Goal: Task Accomplishment & Management: Manage account settings

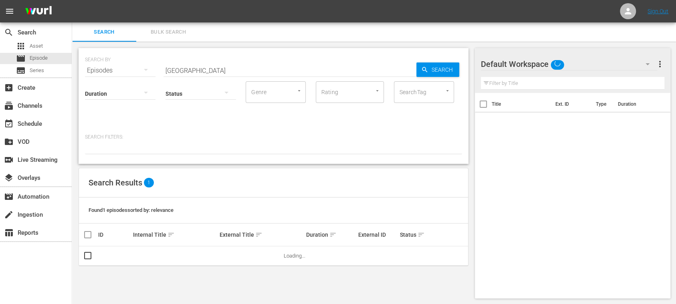
click at [171, 34] on span "Bulk Search" at bounding box center [168, 32] width 54 height 9
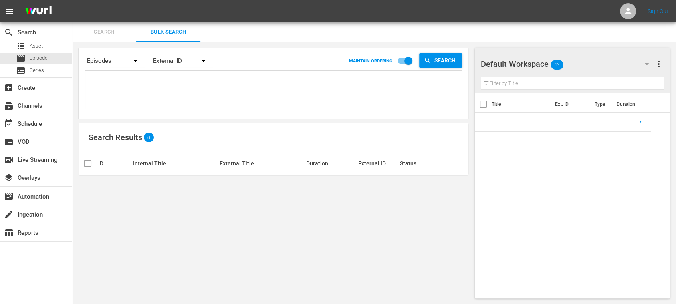
click at [148, 85] on textarea at bounding box center [274, 91] width 374 height 36
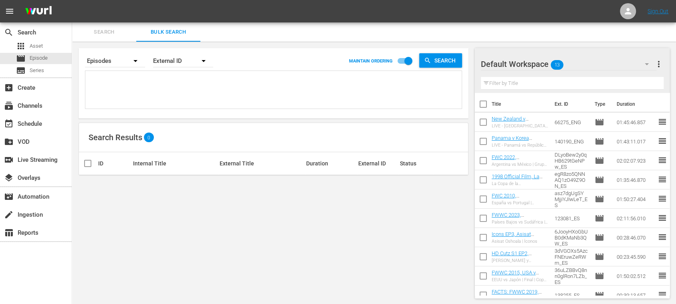
paste textarea "2VMgMK10wSPVNbkSbwKuOr_ES #N/D #N/D 120392_ES 47136_ES 25827_ES HgHRHIoMGkSE6Ns…"
type textarea "2VMgMK10wSPVNbkSbwKuOr_ES #N/D #N/D 120392_ES 47136_ES 25827_ES HgHRHIoMGkSE6Ns…"
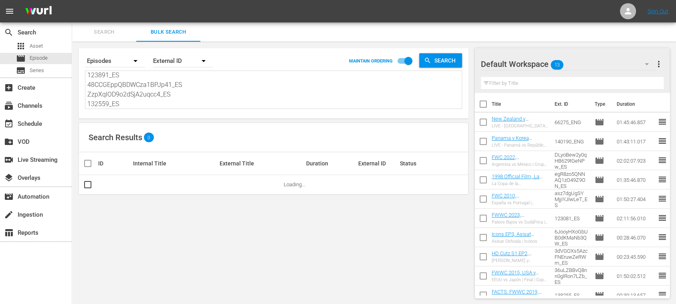
type textarea "2VMgMK10wSPVNbkSbwKuOr_ES #N/D #N/D 120392_ES 47136_ES 25827_ES HgHRHIoMGkSE6Ns…"
click at [659, 62] on span "more_vert" at bounding box center [659, 64] width 10 height 10
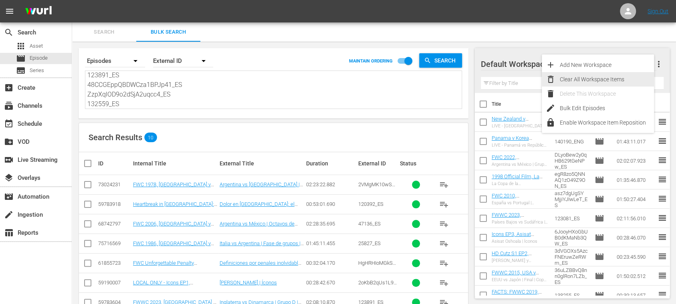
click at [598, 76] on div "Clear All Workspace Items" at bounding box center [607, 79] width 94 height 14
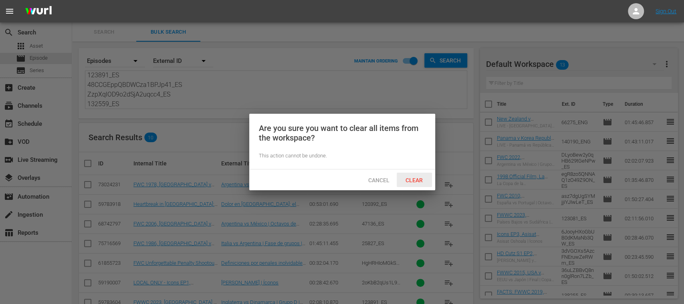
click at [417, 177] on span "Clear" at bounding box center [414, 180] width 30 height 6
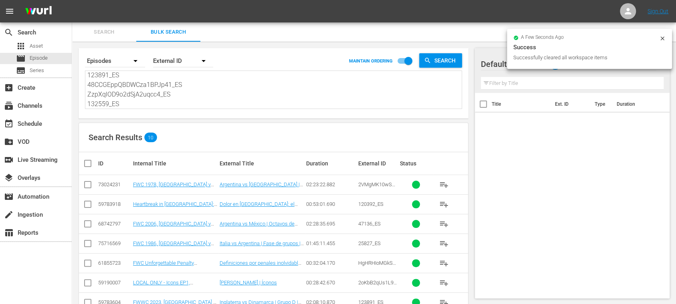
click at [85, 163] on input "checkbox" at bounding box center [91, 164] width 16 height 10
checkbox input "true"
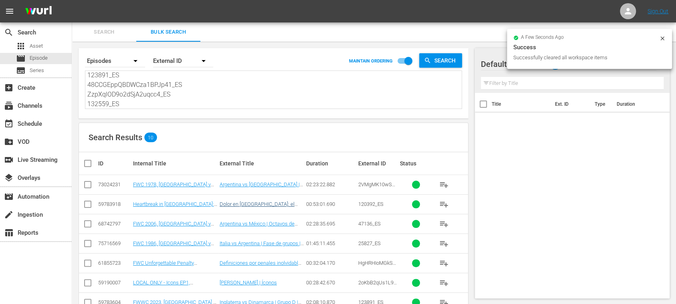
checkbox input "true"
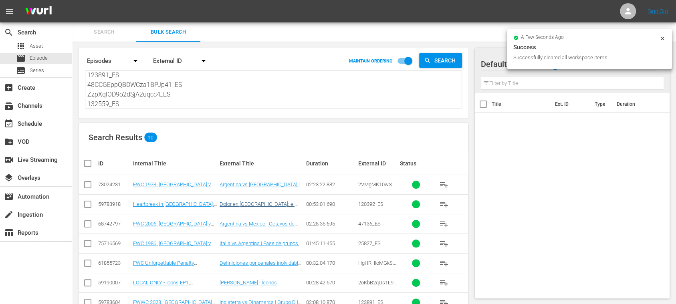
checkbox input "true"
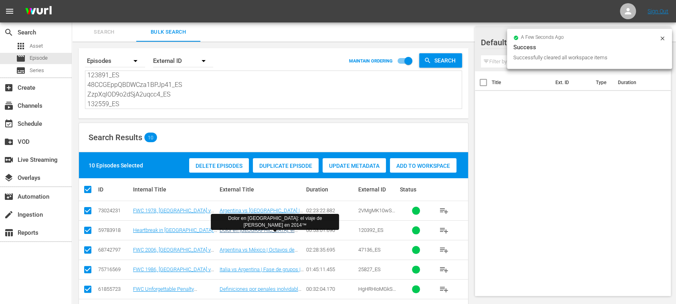
scroll to position [106, 0]
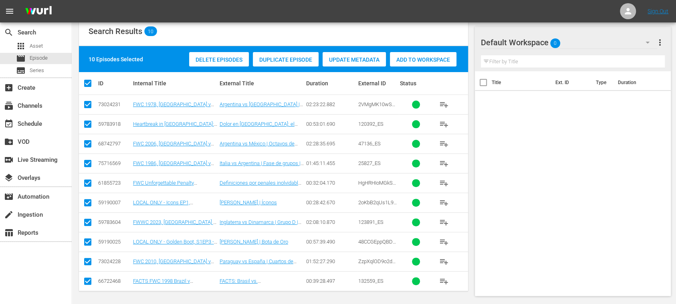
click at [438, 61] on span "Add to Workspace" at bounding box center [423, 59] width 66 height 6
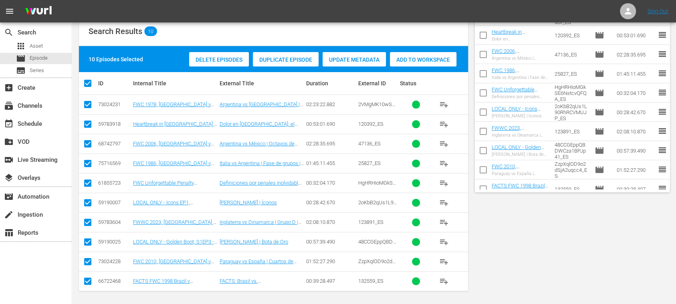
scroll to position [0, 0]
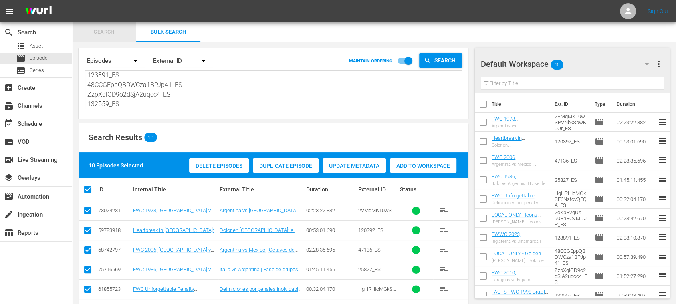
click at [102, 33] on span "Search" at bounding box center [104, 32] width 54 height 9
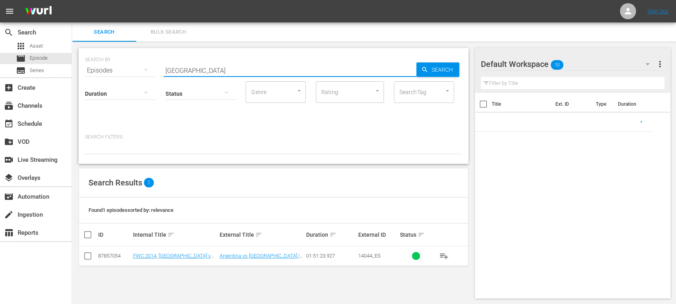
drag, startPoint x: 190, startPoint y: 70, endPoint x: 104, endPoint y: 66, distance: 86.2
click at [105, 66] on div "SEARCH BY Search By Episodes Search ID, Title, Description, Keywords, or Catego…" at bounding box center [273, 65] width 377 height 29
paste input "Spain v Mexico"
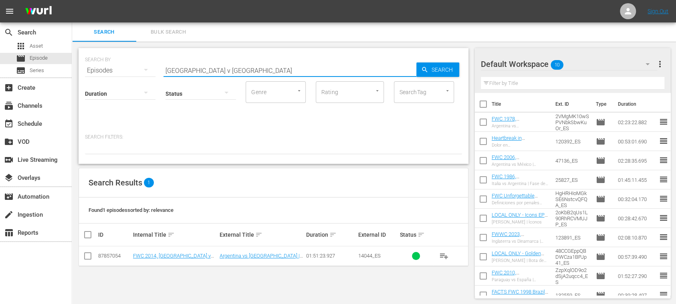
click at [434, 62] on div "SEARCH BY Search By Episodes Search ID, Title, Description, Keywords, or Catego…" at bounding box center [273, 65] width 377 height 29
click at [436, 68] on span "Search" at bounding box center [443, 69] width 31 height 14
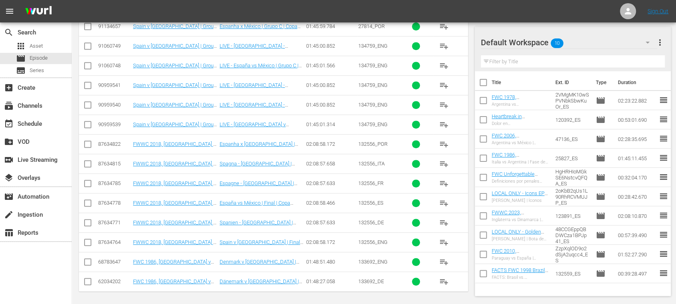
scroll to position [87, 0]
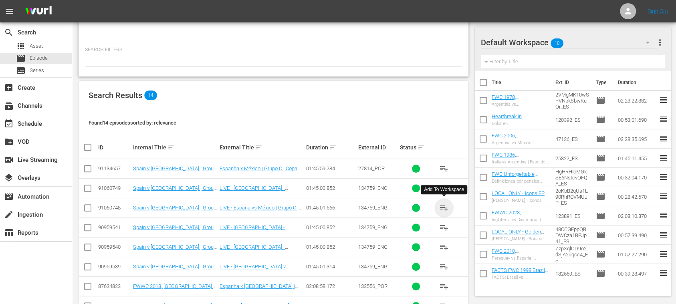
click at [445, 207] on span "playlist_add" at bounding box center [444, 208] width 10 height 10
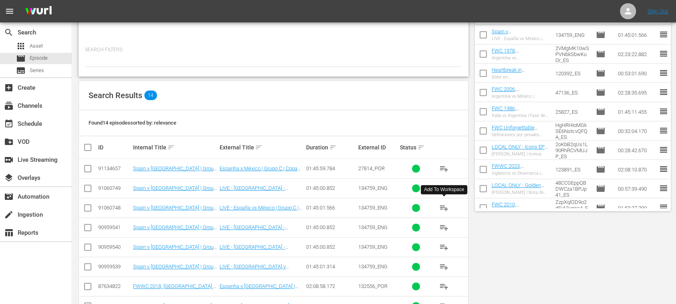
scroll to position [0, 0]
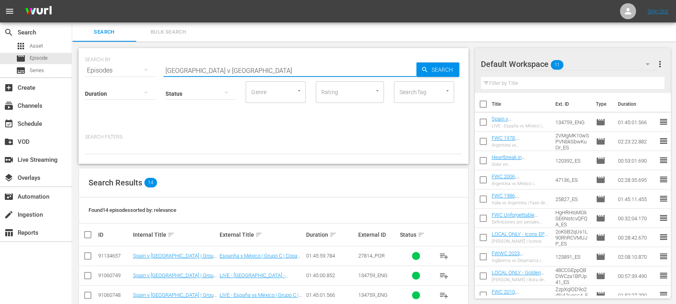
drag, startPoint x: 218, startPoint y: 72, endPoint x: 129, endPoint y: 69, distance: 89.8
click at [129, 69] on div "SEARCH BY Search By Episodes Search ID, Title, Description, Keywords, or Catego…" at bounding box center [273, 65] width 377 height 29
paste input "Brazil v Moroc"
click at [441, 76] on span "Search" at bounding box center [443, 69] width 31 height 14
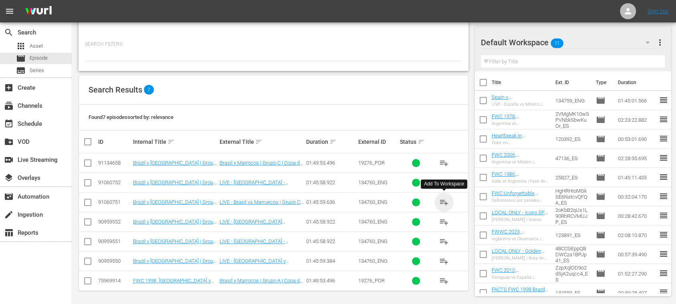
click at [445, 201] on span "playlist_add" at bounding box center [444, 202] width 10 height 10
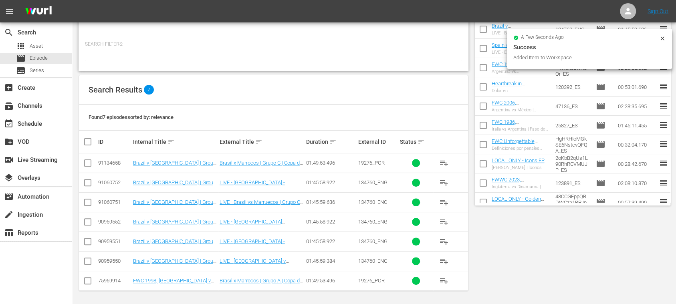
scroll to position [0, 0]
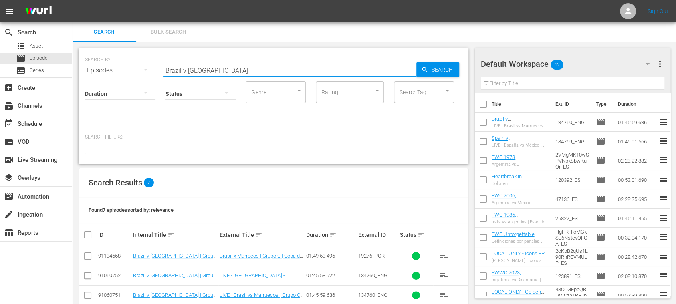
drag, startPoint x: 211, startPoint y: 68, endPoint x: 95, endPoint y: 66, distance: 116.6
click at [95, 66] on div "SEARCH BY Search By Episodes Search ID, Title, Description, Keywords, or Catego…" at bounding box center [273, 65] width 377 height 29
paste input "143703"
type input "143703"
drag, startPoint x: 431, startPoint y: 71, endPoint x: 405, endPoint y: 99, distance: 38.5
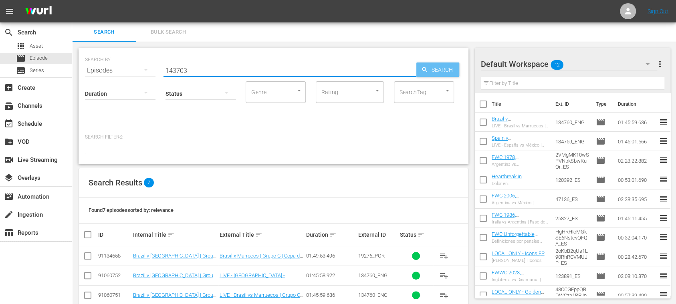
click at [431, 71] on span "Search" at bounding box center [443, 69] width 31 height 14
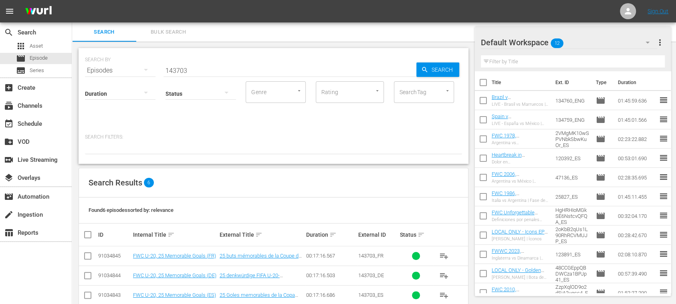
scroll to position [74, 0]
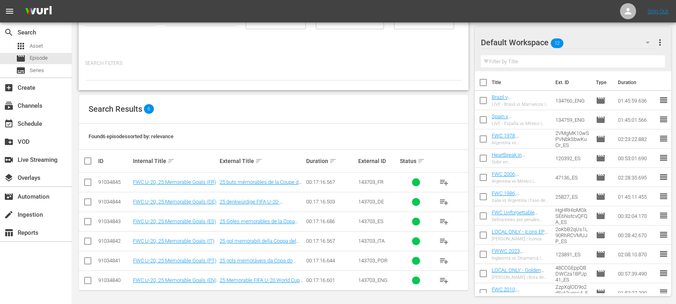
click at [447, 219] on span "playlist_add" at bounding box center [444, 222] width 10 height 10
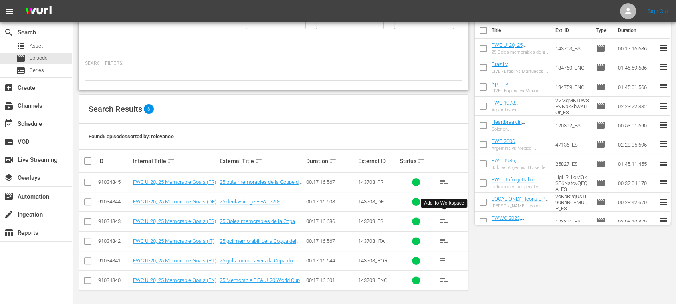
scroll to position [0, 0]
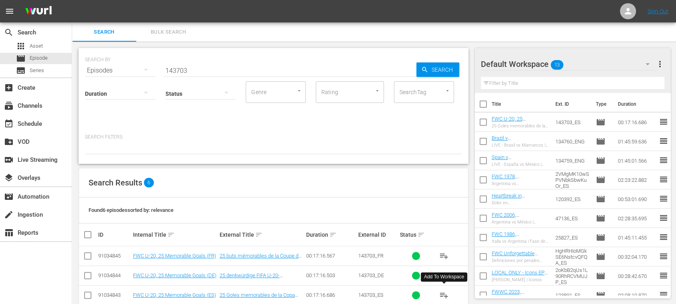
click at [169, 28] on span "Bulk Search" at bounding box center [168, 32] width 54 height 9
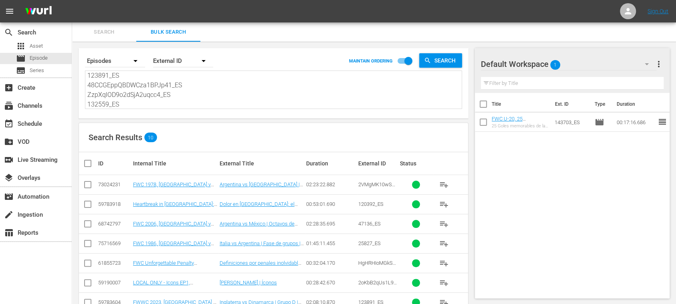
scroll to position [88, 0]
drag, startPoint x: 88, startPoint y: 77, endPoint x: 318, endPoint y: 157, distance: 243.2
click at [318, 157] on div "Search By Episodes Order By External ID MAINTAIN ORDERING Search 2VMgMK10wSPVNb…" at bounding box center [273, 214] width 403 height 344
paste textarea "15559_ES #N/D #N/D 121049_ES 14044_ES 26552_ES CWjEy5H8mkKNWzTQdkmudA_ES 18jFfH…"
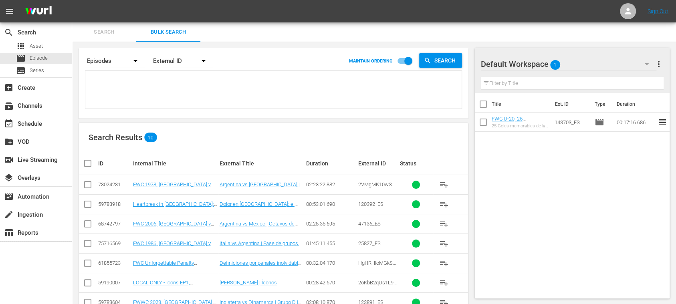
type textarea "15559_ES #N/D #N/D 121049_ES 14044_ES 26552_ES CWjEy5H8mkKNWzTQdkmudA_ES 18jFfH…"
click at [88, 163] on input "checkbox" at bounding box center [91, 164] width 16 height 10
checkbox input "true"
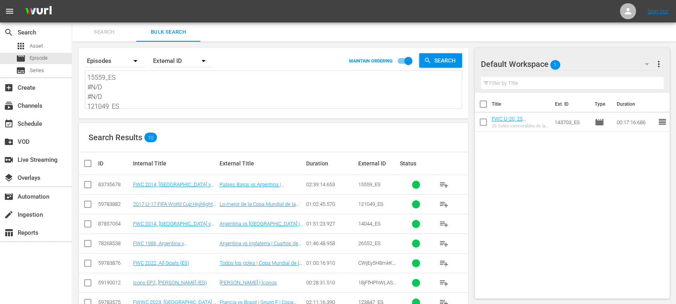
checkbox input "true"
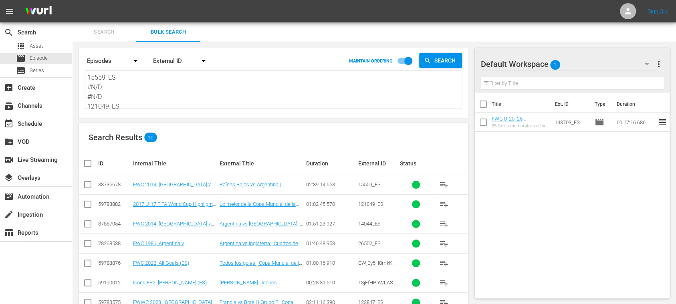
checkbox input "true"
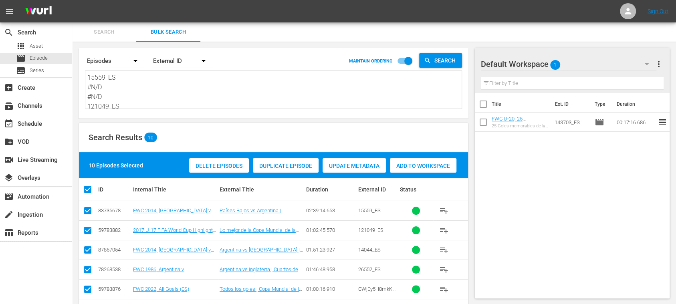
scroll to position [106, 0]
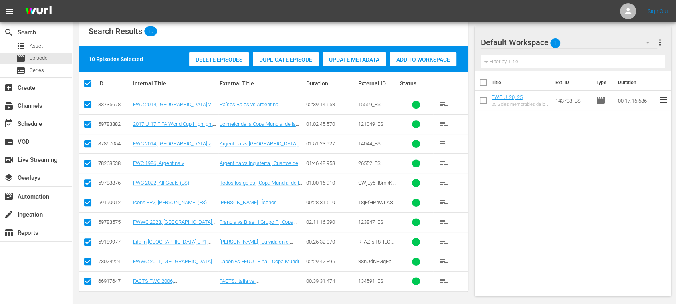
click at [421, 59] on span "Add to Workspace" at bounding box center [423, 59] width 66 height 6
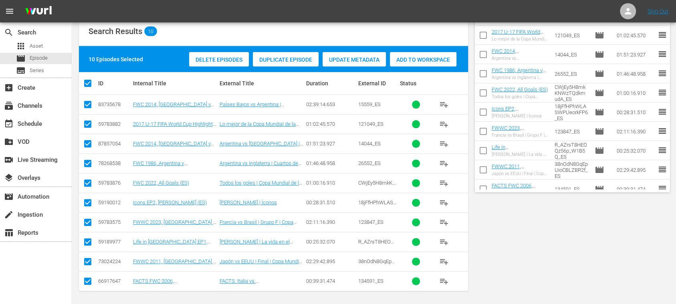
scroll to position [0, 0]
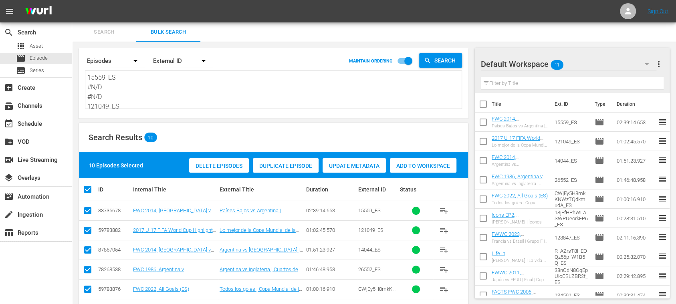
click at [107, 30] on span "Search" at bounding box center [104, 32] width 54 height 9
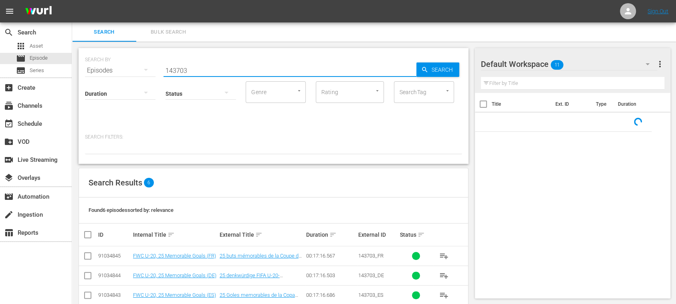
drag, startPoint x: 207, startPoint y: 70, endPoint x: 110, endPoint y: 66, distance: 96.6
click at [110, 66] on div "SEARCH BY Search By Episodes Search ID, Title, Description, Keywords, or Catego…" at bounding box center [273, 65] width 377 height 29
paste input "USA v France"
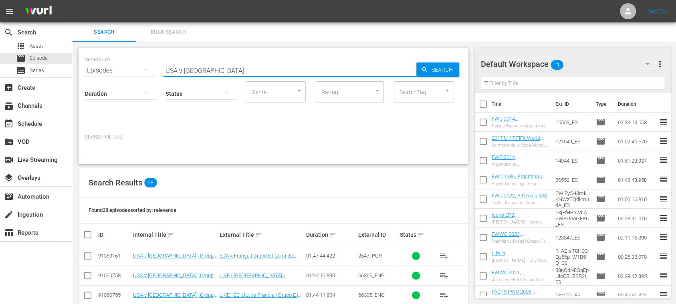
scroll to position [142, 0]
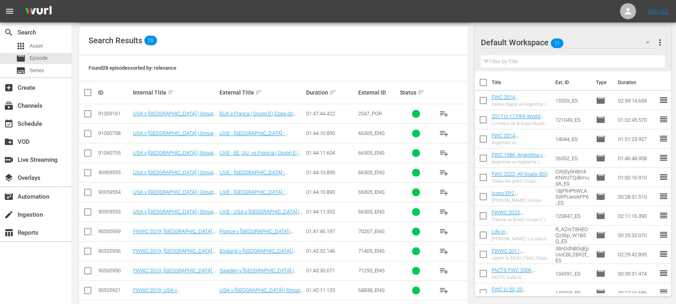
click at [443, 152] on span "playlist_add" at bounding box center [444, 153] width 10 height 10
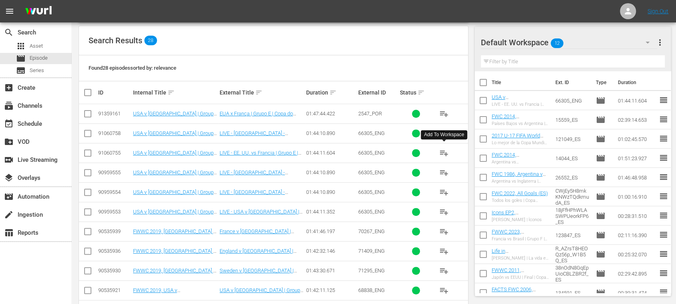
scroll to position [0, 0]
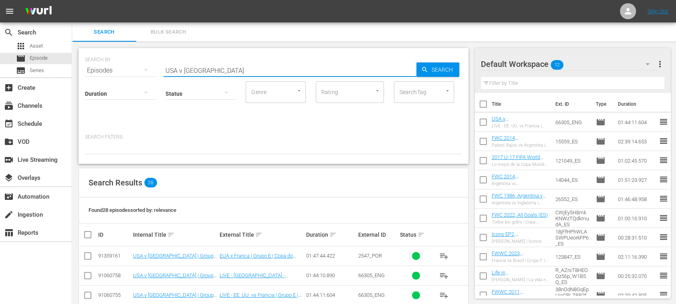
drag, startPoint x: 206, startPoint y: 68, endPoint x: 90, endPoint y: 64, distance: 115.9
click at [90, 64] on div "SEARCH BY Search By Episodes Search ID, Title, Description, Keywords, or Catego…" at bounding box center [273, 65] width 377 height 29
paste input "South Africa v New Caledonia"
type input "South Africa v New Caledonia"
click at [449, 73] on span "Search" at bounding box center [443, 69] width 31 height 14
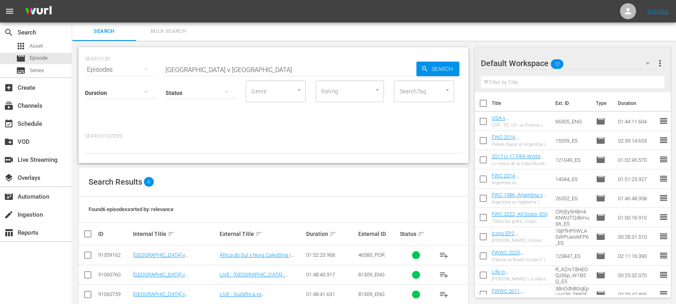
scroll to position [74, 0]
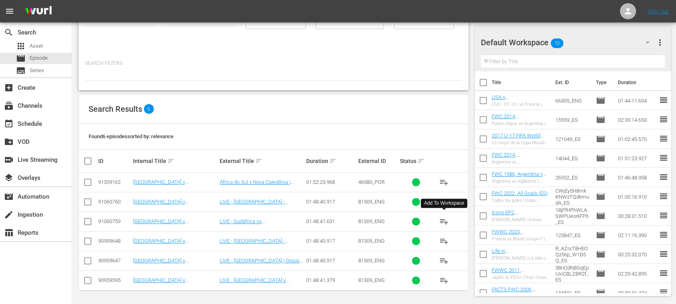
click at [445, 220] on span "playlist_add" at bounding box center [444, 222] width 10 height 10
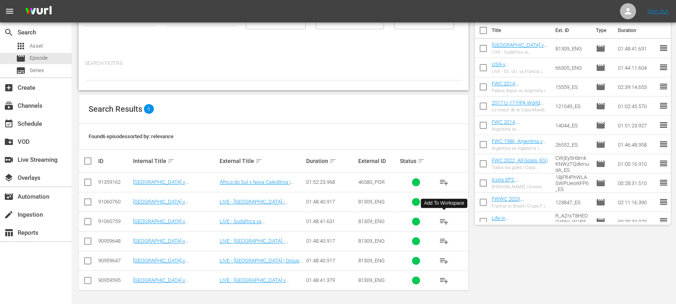
scroll to position [0, 0]
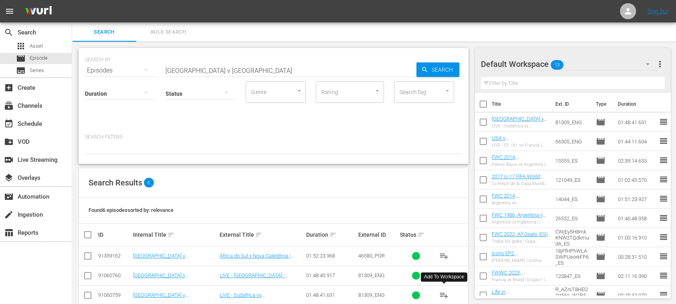
click at [173, 31] on span "Bulk Search" at bounding box center [168, 32] width 54 height 9
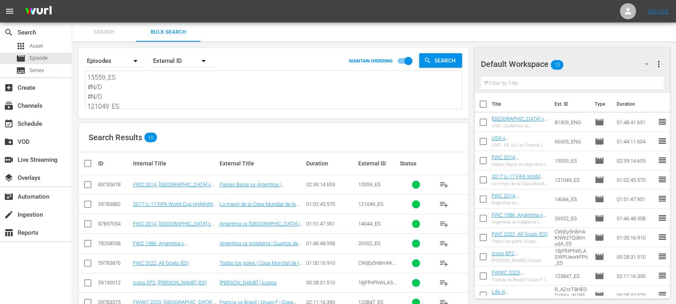
scroll to position [88, 0]
drag, startPoint x: 89, startPoint y: 78, endPoint x: 343, endPoint y: 171, distance: 271.1
click at [343, 171] on div "Search By Episodes Order By External ID MAINTAIN ORDERING Search 15559_ES #N/D …" at bounding box center [273, 214] width 403 height 344
paste textarea "AIndwGv4SkWkLkIM8hTULg_ES #N/D #N/D #N/D 14777_ES 26510_ES 122993_ES 6JooyHXoGb…"
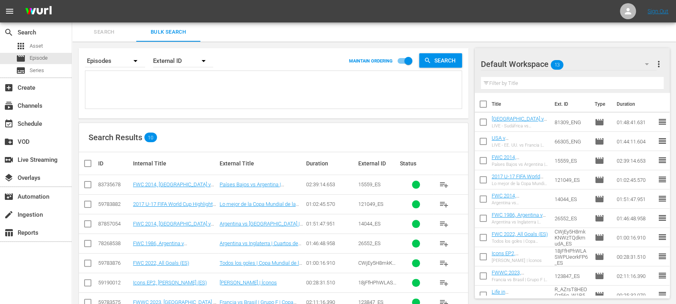
type textarea "AIndwGv4SkWkLkIM8hTULg_ES #N/D #N/D #N/D 14777_ES 26510_ES 122993_ES 6JooyHXoGb…"
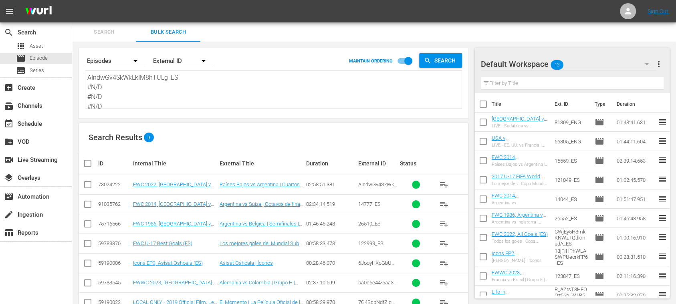
type textarea "AIndwGv4SkWkLkIM8hTULg_ES #N/D #N/D #N/D 14777_ES 26510_ES 122993_ES 6JooyHXoGb…"
click at [658, 61] on span "more_vert" at bounding box center [659, 64] width 10 height 10
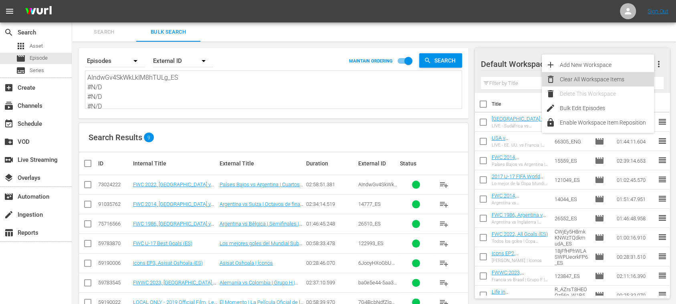
click at [608, 77] on div "Clear All Workspace Items" at bounding box center [607, 79] width 94 height 14
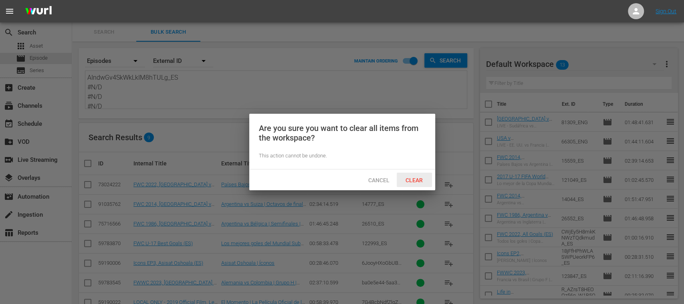
click at [415, 181] on span "Clear" at bounding box center [414, 180] width 30 height 6
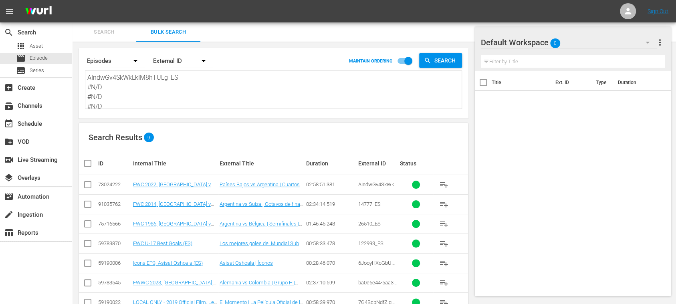
scroll to position [61, 0]
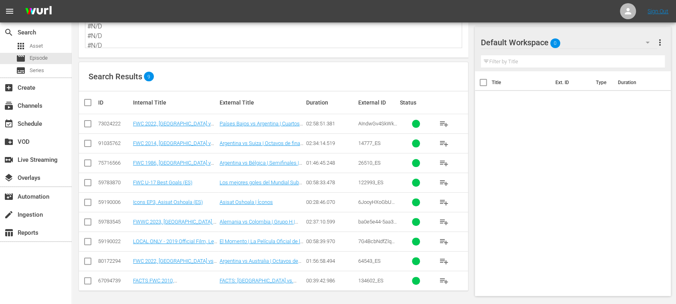
click at [90, 101] on input "checkbox" at bounding box center [91, 103] width 16 height 10
checkbox input "true"
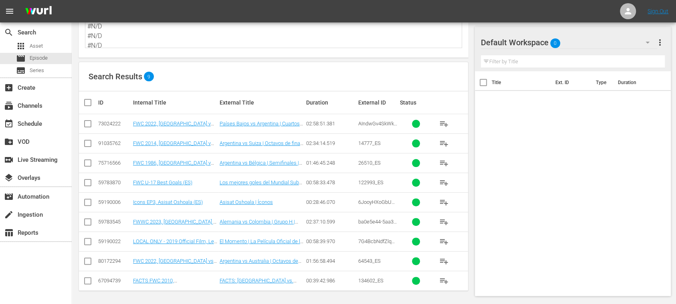
checkbox input "true"
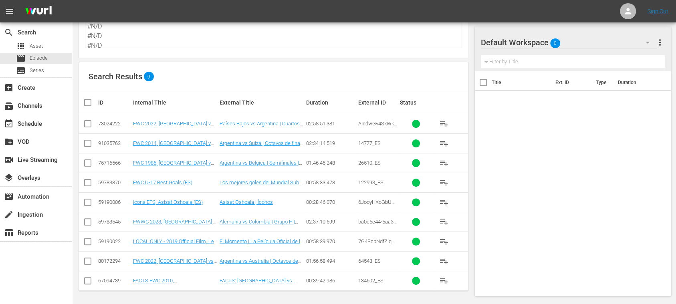
checkbox input "true"
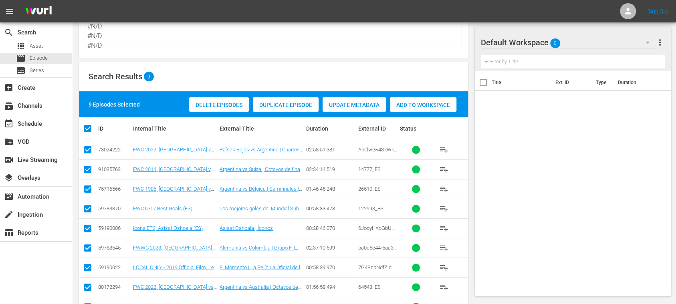
click at [433, 106] on span "Add to Workspace" at bounding box center [423, 105] width 66 height 6
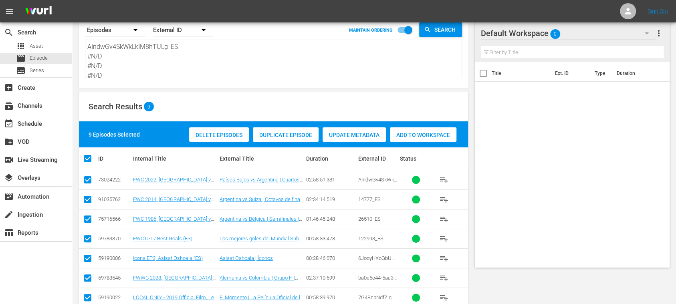
scroll to position [0, 0]
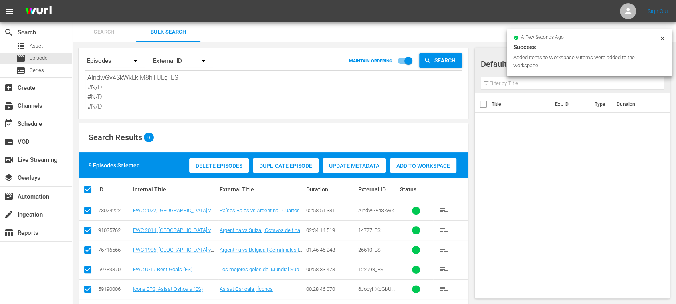
click at [110, 30] on span "Search" at bounding box center [104, 32] width 54 height 9
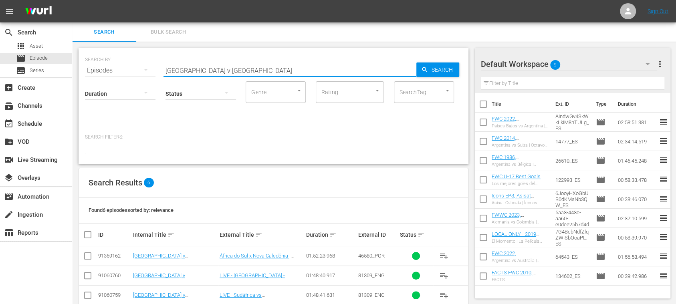
drag, startPoint x: 262, startPoint y: 71, endPoint x: 139, endPoint y: 71, distance: 123.4
click at [123, 70] on div "SEARCH BY Search By Episodes Search ID, Title, Description, Keywords, or Catego…" at bounding box center [273, 65] width 377 height 29
paste input "Panama v Korea Republic"
click at [435, 68] on span "Search" at bounding box center [443, 69] width 31 height 14
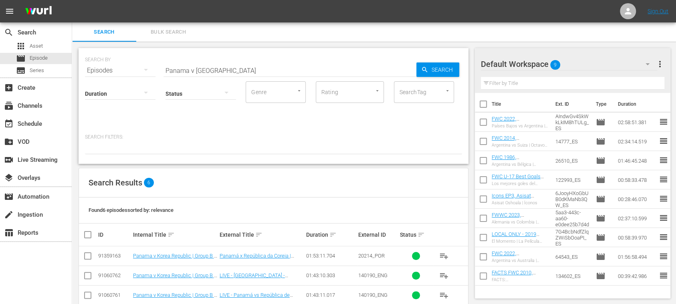
scroll to position [74, 0]
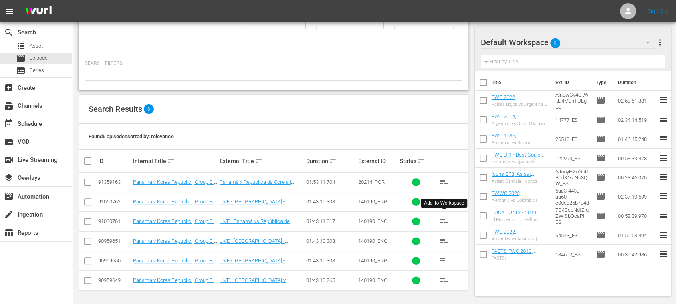
click at [443, 221] on span "playlist_add" at bounding box center [444, 222] width 10 height 10
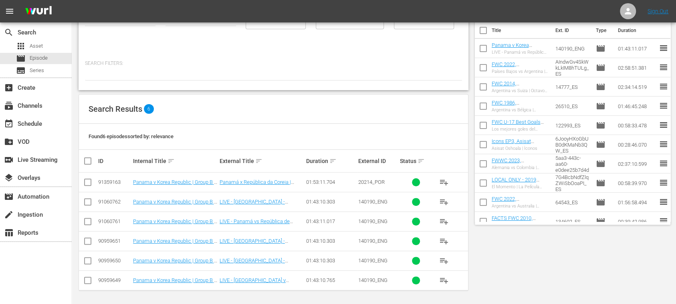
scroll to position [0, 0]
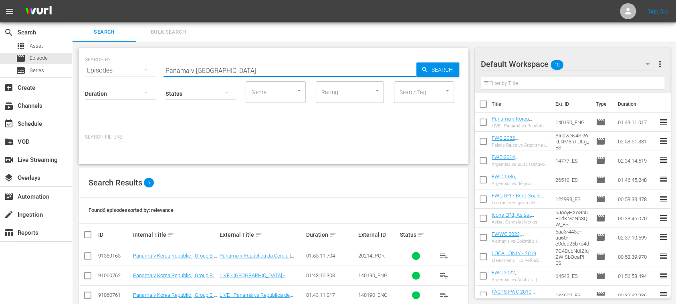
drag, startPoint x: 238, startPoint y: 68, endPoint x: 137, endPoint y: 65, distance: 101.8
click at [135, 64] on div "SEARCH BY Search By Episodes Search ID, Title, Description, Keywords, or Catego…" at bounding box center [273, 65] width 377 height 29
paste input "New Zealand v Japan"
click at [427, 71] on icon "button" at bounding box center [424, 69] width 7 height 7
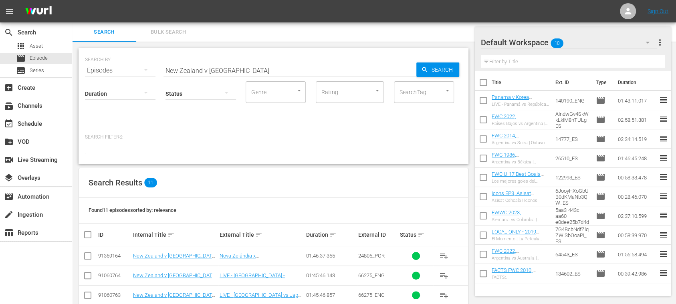
scroll to position [142, 0]
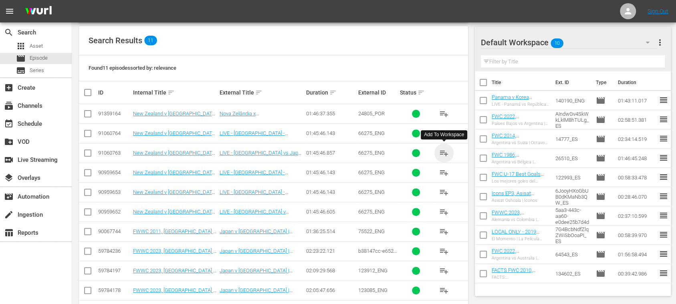
click at [447, 152] on span "playlist_add" at bounding box center [444, 153] width 10 height 10
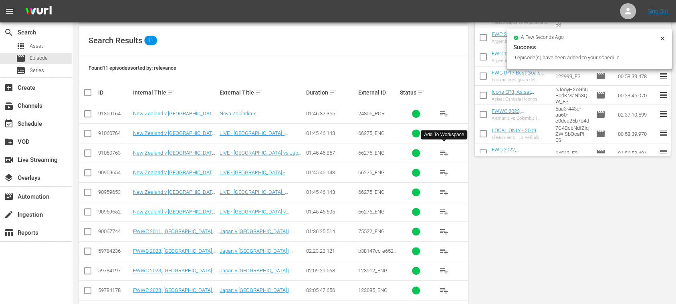
scroll to position [0, 0]
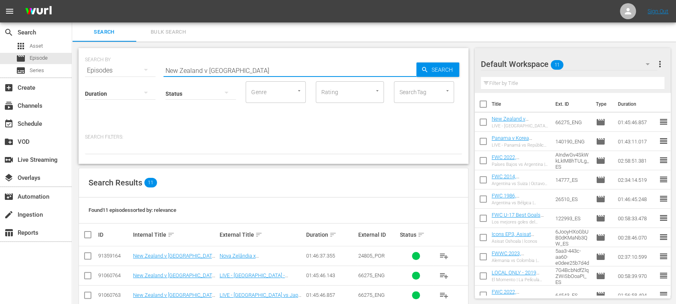
drag, startPoint x: 226, startPoint y: 71, endPoint x: 102, endPoint y: 68, distance: 124.2
click at [102, 68] on div "SEARCH BY Search By Episodes Search ID, Title, Description, Keywords, or Catego…" at bounding box center [273, 65] width 377 height 29
paste input "14044"
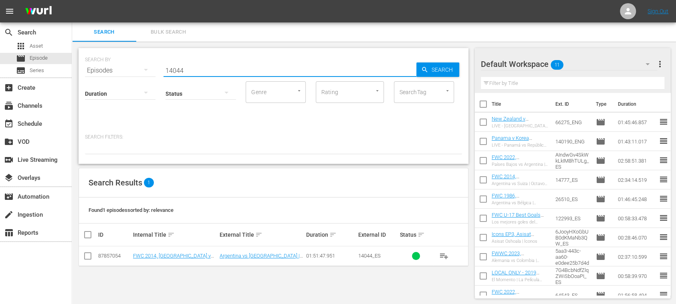
drag, startPoint x: 185, startPoint y: 70, endPoint x: 91, endPoint y: 67, distance: 94.6
click at [91, 67] on div "SEARCH BY Search By Episodes Search ID, Title, Description, Keywords, or Catego…" at bounding box center [273, 65] width 377 height 29
paste input "3703"
type input "143703"
click at [432, 68] on span "Search" at bounding box center [443, 69] width 31 height 14
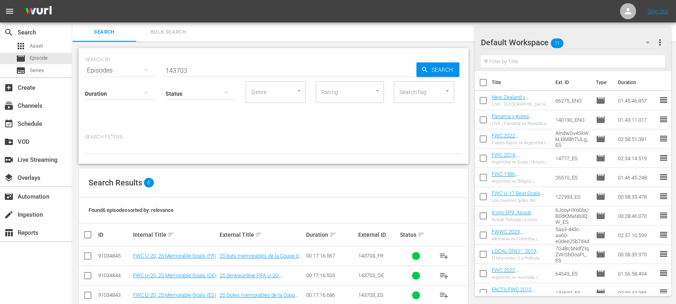
scroll to position [74, 0]
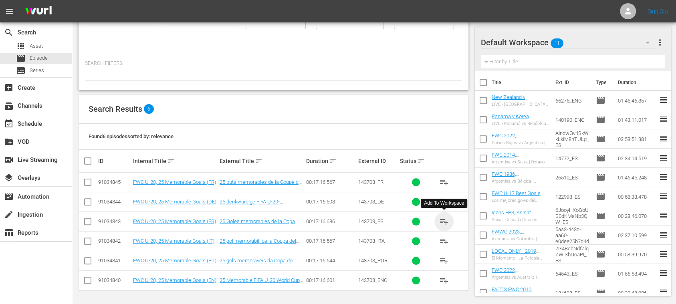
click at [445, 218] on span "playlist_add" at bounding box center [444, 222] width 10 height 10
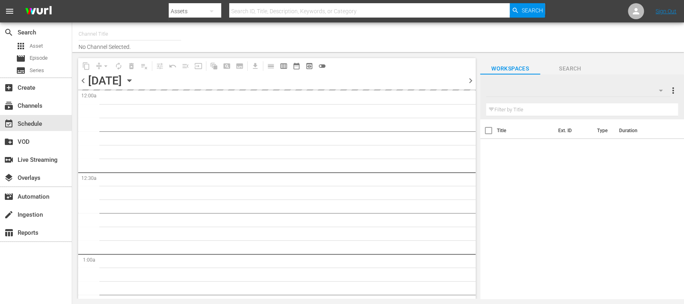
type input "FIFA+ [DEMOGRAPHIC_DATA]-Local-MX (1855)"
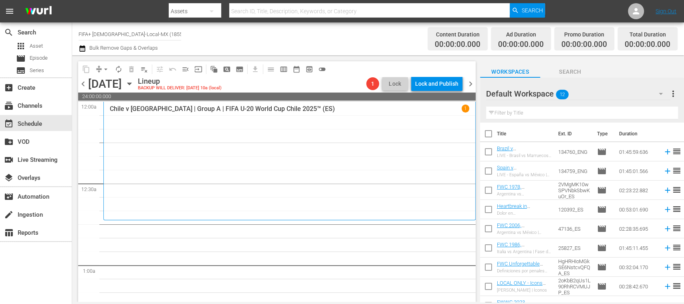
click at [490, 133] on input "checkbox" at bounding box center [488, 135] width 17 height 17
checkbox input "true"
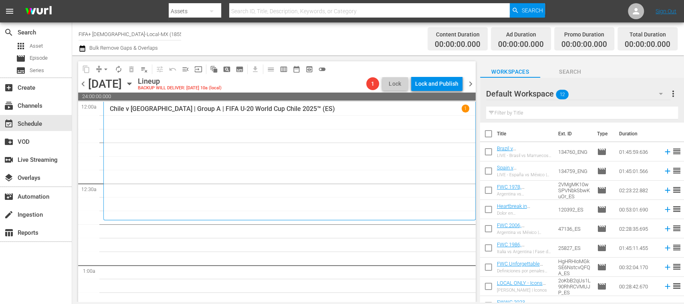
checkbox input "true"
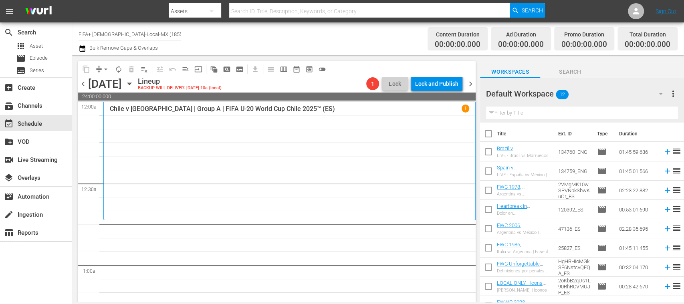
checkbox input "true"
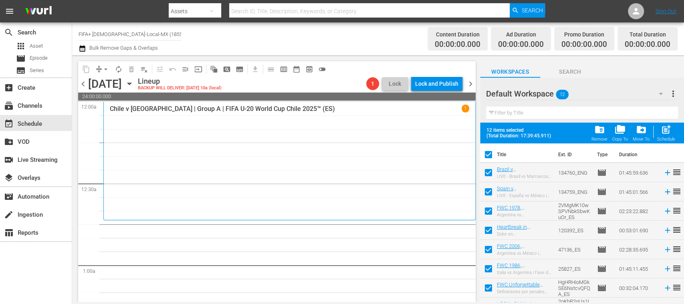
click at [490, 174] on input "checkbox" at bounding box center [488, 174] width 17 height 17
checkbox input "false"
click at [489, 189] on input "checkbox" at bounding box center [488, 193] width 17 height 17
checkbox input "false"
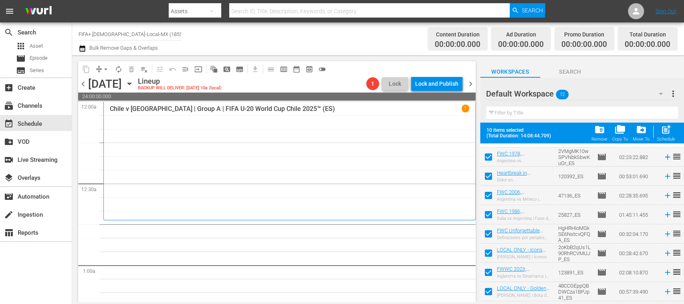
scroll to position [91, 0]
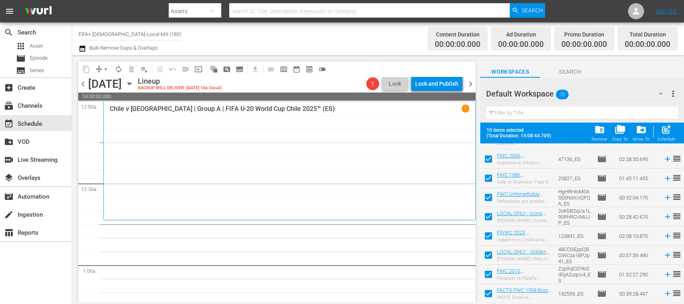
click at [490, 275] on input "checkbox" at bounding box center [488, 276] width 17 height 17
checkbox input "false"
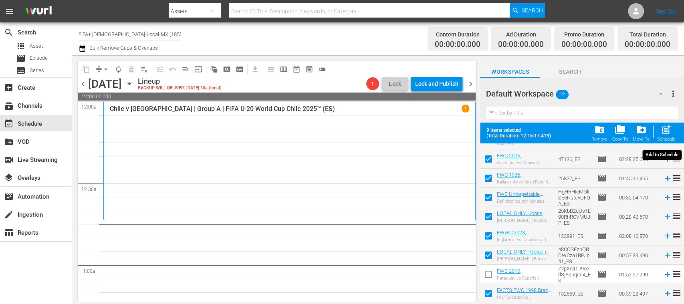
click at [667, 134] on span "post_add" at bounding box center [666, 129] width 11 height 11
checkbox input "false"
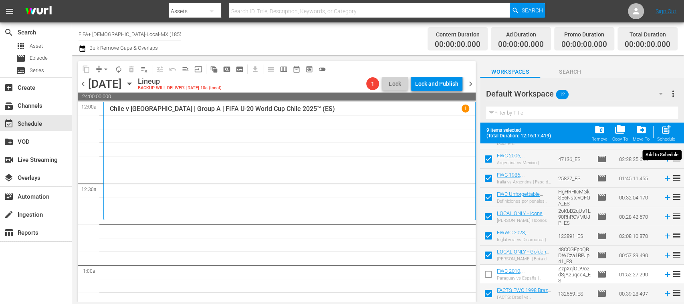
checkbox input "false"
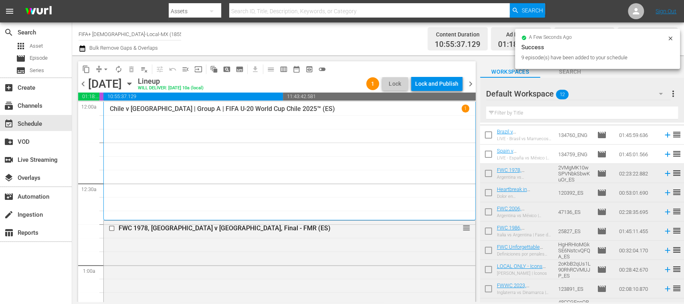
scroll to position [16, 0]
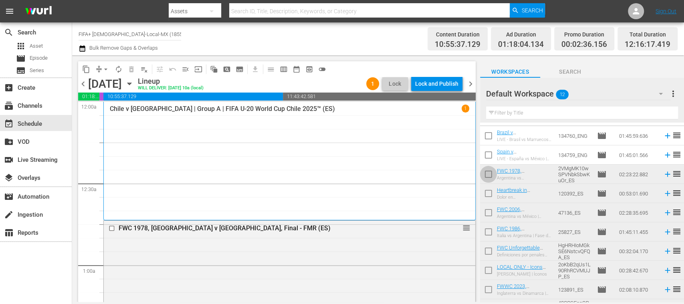
click at [491, 176] on input "checkbox" at bounding box center [488, 175] width 17 height 17
checkbox input "true"
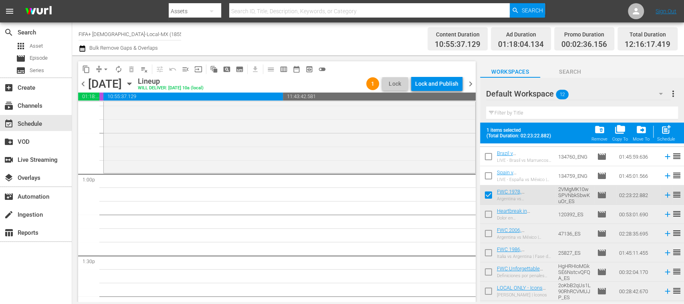
scroll to position [2035, 0]
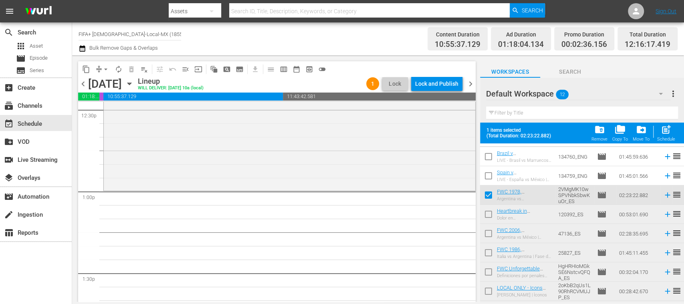
click at [489, 214] on input "checkbox" at bounding box center [488, 216] width 17 height 17
checkbox input "true"
click at [489, 231] on input "checkbox" at bounding box center [488, 235] width 17 height 17
checkbox input "true"
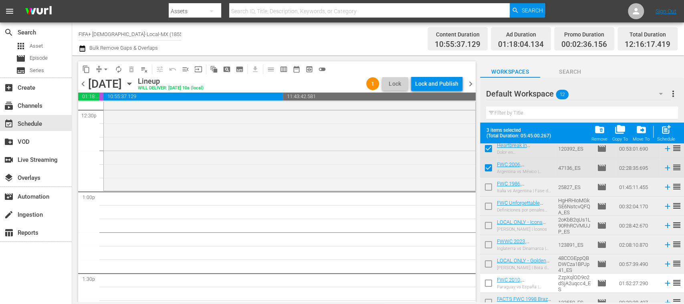
scroll to position [91, 0]
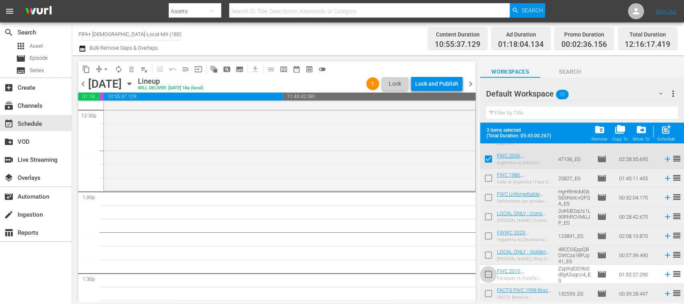
click at [489, 272] on input "checkbox" at bounding box center [488, 276] width 17 height 17
checkbox input "true"
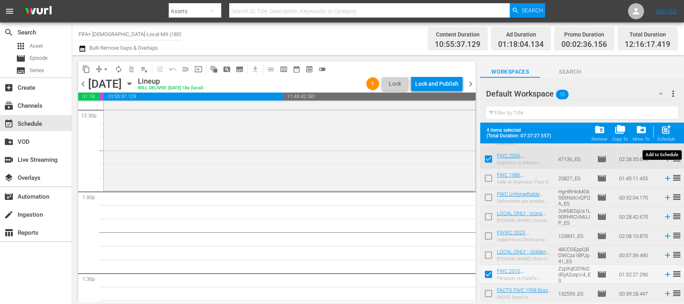
click at [667, 134] on span "post_add" at bounding box center [666, 129] width 11 height 11
checkbox input "false"
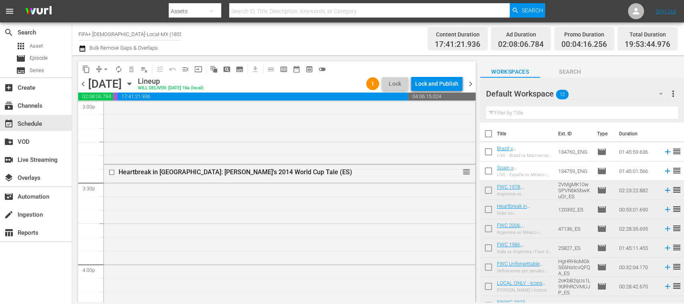
scroll to position [2447, 0]
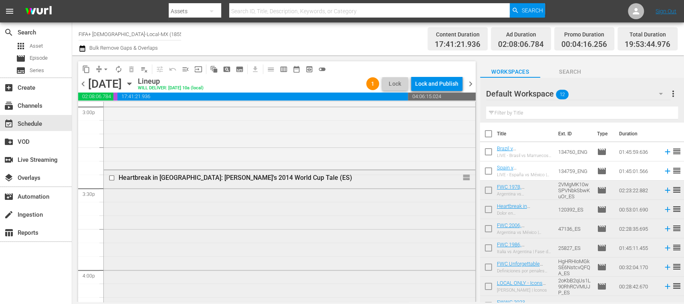
click at [113, 178] on input "checkbox" at bounding box center [113, 178] width 8 height 7
click at [134, 68] on span "delete_forever_outlined" at bounding box center [131, 69] width 8 height 8
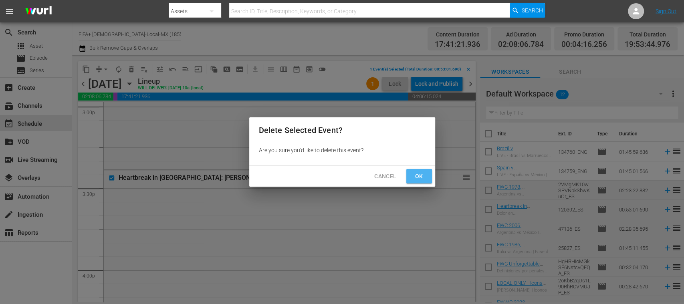
click at [423, 175] on span "Ok" at bounding box center [419, 176] width 13 height 10
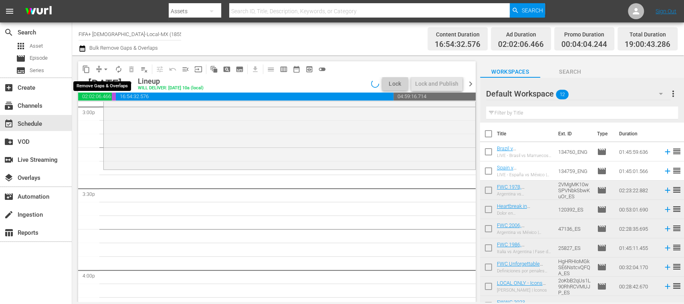
click at [104, 69] on span "arrow_drop_down" at bounding box center [106, 69] width 8 height 8
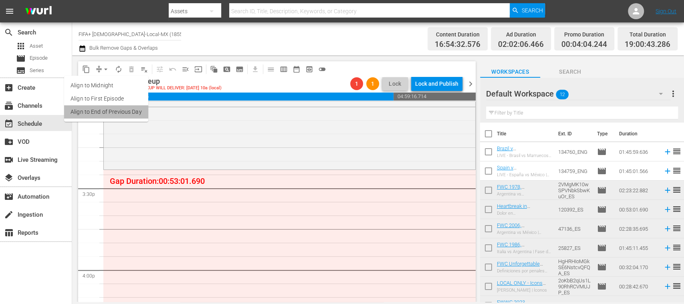
click at [121, 114] on li "Align to End of Previous Day" at bounding box center [106, 111] width 84 height 13
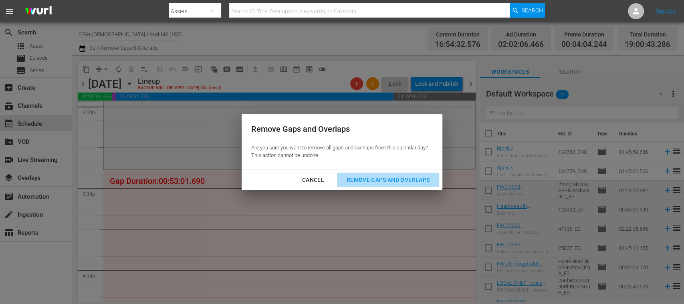
click at [425, 179] on div "Remove Gaps and Overlaps" at bounding box center [388, 180] width 96 height 10
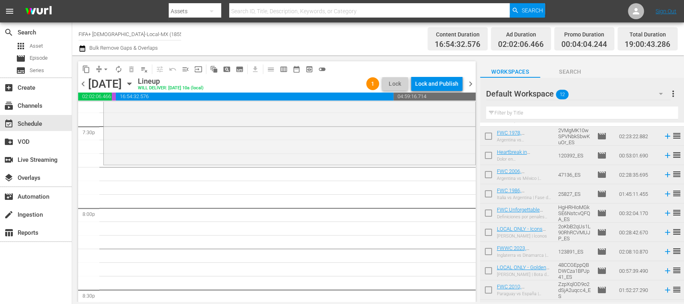
scroll to position [70, 0]
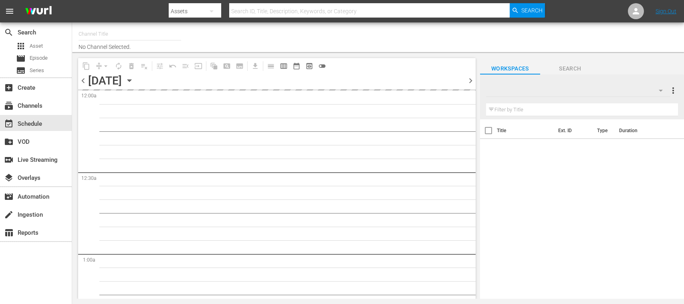
type input "FIFA+ [DEMOGRAPHIC_DATA]-Local-MX (1855)"
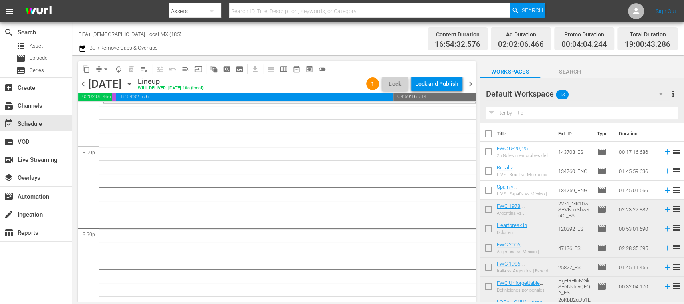
scroll to position [3149, 0]
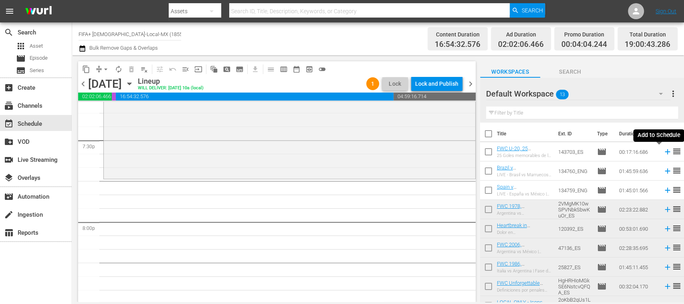
click at [665, 152] on icon at bounding box center [667, 151] width 5 height 5
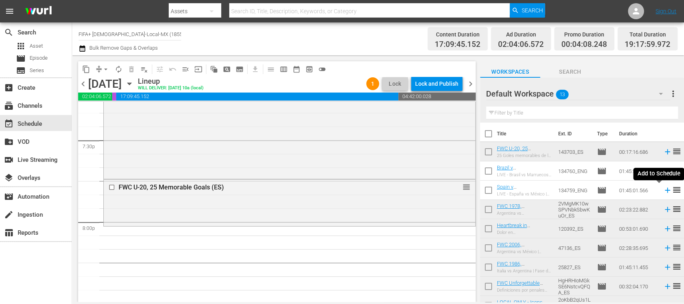
click at [665, 191] on icon at bounding box center [667, 190] width 5 height 5
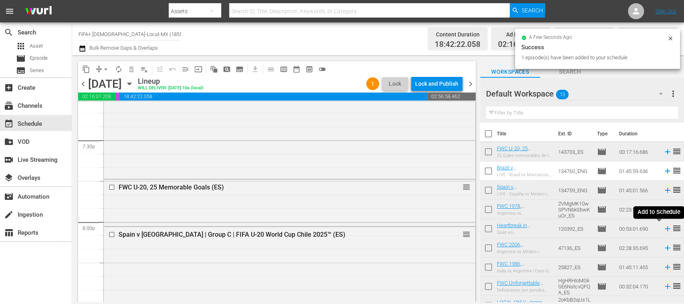
click at [665, 229] on icon at bounding box center [667, 228] width 5 height 5
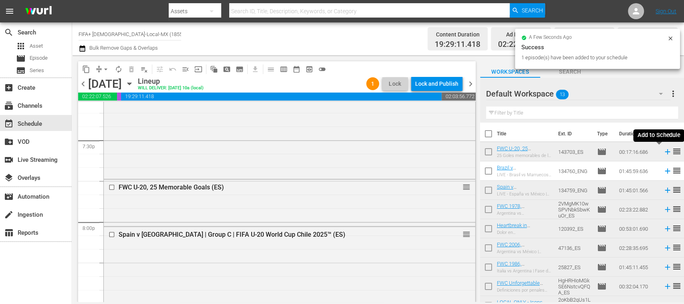
click at [665, 153] on icon at bounding box center [667, 151] width 5 height 5
click at [663, 173] on icon at bounding box center [667, 171] width 9 height 9
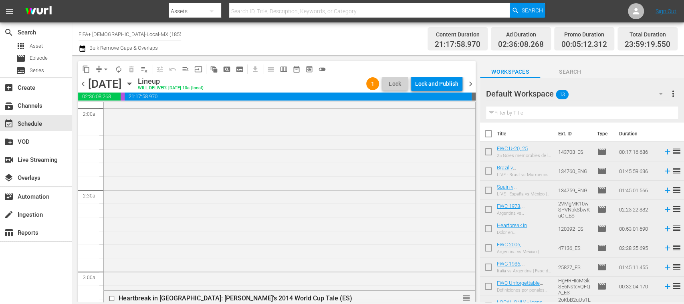
scroll to position [0, 0]
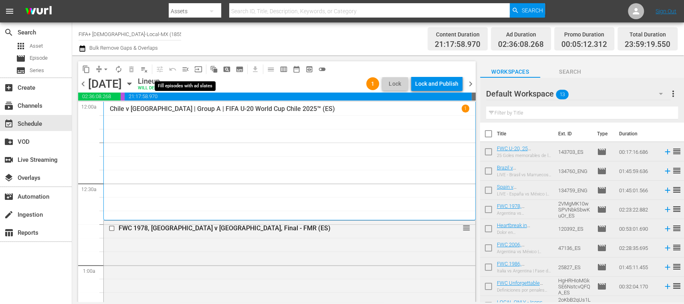
click at [183, 69] on span "menu_open" at bounding box center [185, 69] width 8 height 8
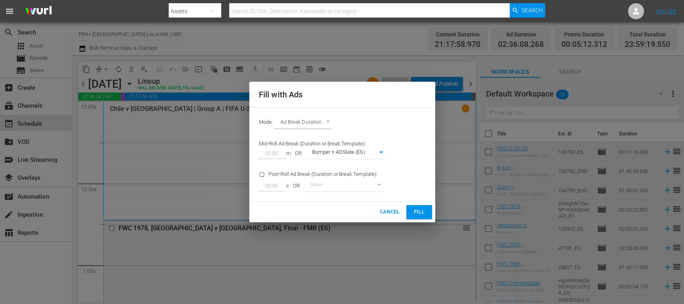
click at [421, 212] on span "Fill" at bounding box center [419, 212] width 13 height 9
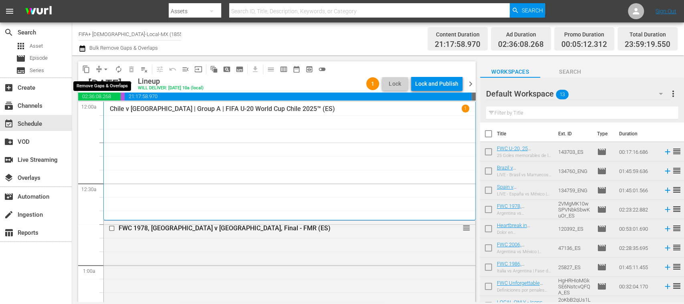
click at [107, 70] on span "arrow_drop_down" at bounding box center [106, 69] width 8 height 8
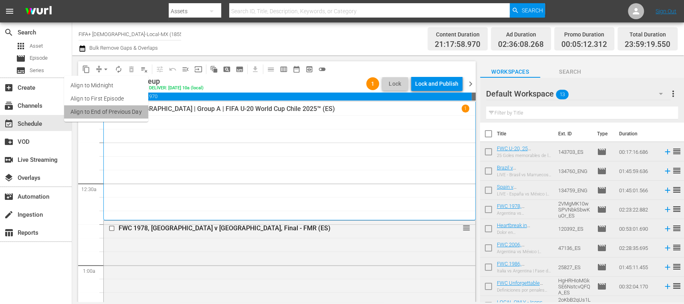
click at [134, 113] on li "Align to End of Previous Day" at bounding box center [106, 111] width 84 height 13
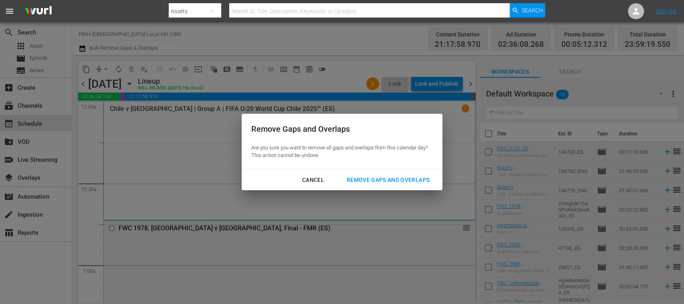
click at [366, 181] on div "Remove Gaps and Overlaps" at bounding box center [388, 180] width 96 height 10
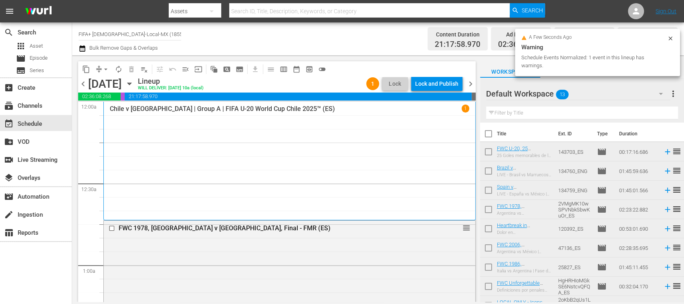
click at [441, 84] on div "Lock and Publish" at bounding box center [436, 84] width 43 height 14
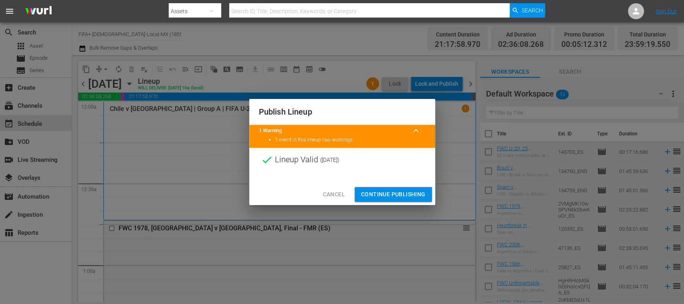
click at [407, 195] on span "Continue Publishing" at bounding box center [393, 194] width 64 height 10
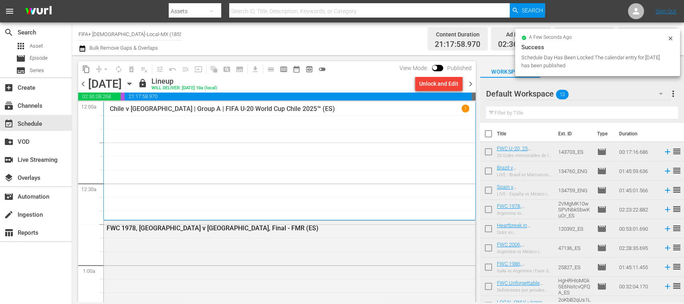
click at [472, 83] on span "chevron_right" at bounding box center [470, 84] width 10 height 10
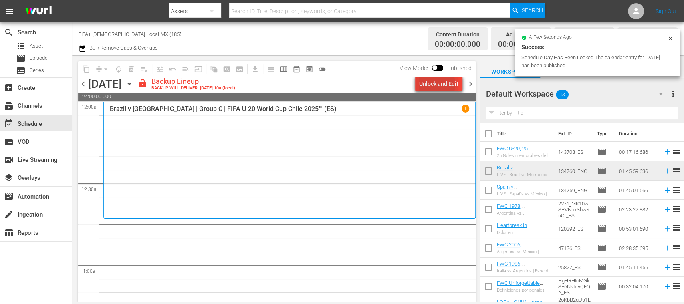
click at [433, 84] on div "Unlock and Edit" at bounding box center [438, 84] width 39 height 14
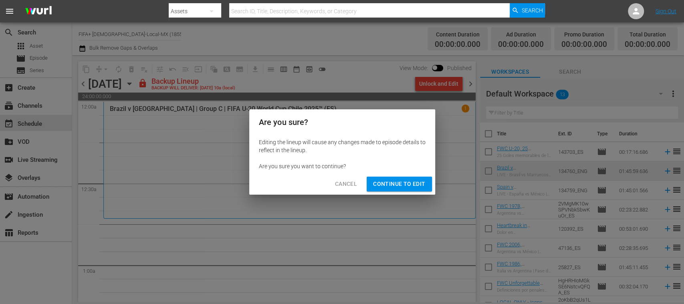
click at [417, 182] on span "Continue to Edit" at bounding box center [399, 184] width 52 height 10
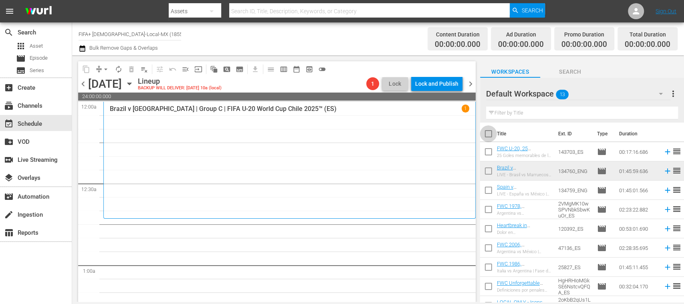
click at [488, 134] on input "checkbox" at bounding box center [488, 135] width 17 height 17
checkbox input "true"
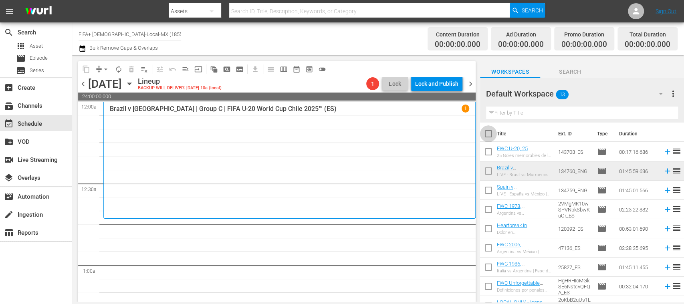
checkbox input "true"
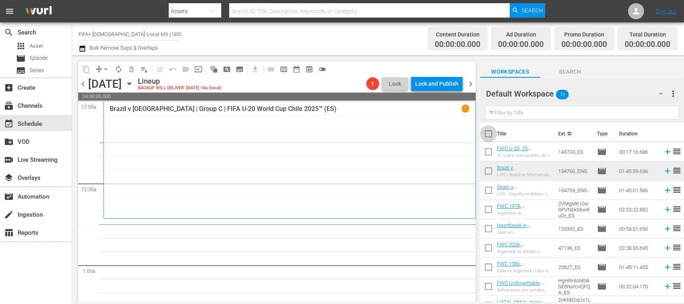
checkbox input "true"
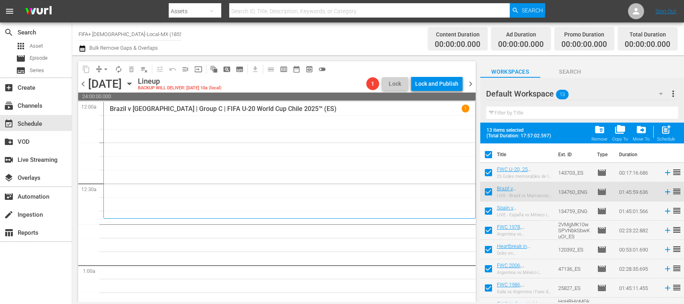
click at [488, 171] on input "checkbox" at bounding box center [488, 174] width 17 height 17
checkbox input "false"
click at [601, 132] on span "folder_delete" at bounding box center [599, 129] width 11 height 11
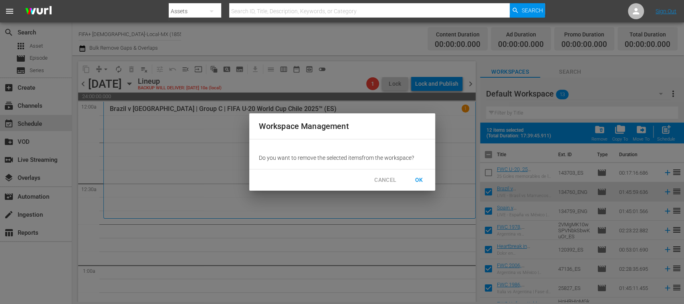
click at [421, 178] on span "OK" at bounding box center [419, 180] width 13 height 10
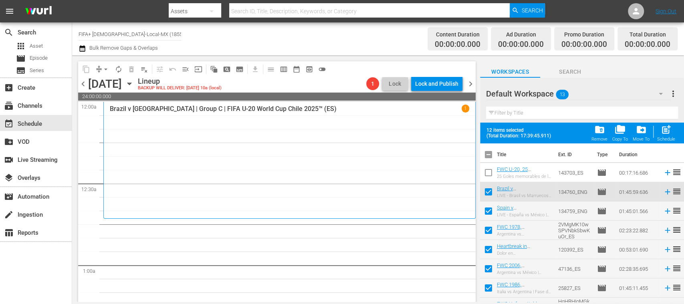
checkbox input "false"
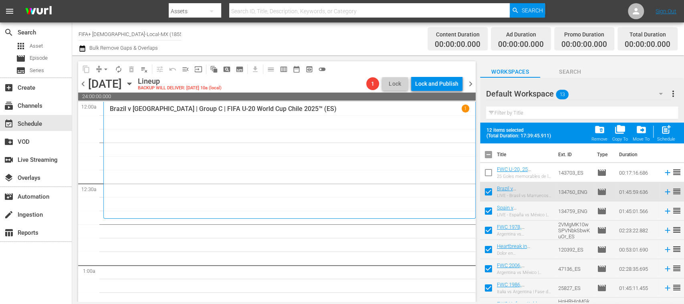
checkbox input "false"
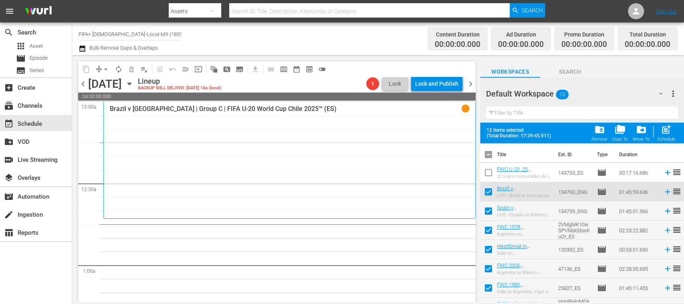
checkbox input "false"
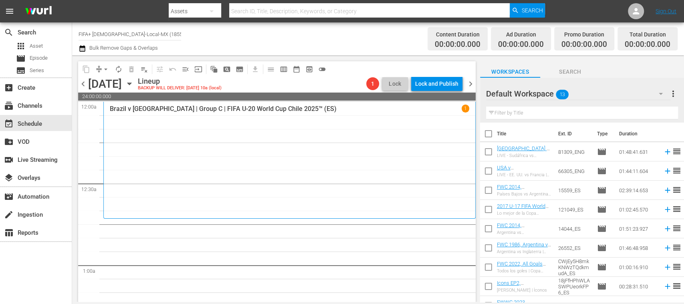
click at [490, 134] on input "checkbox" at bounding box center [488, 135] width 17 height 17
checkbox input "true"
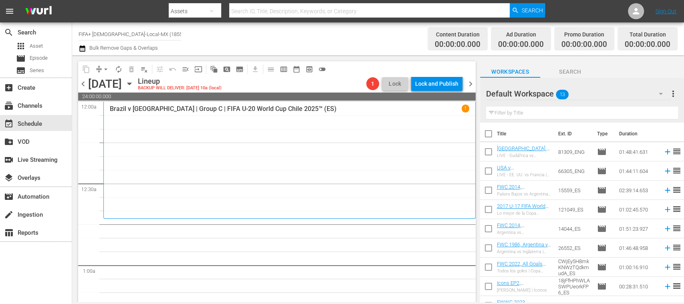
checkbox input "true"
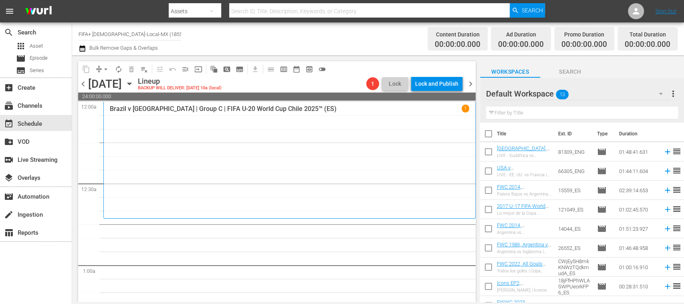
checkbox input "true"
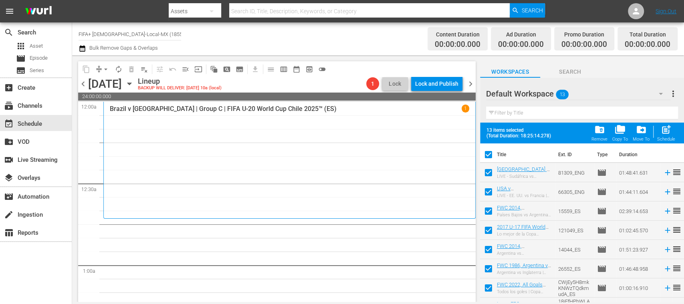
click at [488, 175] on input "checkbox" at bounding box center [488, 174] width 17 height 17
checkbox input "false"
click at [489, 192] on input "checkbox" at bounding box center [488, 193] width 17 height 17
checkbox input "false"
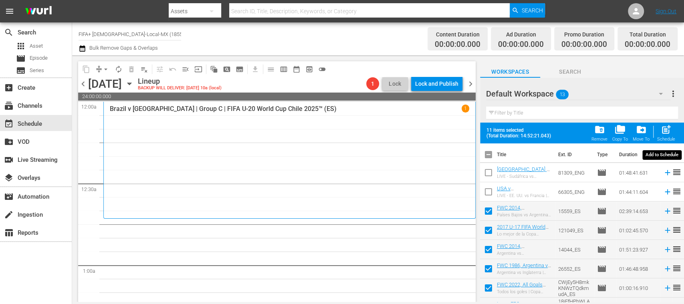
click at [669, 134] on span "post_add" at bounding box center [666, 129] width 11 height 11
checkbox input "false"
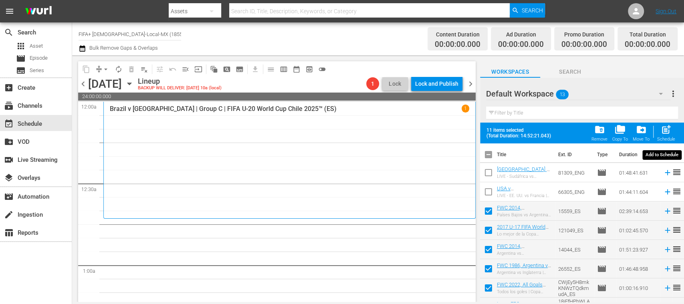
checkbox input "false"
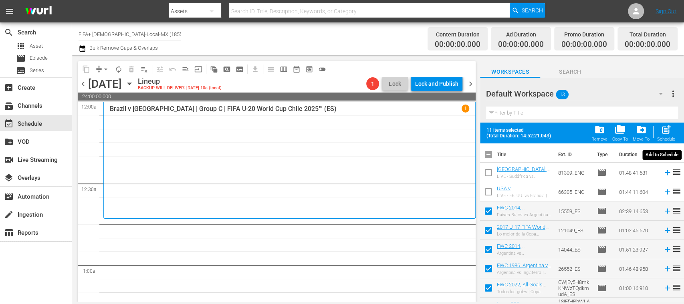
checkbox input "false"
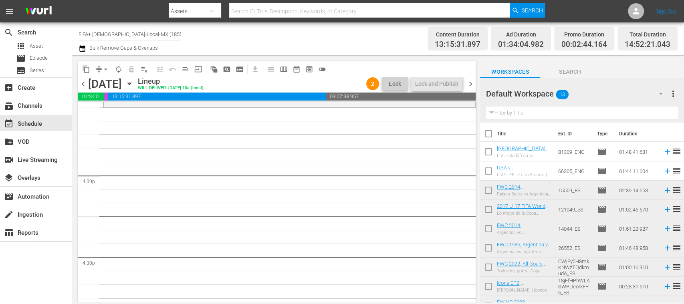
scroll to position [2460, 0]
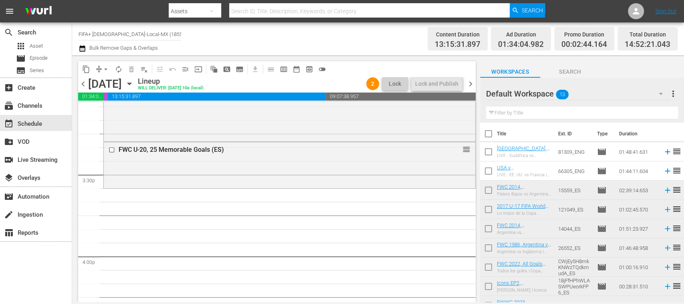
click at [488, 230] on input "checkbox" at bounding box center [488, 230] width 17 height 17
checkbox input "true"
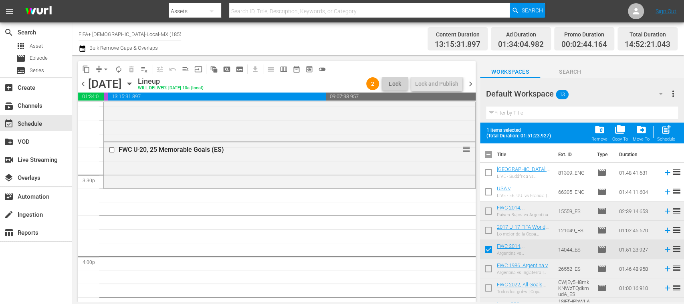
click at [487, 266] on input "checkbox" at bounding box center [488, 270] width 17 height 17
click at [487, 269] on input "checkbox" at bounding box center [488, 270] width 17 height 17
checkbox input "false"
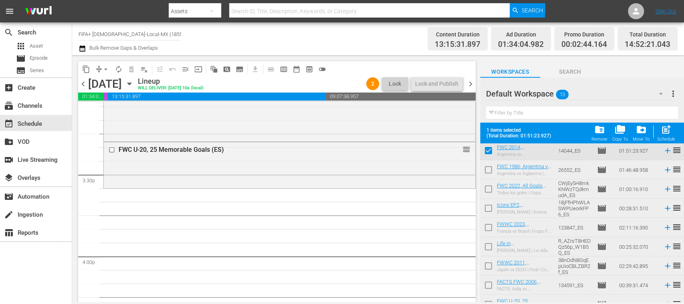
scroll to position [110, 0]
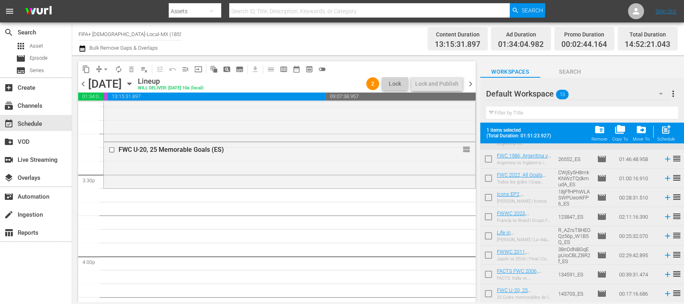
click at [488, 275] on input "checkbox" at bounding box center [488, 276] width 17 height 17
checkbox input "true"
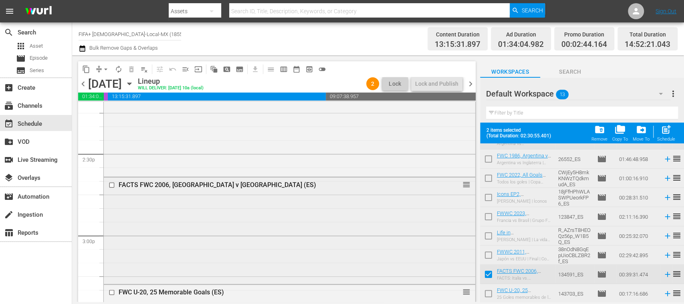
click at [113, 184] on input "checkbox" at bounding box center [113, 184] width 8 height 7
click at [132, 71] on span "delete_forever_outlined" at bounding box center [131, 69] width 8 height 8
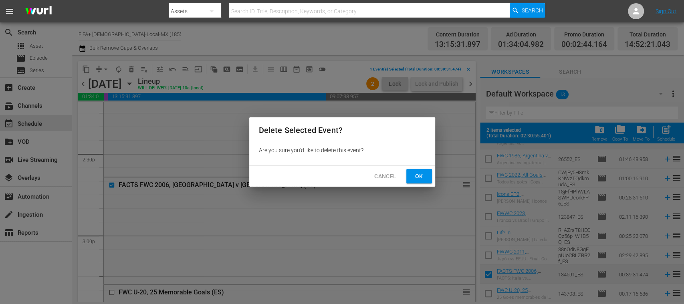
click at [418, 176] on span "Ok" at bounding box center [419, 176] width 13 height 10
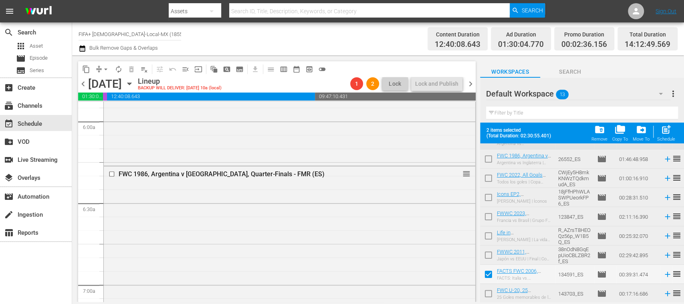
scroll to position [0, 0]
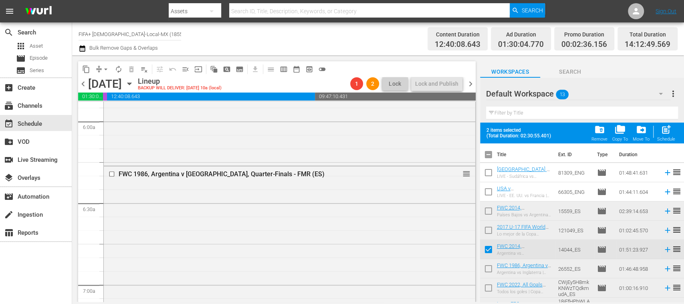
click at [489, 247] on input "checkbox" at bounding box center [488, 251] width 17 height 17
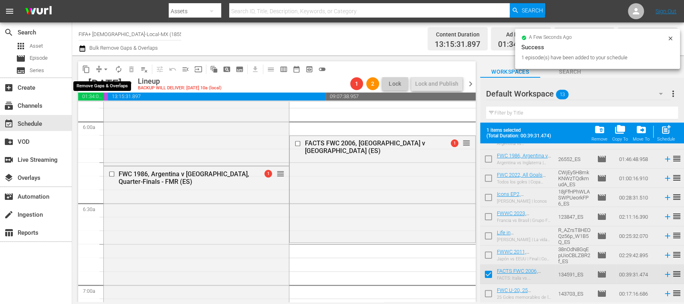
click at [107, 71] on span "arrow_drop_down" at bounding box center [106, 69] width 8 height 8
click at [117, 110] on li "Align to End of Previous Day" at bounding box center [106, 111] width 84 height 13
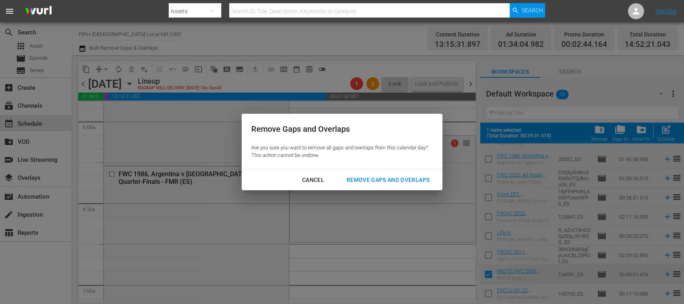
click at [400, 177] on div "Remove Gaps and Overlaps" at bounding box center [388, 180] width 96 height 10
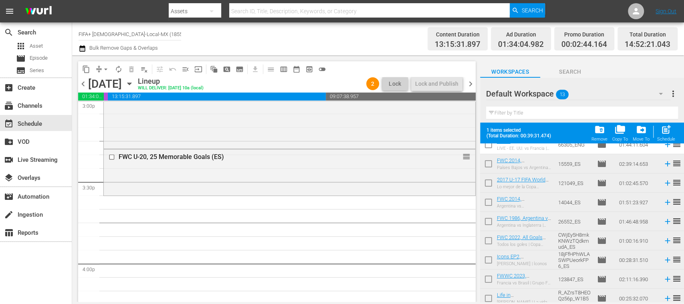
scroll to position [43, 0]
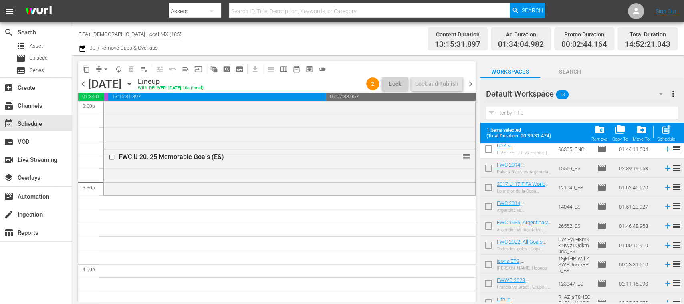
click at [490, 207] on input "checkbox" at bounding box center [488, 208] width 17 height 17
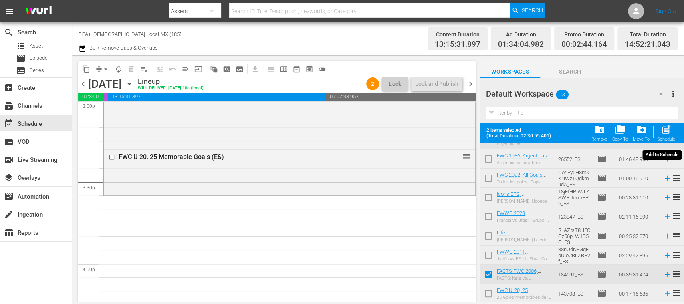
click at [667, 132] on span "post_add" at bounding box center [666, 129] width 11 height 11
checkbox input "false"
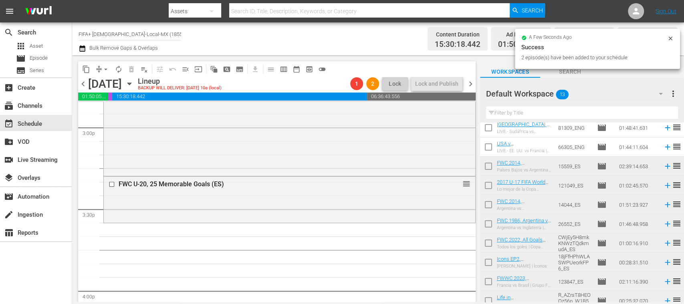
scroll to position [0, 0]
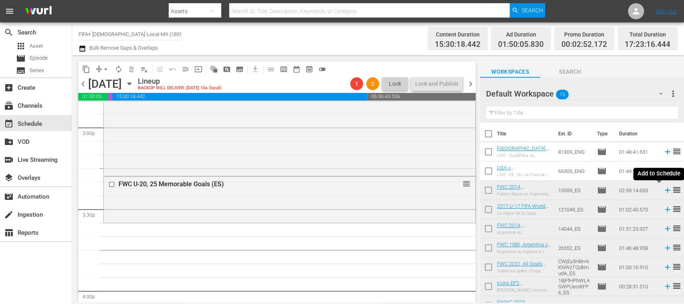
click at [663, 191] on icon at bounding box center [667, 190] width 9 height 9
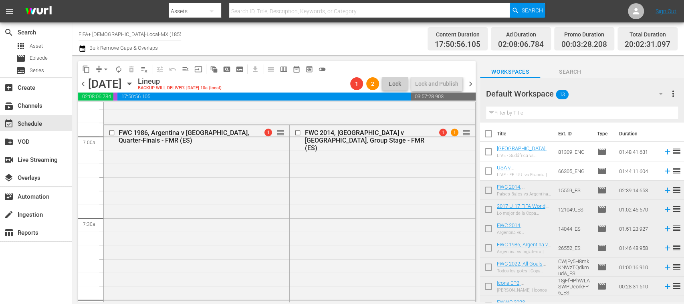
scroll to position [1075, 0]
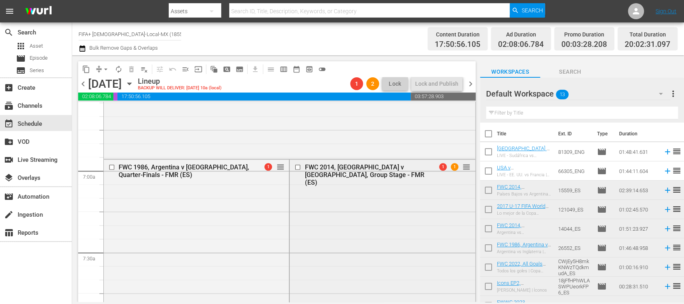
click at [294, 167] on input "checkbox" at bounding box center [298, 167] width 8 height 7
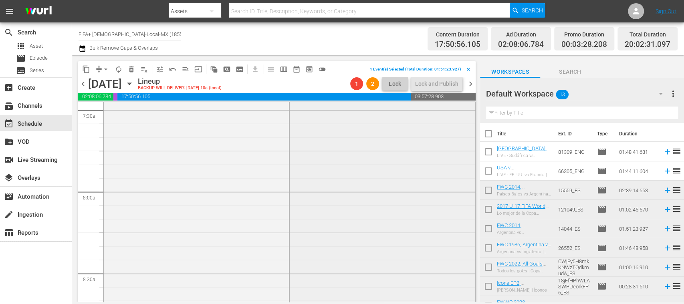
scroll to position [1360, 0]
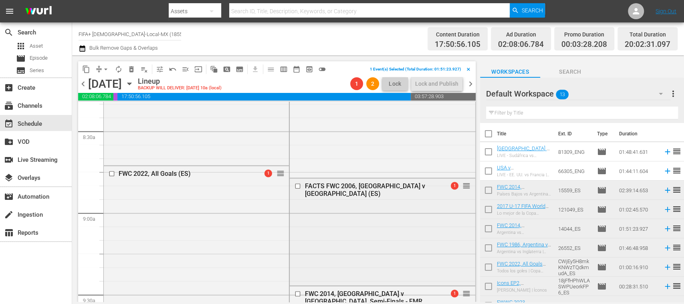
click at [295, 185] on input "checkbox" at bounding box center [298, 186] width 8 height 7
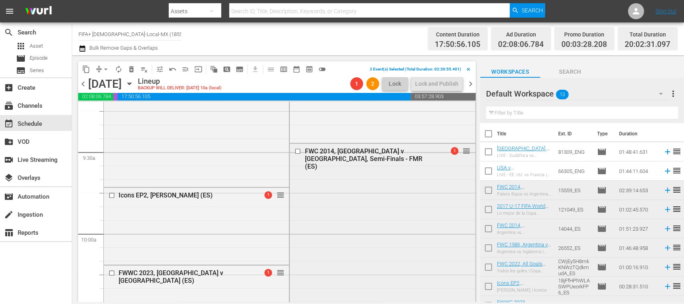
click at [295, 151] on input "checkbox" at bounding box center [298, 151] width 8 height 7
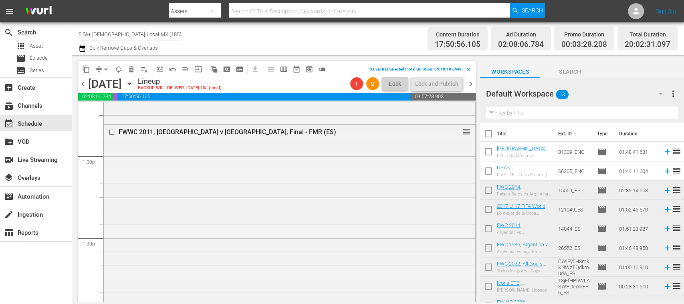
scroll to position [2072, 0]
click at [135, 69] on span "delete_forever_outlined" at bounding box center [131, 69] width 8 height 8
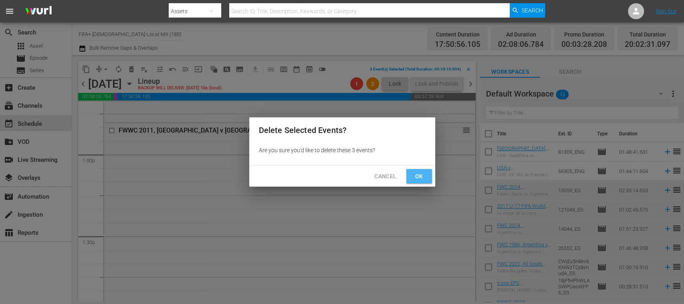
click at [419, 175] on span "Ok" at bounding box center [419, 176] width 13 height 10
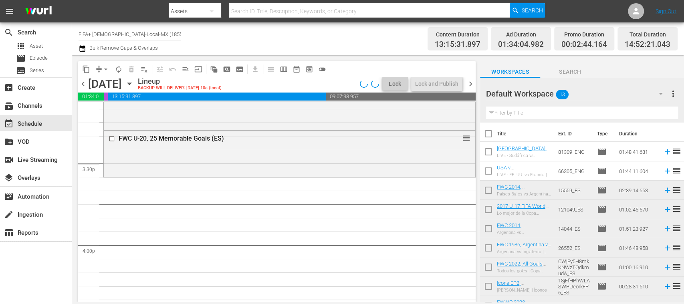
scroll to position [2425, 0]
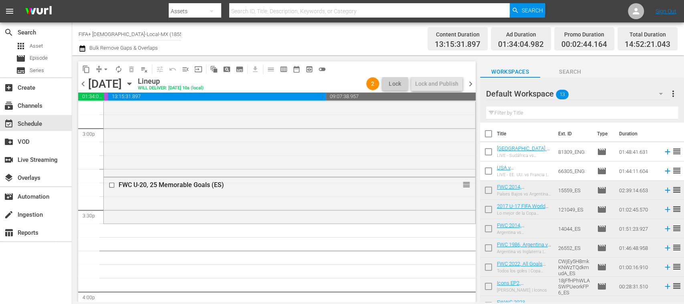
click at [486, 228] on input "checkbox" at bounding box center [488, 230] width 17 height 17
checkbox input "true"
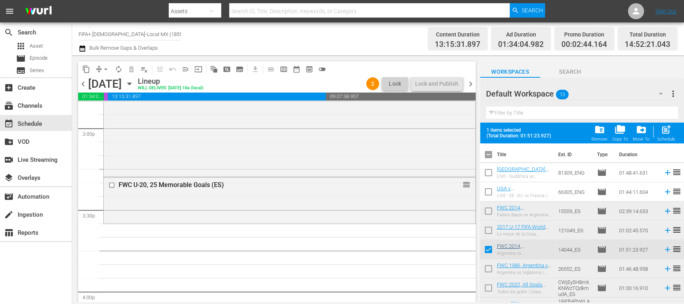
scroll to position [110, 0]
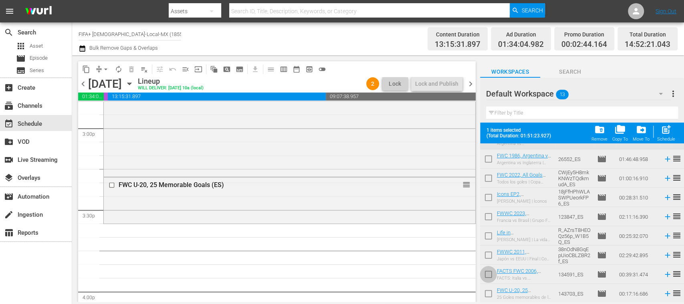
click at [490, 274] on input "checkbox" at bounding box center [488, 276] width 17 height 17
checkbox input "true"
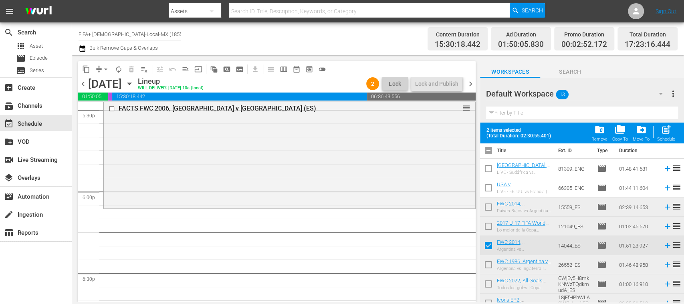
scroll to position [0, 0]
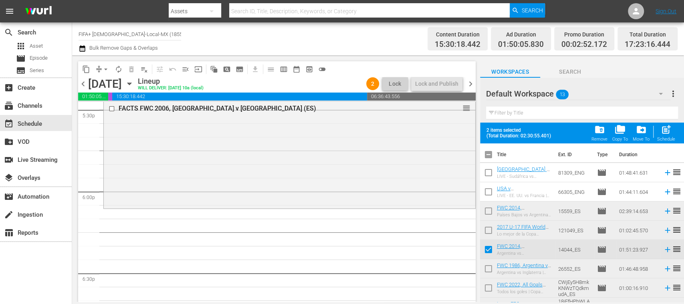
click at [486, 249] on input "checkbox" at bounding box center [488, 251] width 17 height 17
checkbox input "false"
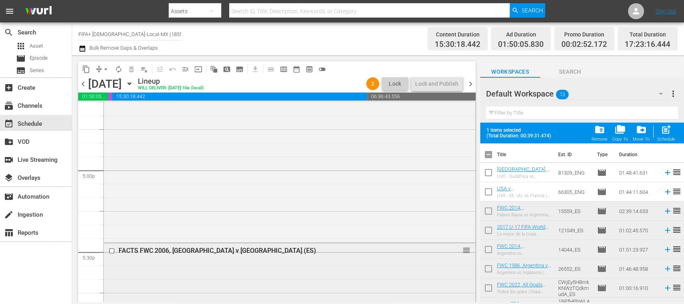
click at [110, 252] on input "checkbox" at bounding box center [113, 251] width 8 height 7
click at [129, 73] on button "delete_forever_outlined" at bounding box center [131, 69] width 13 height 13
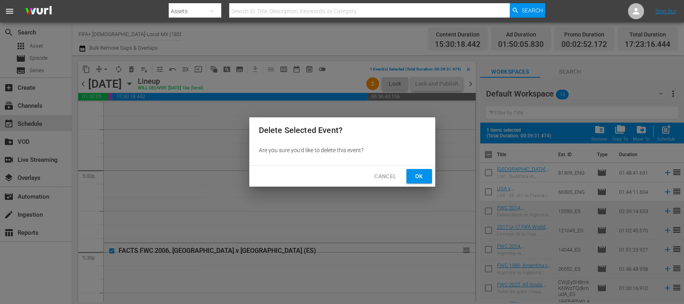
click at [419, 176] on span "Ok" at bounding box center [419, 176] width 13 height 10
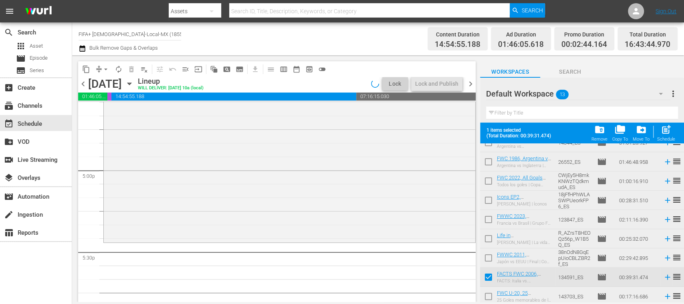
scroll to position [110, 0]
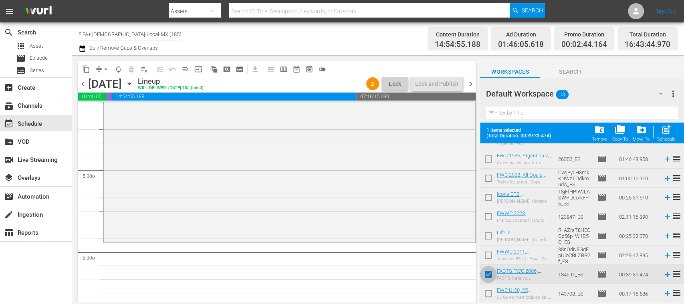
click at [489, 277] on input "checkbox" at bounding box center [488, 276] width 17 height 17
checkbox input "false"
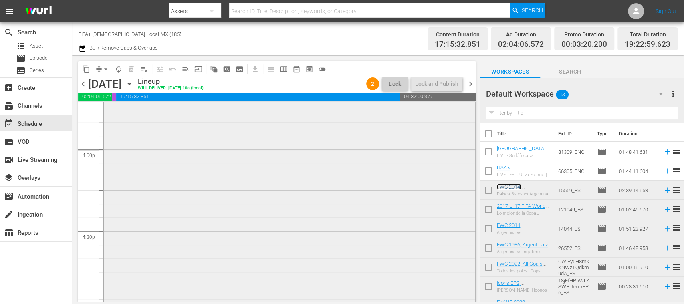
scroll to position [2425, 0]
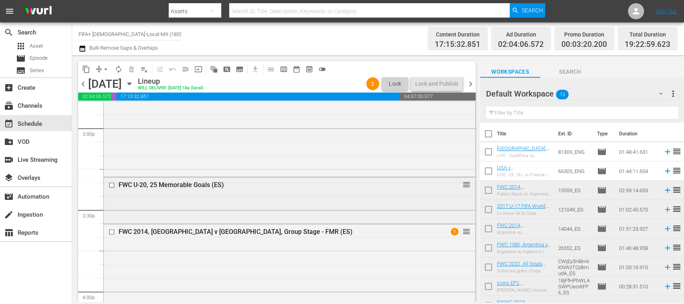
click at [114, 184] on input "checkbox" at bounding box center [113, 184] width 8 height 7
click at [131, 68] on span "delete_forever_outlined" at bounding box center [131, 69] width 8 height 8
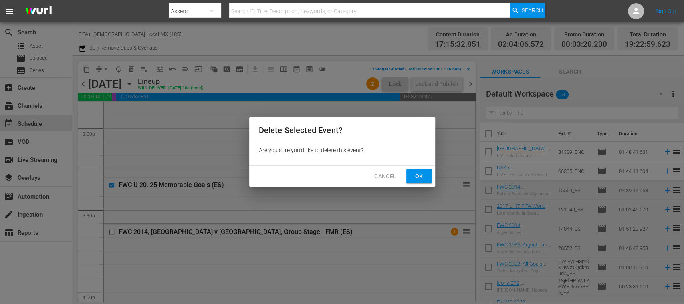
click at [413, 175] on span "Ok" at bounding box center [419, 176] width 13 height 10
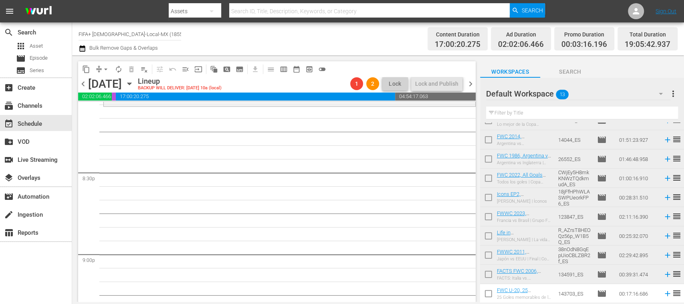
scroll to position [3137, 0]
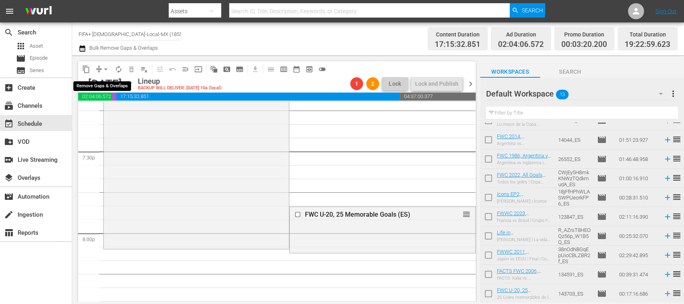
click at [105, 68] on span "arrow_drop_down" at bounding box center [106, 69] width 8 height 8
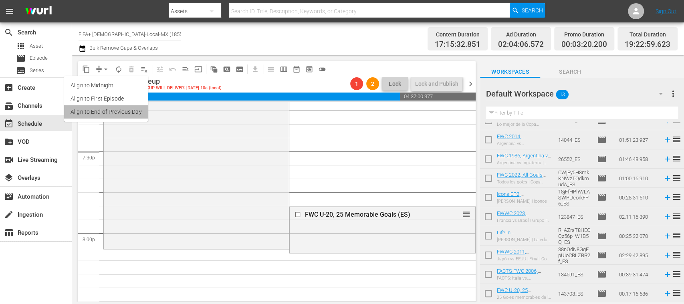
click at [119, 108] on li "Align to End of Previous Day" at bounding box center [106, 111] width 84 height 13
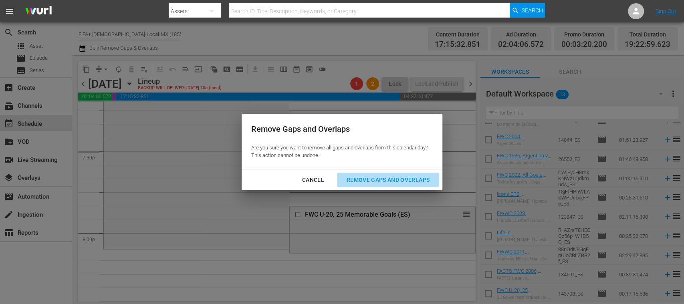
click at [365, 178] on div "Remove Gaps and Overlaps" at bounding box center [388, 180] width 96 height 10
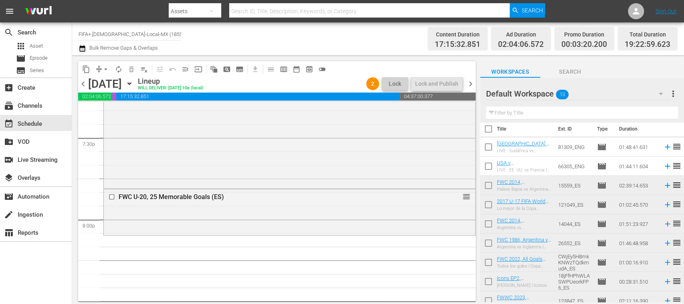
scroll to position [0, 0]
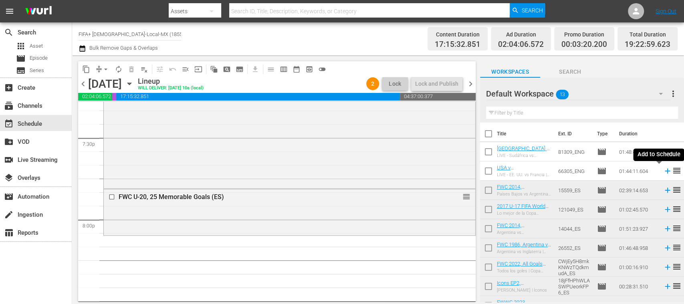
click at [665, 171] on icon at bounding box center [667, 171] width 5 height 5
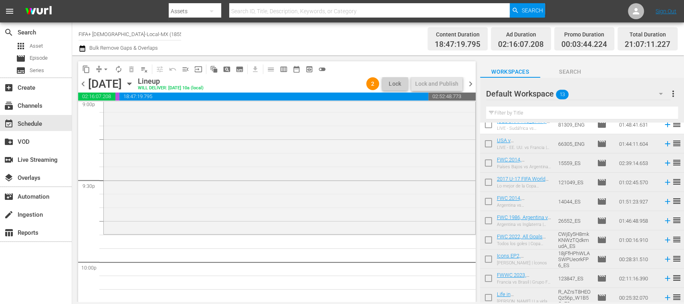
scroll to position [26, 0]
click at [665, 184] on icon at bounding box center [667, 183] width 5 height 5
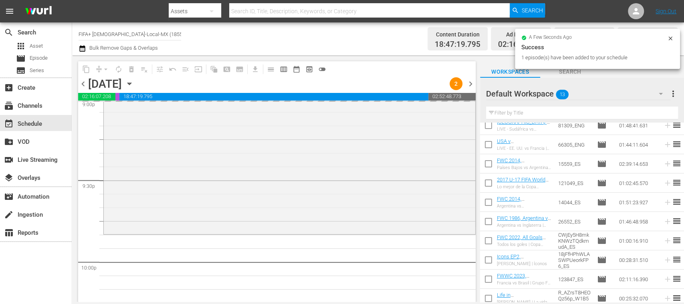
scroll to position [89, 0]
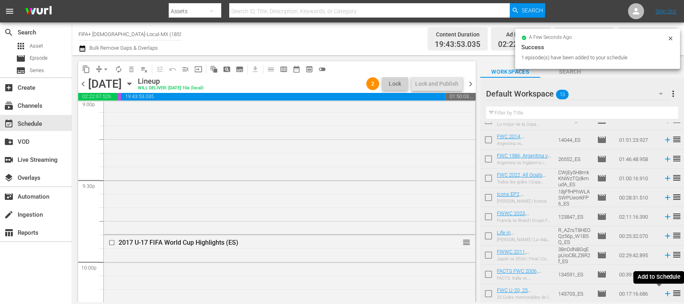
click at [663, 296] on icon at bounding box center [667, 293] width 9 height 9
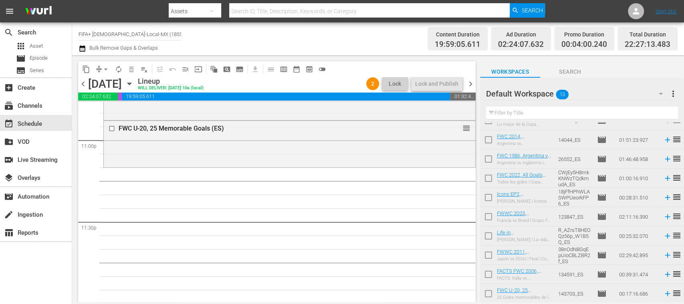
scroll to position [0, 0]
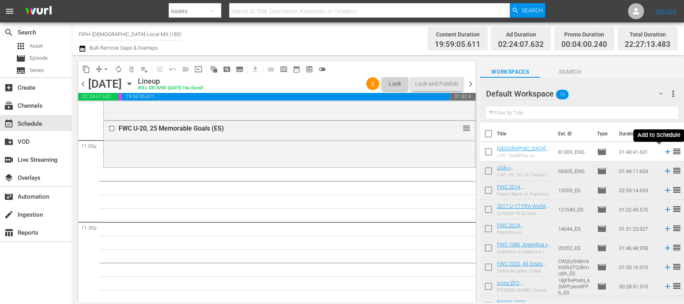
click at [665, 153] on icon at bounding box center [667, 151] width 5 height 5
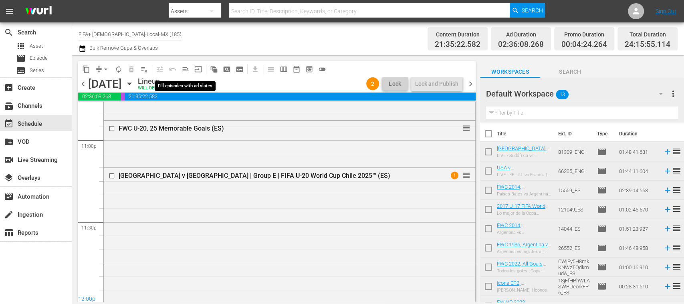
click at [185, 71] on span "menu_open" at bounding box center [185, 69] width 8 height 8
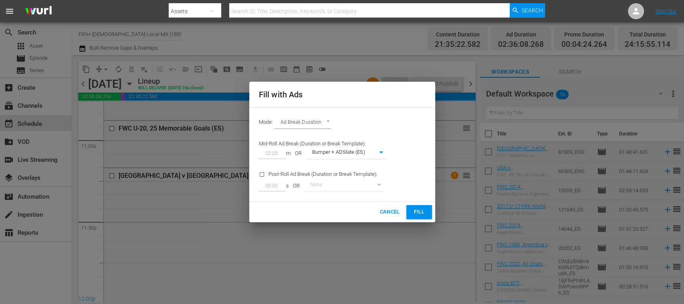
click at [417, 209] on span "Fill" at bounding box center [419, 212] width 13 height 9
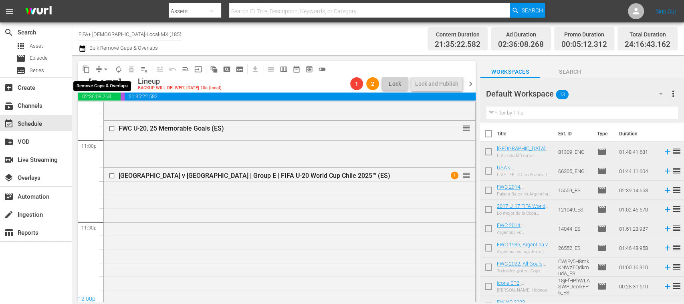
click at [105, 69] on span "arrow_drop_down" at bounding box center [106, 69] width 8 height 8
click at [139, 117] on li "Align to End of Previous Day" at bounding box center [106, 111] width 84 height 13
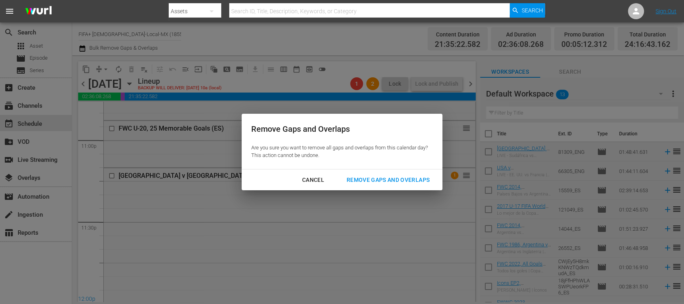
click at [355, 177] on div "Remove Gaps and Overlaps" at bounding box center [388, 180] width 96 height 10
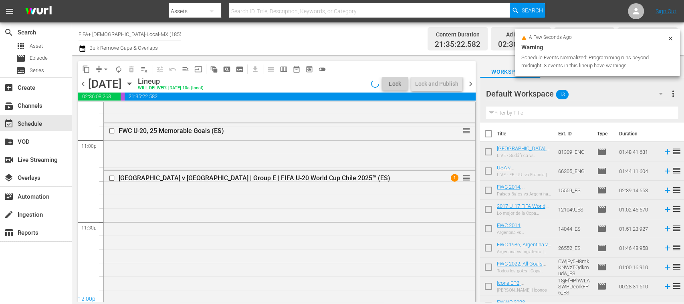
scroll to position [3707, 0]
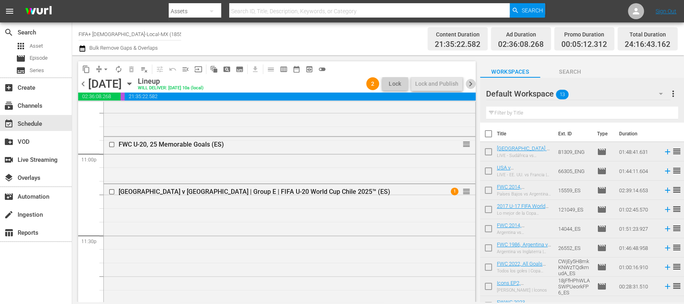
click at [472, 85] on span "chevron_right" at bounding box center [470, 84] width 10 height 10
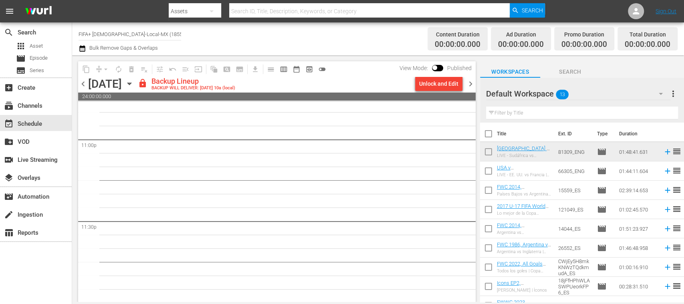
scroll to position [3722, 0]
click at [451, 82] on div "Unlock and Edit" at bounding box center [438, 84] width 39 height 14
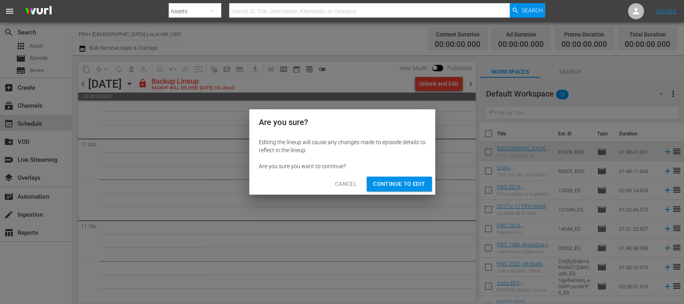
click at [412, 182] on span "Continue to Edit" at bounding box center [399, 184] width 52 height 10
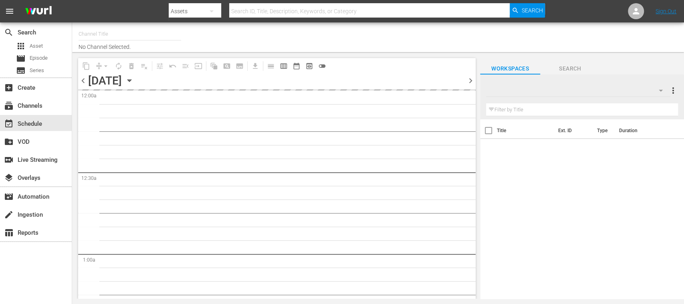
type input "FIFA+ [DEMOGRAPHIC_DATA]-Local-MX (1855)"
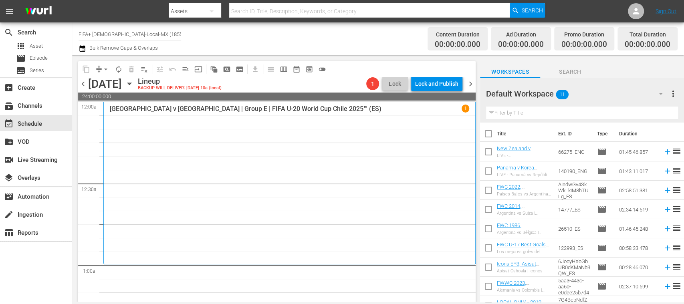
click at [489, 153] on input "checkbox" at bounding box center [488, 153] width 17 height 17
checkbox input "true"
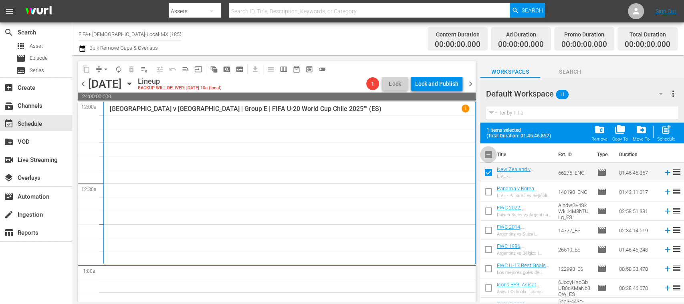
click at [488, 152] on input "checkbox" at bounding box center [488, 156] width 17 height 17
checkbox input "true"
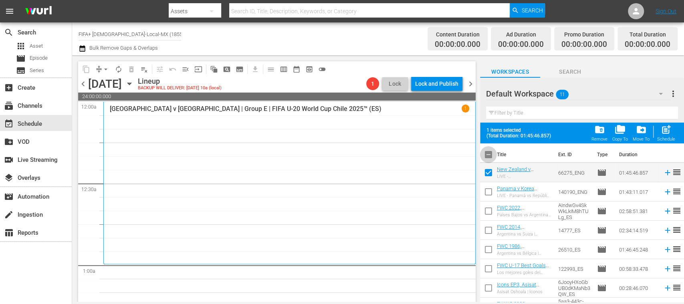
checkbox input "true"
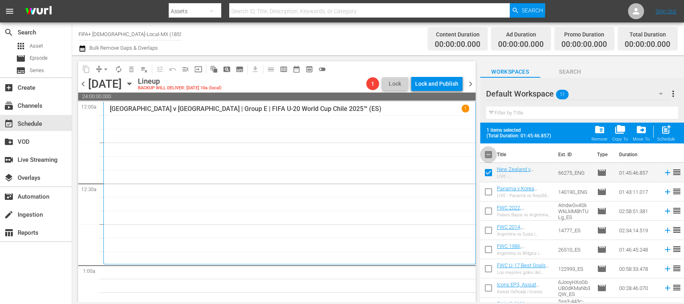
checkbox input "true"
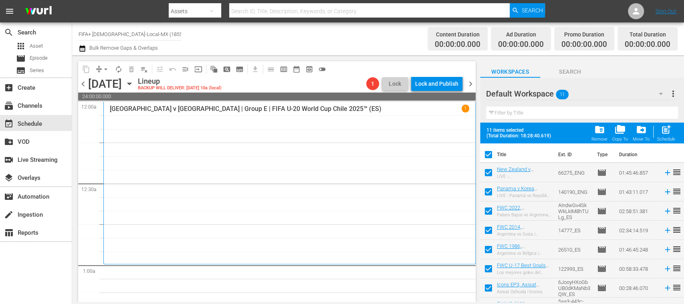
drag, startPoint x: 485, startPoint y: 175, endPoint x: 488, endPoint y: 183, distance: 8.1
click at [486, 175] on input "checkbox" at bounding box center [488, 174] width 17 height 17
checkbox input "false"
click at [489, 190] on input "checkbox" at bounding box center [488, 193] width 17 height 17
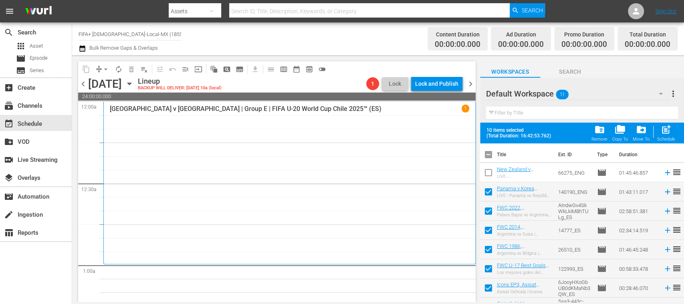
checkbox input "false"
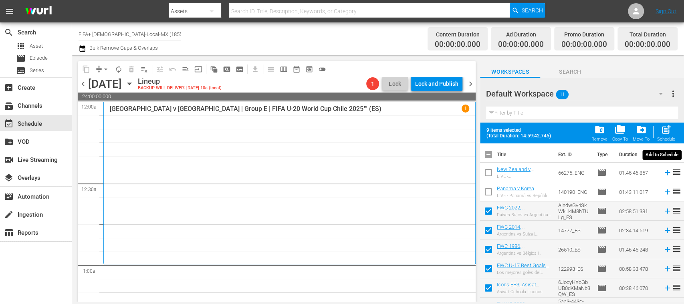
click at [669, 133] on span "post_add" at bounding box center [666, 129] width 11 height 11
checkbox input "false"
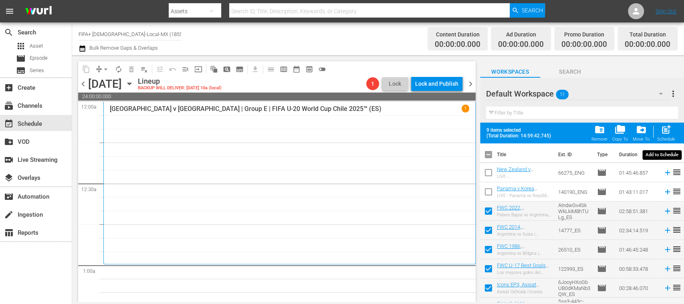
checkbox input "false"
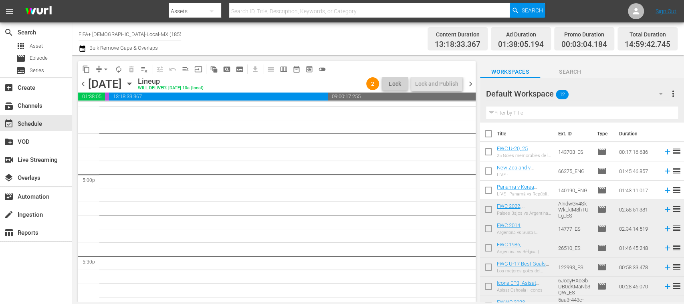
scroll to position [2564, 0]
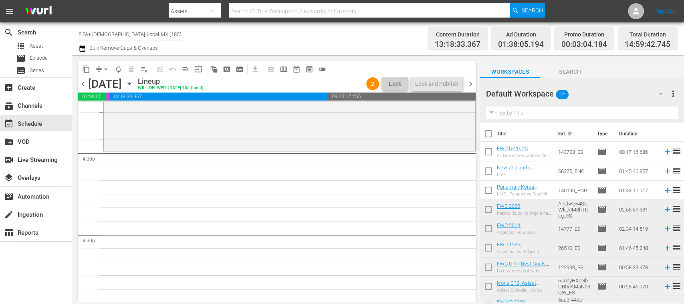
drag, startPoint x: 490, startPoint y: 228, endPoint x: 492, endPoint y: 259, distance: 30.5
click at [490, 228] on input "checkbox" at bounding box center [488, 230] width 17 height 17
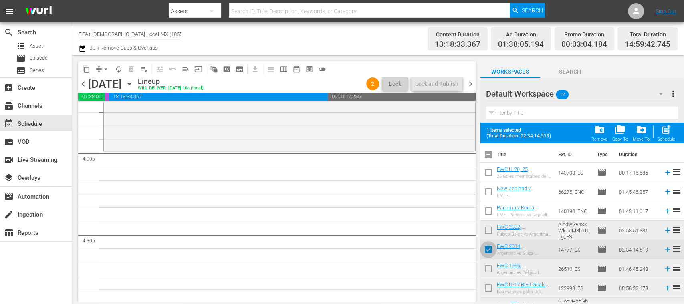
click at [486, 250] on input "checkbox" at bounding box center [488, 251] width 17 height 17
checkbox input "false"
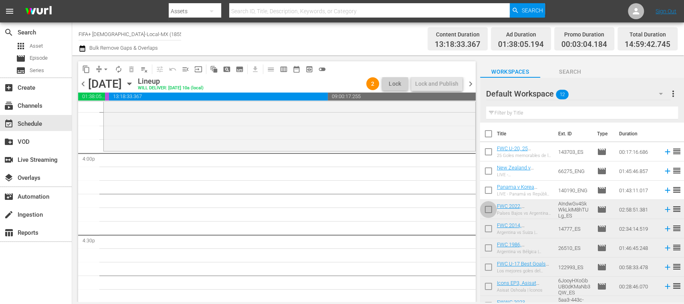
click at [490, 210] on input "checkbox" at bounding box center [488, 211] width 17 height 17
checkbox input "true"
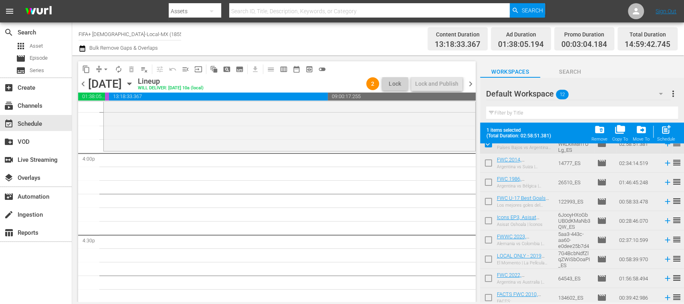
scroll to position [91, 0]
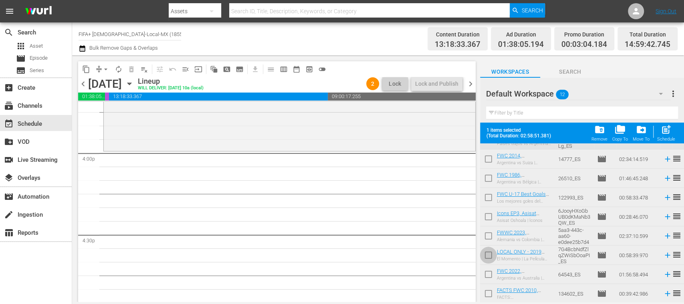
click at [488, 254] on input "checkbox" at bounding box center [488, 256] width 17 height 17
checkbox input "false"
click at [665, 256] on icon at bounding box center [667, 255] width 5 height 5
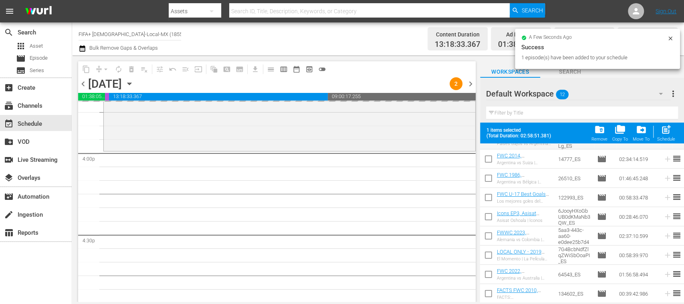
scroll to position [0, 0]
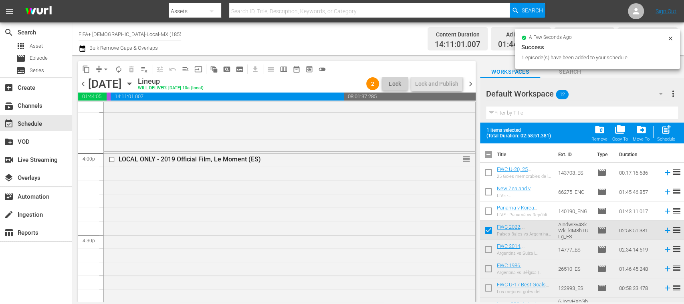
click at [488, 229] on input "checkbox" at bounding box center [488, 232] width 17 height 17
checkbox input "false"
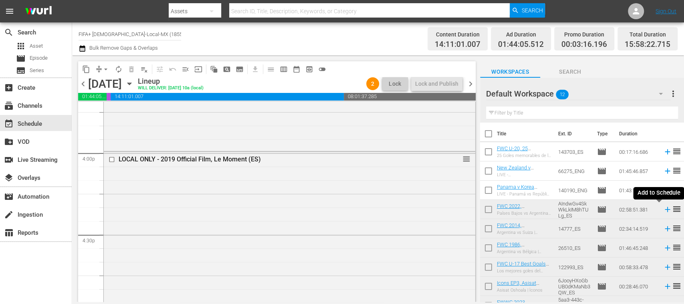
click at [665, 209] on icon at bounding box center [667, 209] width 5 height 5
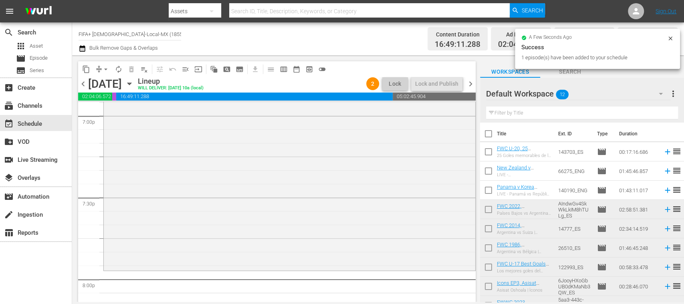
scroll to position [3126, 0]
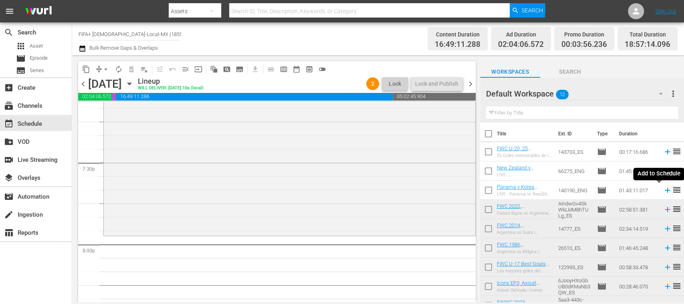
click at [663, 191] on icon at bounding box center [667, 190] width 9 height 9
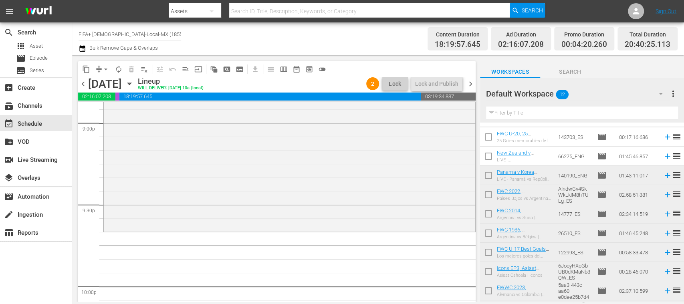
scroll to position [0, 0]
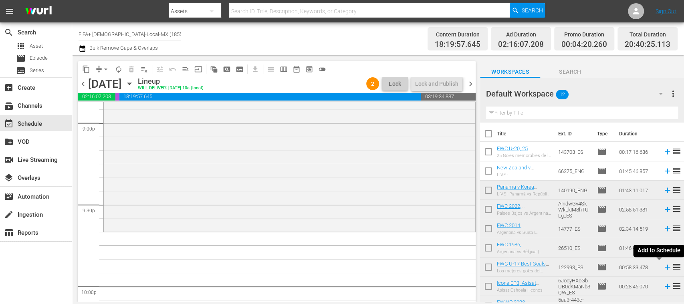
click at [663, 268] on icon at bounding box center [667, 267] width 9 height 9
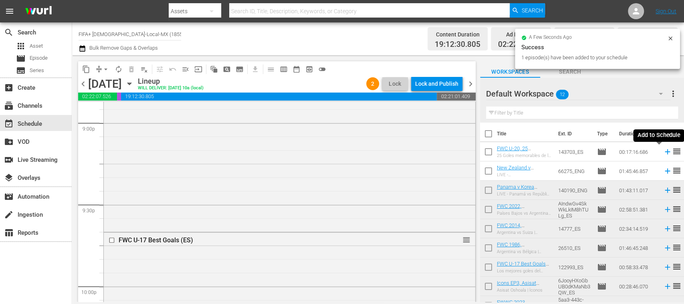
click at [665, 152] on icon at bounding box center [667, 151] width 5 height 5
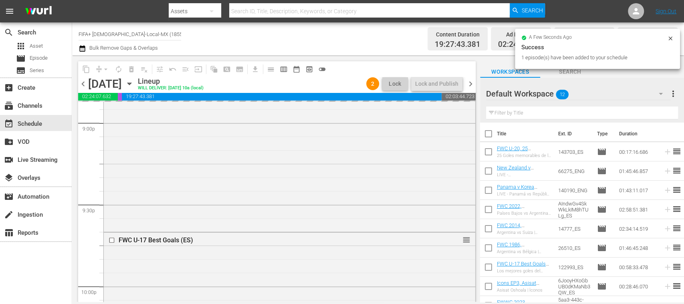
scroll to position [3722, 0]
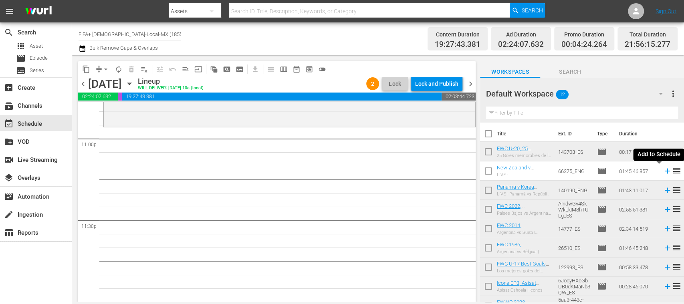
click at [663, 171] on icon at bounding box center [667, 171] width 9 height 9
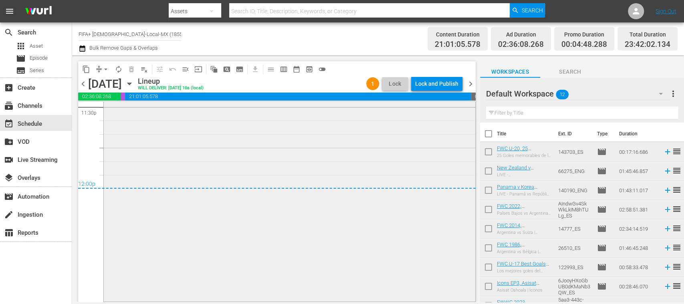
scroll to position [3408, 0]
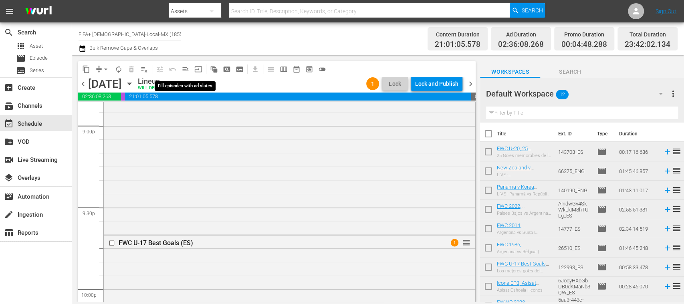
click at [185, 71] on span "menu_open" at bounding box center [185, 69] width 8 height 8
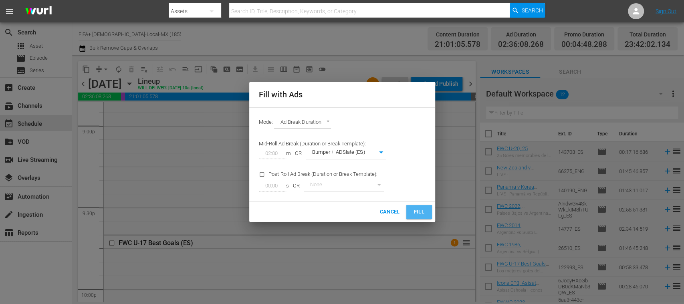
click at [421, 210] on span "Fill" at bounding box center [419, 212] width 13 height 9
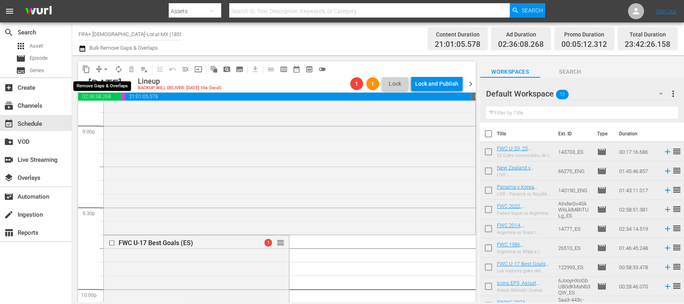
click at [104, 69] on span "arrow_drop_down" at bounding box center [106, 69] width 8 height 8
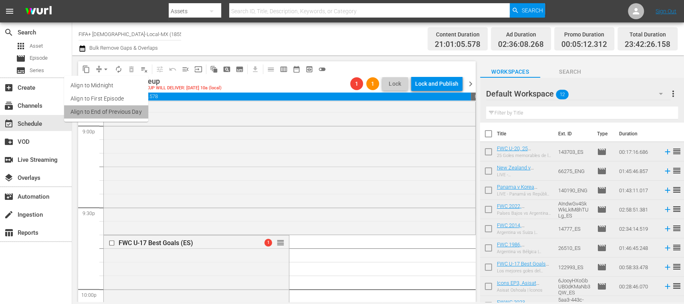
click at [123, 109] on li "Align to End of Previous Day" at bounding box center [106, 111] width 84 height 13
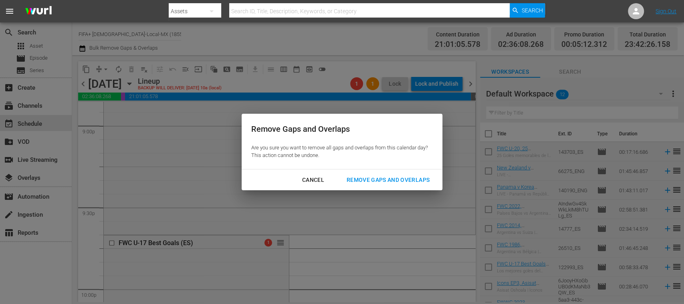
click at [375, 176] on div "Remove Gaps and Overlaps" at bounding box center [388, 180] width 96 height 10
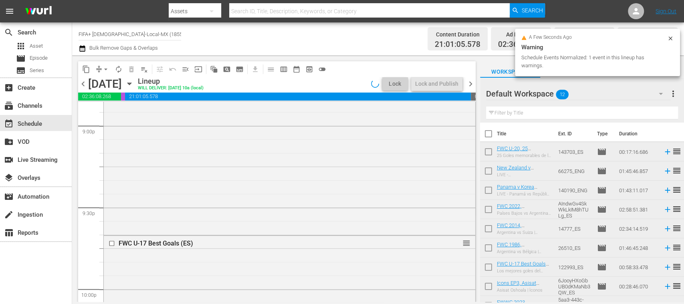
scroll to position [3422, 0]
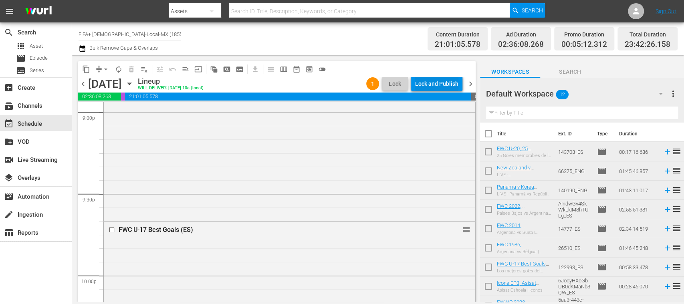
click at [443, 85] on div "Lock and Publish" at bounding box center [436, 84] width 43 height 14
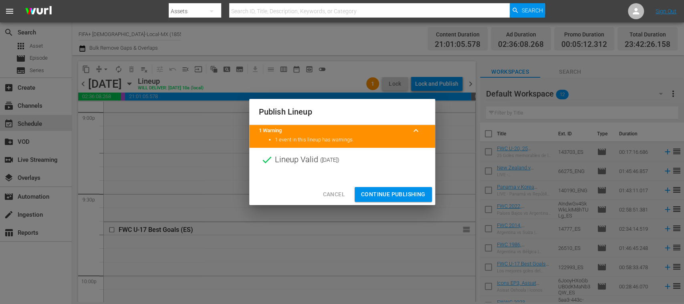
click at [420, 193] on span "Continue Publishing" at bounding box center [393, 194] width 64 height 10
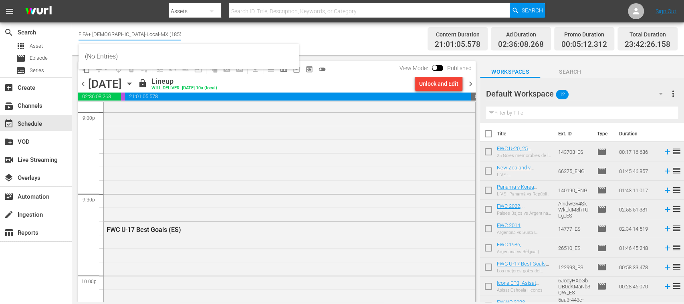
drag, startPoint x: 92, startPoint y: 33, endPoint x: 171, endPoint y: 33, distance: 79.3
click at [171, 33] on input "FIFA+ Spanish-Local-MX (1855)" at bounding box center [130, 33] width 103 height 19
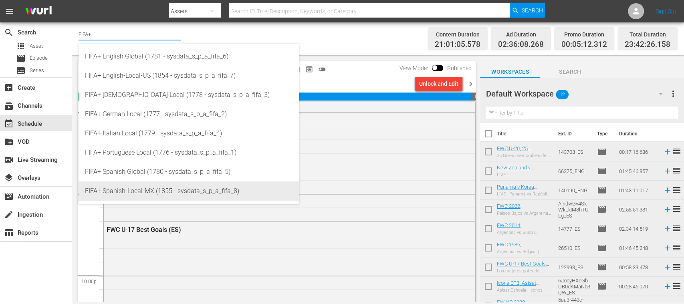
click at [175, 186] on div "FIFA+ Spanish-Local-MX (1855 - sysdata_s_p_a_fifa_8)" at bounding box center [189, 190] width 208 height 19
type input "FIFA+ Spanish-Local-MX (1855 - sysdata_s_p_a_fifa_8)"
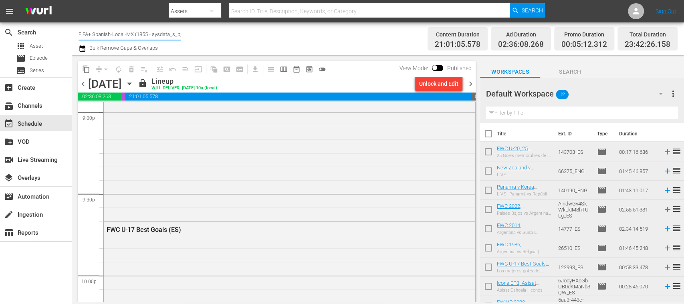
scroll to position [0, 21]
drag, startPoint x: 93, startPoint y: 36, endPoint x: 201, endPoint y: 34, distance: 108.6
click at [201, 34] on div "Channel Title FIFA+ Spanish-Local-MX (1855 - sysdata_s_p_a_fifa_8) Bulk Remove …" at bounding box center [242, 38] width 326 height 29
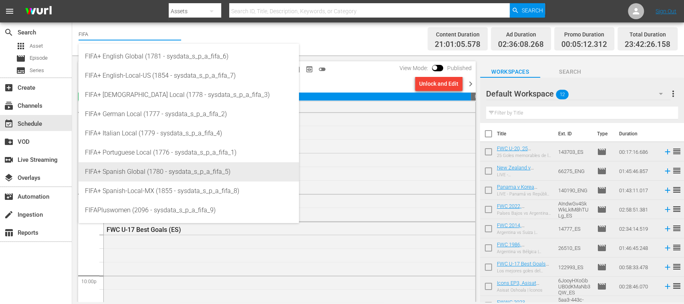
drag, startPoint x: 162, startPoint y: 167, endPoint x: 287, endPoint y: 182, distance: 126.3
click at [163, 167] on div "FIFA+ Spanish Global (1780 - sysdata_s_p_a_fifa_5)" at bounding box center [189, 171] width 208 height 19
type input "FIFA+ Spanish Global (1780 - sysdata_s_p_a_fifa_5)"
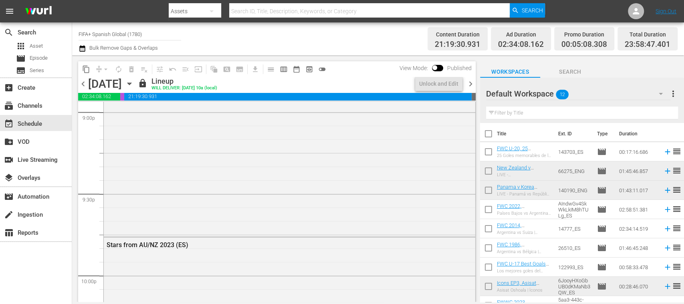
scroll to position [3381, 0]
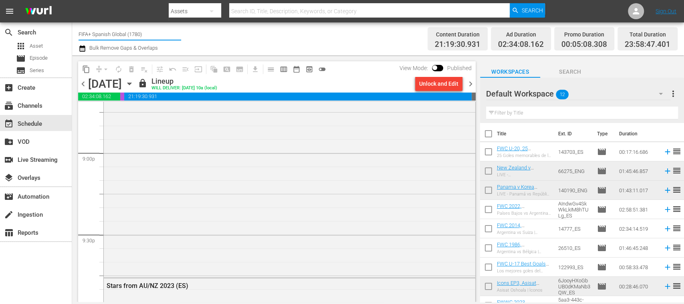
drag, startPoint x: 94, startPoint y: 34, endPoint x: 165, endPoint y: 33, distance: 70.9
click at [165, 33] on input "FIFA+ Spanish Global (1780)" at bounding box center [130, 33] width 103 height 19
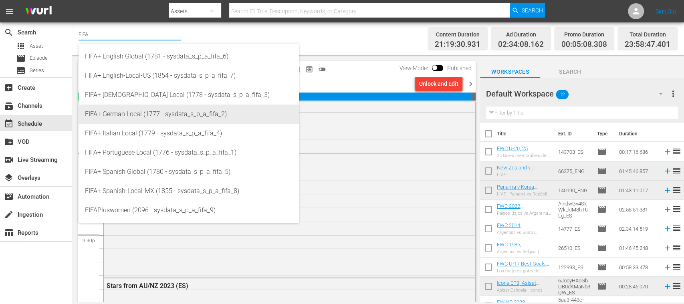
click at [162, 113] on div "FIFA+ German Local (1777 - sysdata_s_p_a_fifa_2)" at bounding box center [189, 114] width 208 height 19
type input "FIFA+ German Local (1777 - sysdata_s_p_a_fifa_2)"
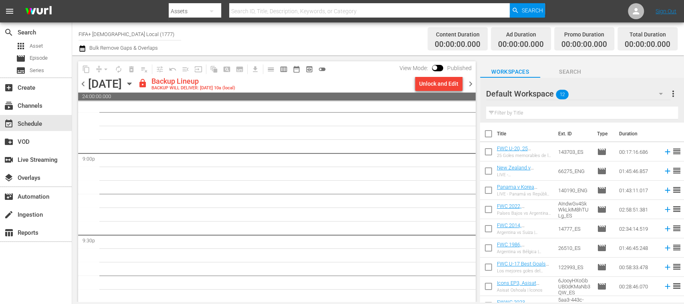
scroll to position [3517, 0]
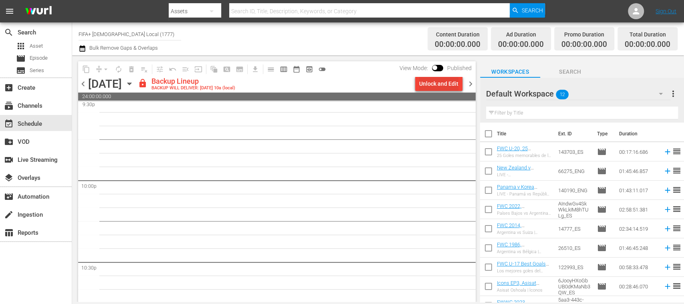
click at [439, 83] on div "Unlock and Edit" at bounding box center [438, 84] width 39 height 14
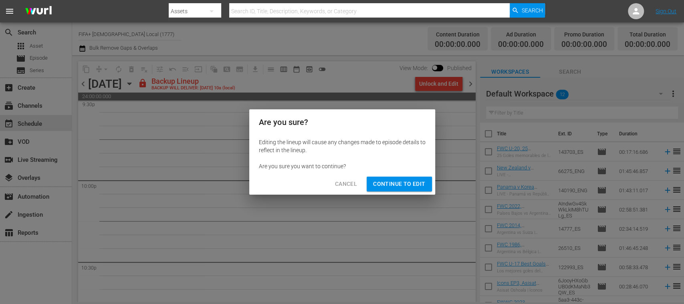
click at [417, 178] on button "Continue to Edit" at bounding box center [399, 184] width 65 height 15
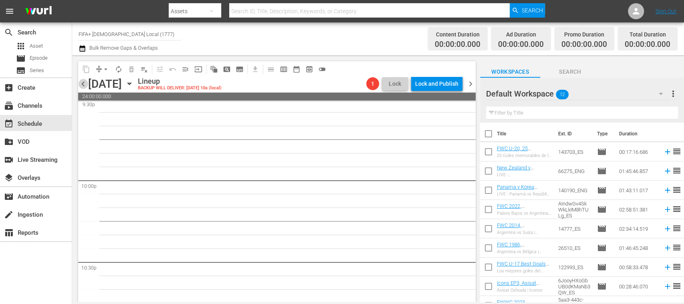
click at [85, 84] on span "chevron_left" at bounding box center [83, 84] width 10 height 10
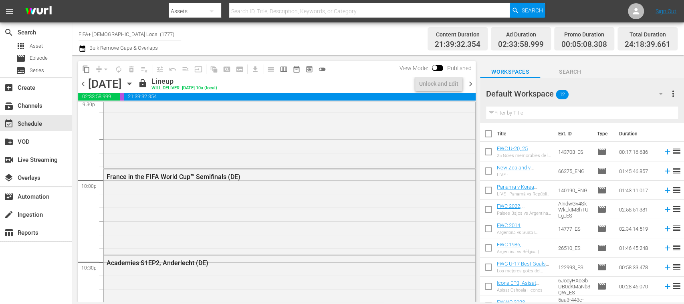
scroll to position [3422, 0]
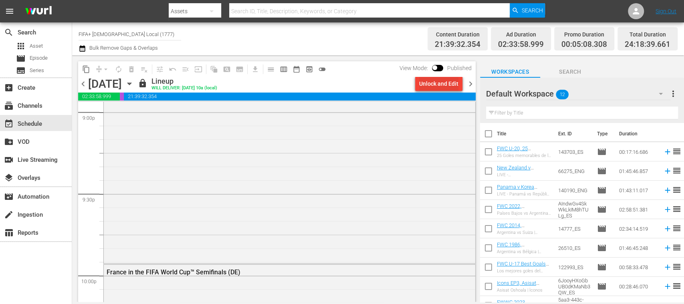
click at [424, 79] on div "Unlock and Edit" at bounding box center [438, 84] width 39 height 14
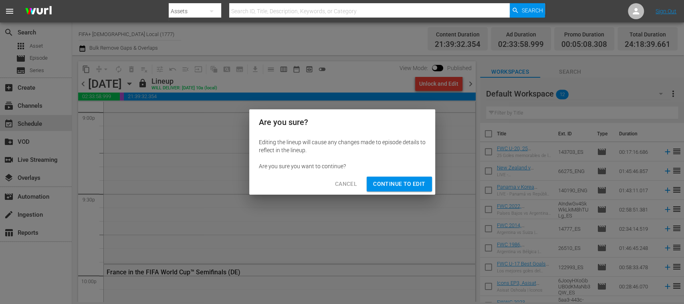
click at [410, 184] on span "Continue to Edit" at bounding box center [399, 184] width 52 height 10
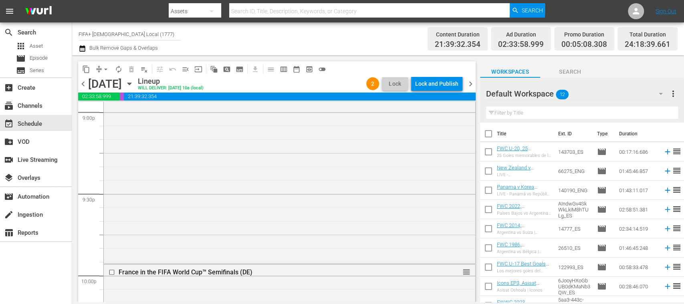
click at [145, 70] on span "playlist_remove_outlined" at bounding box center [144, 69] width 8 height 8
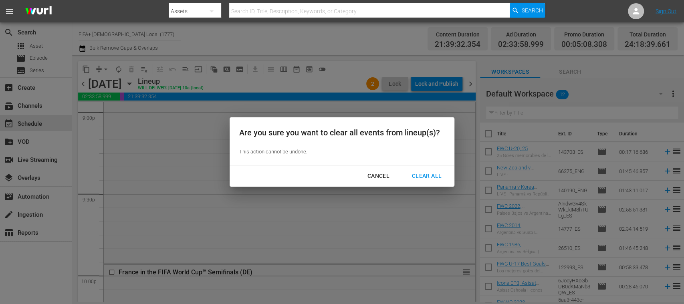
click at [431, 175] on div "Clear All" at bounding box center [426, 176] width 42 height 10
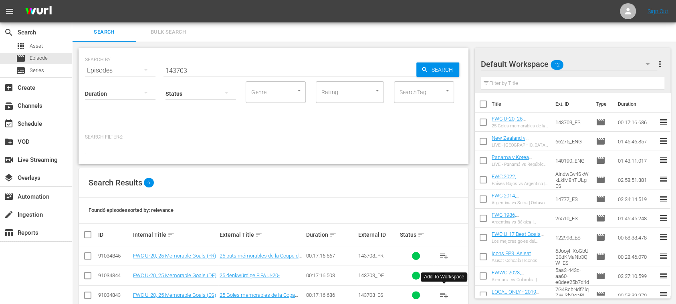
click at [175, 35] on span "Bulk Search" at bounding box center [168, 32] width 54 height 9
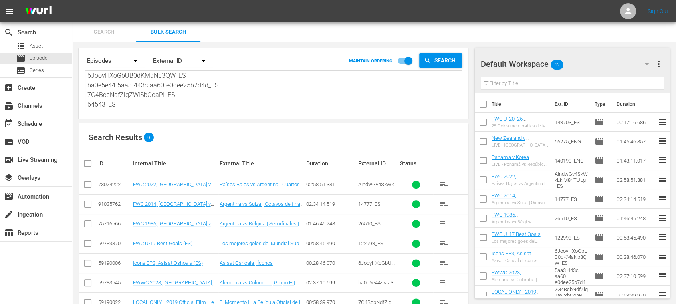
scroll to position [88, 0]
drag, startPoint x: 115, startPoint y: 91, endPoint x: 320, endPoint y: 166, distance: 218.0
click at [308, 168] on div "Search By Episodes Order By External ID MAINTAIN ORDERING Search AIndwGv4SkWkLk…" at bounding box center [273, 204] width 403 height 325
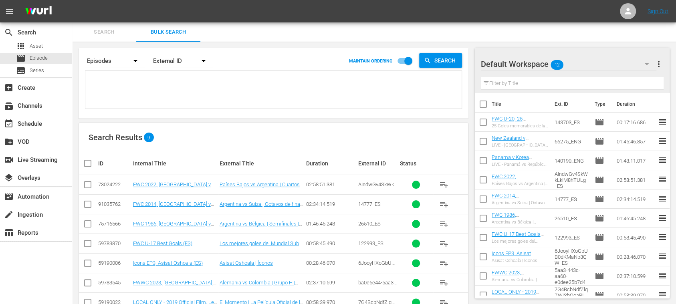
scroll to position [0, 0]
paste textarea "116232_DE #N/D #N/D 136965_DE 47136_DE 24129_DE 121049_DE 130587_DE 123891_DE 4…"
type textarea "116232_DE #N/D #N/D 136965_DE 47136_DE 24129_DE 121049_DE 130587_DE 123891_DE 4…"
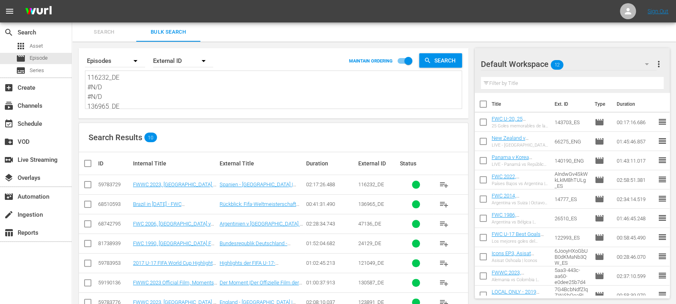
type textarea "116232_DE #N/D #N/D 136965_DE 47136_DE 24129_DE 121049_DE 130587_DE 123891_DE 4…"
click at [656, 62] on span "more_vert" at bounding box center [659, 64] width 10 height 10
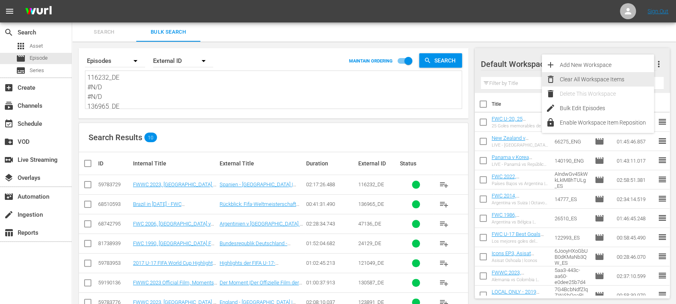
click at [619, 77] on div "Clear All Workspace Items" at bounding box center [607, 79] width 94 height 14
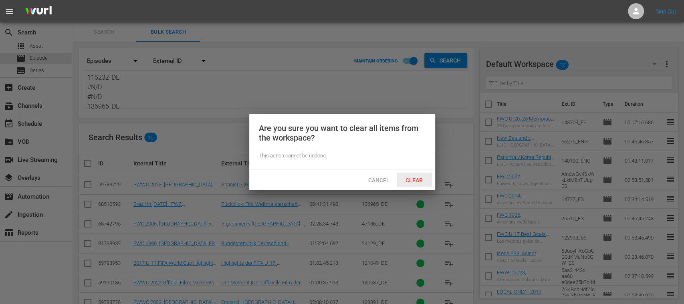
click at [413, 174] on div "Clear" at bounding box center [414, 180] width 35 height 15
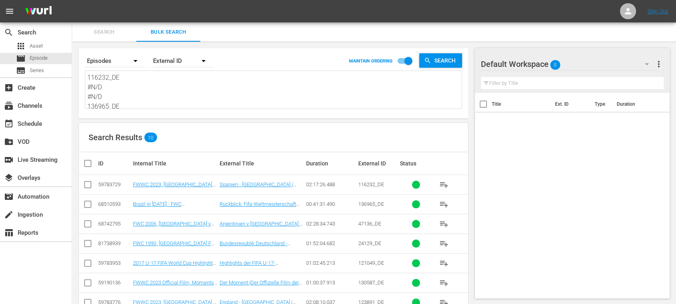
click at [89, 161] on input "checkbox" at bounding box center [91, 164] width 16 height 10
checkbox input "true"
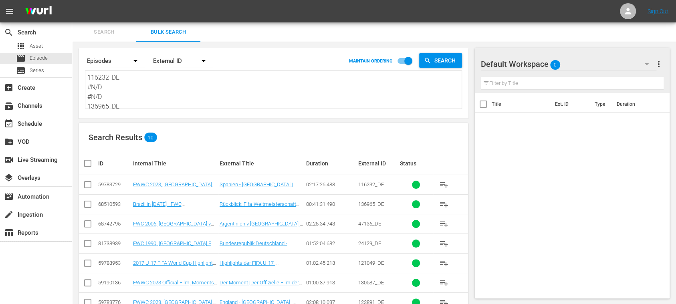
checkbox input "true"
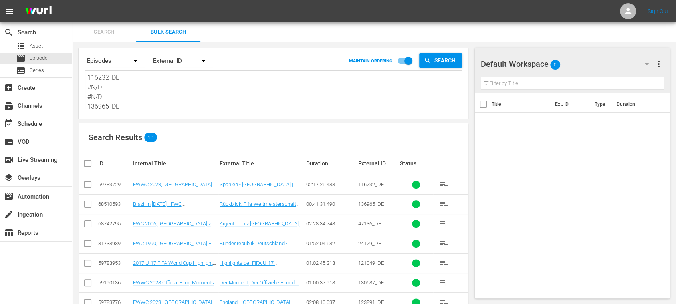
checkbox input "true"
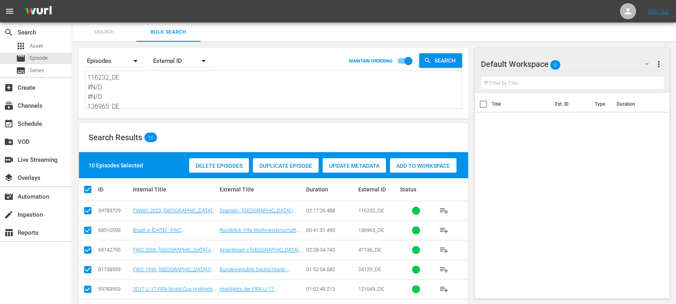
click at [429, 165] on span "Add to Workspace" at bounding box center [423, 166] width 66 height 6
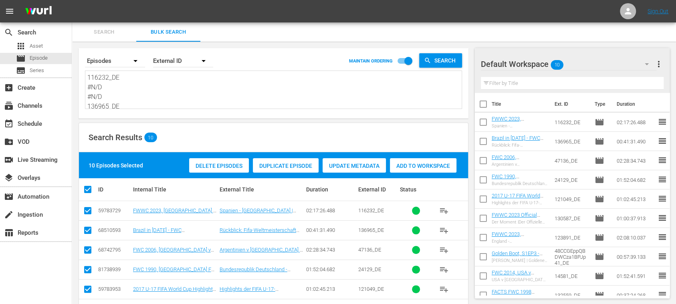
click at [123, 35] on span "Search" at bounding box center [104, 32] width 54 height 9
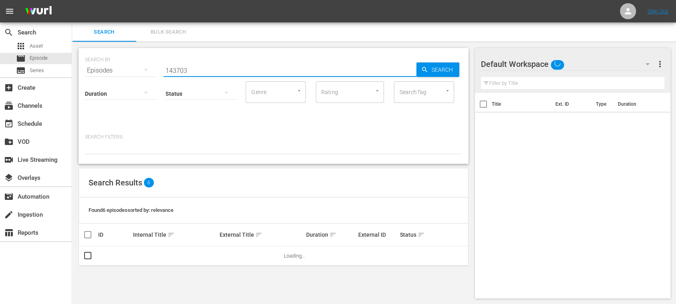
drag, startPoint x: 198, startPoint y: 69, endPoint x: 135, endPoint y: 70, distance: 63.3
click at [135, 70] on div "SEARCH BY Search By Episodes Search ID, Title, Description, Keywords, or Catego…" at bounding box center [273, 65] width 377 height 29
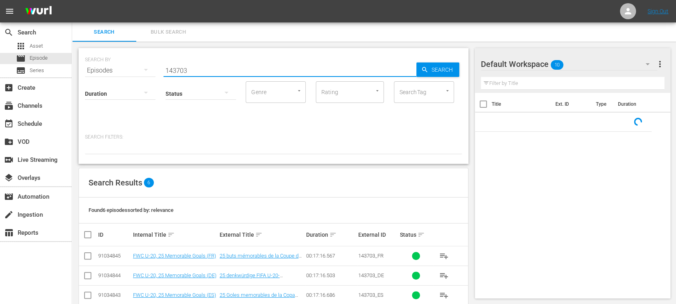
paste input "England v USA"
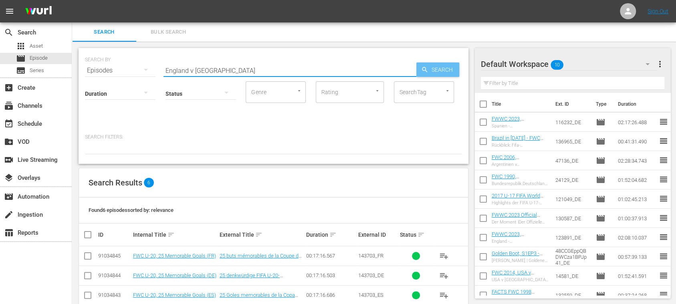
type input "England v USA"
click at [435, 69] on span "Search" at bounding box center [443, 69] width 31 height 14
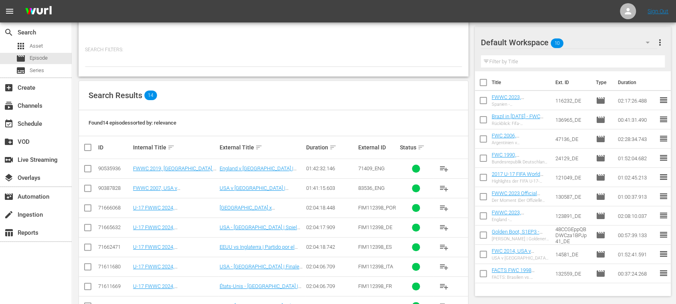
scroll to position [230, 0]
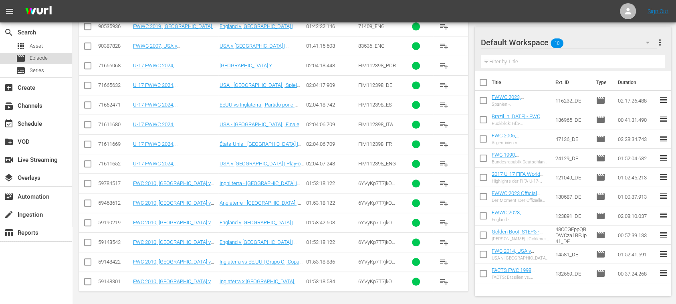
click at [42, 57] on span "Episode" at bounding box center [39, 58] width 18 height 8
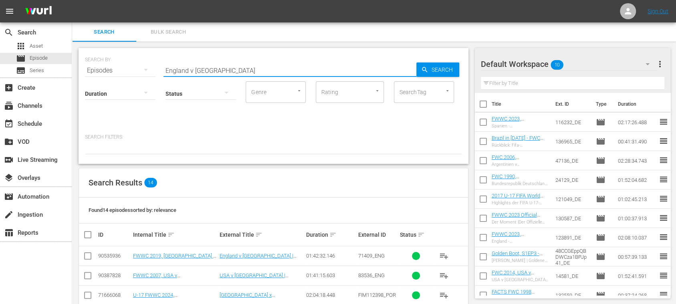
drag, startPoint x: 212, startPoint y: 71, endPoint x: 119, endPoint y: 70, distance: 92.5
click at [99, 64] on div "SEARCH BY Search By Episodes Search ID, Title, Description, Keywords, or Catego…" at bounding box center [273, 65] width 377 height 29
paste input "FWWC 1999-2019, Extra-Time Deciders"
type input "FWWC 1999-2019, Extra-Time Deciders"
click at [428, 72] on span "Search" at bounding box center [443, 69] width 31 height 14
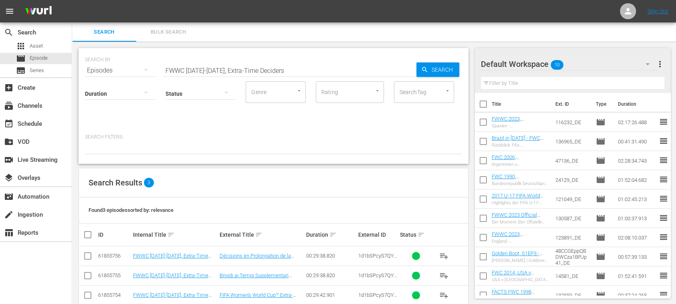
scroll to position [15, 0]
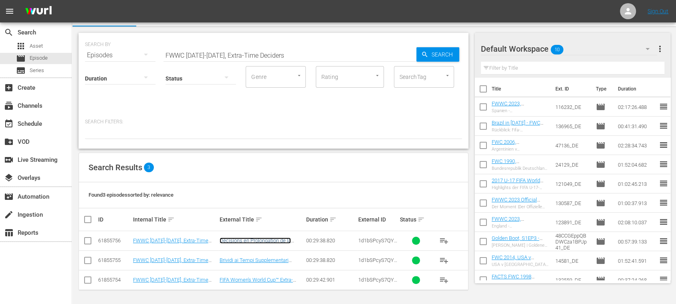
click at [269, 239] on link "Décisions en Prolongation de la Coupe du Monde Féminine de la FIFA™" at bounding box center [256, 247] width 73 height 18
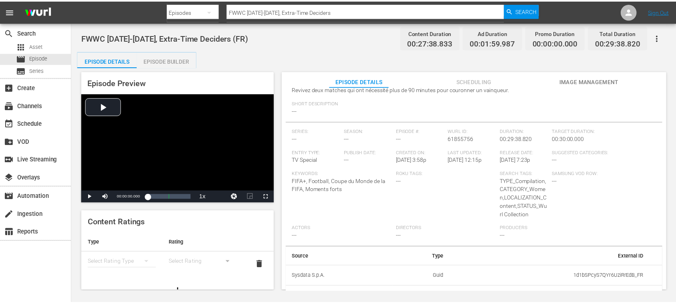
scroll to position [99, 0]
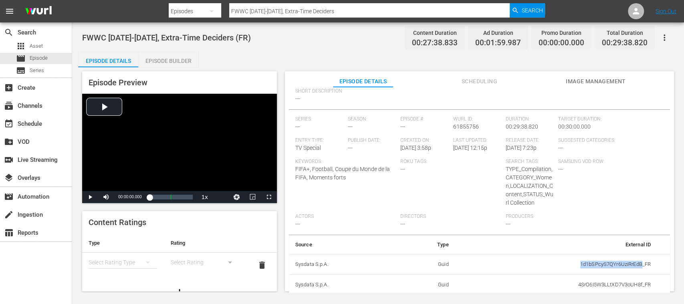
drag, startPoint x: 597, startPoint y: 268, endPoint x: 637, endPoint y: 270, distance: 39.7
click at [637, 270] on td "1d1bSPcyS7QYr6UziRrEdB_FR" at bounding box center [556, 264] width 202 height 21
copy td "1d1bSPcyS7QYr6UziRrEdB"
click at [39, 57] on span "Episode" at bounding box center [39, 58] width 18 height 8
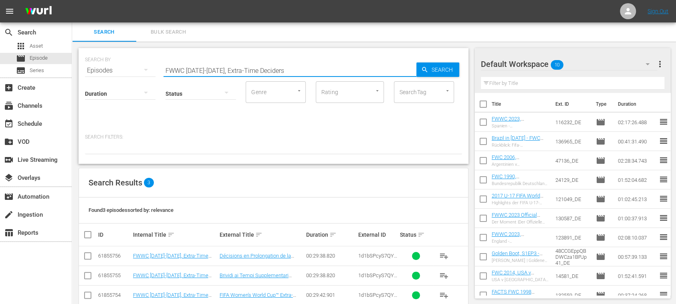
drag, startPoint x: 192, startPoint y: 70, endPoint x: 157, endPoint y: 63, distance: 36.2
click at [90, 69] on div "SEARCH BY Search By Episodes Search ID, Title, Description, Keywords, or Catego…" at bounding box center [273, 65] width 377 height 29
paste input "1d1bSPcyS7QYr6UziRrEdB"
type input "1d1bSPcyS7QYr6UziRrEdB"
click at [447, 69] on span "Search" at bounding box center [443, 69] width 31 height 14
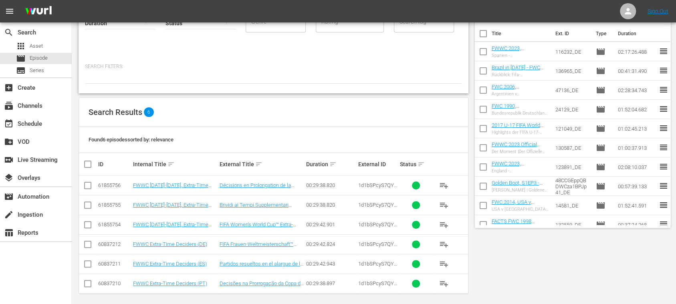
scroll to position [74, 0]
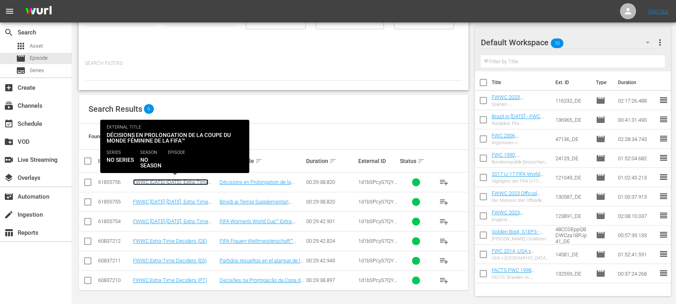
click at [173, 180] on link "FWWC 1999-2019, Extra-Time Deciders (FR)" at bounding box center [170, 185] width 75 height 12
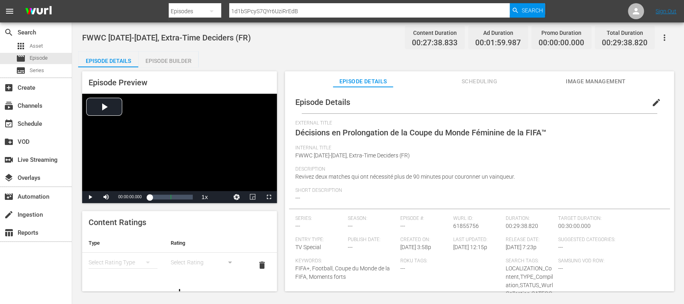
click at [183, 55] on div "Episode Builder" at bounding box center [168, 60] width 60 height 19
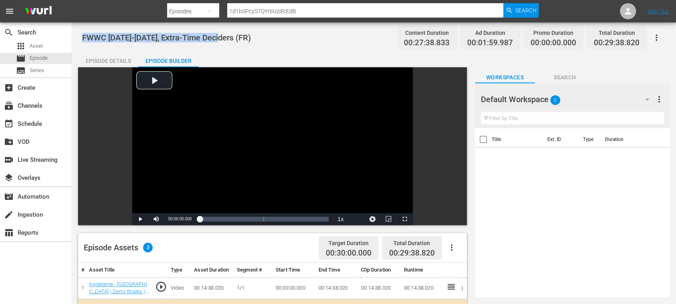
drag, startPoint x: 83, startPoint y: 37, endPoint x: 222, endPoint y: 35, distance: 139.0
click at [222, 35] on span "FWWC 1999-2019, Extra-Time Deciders (FR)" at bounding box center [166, 38] width 169 height 10
click at [117, 62] on div "Episode Details" at bounding box center [108, 60] width 60 height 19
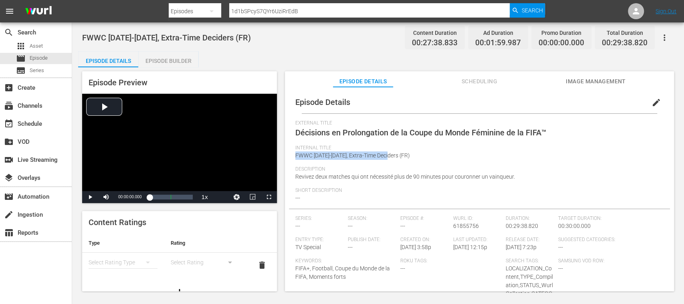
drag, startPoint x: 296, startPoint y: 155, endPoint x: 391, endPoint y: 156, distance: 95.3
click at [391, 156] on span "FWWC 1999-2019, Extra-Time Deciders (FR)" at bounding box center [352, 155] width 115 height 6
copy span "FWWC 1999-2019, Extra-Time Deciders"
click at [183, 60] on div "Episode Builder" at bounding box center [168, 60] width 60 height 19
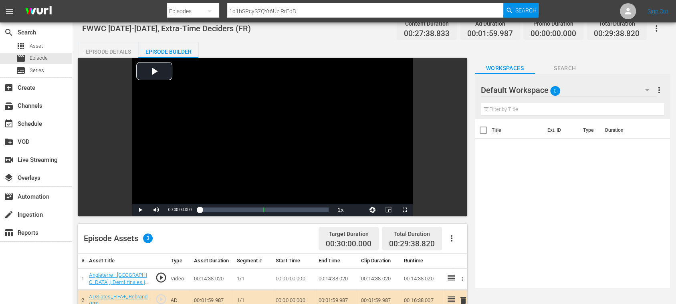
scroll to position [142, 0]
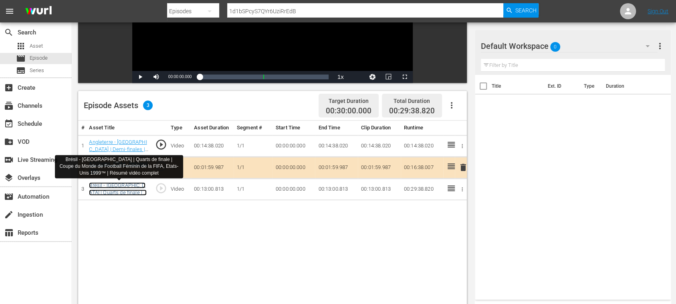
click at [122, 186] on link "Brésil - Nigeria | Quarts de finale | Coupe du Monde de Football Féminin de la …" at bounding box center [118, 203] width 59 height 43
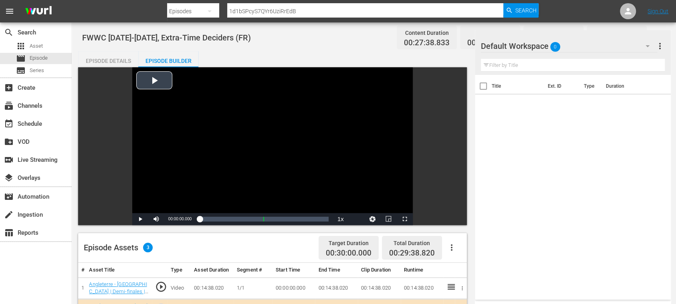
scroll to position [142, 0]
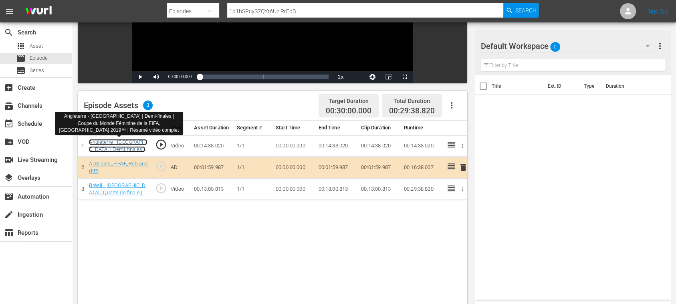
click at [133, 146] on link "Angleterre - USA | Demi-finales | Coupe du Monde Féminine de la FIFA, France 20…" at bounding box center [118, 160] width 59 height 43
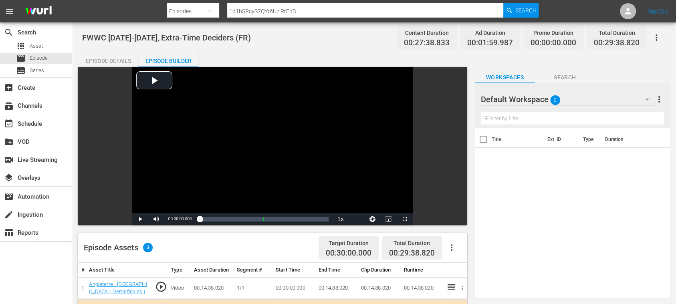
click at [115, 59] on div "Episode Details" at bounding box center [108, 60] width 60 height 19
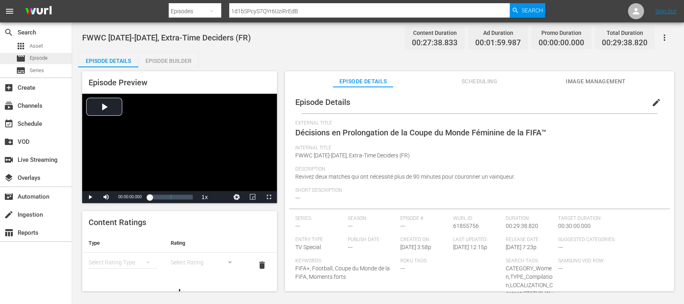
click at [45, 56] on span "Episode" at bounding box center [39, 58] width 18 height 8
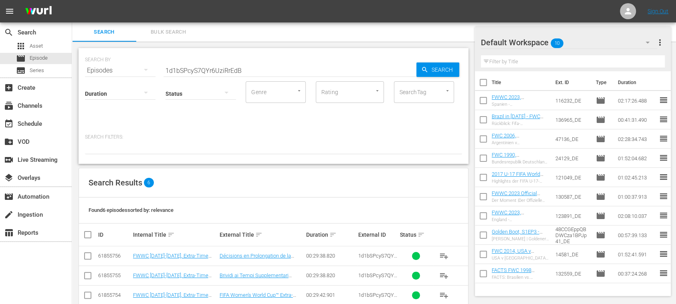
scroll to position [74, 0]
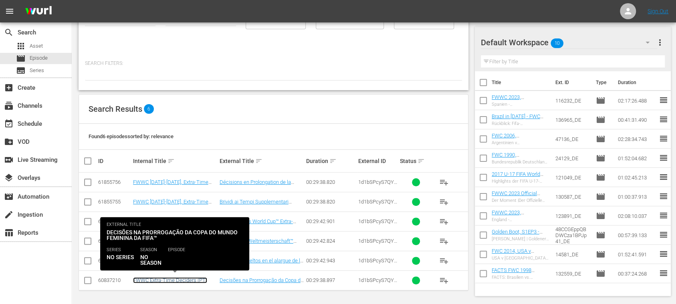
click at [190, 278] on link "FWWC Extra-Time Deciders (PT)" at bounding box center [170, 280] width 74 height 6
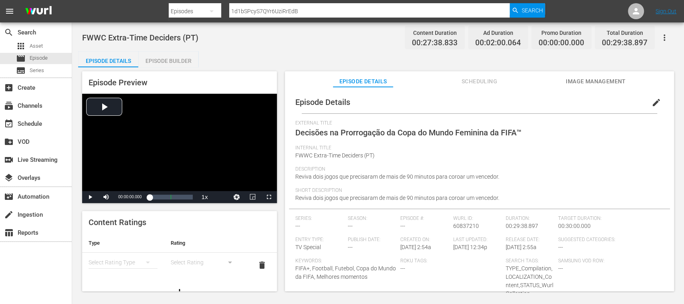
click at [651, 103] on span "edit" at bounding box center [656, 103] width 10 height 10
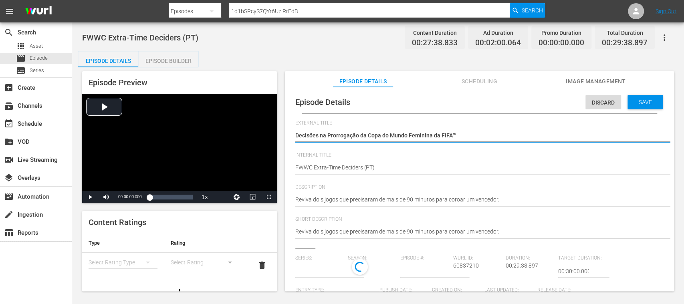
type input "No Series"
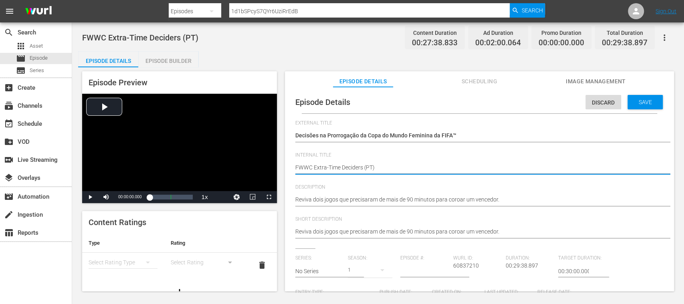
type textarea "FWWC 1Extra-Time Deciders (PT)"
type textarea "FWWC 19Extra-Time Deciders (PT)"
type textarea "FWWC 199Extra-Time Deciders (PT)"
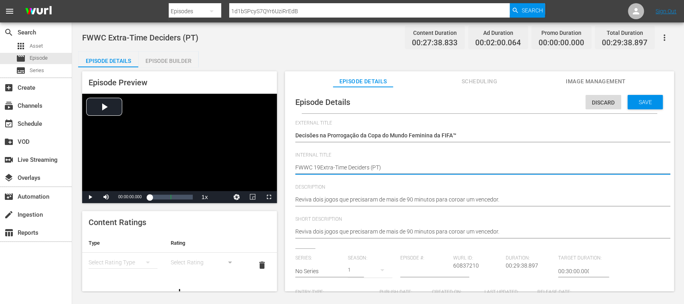
type textarea "FWWC 199Extra-Time Deciders (PT)"
type textarea "FWWC 1999Extra-Time Deciders (PT)"
type textarea "FWWC 1999-Extra-Time Deciders (PT)"
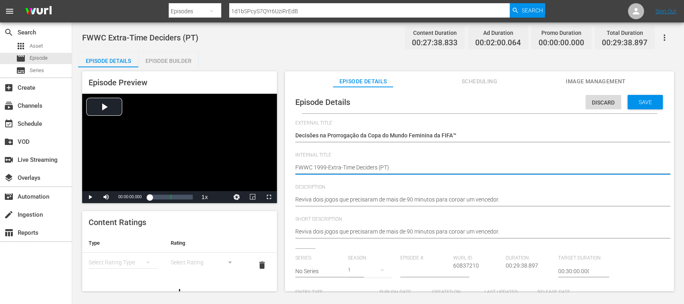
type textarea "FWWC 1999-2Extra-Time Deciders (PT)"
type textarea "FWWC 1999-20Extra-Time Deciders (PT)"
type textarea "FWWC 1999-201Extra-Time Deciders (PT)"
type textarea "FWWC 1999-2019Extra-Time Deciders (PT)"
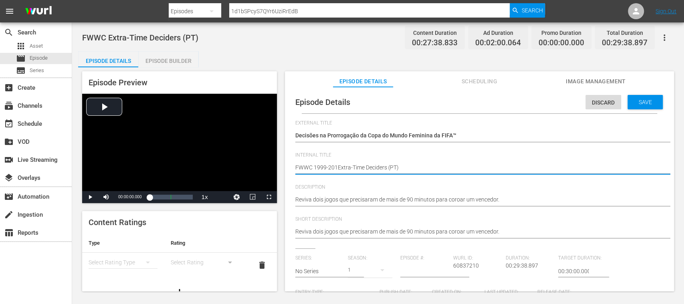
type textarea "FWWC 1999-2019Extra-Time Deciders (PT)"
type textarea "FWWC 1999-2019,Extra-Time Deciders (PT)"
type textarea "FWWC 1999-2019, Extra-Time Deciders (PT)"
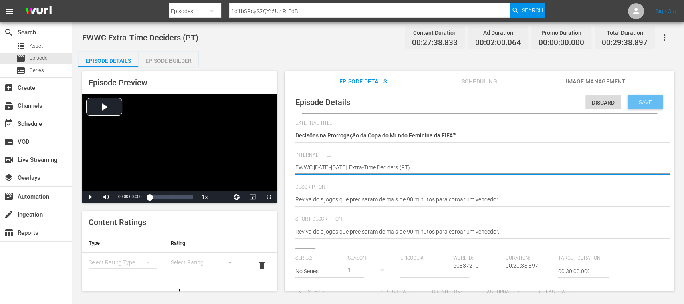
click at [644, 106] on div "Save" at bounding box center [644, 102] width 35 height 14
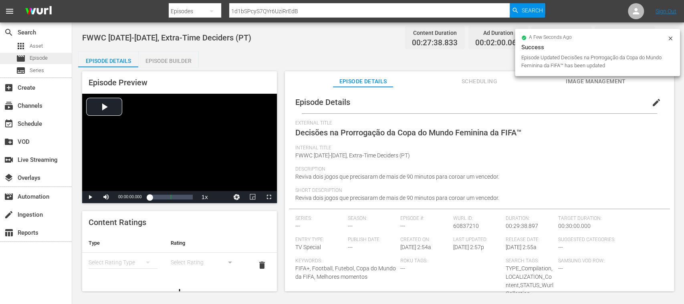
click at [44, 56] on span "Episode" at bounding box center [39, 58] width 18 height 8
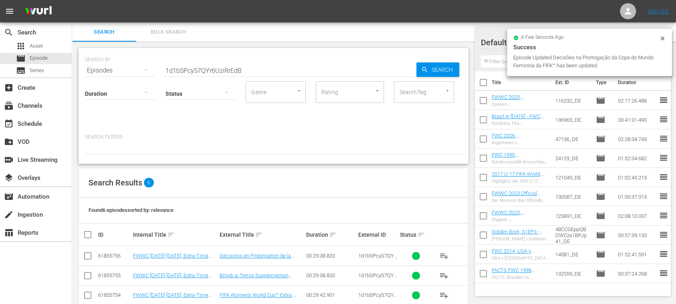
scroll to position [74, 0]
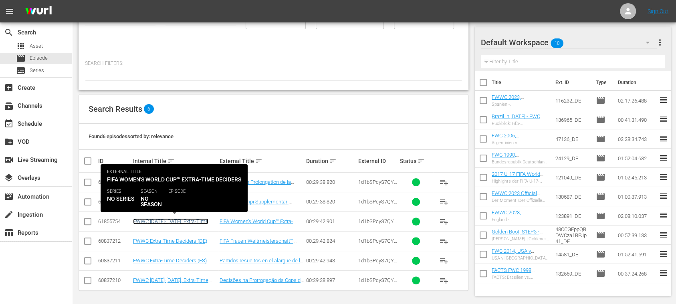
click at [189, 221] on link "FWWC 1999-2019, Extra-Time Deciders (EN)" at bounding box center [170, 224] width 75 height 12
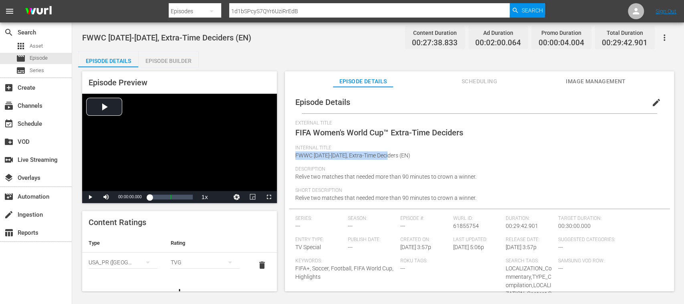
drag, startPoint x: 296, startPoint y: 156, endPoint x: 391, endPoint y: 153, distance: 94.6
click at [391, 153] on span "FWWC 1999-2019, Extra-Time Deciders (EN)" at bounding box center [352, 155] width 115 height 6
click at [47, 56] on span "Episode" at bounding box center [39, 58] width 18 height 8
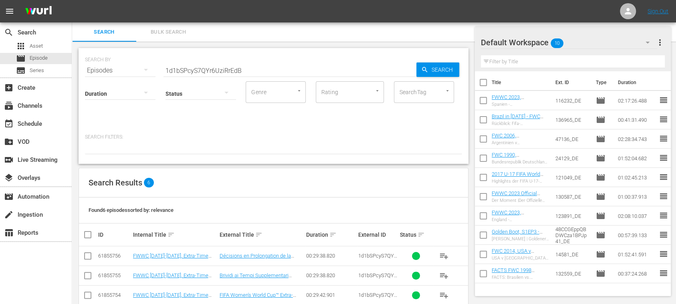
scroll to position [74, 0]
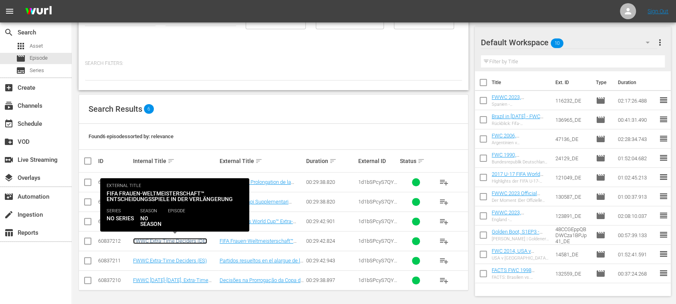
click at [196, 240] on link "FWWC Extra-Time Deciders (DE)" at bounding box center [170, 241] width 74 height 6
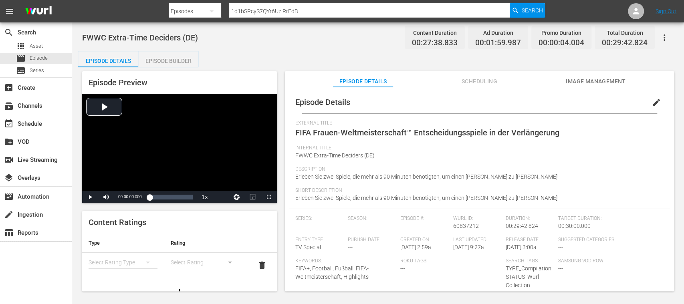
click at [651, 101] on span "edit" at bounding box center [656, 103] width 10 height 10
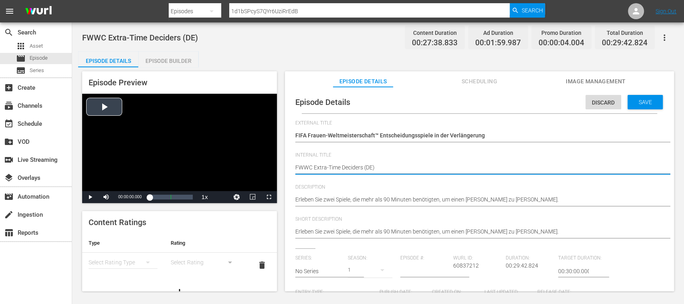
drag, startPoint x: 363, startPoint y: 166, endPoint x: 261, endPoint y: 165, distance: 101.4
paste textarea "1999-2019,"
type textarea "FWWC 1999-2019, Extra-Time Deciders (DE)"
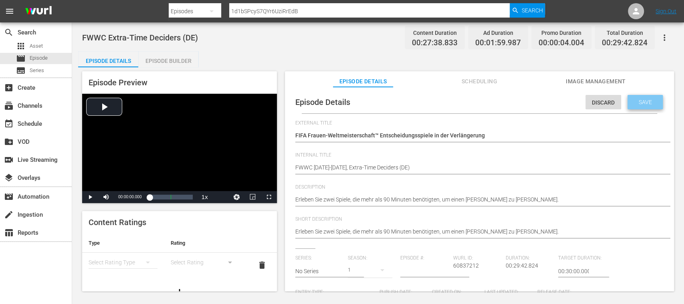
click at [647, 100] on span "Save" at bounding box center [645, 102] width 26 height 6
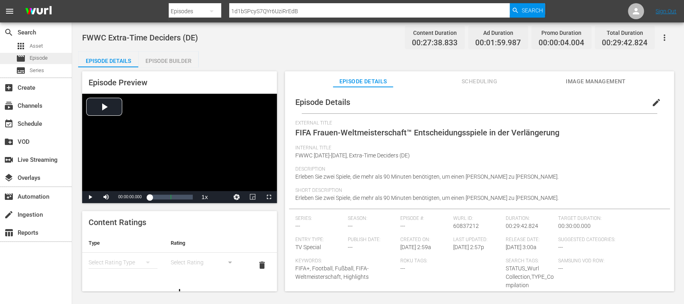
click at [47, 58] on span "Episode" at bounding box center [39, 58] width 18 height 8
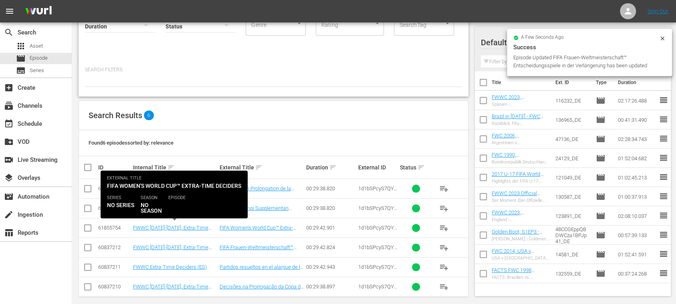
scroll to position [74, 0]
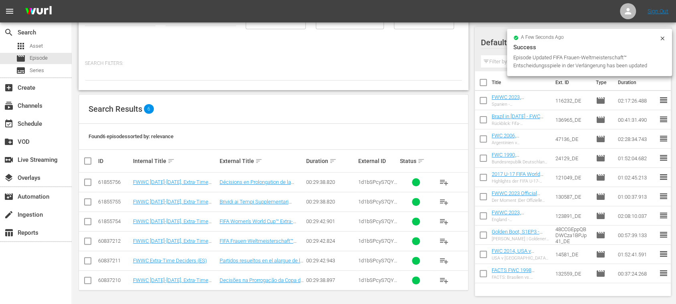
click at [167, 256] on td "FWWC Extra-Time Deciders (ES)" at bounding box center [175, 261] width 87 height 20
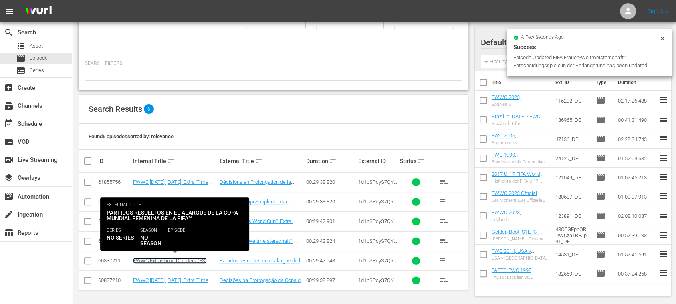
click at [169, 259] on link "FWWC Extra-Time Deciders (ES)" at bounding box center [170, 261] width 74 height 6
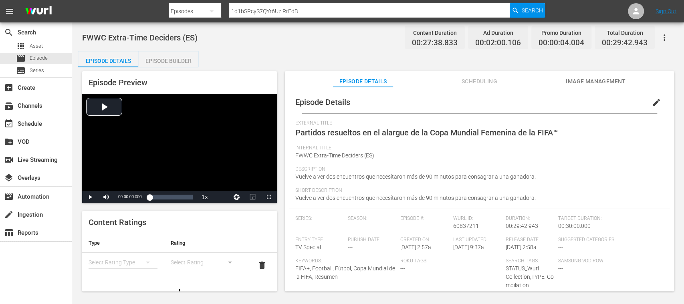
click at [651, 102] on span "edit" at bounding box center [656, 103] width 10 height 10
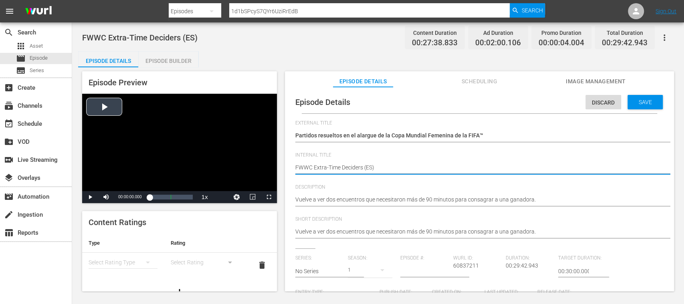
drag, startPoint x: 362, startPoint y: 168, endPoint x: 232, endPoint y: 167, distance: 130.6
paste textarea "1999-2019,"
type textarea "FWWC 1999-2019, Extra-Time Deciders (ES)"
click at [642, 102] on span "Save" at bounding box center [645, 102] width 26 height 6
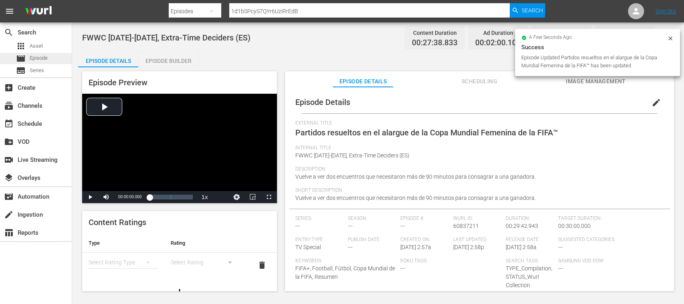
click at [34, 57] on span "Episode" at bounding box center [39, 58] width 18 height 8
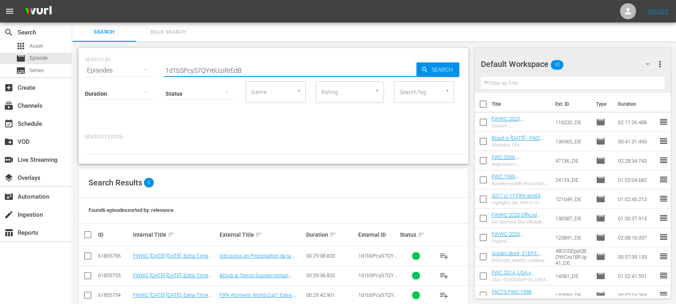
drag, startPoint x: 229, startPoint y: 73, endPoint x: 97, endPoint y: 71, distance: 131.8
click at [72, 0] on div "search Search apps Asset movie Episode subtitles Series add_box Create subscrip…" at bounding box center [374, 0] width 604 height 0
paste input "Spain v Mexico"
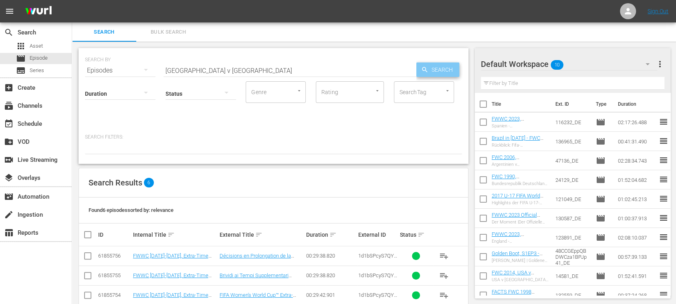
click at [436, 69] on span "Search" at bounding box center [443, 69] width 31 height 14
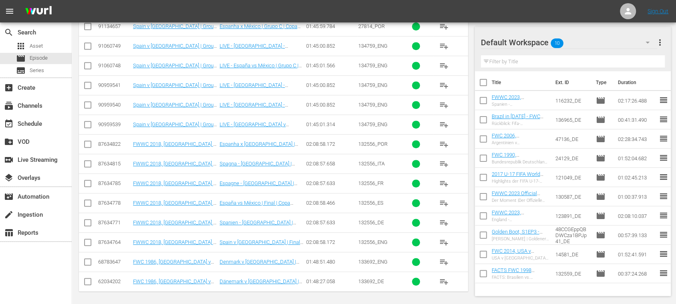
scroll to position [87, 0]
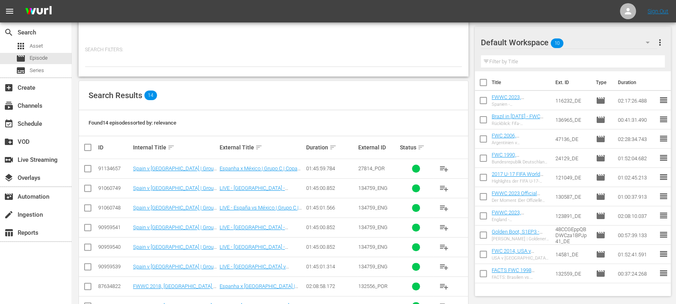
click at [442, 206] on span "playlist_add" at bounding box center [444, 208] width 10 height 10
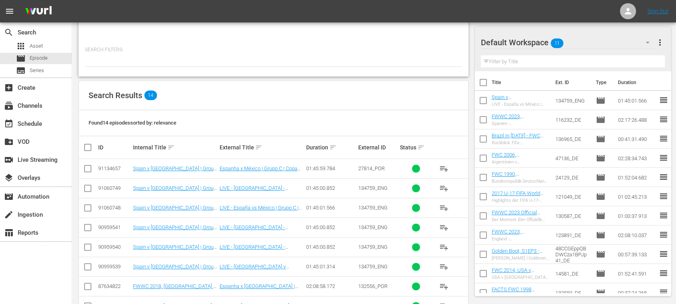
scroll to position [0, 0]
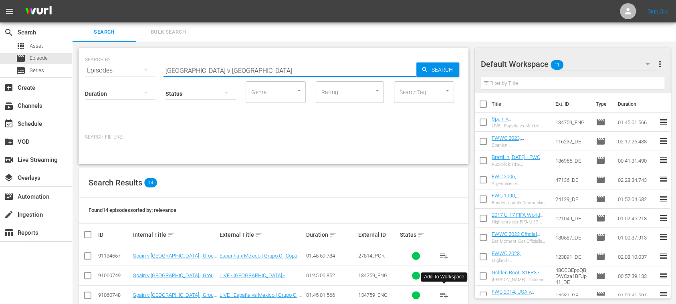
drag, startPoint x: 207, startPoint y: 69, endPoint x: 101, endPoint y: 62, distance: 105.9
click at [101, 62] on div "SEARCH BY Search By Episodes Search ID, Title, Description, Keywords, or Catego…" at bounding box center [273, 65] width 377 height 29
paste input "Brazil v Moroc"
click at [436, 68] on span "Search" at bounding box center [443, 69] width 31 height 14
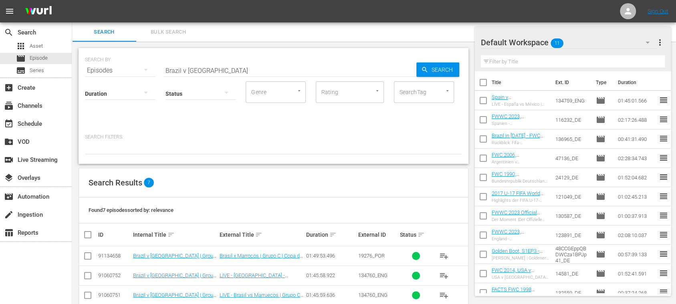
scroll to position [93, 0]
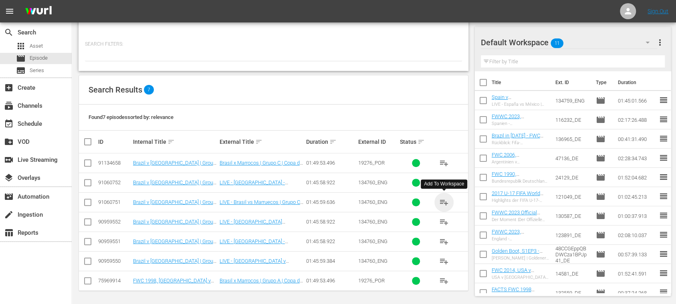
click at [444, 199] on span "playlist_add" at bounding box center [444, 202] width 10 height 10
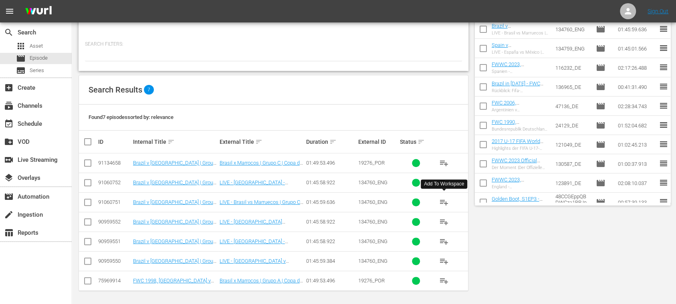
scroll to position [0, 0]
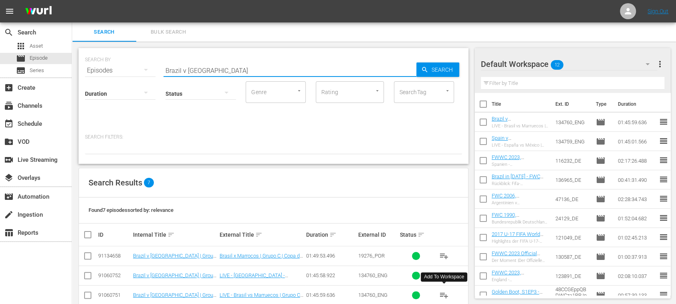
drag, startPoint x: 212, startPoint y: 71, endPoint x: 110, endPoint y: 69, distance: 101.8
click at [109, 69] on div "SEARCH BY Search By Episodes Search ID, Title, Description, Keywords, or Catego…" at bounding box center [273, 65] width 377 height 29
paste input "FIFA World Cup™ Host Nation Champions 2"
type input "FIFA World Cup™ Host Nation Champions 2"
click at [432, 71] on span "Search" at bounding box center [443, 69] width 31 height 14
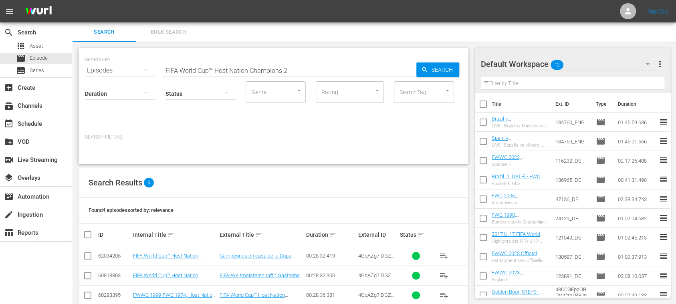
scroll to position [34, 0]
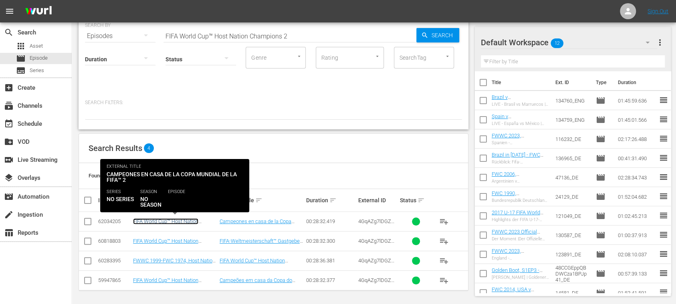
click at [185, 220] on link "FIFA World Cup™ Host Nation Champions 2 (ES)" at bounding box center [165, 224] width 65 height 12
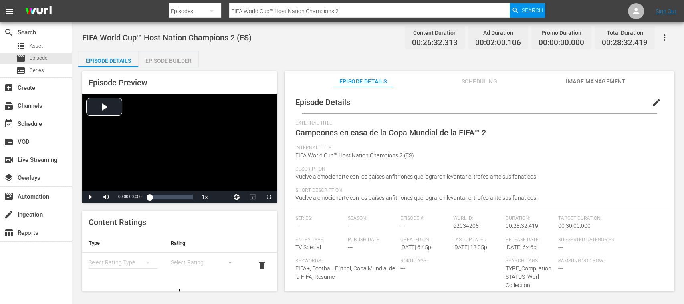
click at [168, 56] on div "Episode Builder" at bounding box center [168, 60] width 60 height 19
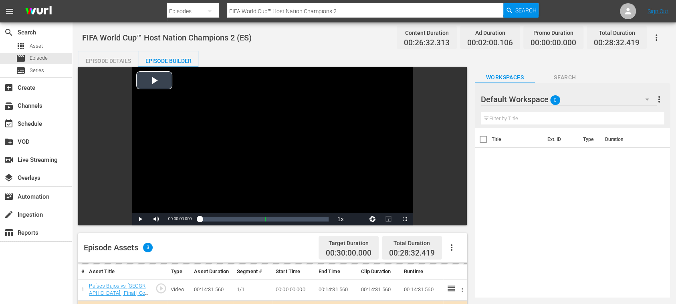
scroll to position [142, 0]
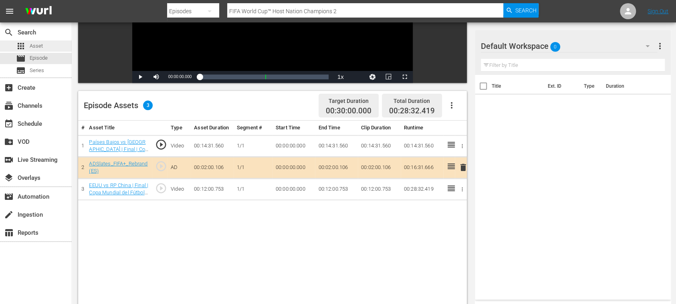
click at [38, 44] on span "Asset" at bounding box center [36, 46] width 13 height 8
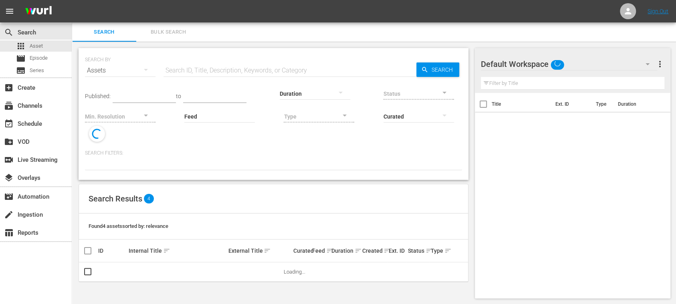
click at [202, 66] on input "text" at bounding box center [289, 70] width 253 height 19
paste input "FWWC 2019, France v Brazil"
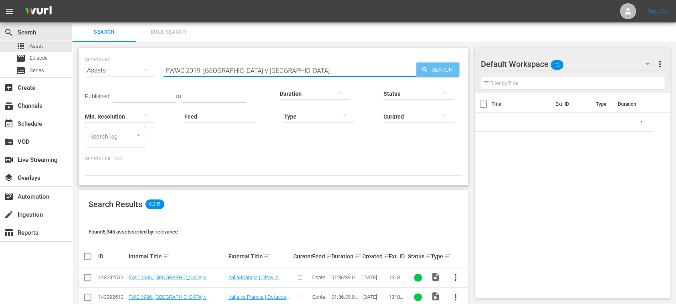
click at [445, 66] on span "Search" at bounding box center [443, 69] width 31 height 14
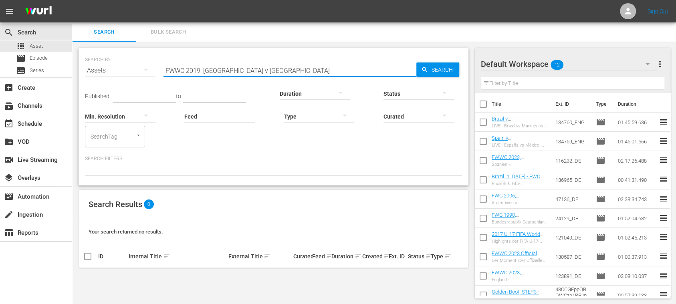
click at [202, 71] on input "FWWC 2019, France v Brazil" at bounding box center [289, 70] width 253 height 19
drag, startPoint x: 203, startPoint y: 68, endPoint x: 134, endPoint y: 68, distance: 69.3
click at [134, 68] on div "SEARCH BY Search By Assets Search ID, Title, Description, Keywords, or Category…" at bounding box center [273, 65] width 377 height 29
type input "France v Brazil"
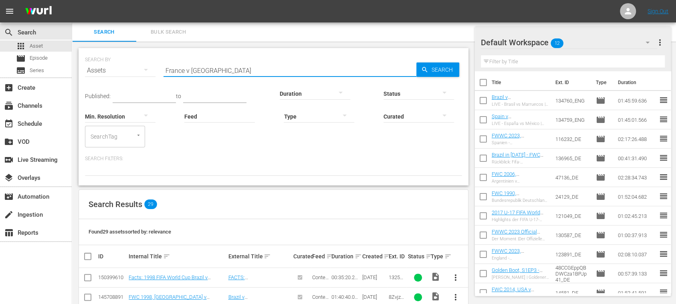
scroll to position [143, 0]
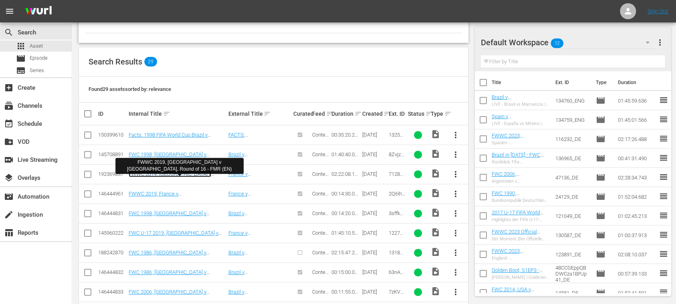
click at [208, 173] on link "FWWC 2019, France v Brazil, Round of 16 - FMR (EN)" at bounding box center [175, 180] width 92 height 18
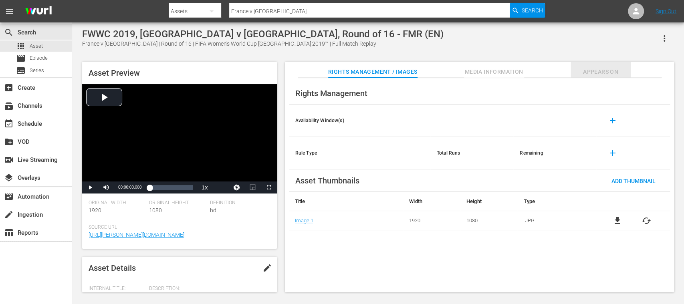
click at [603, 72] on span "Appears On" at bounding box center [600, 72] width 60 height 10
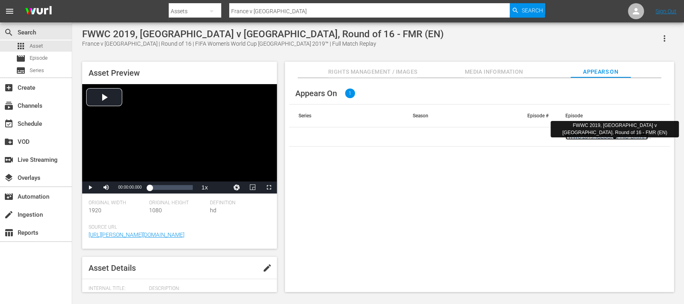
click at [635, 135] on link "FWWC 2019, France v Brazil, Round of 16 - FMR (EN)" at bounding box center [611, 143] width 92 height 18
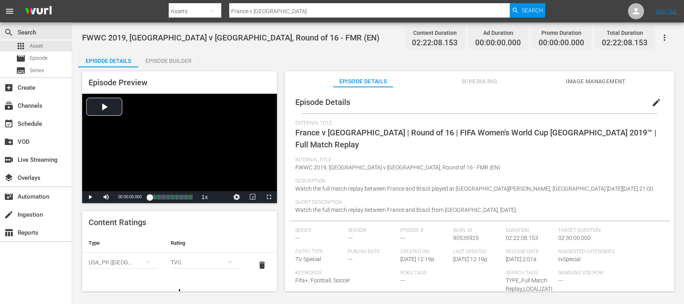
click at [167, 61] on div "Episode Builder" at bounding box center [168, 60] width 60 height 19
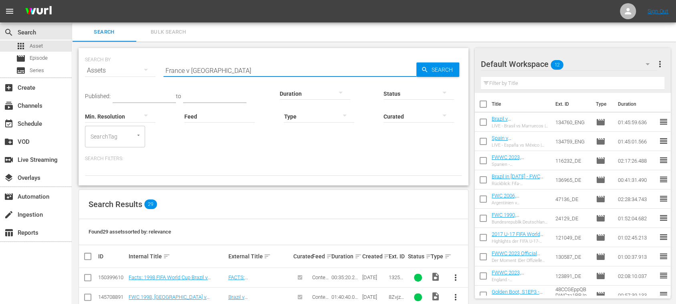
drag, startPoint x: 211, startPoint y: 72, endPoint x: 84, endPoint y: 70, distance: 127.4
click at [84, 70] on div "SEARCH BY Search By Assets Search ID, Title, Description, Keywords, or Category…" at bounding box center [274, 116] width 390 height 137
paste input "FWWC 2019,"
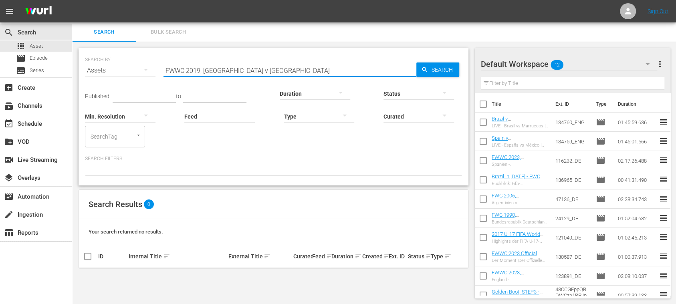
drag, startPoint x: 203, startPoint y: 71, endPoint x: 139, endPoint y: 69, distance: 64.9
click at [139, 69] on div "SEARCH BY Search By Assets Search ID, Title, Description, Keywords, or Category…" at bounding box center [273, 65] width 377 height 29
type input "France v Brazil"
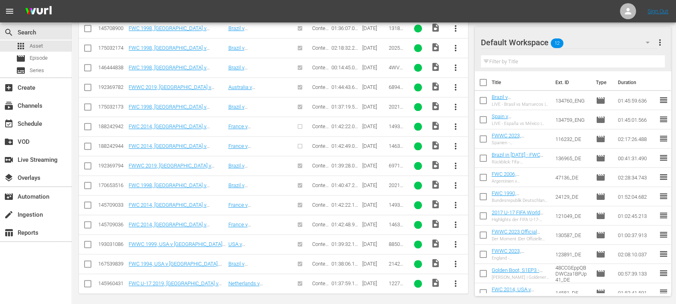
scroll to position [164, 0]
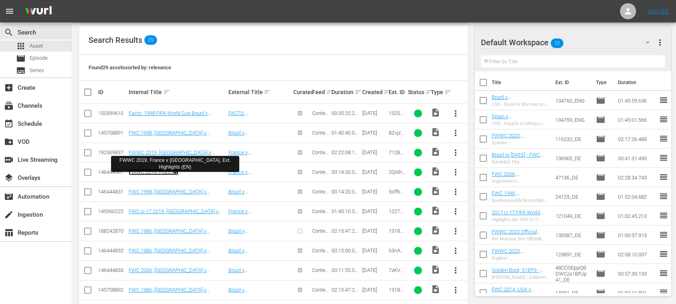
click at [178, 171] on link "FWWC 2019, France v Brazil, Ext. Highlights (EN)" at bounding box center [176, 175] width 94 height 12
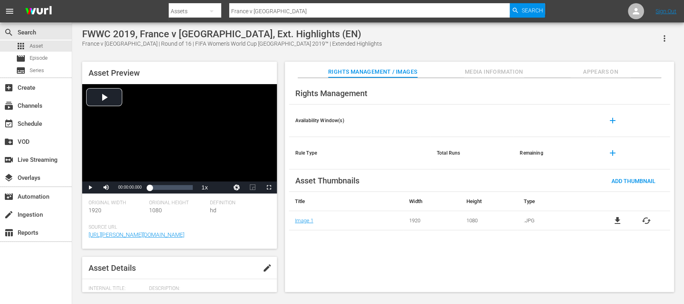
click at [605, 71] on span "Appears On" at bounding box center [600, 72] width 60 height 10
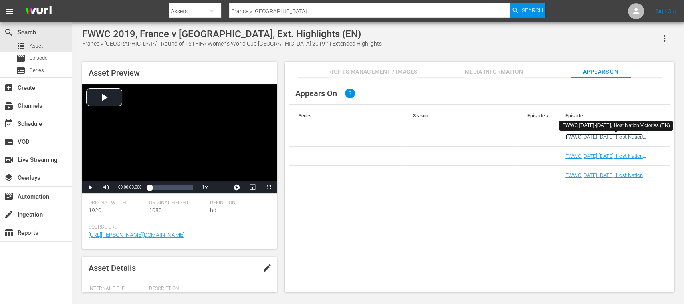
click at [617, 135] on link "FWWC 1995-2019, Host Nation Victories (EN)" at bounding box center [603, 140] width 77 height 12
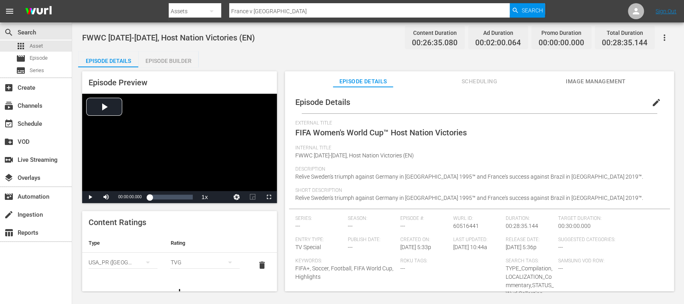
click at [176, 60] on div "Episode Builder" at bounding box center [168, 60] width 60 height 19
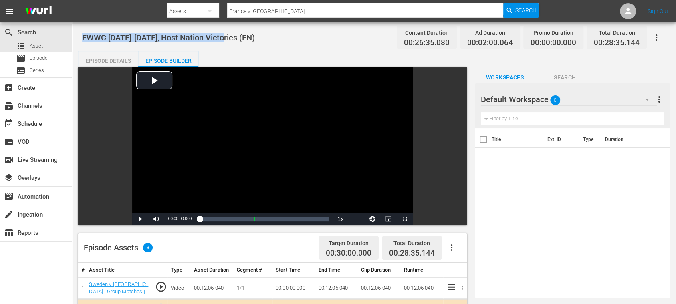
drag, startPoint x: 83, startPoint y: 35, endPoint x: 225, endPoint y: 36, distance: 142.2
click at [225, 36] on span "FWWC 1995-2019, Host Nation Victories (EN)" at bounding box center [168, 38] width 173 height 10
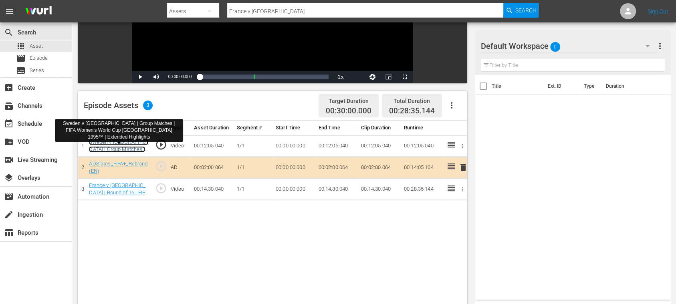
click at [126, 146] on link "Sweden v Germany | Group Matches | FIFA Women's World Cup Sweden 1995™ | Extend…" at bounding box center [118, 157] width 59 height 36
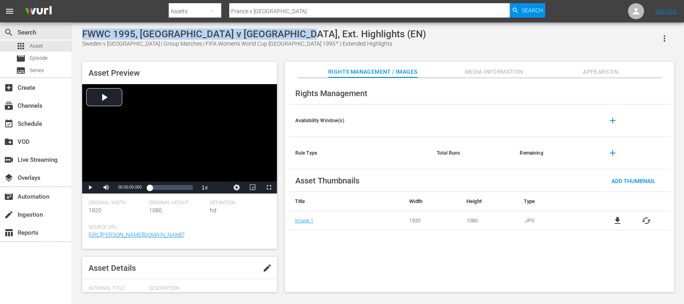
drag, startPoint x: 83, startPoint y: 32, endPoint x: 288, endPoint y: 36, distance: 205.1
click at [288, 36] on div "FWWC 1995, Sweden v Germany, Ext. Highlights (EN)" at bounding box center [254, 33] width 344 height 11
copy div "FWWC 1995, Sweden v Germany, Ext. Highlights"
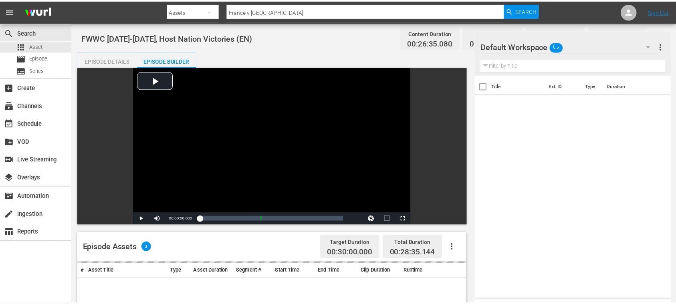
scroll to position [142, 0]
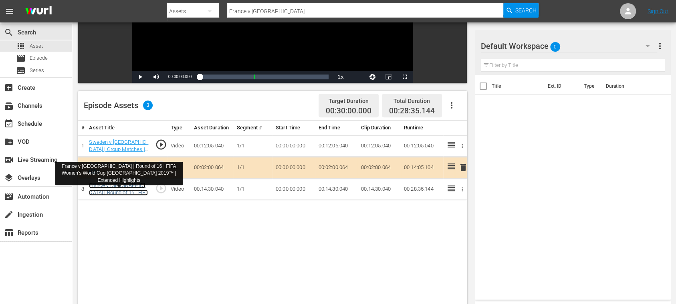
click at [131, 187] on link "France v Brazil | Round of 16 | FIFA Women's World Cup France 2019™ | Extended …" at bounding box center [118, 200] width 59 height 36
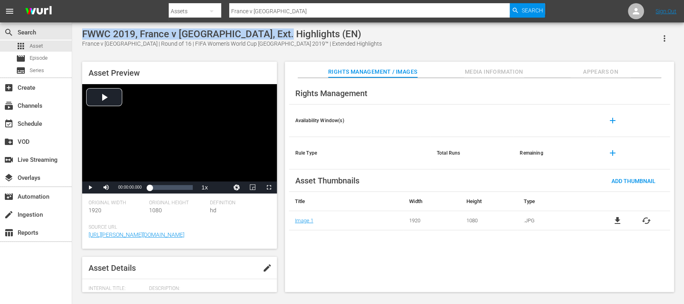
drag, startPoint x: 82, startPoint y: 33, endPoint x: 269, endPoint y: 34, distance: 186.7
click at [269, 34] on div "FWWC 2019, France v Brazil, Ext. Highlights (EN)" at bounding box center [232, 33] width 300 height 11
copy div "FWWC 2019, France v Brazil, Ext. Highlights"
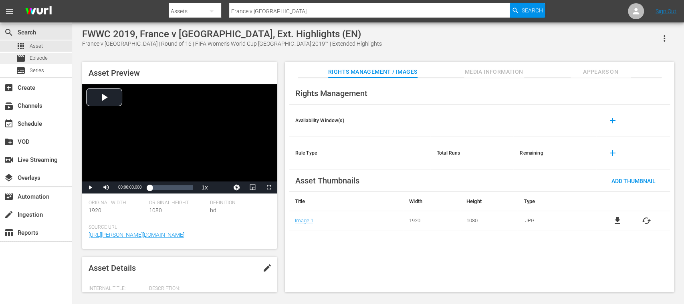
click at [39, 57] on span "Episode" at bounding box center [39, 58] width 18 height 8
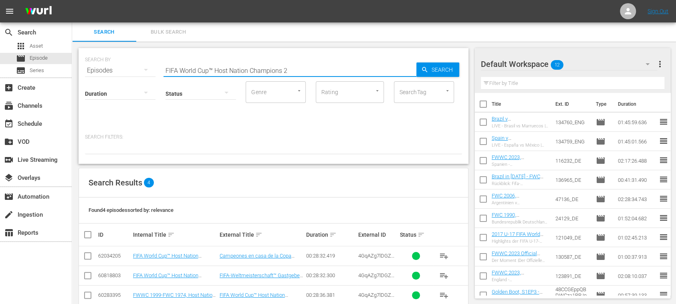
drag, startPoint x: 296, startPoint y: 71, endPoint x: 234, endPoint y: 63, distance: 62.5
click at [89, 67] on div "SEARCH BY Search By Episodes Search ID, Title, Description, Keywords, or Catego…" at bounding box center [273, 65] width 377 height 29
paste input "WWC 1995-2019, Host Nation Victories"
type input "FWWC 1995-2019, Host Nation Victories"
click at [441, 72] on span "Search" at bounding box center [443, 69] width 31 height 14
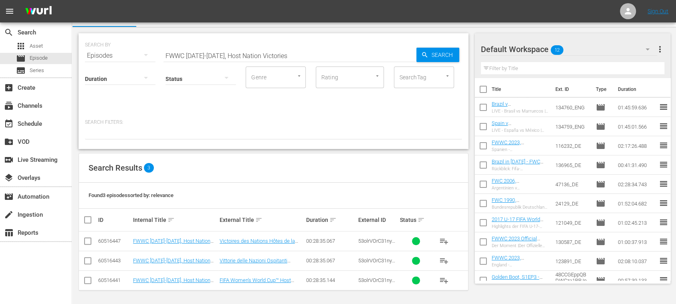
scroll to position [15, 0]
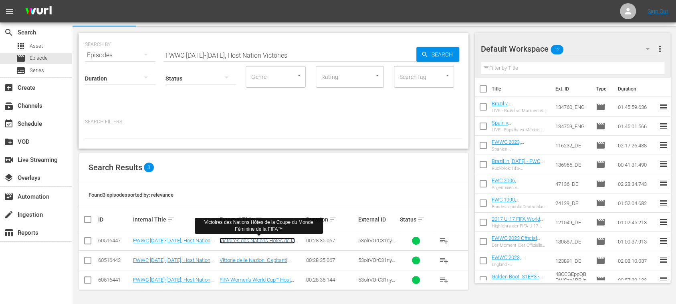
click at [278, 242] on link "Victoires des Nations Hôtes de la Coupe du Monde Féminine de la FIFA™" at bounding box center [257, 247] width 75 height 18
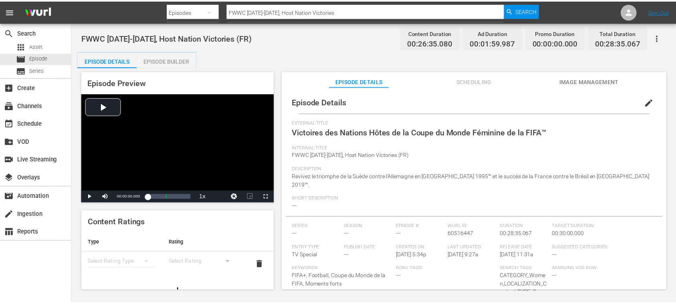
scroll to position [120, 0]
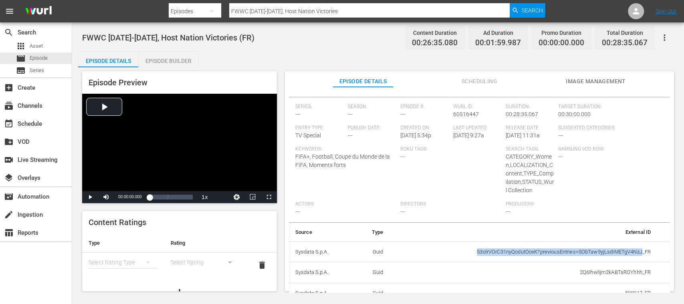
drag, startPoint x: 455, startPoint y: 241, endPoint x: 636, endPoint y: 245, distance: 181.1
click at [636, 245] on td "53olrVOrC31nyQodutOoxK?previousEntries=5ObTaw9yjLsdiMETgV4NzJ_FR" at bounding box center [523, 252] width 268 height 21
copy td "53olrVOrC31nyQodutOoxK?previousEntries=5ObTaw9yjLsdiMETgV4NzJ"
click at [38, 58] on span "Episode" at bounding box center [39, 58] width 18 height 8
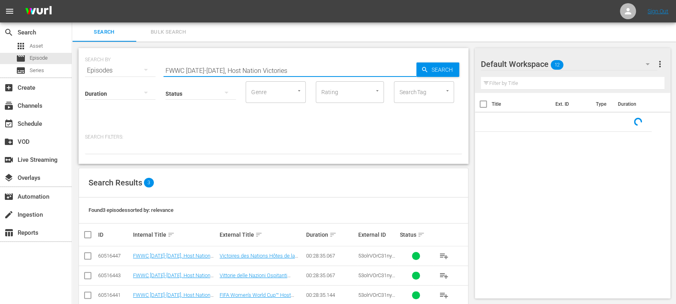
drag, startPoint x: 177, startPoint y: 71, endPoint x: 83, endPoint y: 68, distance: 94.2
click at [83, 68] on div "SEARCH BY Search By Episodes Search ID, Title, Description, Keywords, or Catego…" at bounding box center [274, 106] width 390 height 116
paste input "53olrVOrC31nyQodutOoxK?previousEntries=5ObTaw9yjLsdiMETgV4NzJ"
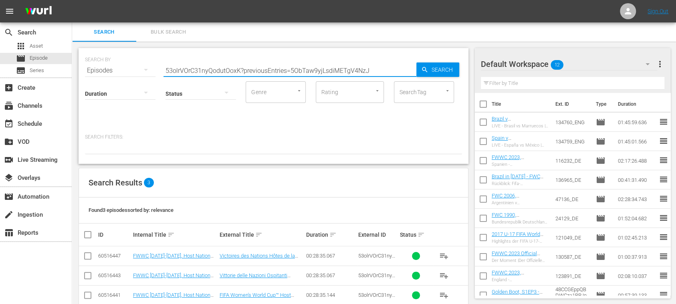
click at [435, 73] on span "Search" at bounding box center [443, 69] width 31 height 14
drag, startPoint x: 372, startPoint y: 70, endPoint x: 124, endPoint y: 70, distance: 248.0
click at [98, 68] on div "SEARCH BY Search By Episodes Search ID, Title, Description, Keywords, or Catego…" at bounding box center [273, 65] width 377 height 29
paste input "Norway v USA"
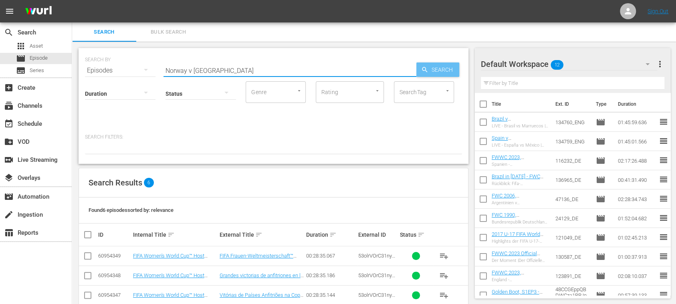
click at [429, 71] on span "Search" at bounding box center [443, 69] width 31 height 14
drag, startPoint x: 218, startPoint y: 68, endPoint x: 137, endPoint y: 67, distance: 81.7
click at [137, 67] on div "SEARCH BY Search By Episodes Search ID, Title, Description, Keywords, or Catego…" at bounding box center [273, 65] width 377 height 29
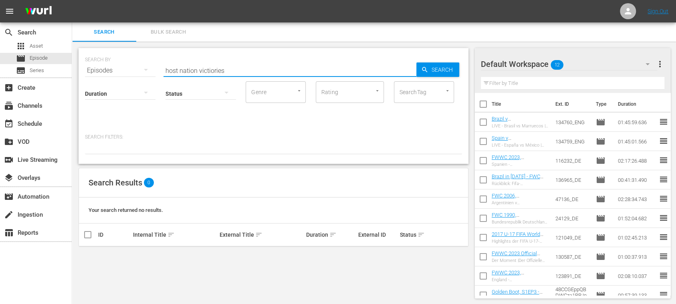
drag, startPoint x: 237, startPoint y: 71, endPoint x: 133, endPoint y: 75, distance: 104.6
click at [74, 70] on div "SEARCH BY Search By Episodes Search ID, Title, Description, Keywords, or Catego…" at bounding box center [273, 173] width 403 height 263
paste input "143703"
type input "143703"
click at [420, 72] on div "Search" at bounding box center [437, 69] width 43 height 14
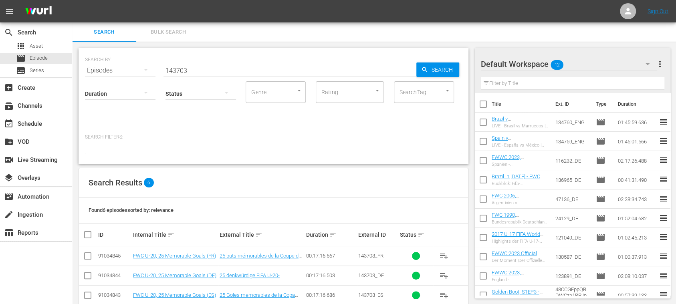
scroll to position [74, 0]
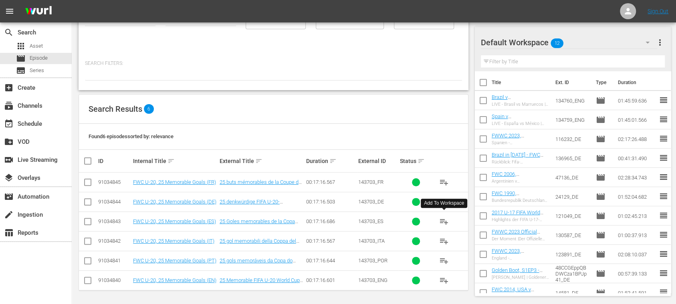
click at [442, 218] on span "playlist_add" at bounding box center [444, 222] width 10 height 10
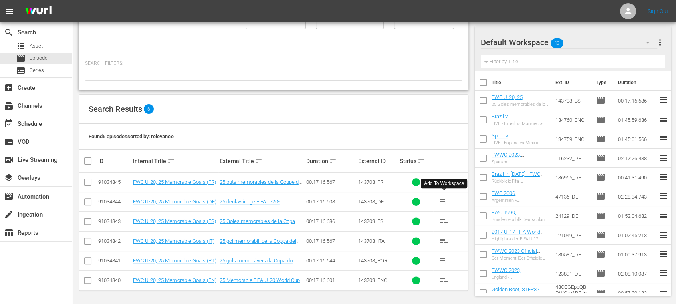
click at [443, 201] on span "playlist_add" at bounding box center [444, 202] width 10 height 10
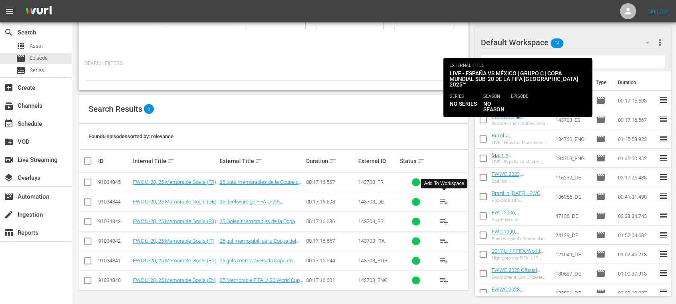
scroll to position [0, 0]
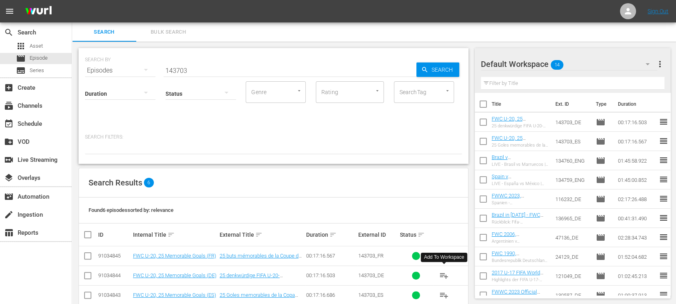
click at [484, 103] on input "checkbox" at bounding box center [483, 105] width 17 height 17
checkbox input "true"
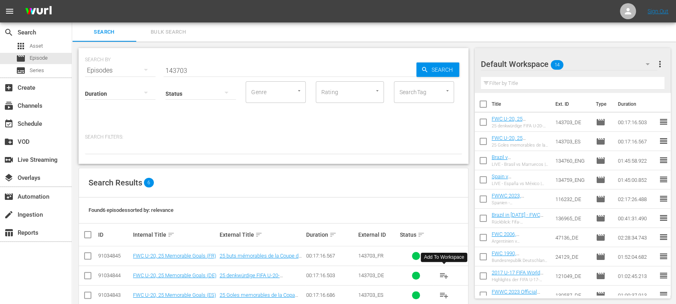
checkbox input "true"
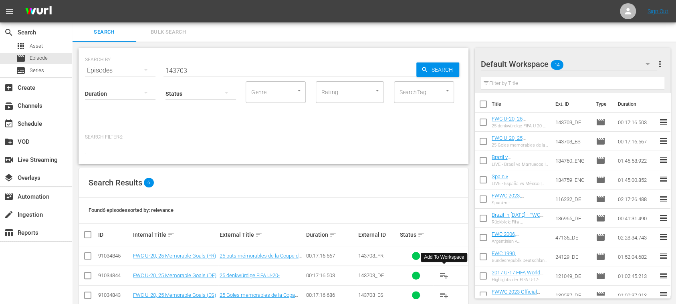
checkbox input "true"
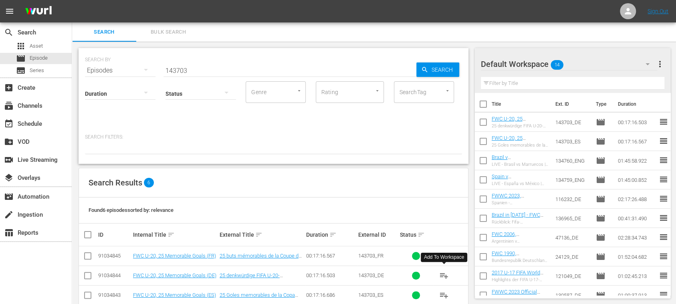
checkbox input "true"
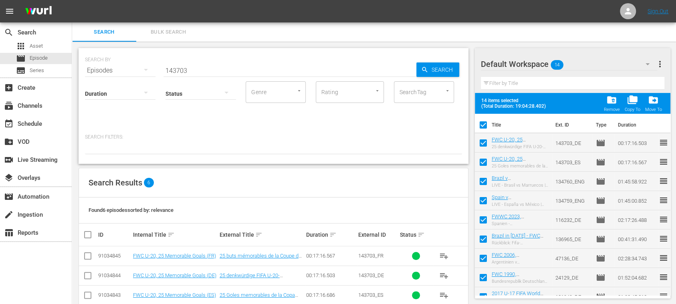
click at [482, 143] on input "checkbox" at bounding box center [483, 144] width 17 height 17
checkbox input "false"
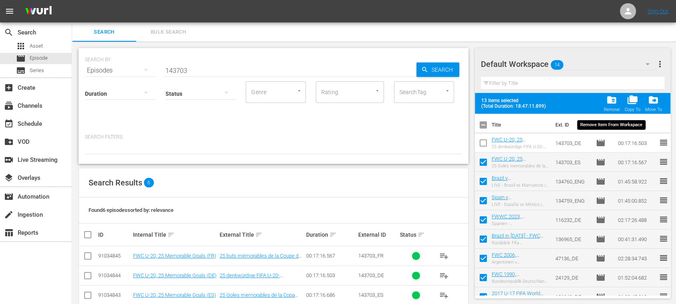
click at [613, 103] on span "folder_delete" at bounding box center [611, 100] width 11 height 11
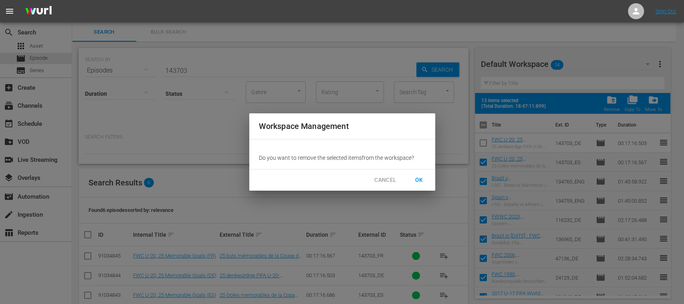
click at [419, 180] on span "OK" at bounding box center [419, 180] width 13 height 10
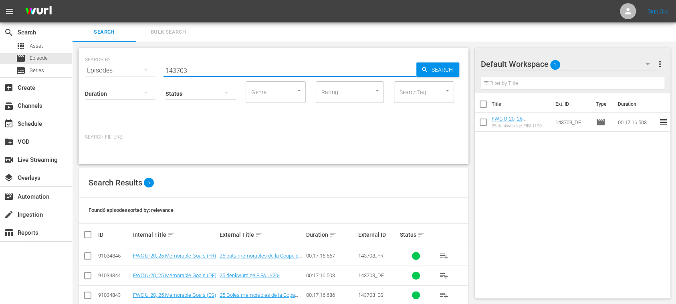
drag, startPoint x: 192, startPoint y: 70, endPoint x: 126, endPoint y: 71, distance: 66.5
click at [126, 71] on div "SEARCH BY Search By Episodes Search ID, Title, Description, Keywords, or Catego…" at bounding box center [273, 65] width 377 height 29
paste input "Brazil v Morocco"
click at [449, 71] on span "Search" at bounding box center [443, 69] width 31 height 14
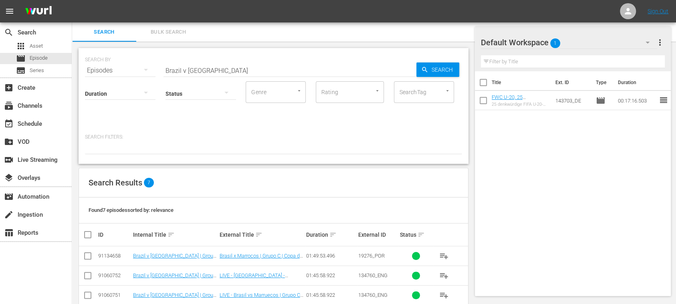
scroll to position [93, 0]
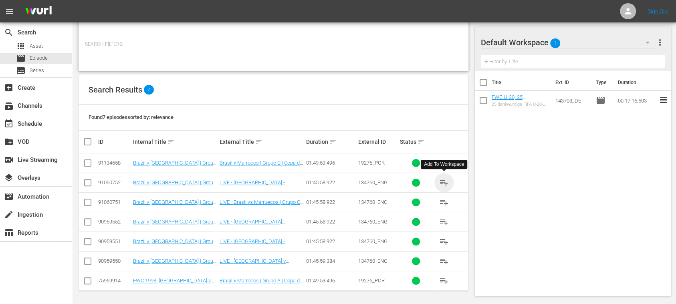
click at [443, 181] on span "playlist_add" at bounding box center [444, 183] width 10 height 10
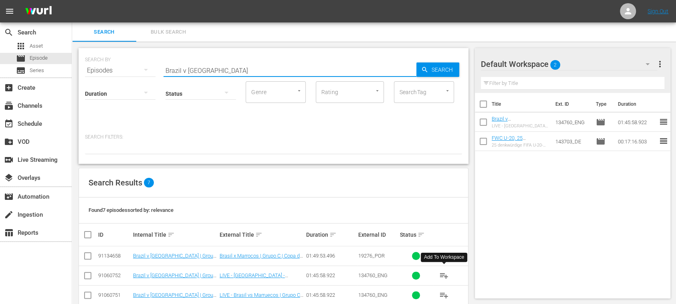
drag, startPoint x: 216, startPoint y: 71, endPoint x: 91, endPoint y: 67, distance: 125.4
click at [91, 67] on div "SEARCH BY Search By Episodes Search ID, Title, Description, Keywords, or Catego…" at bounding box center [273, 65] width 377 height 29
paste input "Spain v Mexi"
type input "Spain v Mexico"
click at [424, 69] on icon "button" at bounding box center [424, 69] width 7 height 7
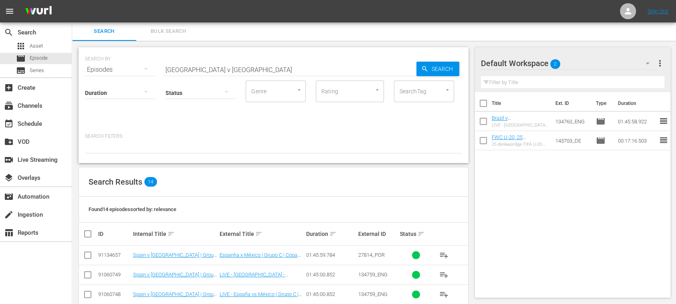
scroll to position [143, 0]
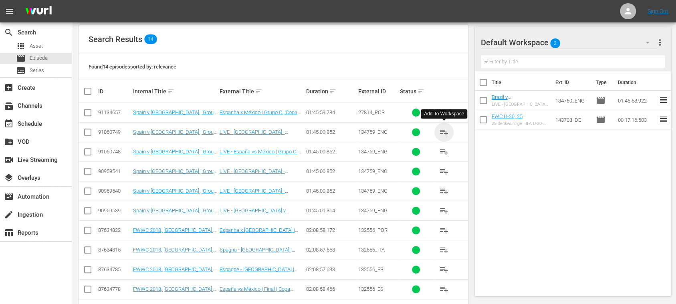
click at [442, 130] on span "playlist_add" at bounding box center [444, 132] width 10 height 10
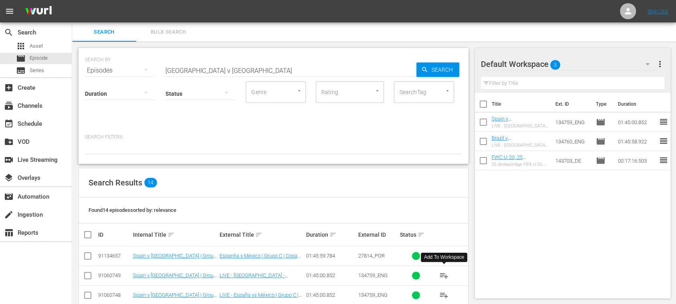
click at [170, 33] on span "Bulk Search" at bounding box center [168, 32] width 54 height 9
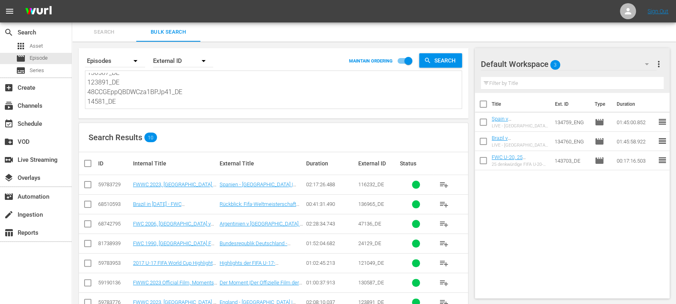
scroll to position [88, 0]
drag, startPoint x: 89, startPoint y: 75, endPoint x: 312, endPoint y: 165, distance: 240.3
click at [312, 165] on div "Search By Episodes Order By External ID MAINTAIN ORDERING Search 116232_DE #N/D…" at bounding box center [273, 214] width 403 height 344
type textarea "1"
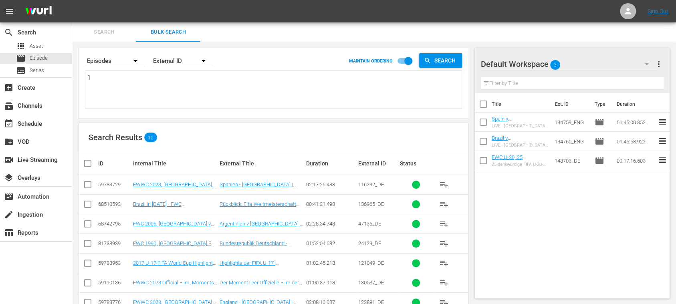
scroll to position [0, 0]
paste textarea "14800_DE #N/D #N/D 2sUjPStyAKVuZ53HDmt6VS_DE 131887_DE 46607_DE 73FQXiZLjOnTD6R…"
type textarea "14800_DE #N/D #N/D 2sUjPStyAKVuZ53HDmt6VS_DE 131887_DE 46607_DE 73FQXiZLjOnTD6R…"
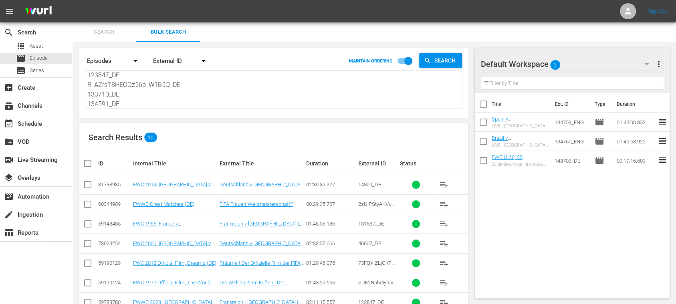
type textarea "14800_DE #N/D #N/D 2sUjPStyAKVuZ53HDmt6VS_DE 131887_DE 46607_DE 73FQXiZLjOnTD6R…"
click at [87, 163] on input "checkbox" at bounding box center [91, 164] width 16 height 10
checkbox input "true"
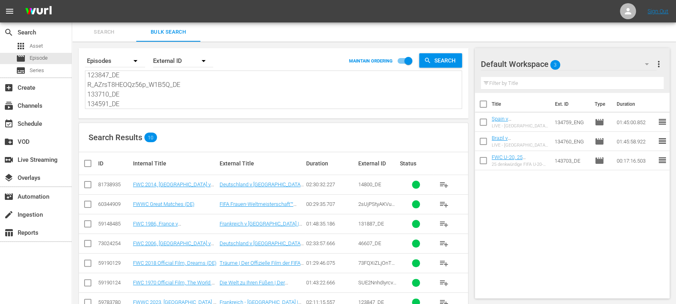
checkbox input "true"
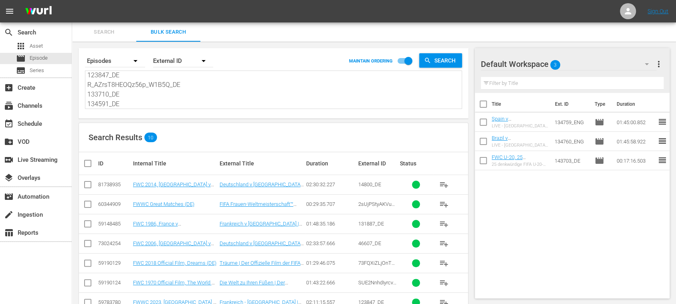
checkbox input "true"
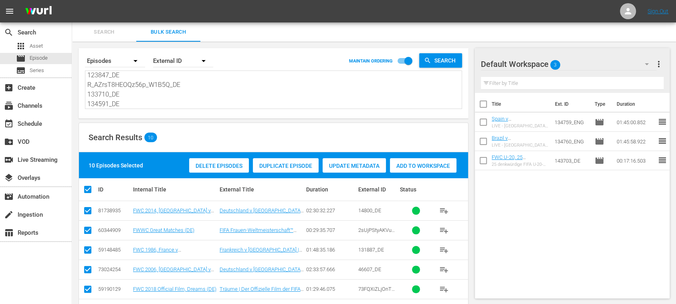
click at [429, 163] on span "Add to Workspace" at bounding box center [423, 166] width 66 height 6
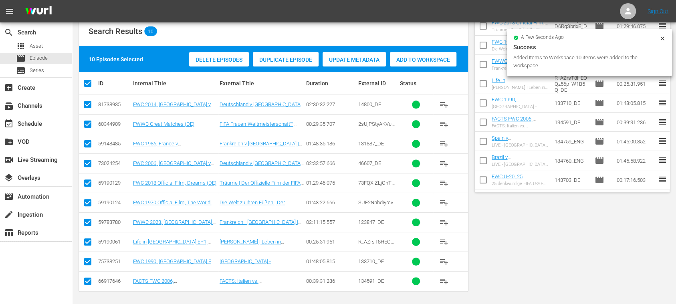
scroll to position [48, 0]
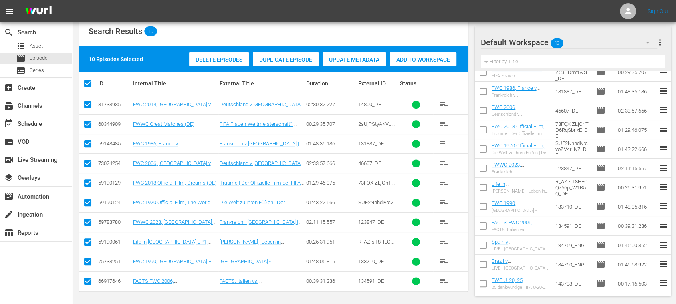
click at [484, 262] on input "checkbox" at bounding box center [483, 266] width 17 height 17
checkbox input "true"
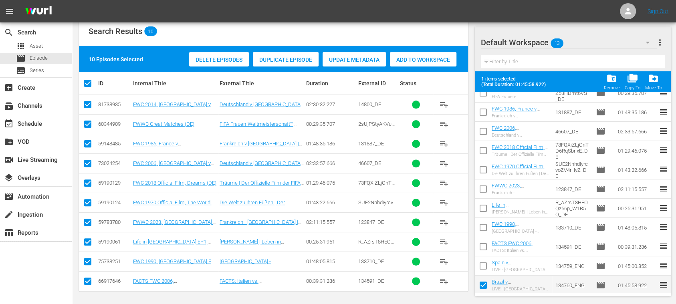
click at [484, 262] on input "checkbox" at bounding box center [483, 267] width 17 height 17
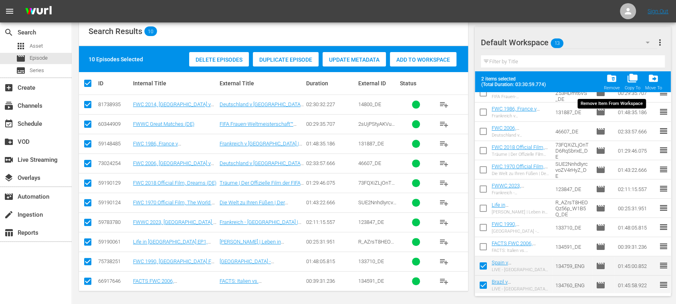
click at [614, 81] on span "folder_delete" at bounding box center [611, 78] width 11 height 11
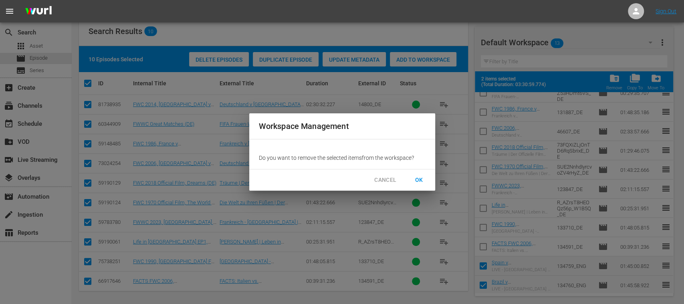
click at [415, 176] on span "OK" at bounding box center [419, 180] width 13 height 10
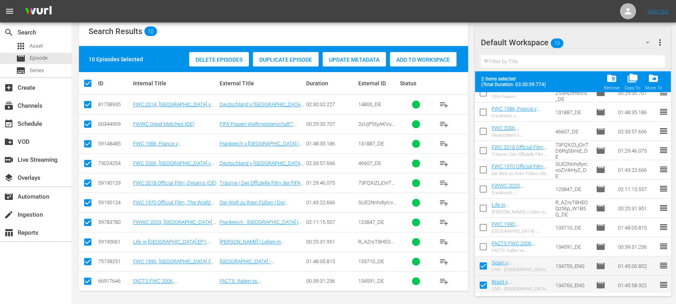
checkbox input "false"
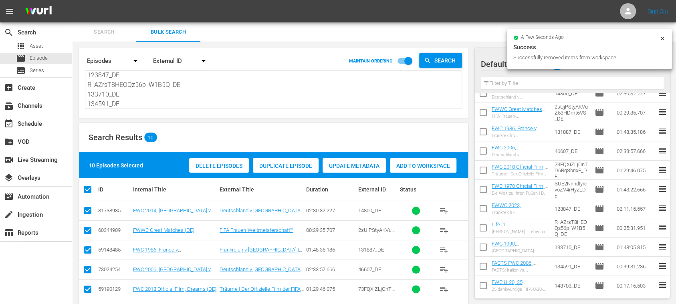
scroll to position [28, 0]
click at [106, 33] on span "Search" at bounding box center [104, 32] width 54 height 9
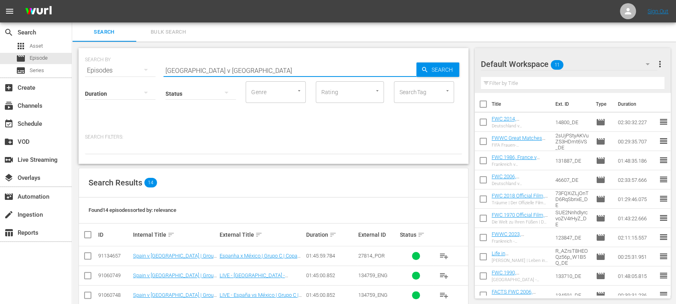
drag, startPoint x: 215, startPoint y: 69, endPoint x: 152, endPoint y: 66, distance: 62.6
click at [82, 64] on div "SEARCH BY Search By Episodes Search ID, Title, Description, Keywords, or Catego…" at bounding box center [274, 106] width 390 height 116
paste input "USA v France"
click at [431, 68] on span "Search" at bounding box center [443, 69] width 31 height 14
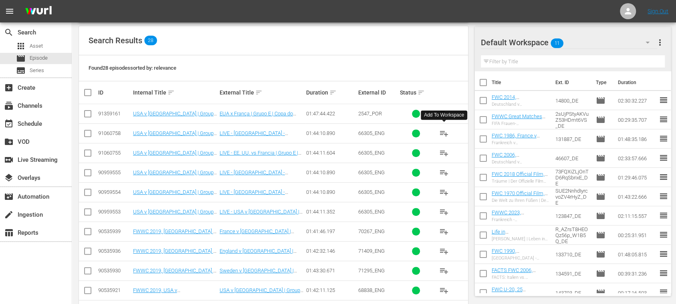
click at [445, 132] on span "playlist_add" at bounding box center [444, 134] width 10 height 10
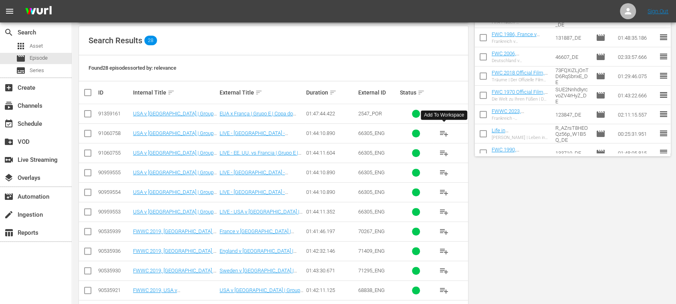
scroll to position [0, 0]
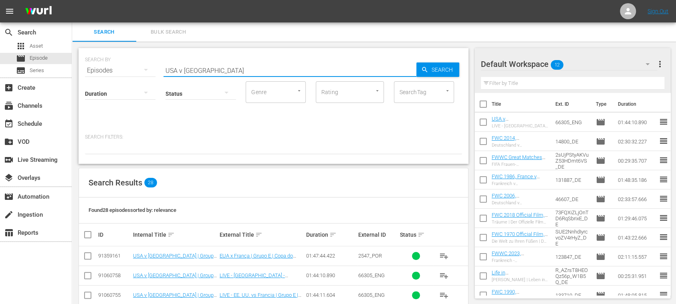
drag, startPoint x: 224, startPoint y: 65, endPoint x: 85, endPoint y: 61, distance: 139.9
paste input "South Africa v New Caledonia"
type input "South Africa v New Caledonia"
click at [436, 69] on span "Search" at bounding box center [443, 69] width 31 height 14
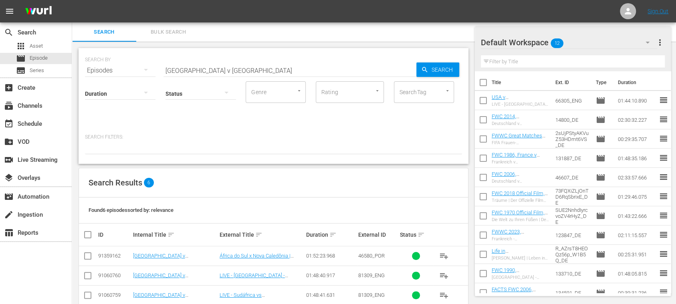
scroll to position [74, 0]
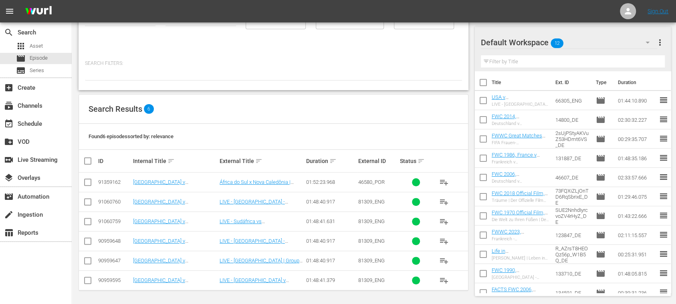
click at [446, 199] on span "playlist_add" at bounding box center [444, 202] width 10 height 10
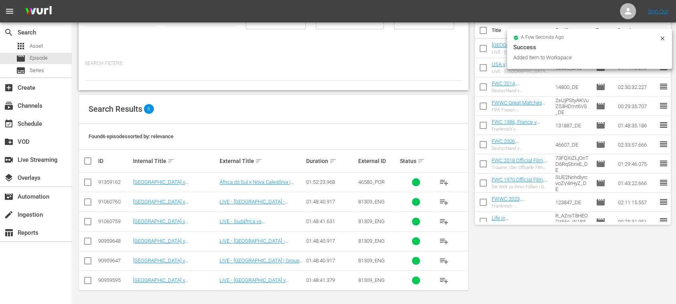
scroll to position [0, 0]
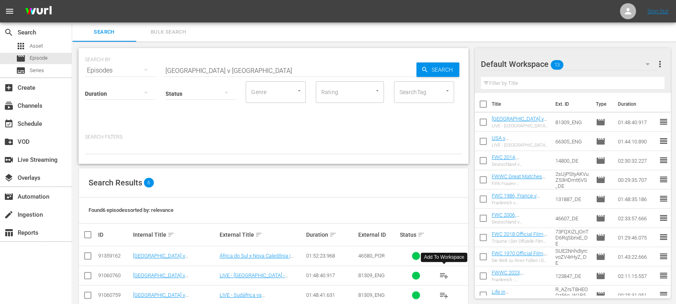
click at [173, 30] on span "Bulk Search" at bounding box center [168, 32] width 54 height 9
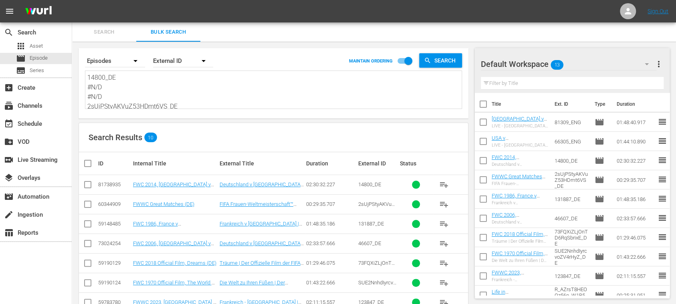
scroll to position [88, 0]
drag, startPoint x: 88, startPoint y: 78, endPoint x: 320, endPoint y: 128, distance: 237.2
click at [320, 128] on div "Search By Episodes Order By External ID MAINTAIN ORDERING Search 14800_DE #N/D …" at bounding box center [273, 214] width 403 height 344
paste textarea "3BQrtPUrkXSPDs5n6jgbUG_DE #N/D #N/D #N/D 135550_DE 133708_DE CWjEy5H8mkKNWzTQdk…"
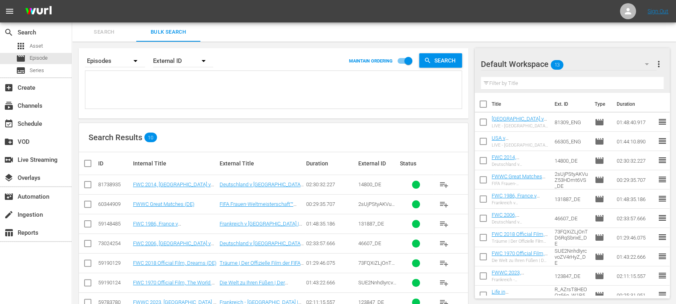
type textarea "3BQrtPUrkXSPDs5n6jgbUG_DE #N/D #N/D #N/D 135550_DE 133708_DE CWjEy5H8mkKNWzTQdk…"
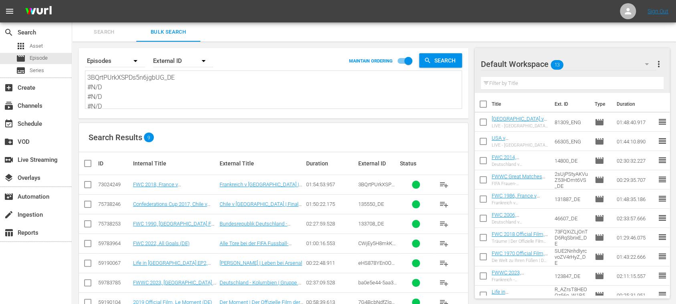
type textarea "3BQrtPUrkXSPDs5n6jgbUG_DE #N/D #N/D #N/D 135550_DE 133708_DE CWjEy5H8mkKNWzTQdk…"
click at [660, 62] on span "more_vert" at bounding box center [659, 64] width 10 height 10
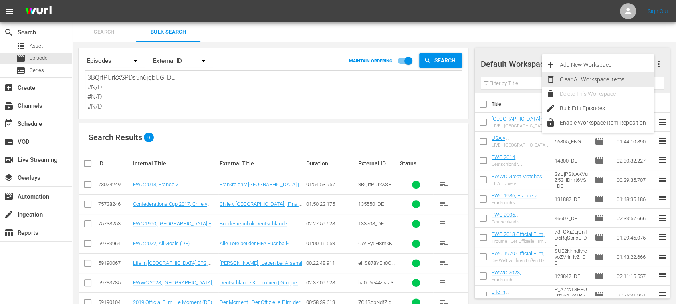
click at [585, 79] on div "Clear All Workspace Items" at bounding box center [607, 79] width 94 height 14
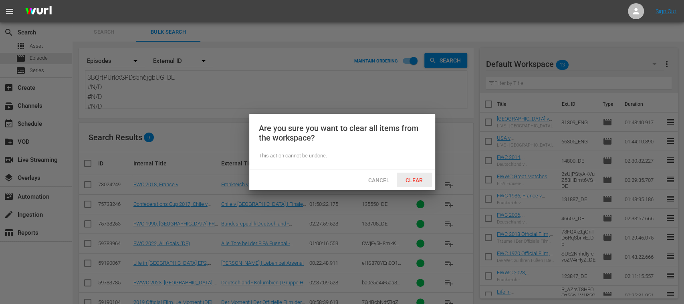
click at [419, 177] on span "Clear" at bounding box center [414, 180] width 30 height 6
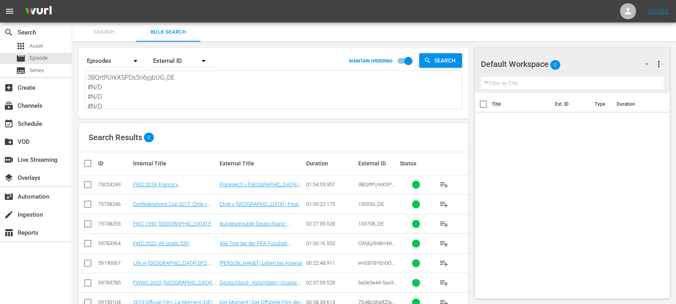
click at [89, 163] on input "checkbox" at bounding box center [91, 164] width 16 height 10
checkbox input "true"
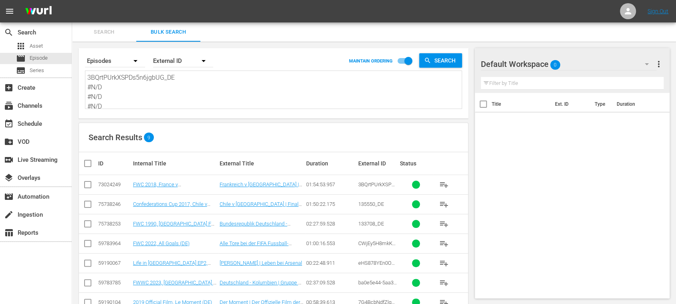
checkbox input "true"
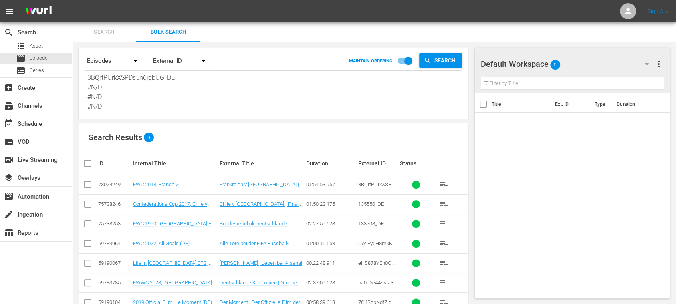
checkbox input "true"
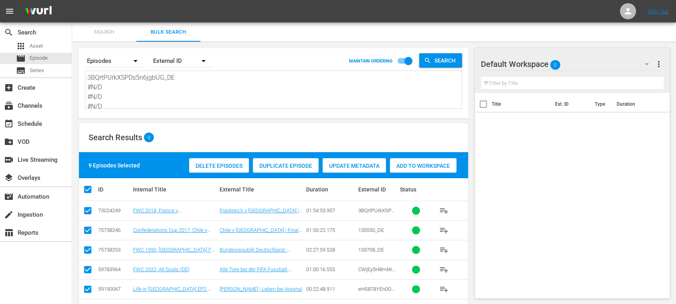
click at [417, 167] on span "Add to Workspace" at bounding box center [423, 166] width 66 height 6
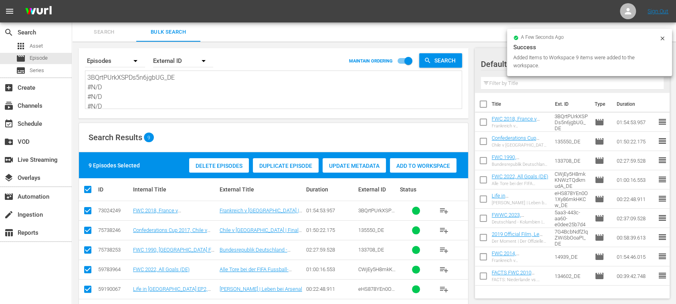
click at [107, 29] on span "Search" at bounding box center [104, 32] width 54 height 9
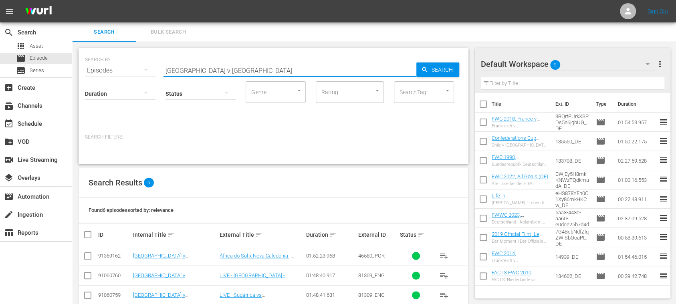
drag, startPoint x: 265, startPoint y: 75, endPoint x: 94, endPoint y: 65, distance: 171.8
click at [94, 65] on div "SEARCH BY Search By Episodes Search ID, Title, Description, Keywords, or Catego…" at bounding box center [273, 65] width 377 height 29
paste input "Panama v Korea Republic"
click at [431, 69] on span "Search" at bounding box center [443, 69] width 31 height 14
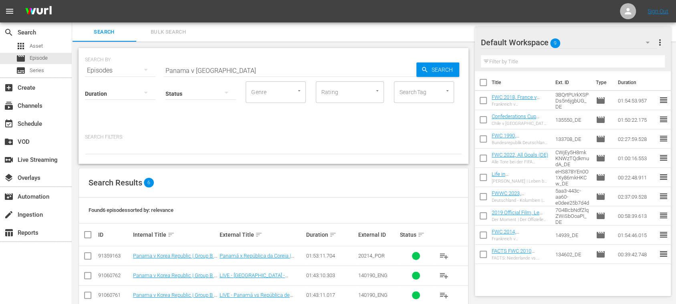
scroll to position [74, 0]
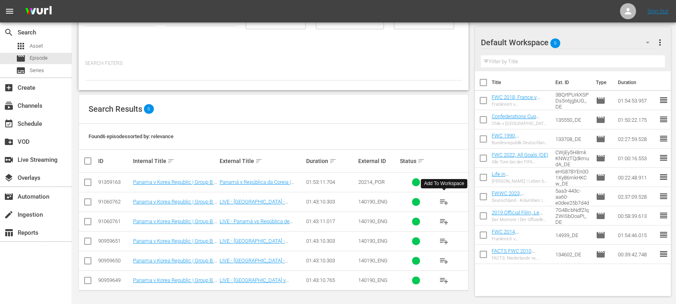
click at [445, 201] on span "playlist_add" at bounding box center [444, 202] width 10 height 10
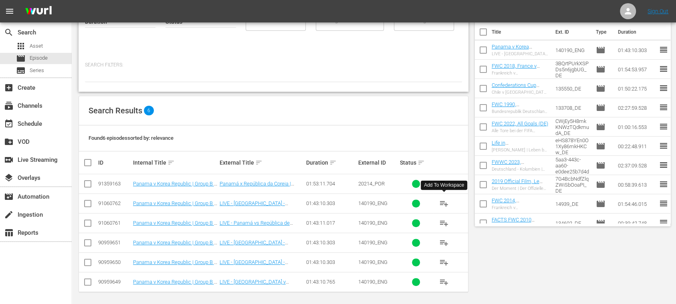
scroll to position [0, 0]
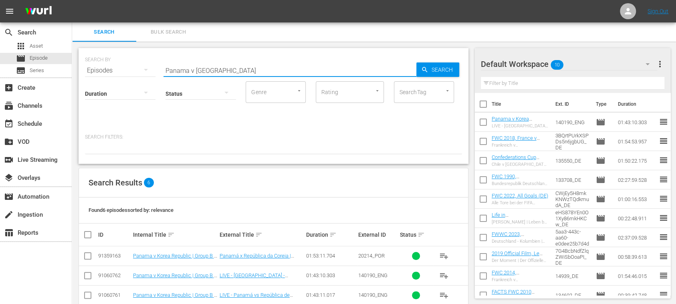
drag, startPoint x: 250, startPoint y: 78, endPoint x: 102, endPoint y: 72, distance: 147.9
click at [97, 73] on div "SEARCH BY Search By Episodes Search ID, Title, Description, Keywords, or Catego…" at bounding box center [273, 65] width 377 height 29
paste input "New Zealand v Japan"
click at [451, 69] on span "Search" at bounding box center [443, 69] width 31 height 14
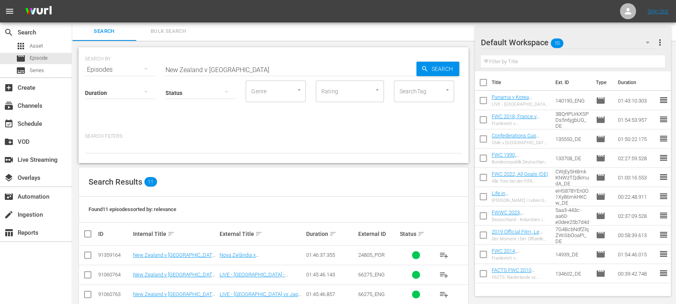
scroll to position [143, 0]
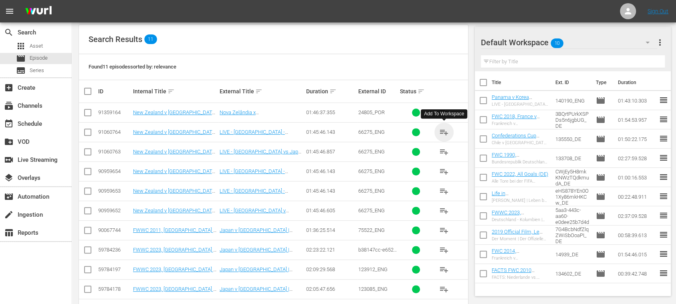
click at [441, 130] on span "playlist_add" at bounding box center [444, 132] width 10 height 10
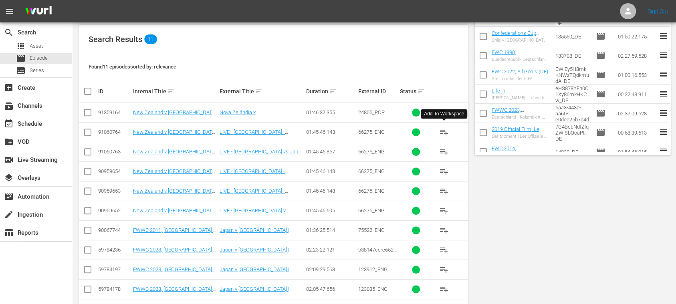
scroll to position [0, 0]
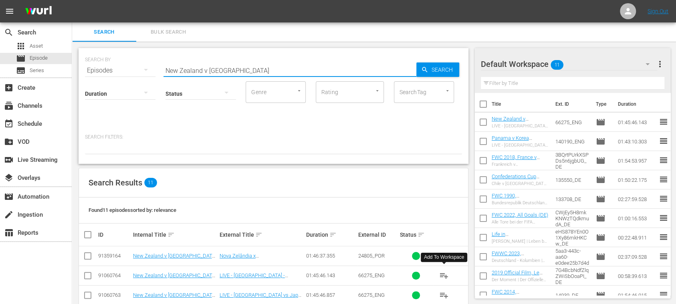
drag, startPoint x: 231, startPoint y: 70, endPoint x: 74, endPoint y: 76, distance: 157.6
click at [75, 76] on div "SEARCH BY Search By Episodes Search ID, Title, Description, Keywords, or Catego…" at bounding box center [273, 259] width 403 height 435
paste input "143703"
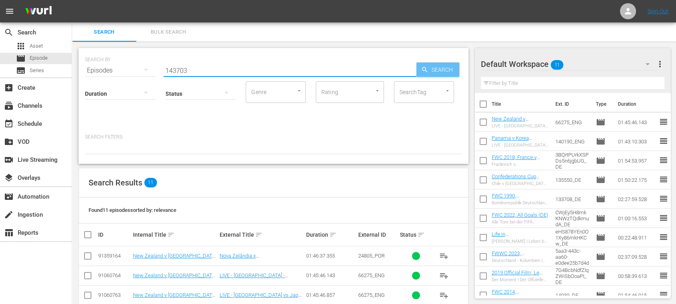
type input "143703"
click at [449, 65] on span "Search" at bounding box center [443, 69] width 31 height 14
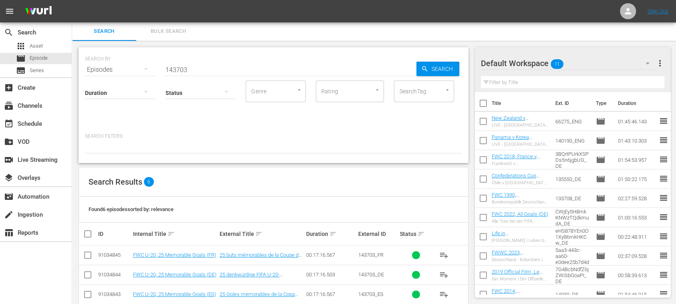
scroll to position [74, 0]
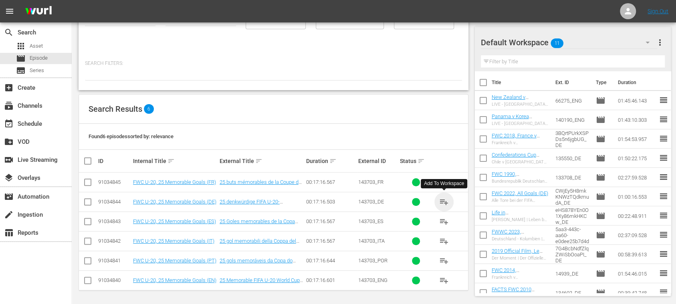
click at [441, 201] on span "playlist_add" at bounding box center [444, 202] width 10 height 10
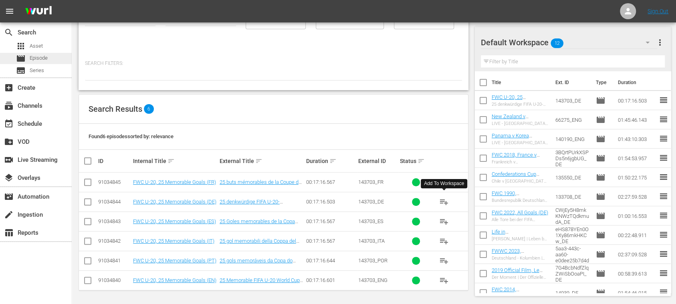
click at [47, 60] on span "Episode" at bounding box center [39, 58] width 18 height 8
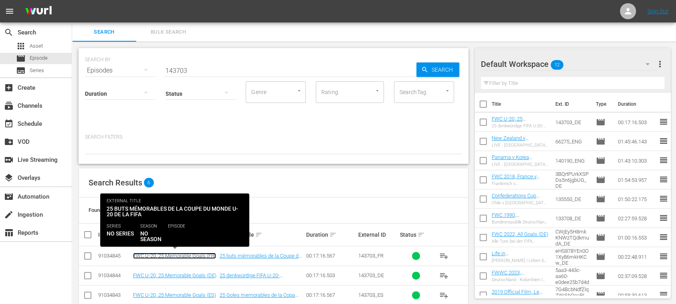
click at [181, 253] on link "FWC U-20, 25 Memorable Goals (FR)" at bounding box center [174, 256] width 83 height 6
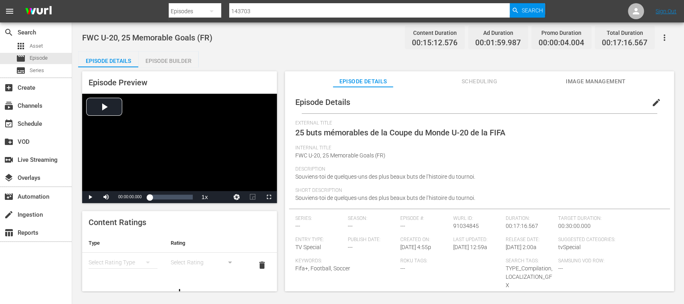
click at [651, 103] on span "edit" at bounding box center [656, 103] width 10 height 10
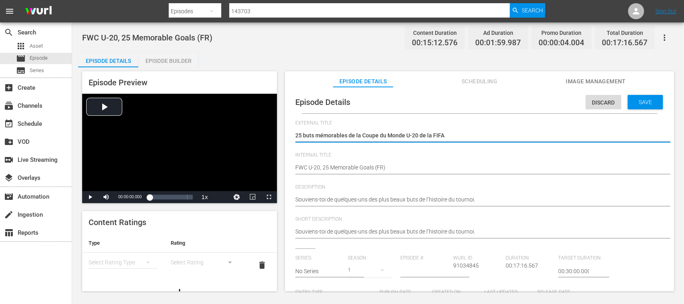
scroll to position [142, 0]
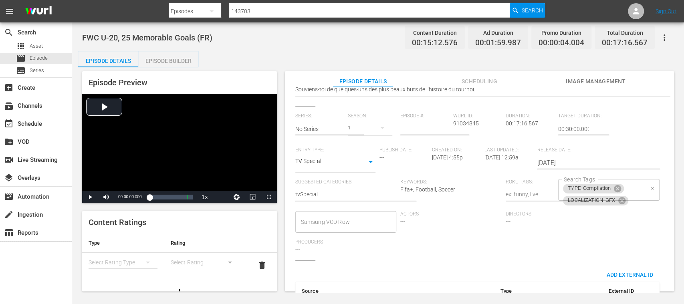
click at [637, 195] on div "TYPE_Compilation LOCALIZATION_GFX Search Tags" at bounding box center [608, 190] width 101 height 22
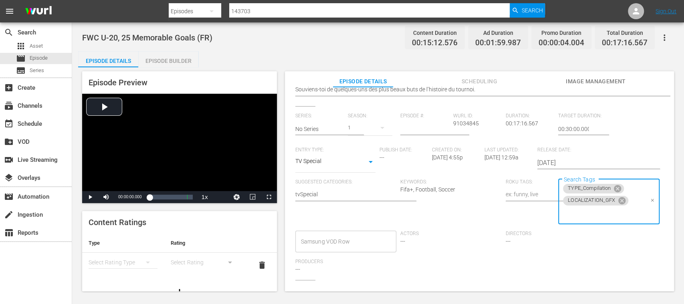
click at [600, 215] on input "Search Tags" at bounding box center [603, 214] width 82 height 14
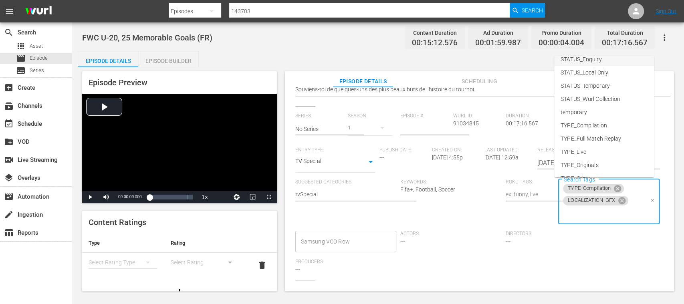
scroll to position [123, 0]
click at [337, 51] on div "Episode Details Episode Builder Episode Preview Video Player is loading. Play V…" at bounding box center [378, 174] width 600 height 246
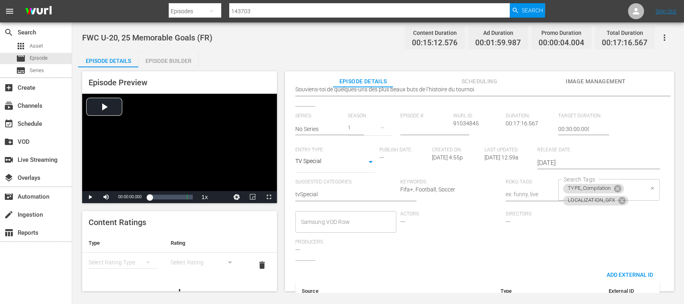
click at [628, 194] on div "TYPE_Compilation LOCALIZATION_GFX Search Tags" at bounding box center [608, 190] width 101 height 22
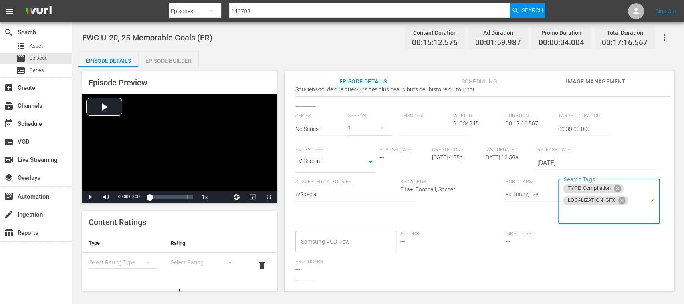
click at [601, 217] on input "Search Tags" at bounding box center [603, 214] width 82 height 14
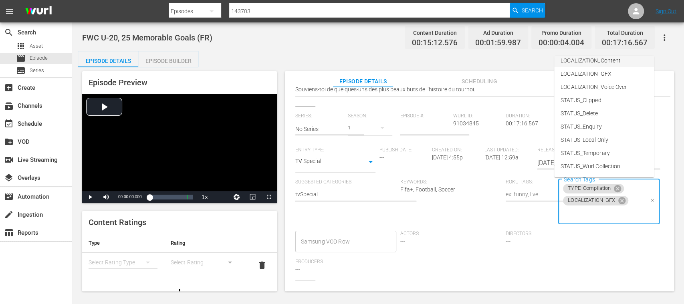
scroll to position [35, 0]
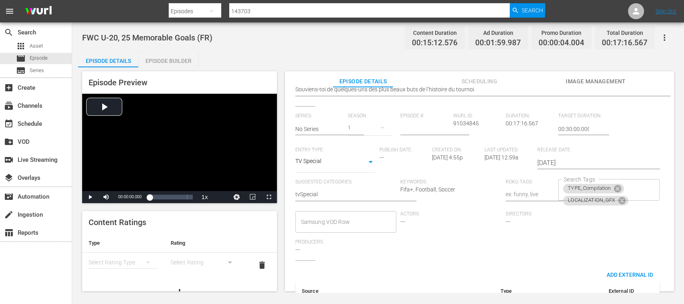
click at [668, 62] on div "Episode Details Episode Builder Episode Preview Video Player is loading. Play V…" at bounding box center [378, 174] width 600 height 246
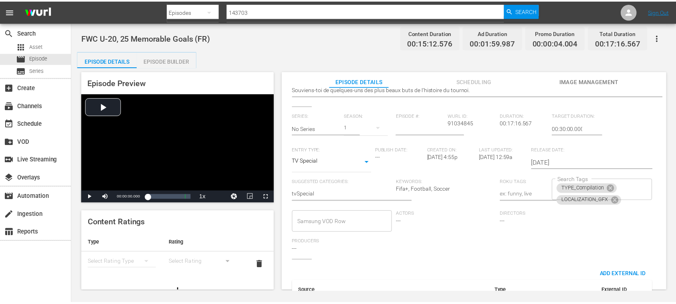
scroll to position [0, 0]
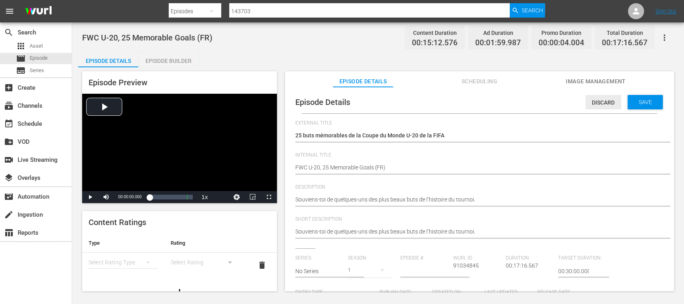
click at [607, 102] on span "Discard" at bounding box center [603, 102] width 36 height 6
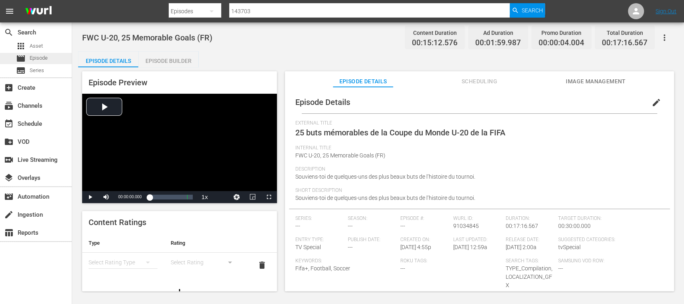
click at [38, 59] on span "Episode" at bounding box center [39, 58] width 18 height 8
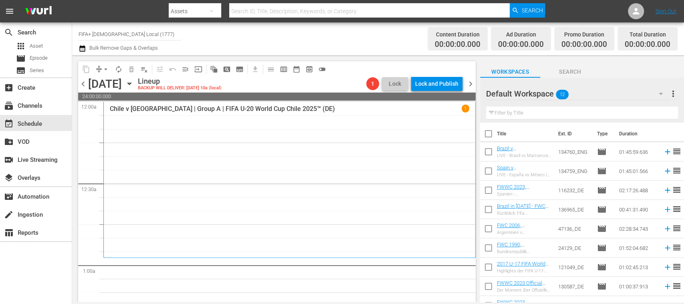
click at [489, 134] on input "checkbox" at bounding box center [488, 135] width 17 height 17
checkbox input "true"
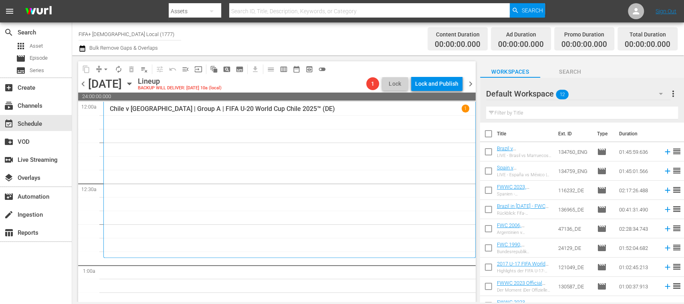
checkbox input "true"
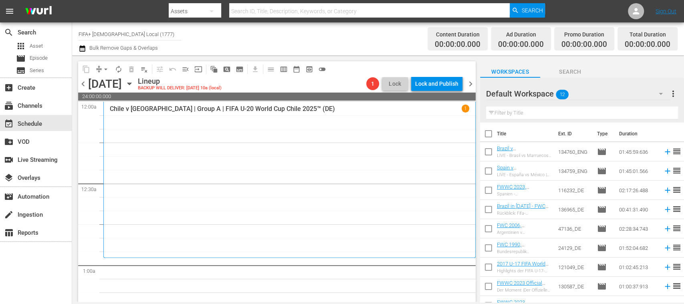
checkbox input "true"
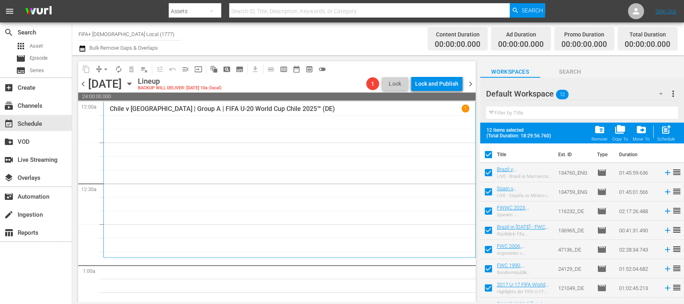
click at [489, 171] on input "checkbox" at bounding box center [488, 174] width 17 height 17
checkbox input "false"
click at [489, 192] on input "checkbox" at bounding box center [488, 193] width 17 height 17
checkbox input "false"
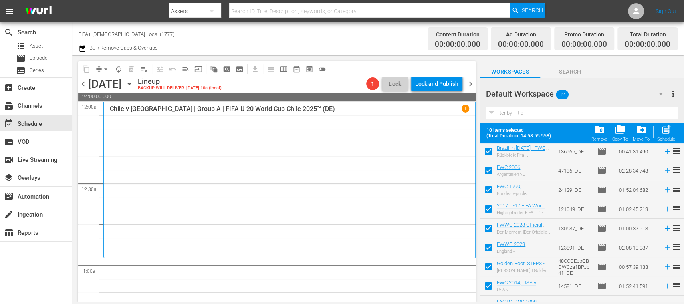
scroll to position [91, 0]
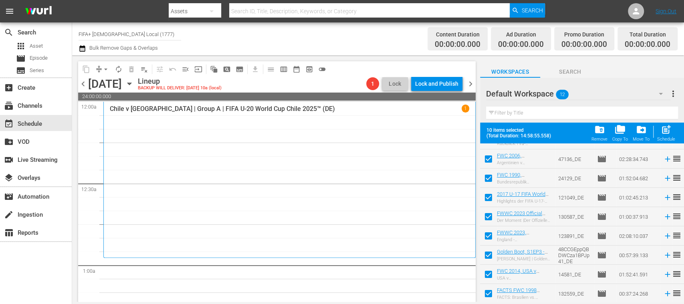
click at [667, 135] on span "post_add" at bounding box center [666, 129] width 11 height 11
checkbox input "false"
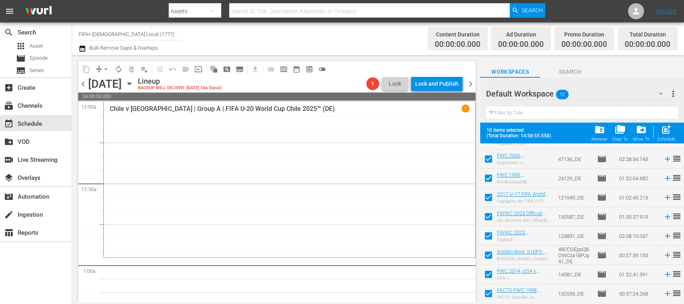
checkbox input "false"
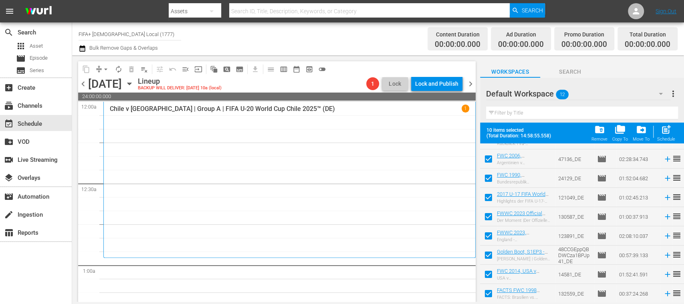
checkbox input "false"
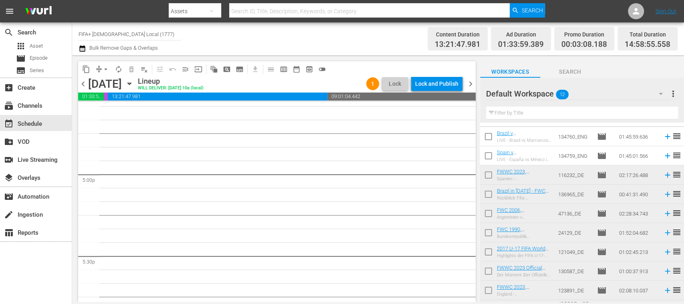
scroll to position [2564, 0]
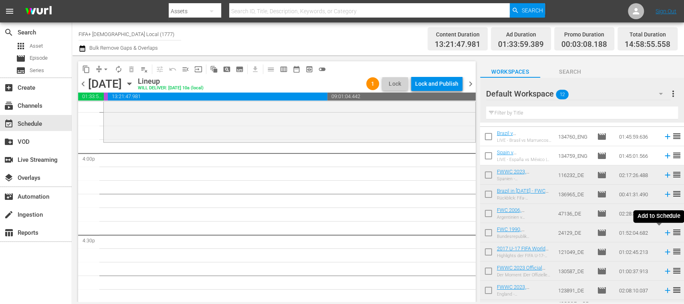
click at [665, 233] on icon at bounding box center [667, 232] width 5 height 5
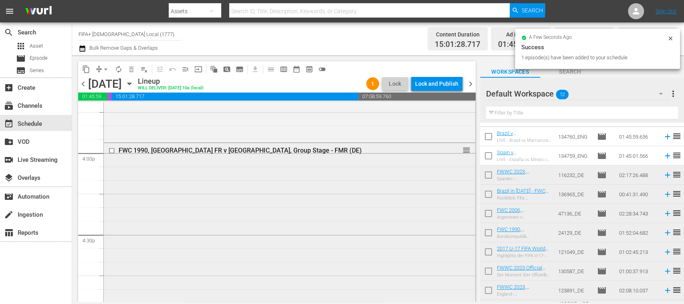
scroll to position [2849, 0]
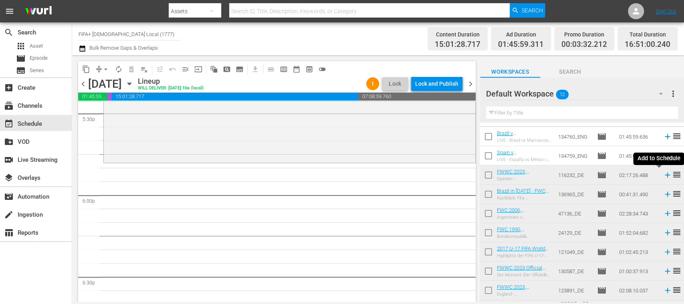
click at [663, 175] on icon at bounding box center [667, 175] width 9 height 9
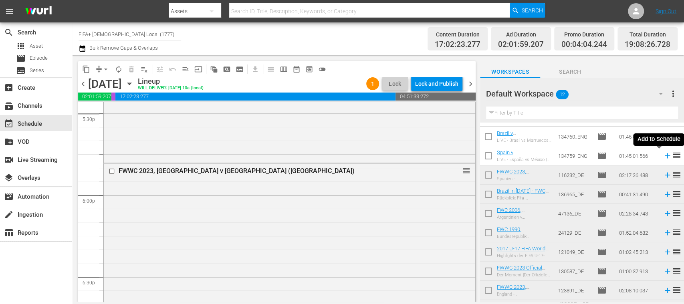
click at [663, 156] on icon at bounding box center [667, 155] width 9 height 9
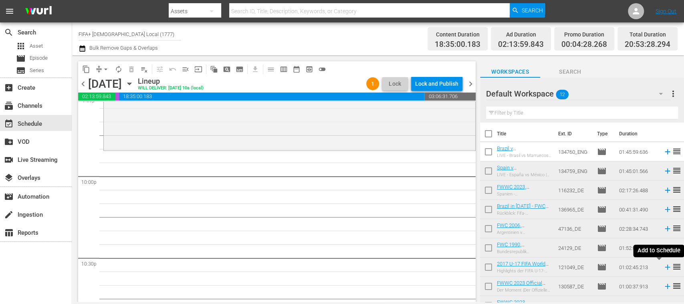
click at [663, 269] on icon at bounding box center [667, 267] width 9 height 9
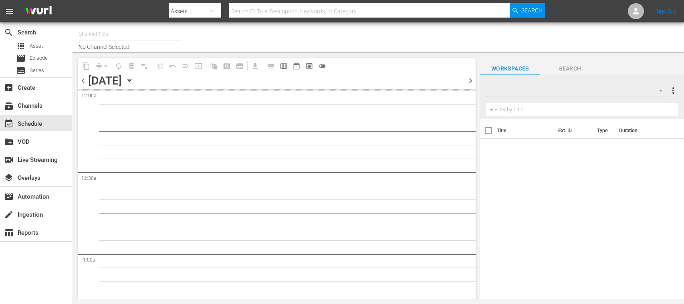
type input "FIFA+ [DEMOGRAPHIC_DATA] Local (1777)"
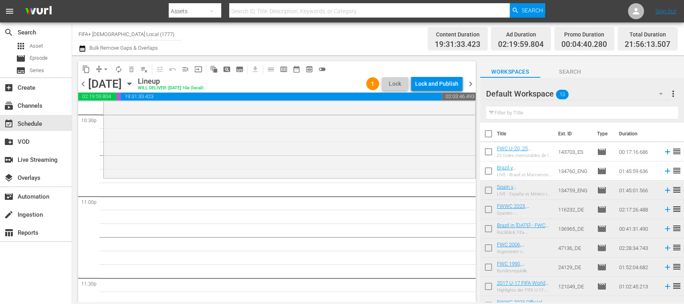
scroll to position [3670, 0]
click at [663, 153] on icon at bounding box center [667, 151] width 9 height 9
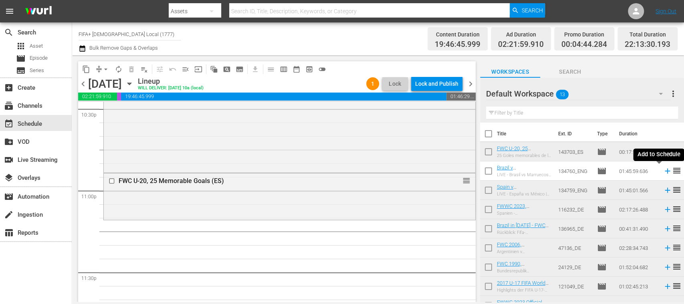
click at [665, 172] on icon at bounding box center [667, 171] width 5 height 5
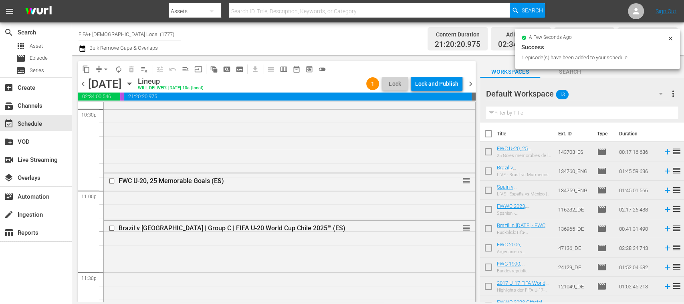
click at [187, 68] on span "menu_open" at bounding box center [185, 69] width 8 height 8
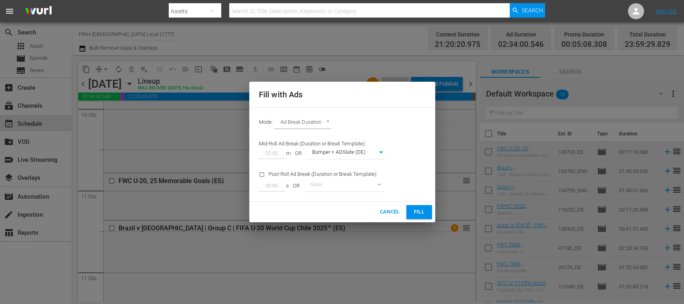
click at [419, 212] on span "Fill" at bounding box center [419, 212] width 13 height 9
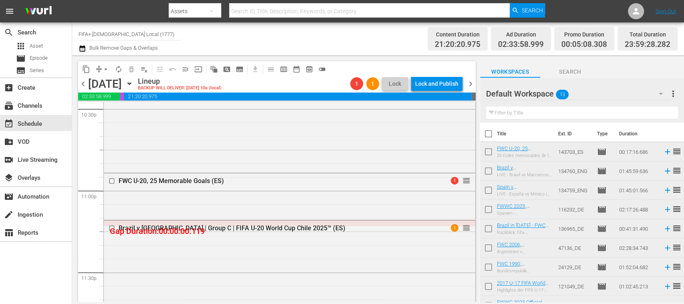
click at [111, 178] on input "checkbox" at bounding box center [113, 181] width 8 height 7
click at [113, 226] on input "checkbox" at bounding box center [113, 228] width 8 height 7
click at [131, 70] on span "delete_forever_outlined" at bounding box center [131, 69] width 8 height 8
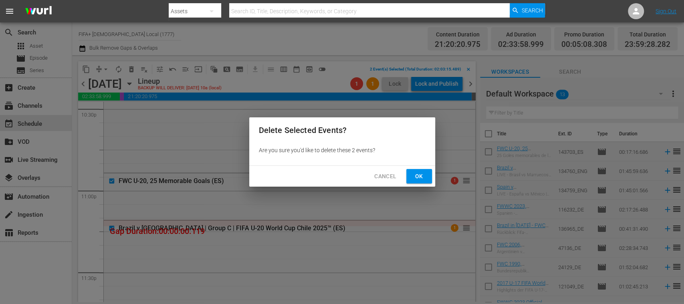
click at [419, 177] on span "Ok" at bounding box center [419, 176] width 13 height 10
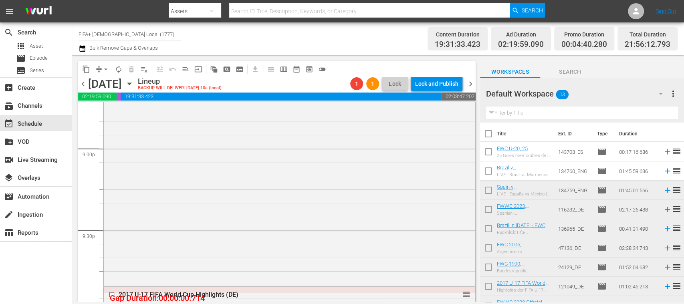
scroll to position [3243, 0]
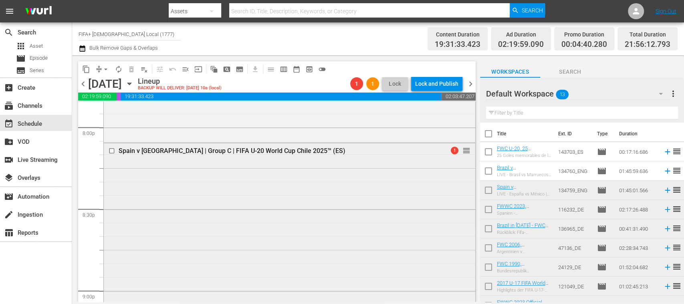
click at [112, 151] on input "checkbox" at bounding box center [113, 151] width 8 height 7
click at [131, 68] on span "delete_forever_outlined" at bounding box center [131, 69] width 8 height 8
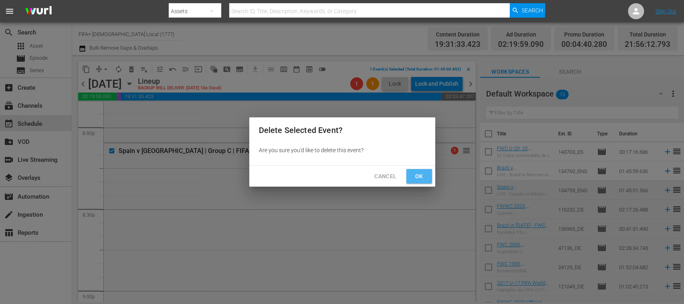
click at [419, 175] on span "Ok" at bounding box center [419, 176] width 13 height 10
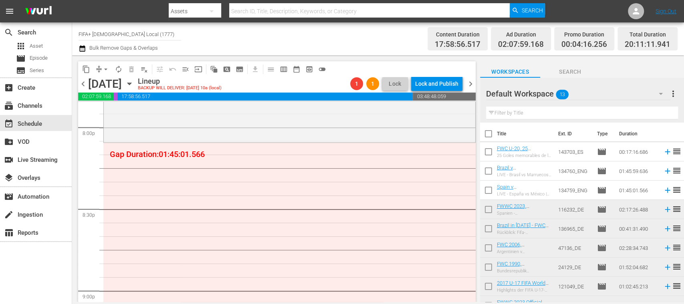
click at [490, 135] on input "checkbox" at bounding box center [488, 135] width 17 height 17
checkbox input "true"
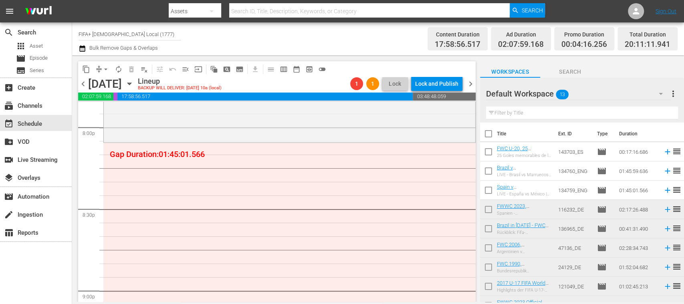
checkbox input "true"
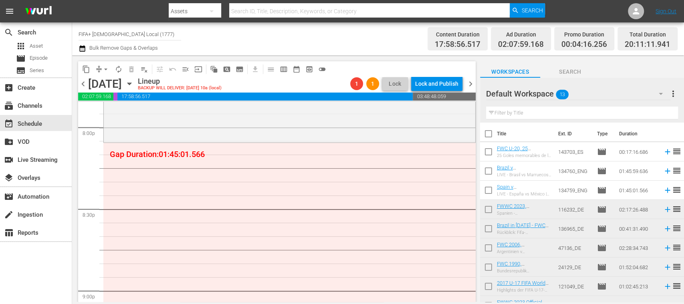
checkbox input "true"
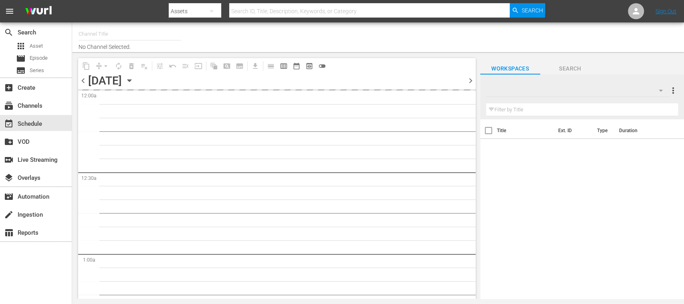
type input "FIFA+ [DEMOGRAPHIC_DATA] Local (1777)"
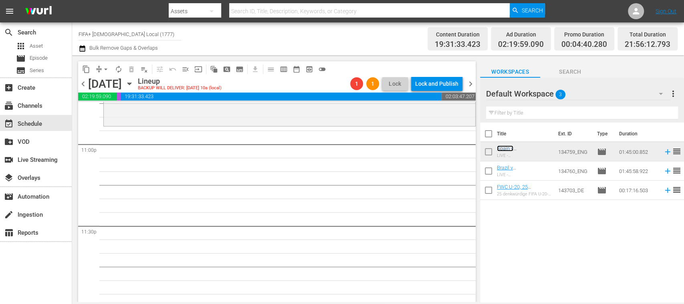
scroll to position [3722, 0]
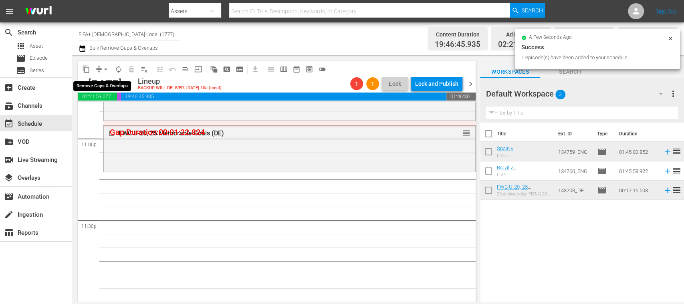
click at [105, 69] on span "arrow_drop_down" at bounding box center [106, 69] width 8 height 8
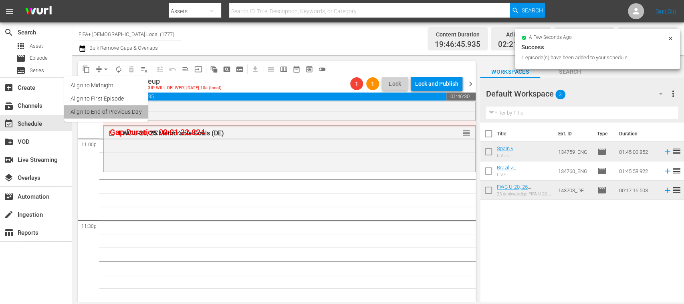
click at [115, 111] on li "Align to End of Previous Day" at bounding box center [106, 111] width 84 height 13
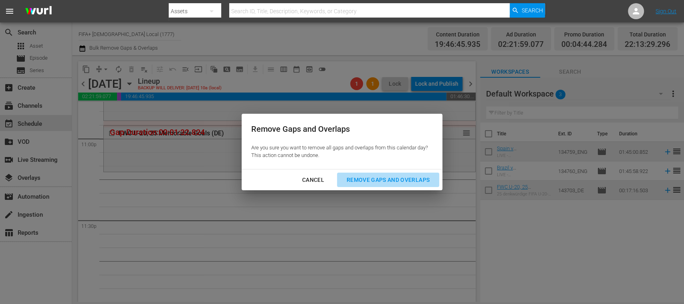
click at [365, 177] on div "Remove Gaps and Overlaps" at bounding box center [388, 180] width 96 height 10
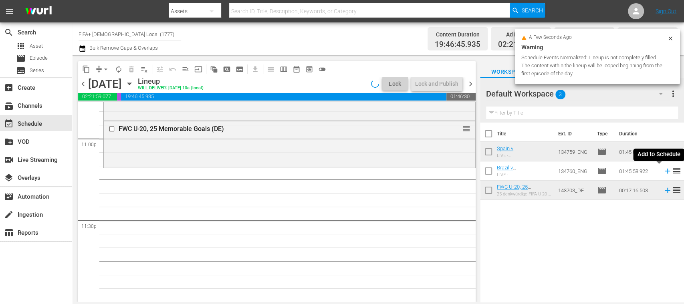
click at [663, 172] on icon at bounding box center [667, 171] width 9 height 9
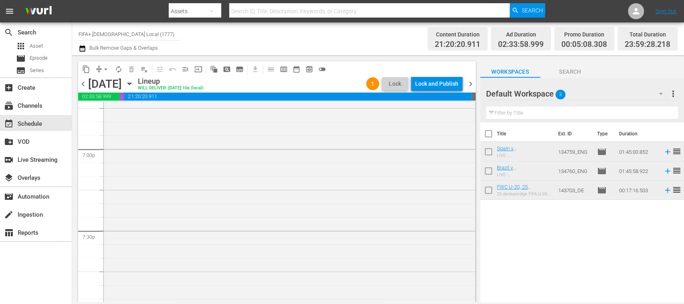
scroll to position [3010, 0]
click at [183, 68] on span "menu_open" at bounding box center [185, 69] width 8 height 8
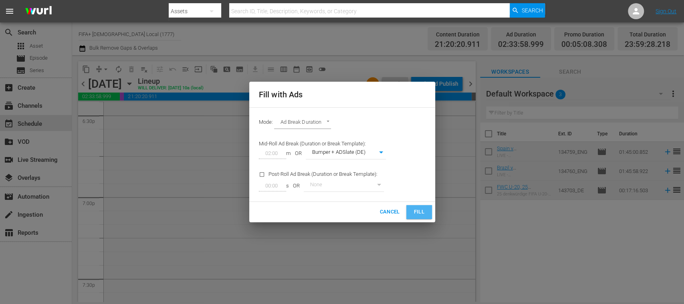
click at [410, 210] on button "Fill" at bounding box center [419, 212] width 26 height 14
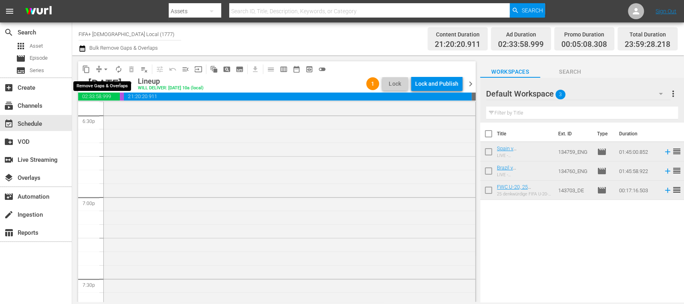
click at [105, 67] on span "arrow_drop_down" at bounding box center [106, 69] width 8 height 8
click at [271, 40] on div "Channel Title FIFA+ German Local (1777) Bulk Remove Gaps & Overlaps" at bounding box center [242, 38] width 326 height 29
click at [105, 68] on span "arrow_drop_down" at bounding box center [106, 69] width 8 height 8
click at [124, 110] on li "Align to End of Previous Day" at bounding box center [106, 111] width 84 height 13
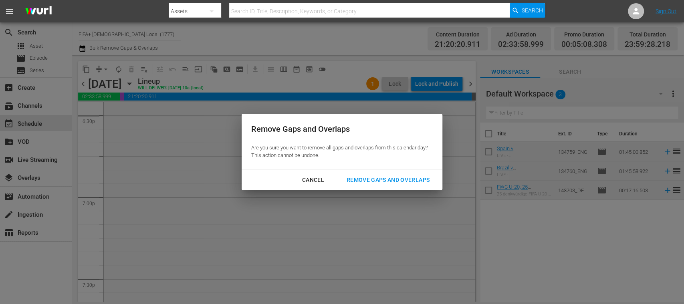
click at [395, 175] on div "Remove Gaps and Overlaps" at bounding box center [388, 180] width 96 height 10
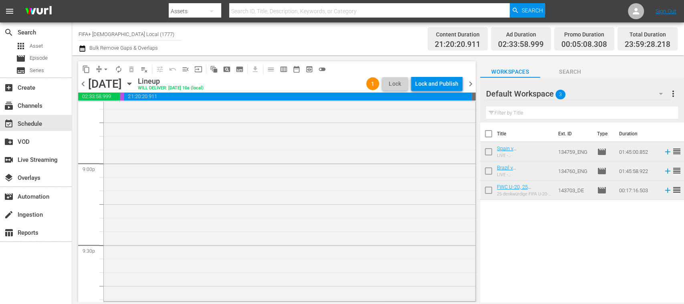
scroll to position [3165, 0]
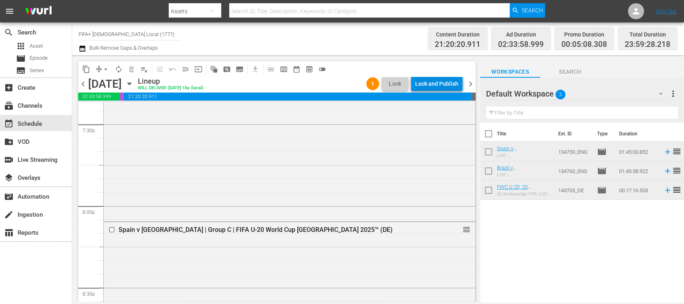
click at [429, 80] on div "Lock and Publish" at bounding box center [436, 84] width 43 height 14
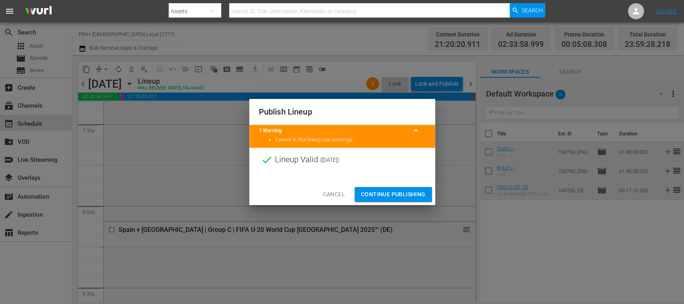
click at [400, 190] on span "Continue Publishing" at bounding box center [393, 194] width 64 height 10
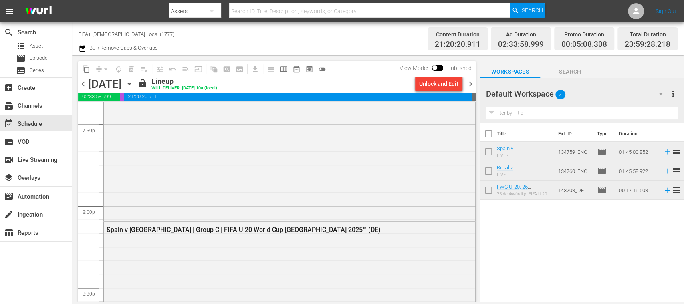
click at [472, 80] on span "chevron_right" at bounding box center [470, 84] width 10 height 10
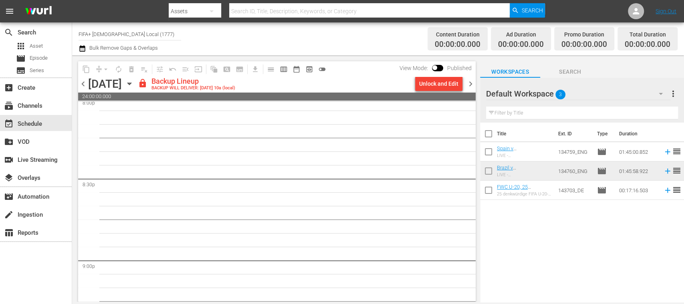
scroll to position [3260, 0]
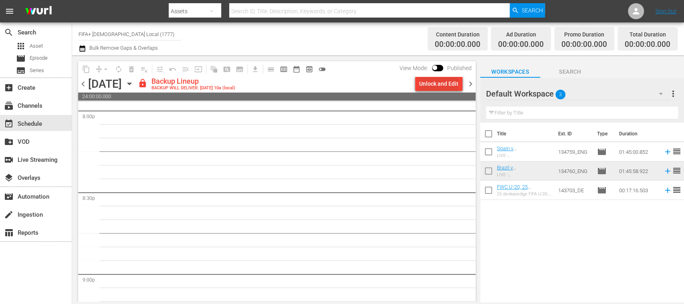
click at [449, 85] on div "Unlock and Edit" at bounding box center [438, 84] width 39 height 14
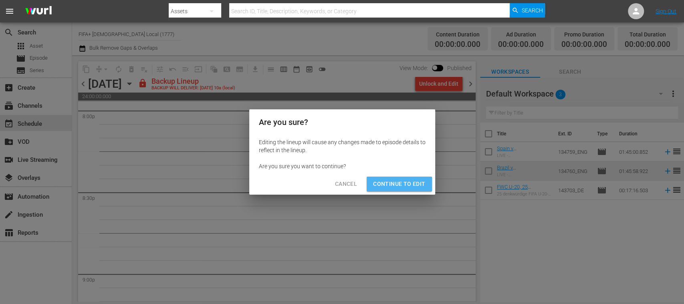
click at [415, 183] on span "Continue to Edit" at bounding box center [399, 184] width 52 height 10
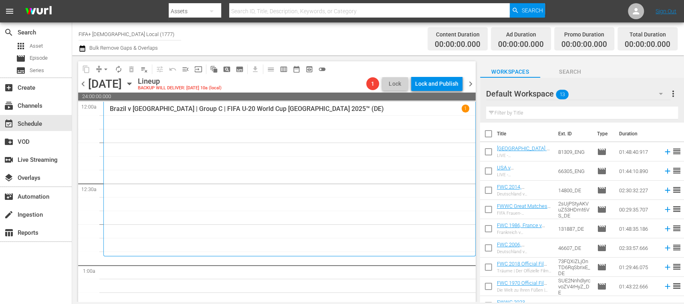
click at [491, 132] on input "checkbox" at bounding box center [488, 135] width 17 height 17
checkbox input "true"
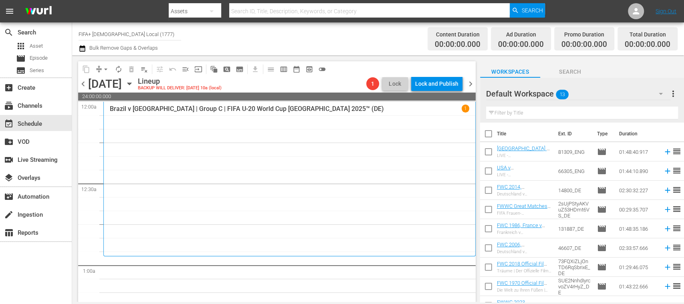
checkbox input "true"
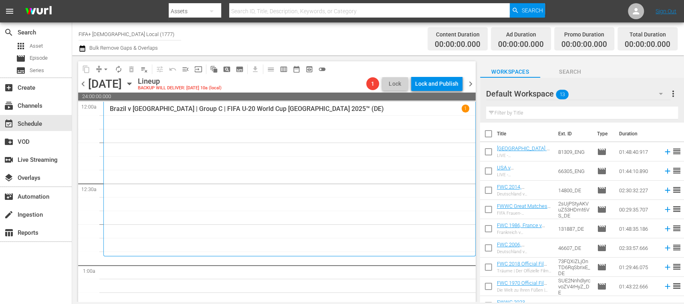
checkbox input "true"
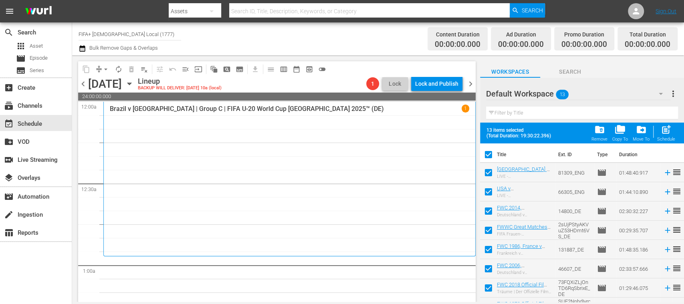
click at [491, 172] on input "checkbox" at bounding box center [488, 174] width 17 height 17
checkbox input "false"
click at [490, 191] on input "checkbox" at bounding box center [488, 193] width 17 height 17
checkbox input "false"
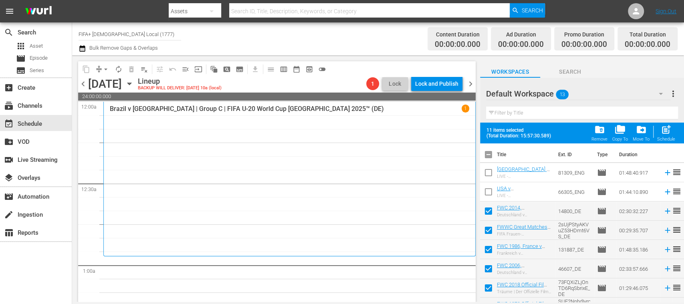
scroll to position [110, 0]
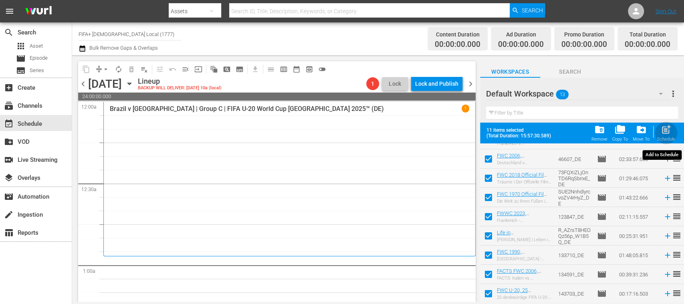
click at [667, 133] on span "post_add" at bounding box center [666, 129] width 11 height 11
checkbox input "false"
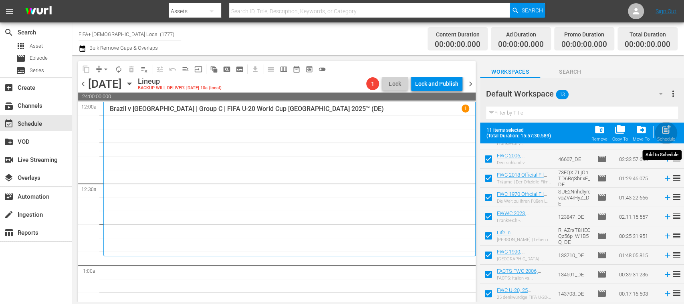
checkbox input "false"
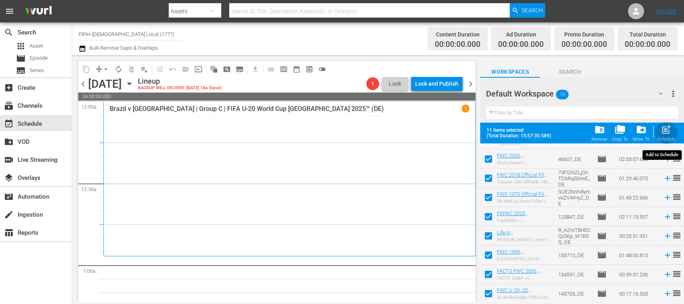
checkbox input "false"
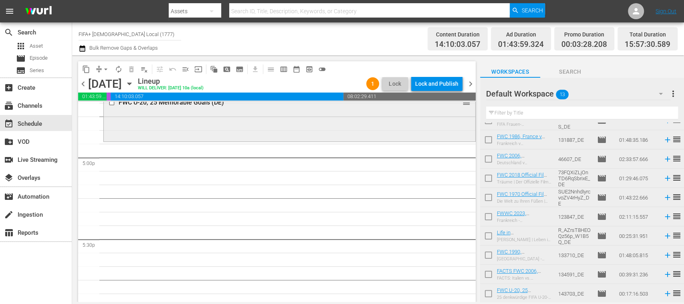
scroll to position [2581, 0]
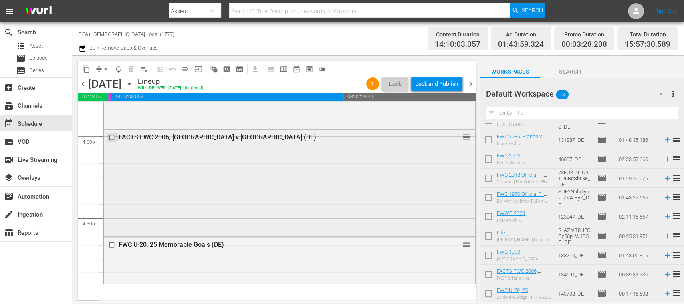
click at [112, 137] on input "checkbox" at bounding box center [113, 137] width 8 height 7
click at [131, 70] on span "delete_forever_outlined" at bounding box center [131, 69] width 8 height 8
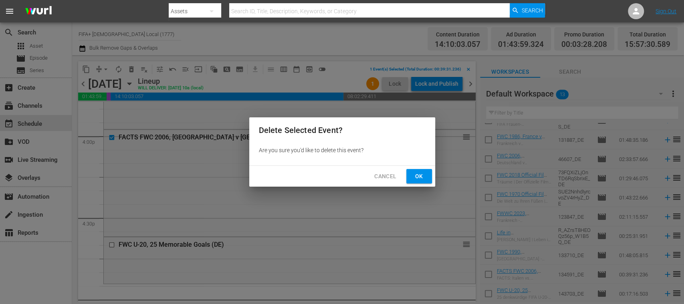
click at [420, 175] on span "Ok" at bounding box center [419, 176] width 13 height 10
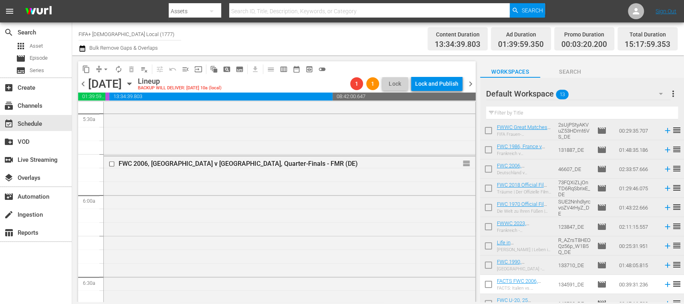
scroll to position [1444, 0]
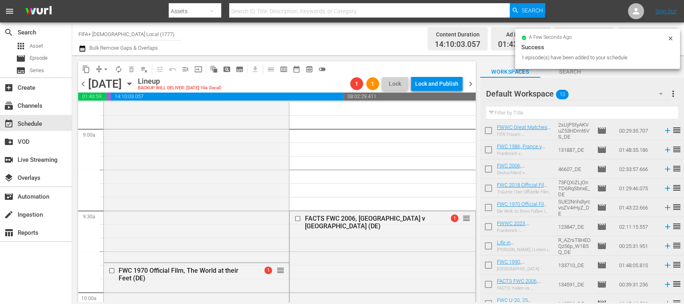
click at [106, 67] on span "arrow_drop_down" at bounding box center [106, 69] width 8 height 8
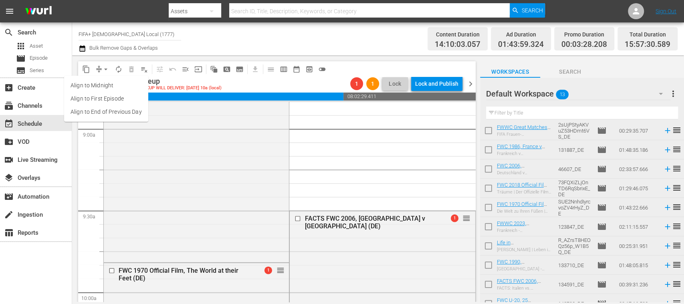
click at [117, 107] on li "Align to End of Previous Day" at bounding box center [106, 111] width 84 height 13
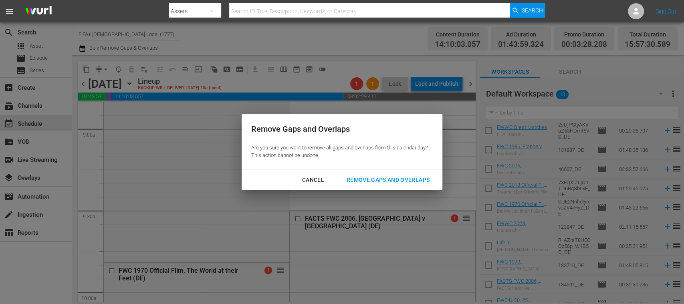
click at [376, 175] on div "Remove Gaps and Overlaps" at bounding box center [388, 180] width 96 height 10
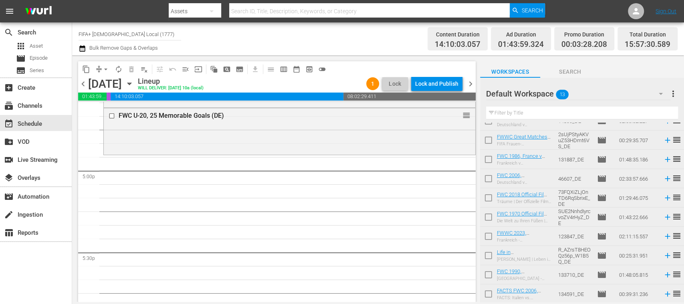
scroll to position [89, 0]
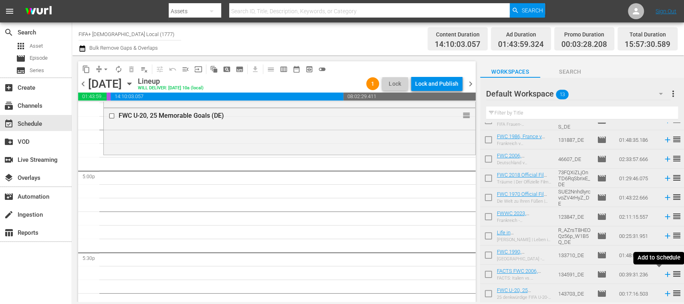
click at [663, 276] on icon at bounding box center [667, 274] width 9 height 9
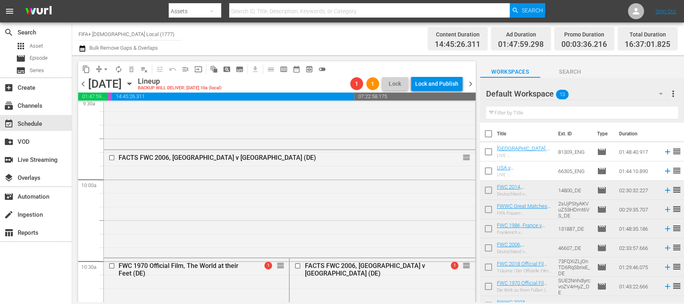
scroll to position [1699, 0]
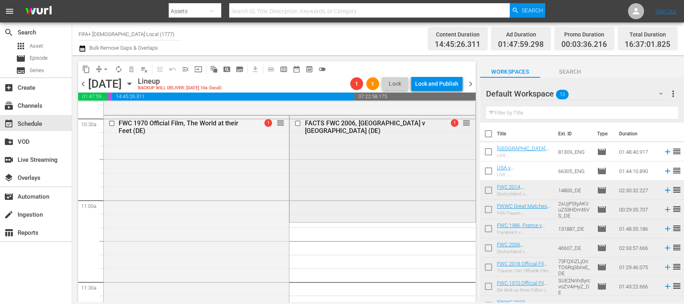
click at [294, 123] on input "checkbox" at bounding box center [298, 123] width 8 height 7
click at [129, 68] on span "delete_forever_outlined" at bounding box center [131, 69] width 8 height 8
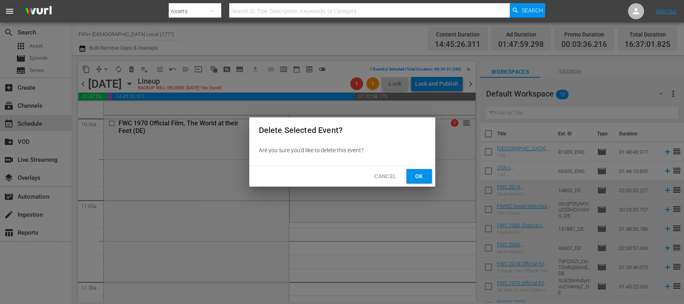
click at [414, 173] on span "Ok" at bounding box center [419, 176] width 13 height 10
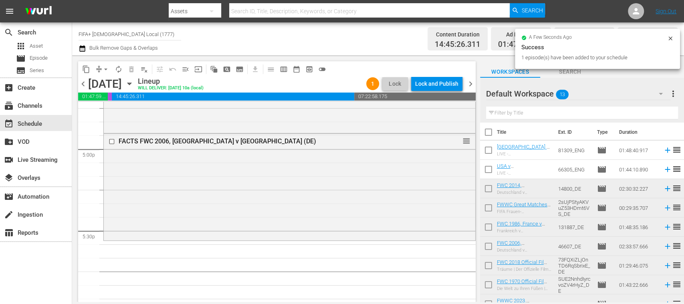
scroll to position [0, 0]
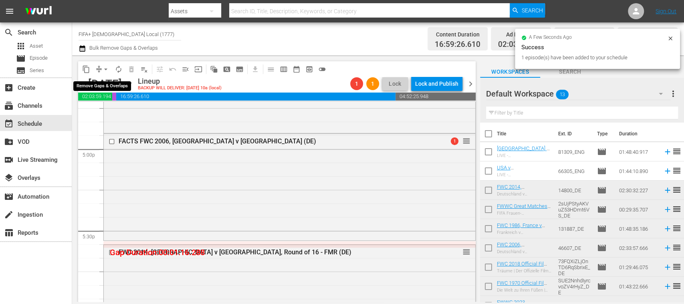
click at [106, 68] on span "arrow_drop_down" at bounding box center [106, 69] width 8 height 8
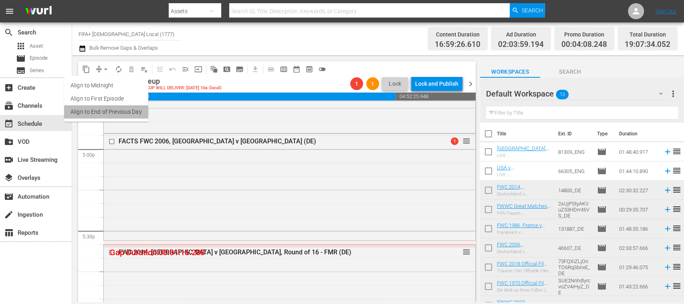
click at [127, 109] on li "Align to End of Previous Day" at bounding box center [106, 111] width 84 height 13
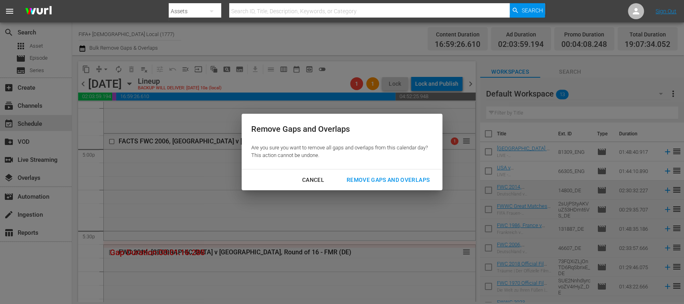
click at [399, 179] on div "Remove Gaps and Overlaps" at bounding box center [388, 180] width 96 height 10
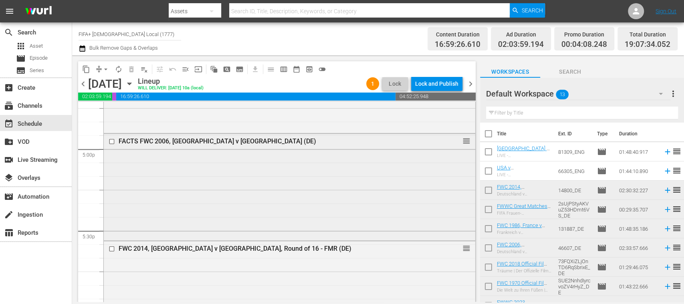
scroll to position [2589, 0]
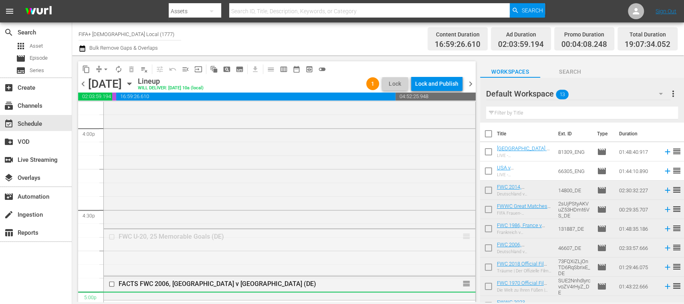
drag, startPoint x: 458, startPoint y: 236, endPoint x: 406, endPoint y: 298, distance: 80.7
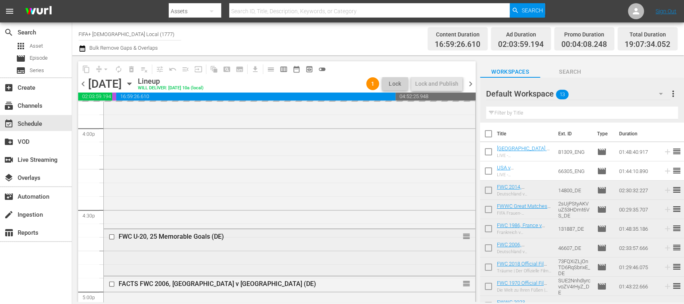
scroll to position [2731, 0]
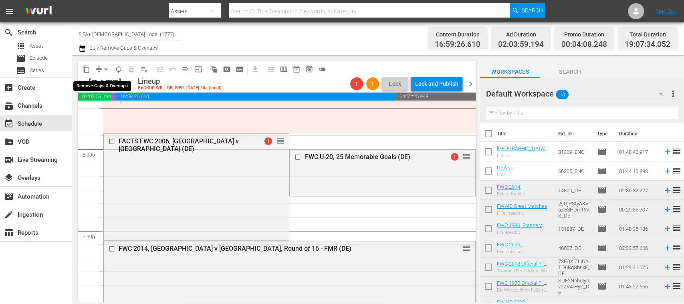
click at [105, 69] on span "arrow_drop_down" at bounding box center [106, 69] width 8 height 8
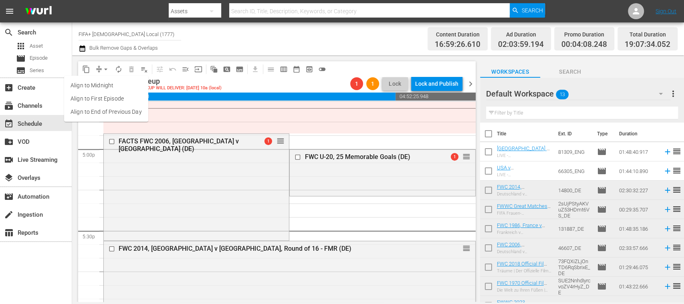
click at [121, 108] on li "Align to End of Previous Day" at bounding box center [106, 111] width 84 height 13
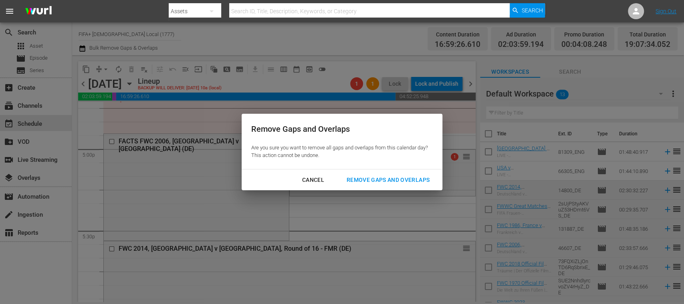
click at [361, 178] on div "Remove Gaps and Overlaps" at bounding box center [388, 180] width 96 height 10
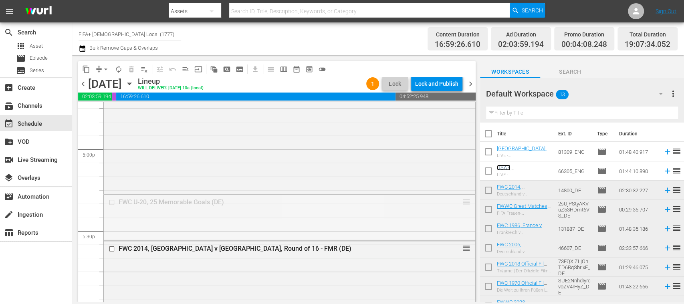
drag, startPoint x: 458, startPoint y: 201, endPoint x: 425, endPoint y: 267, distance: 73.4
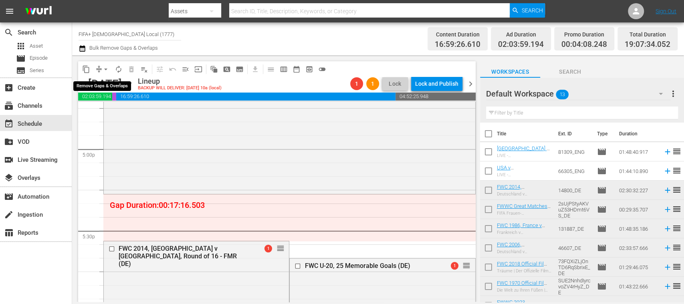
click at [107, 69] on span "arrow_drop_down" at bounding box center [106, 69] width 8 height 8
click at [121, 110] on li "Align to End of Previous Day" at bounding box center [106, 111] width 84 height 13
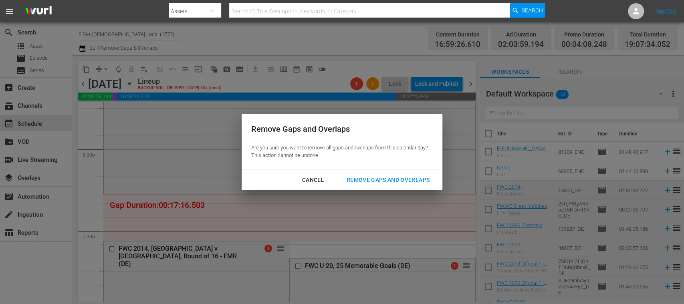
click at [371, 178] on div "Remove Gaps and Overlaps" at bounding box center [388, 180] width 96 height 10
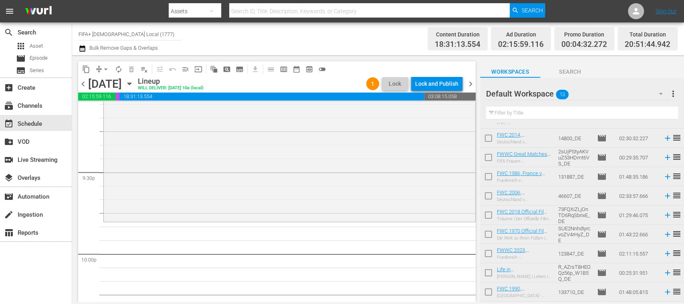
scroll to position [49, 0]
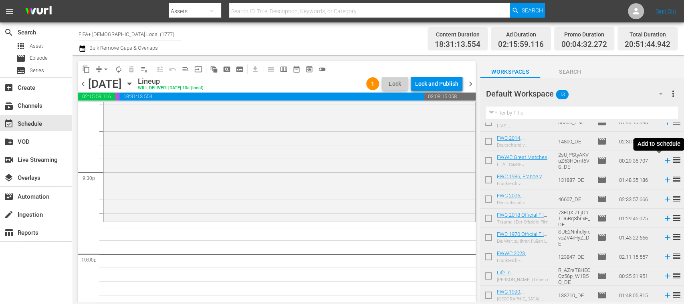
click at [665, 161] on icon at bounding box center [667, 160] width 5 height 5
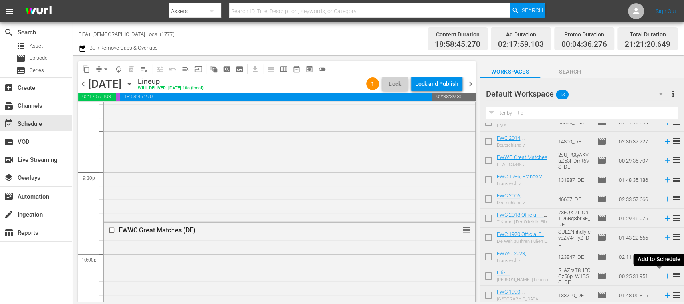
click at [663, 278] on icon at bounding box center [667, 276] width 9 height 9
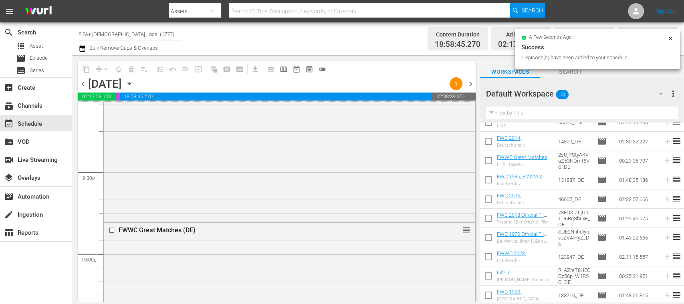
scroll to position [89, 0]
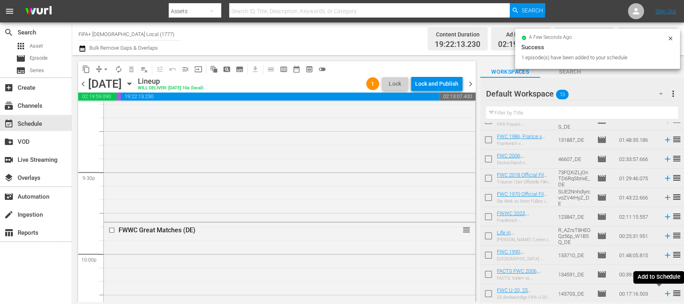
click at [665, 294] on icon at bounding box center [667, 293] width 5 height 5
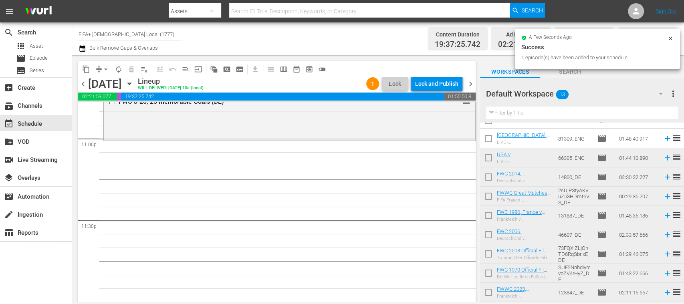
scroll to position [0, 0]
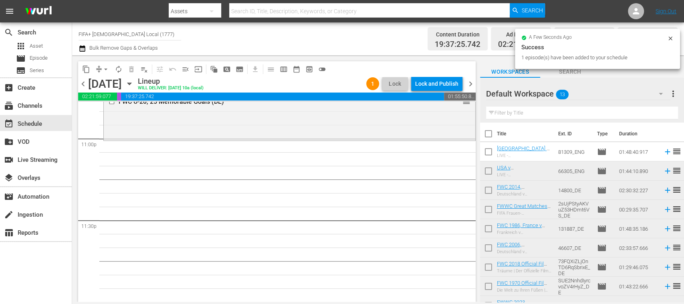
click at [665, 153] on icon at bounding box center [667, 151] width 5 height 5
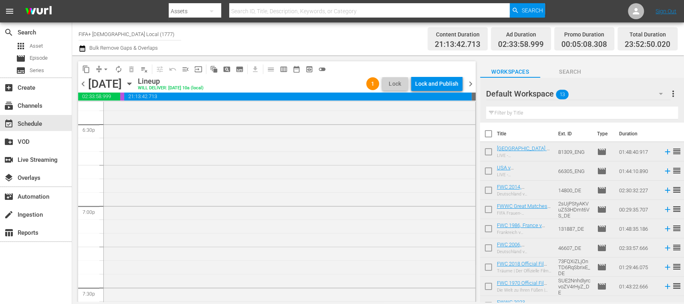
scroll to position [2725, 0]
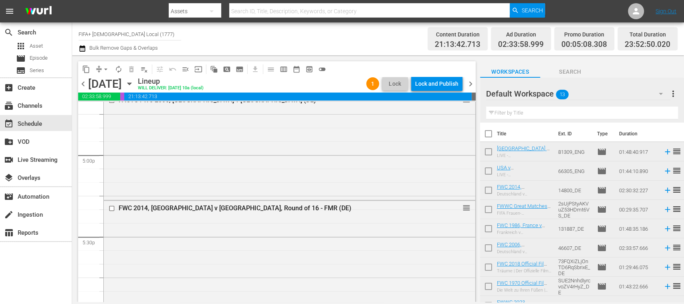
click at [185, 72] on span "menu_open" at bounding box center [185, 69] width 8 height 8
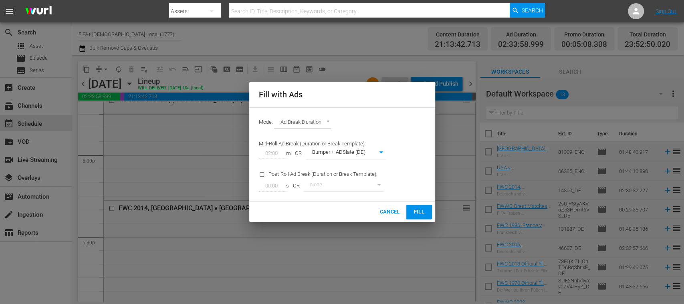
click at [415, 208] on span "Fill" at bounding box center [419, 212] width 13 height 9
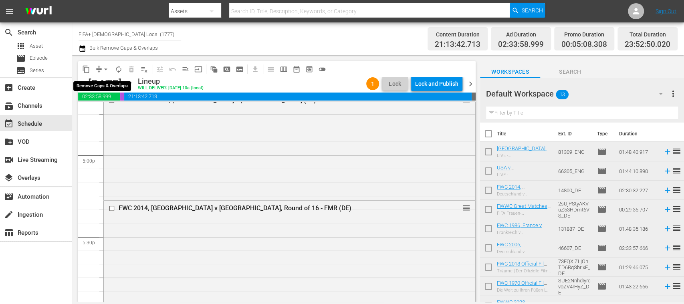
click at [106, 68] on span "arrow_drop_down" at bounding box center [106, 69] width 8 height 8
click at [125, 114] on li "Align to End of Previous Day" at bounding box center [106, 111] width 84 height 13
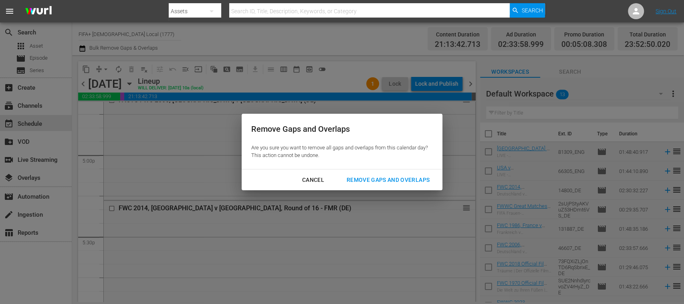
click at [357, 177] on div "Remove Gaps and Overlaps" at bounding box center [388, 180] width 96 height 10
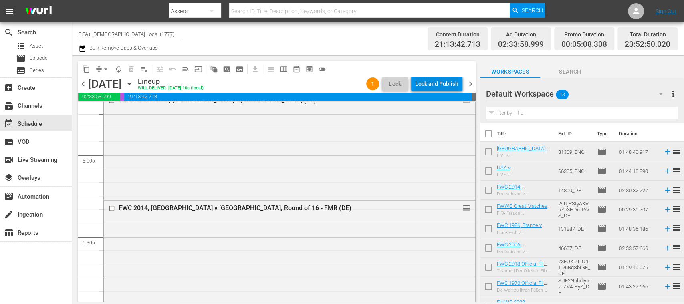
click at [437, 84] on div "Lock and Publish" at bounding box center [436, 84] width 43 height 14
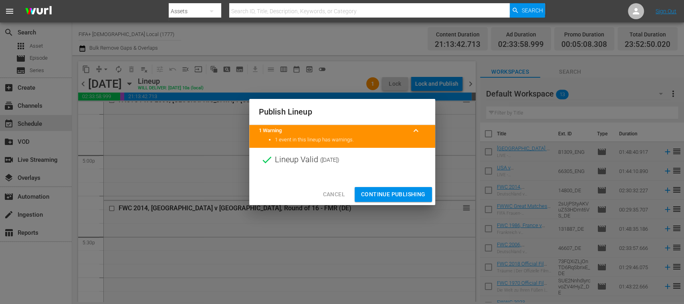
click at [408, 194] on span "Continue Publishing" at bounding box center [393, 194] width 64 height 10
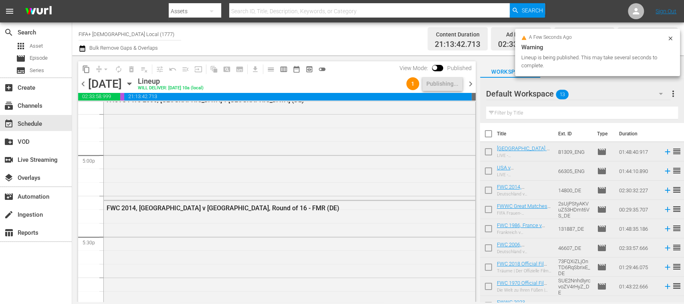
click at [470, 84] on span "chevron_right" at bounding box center [470, 84] width 10 height 10
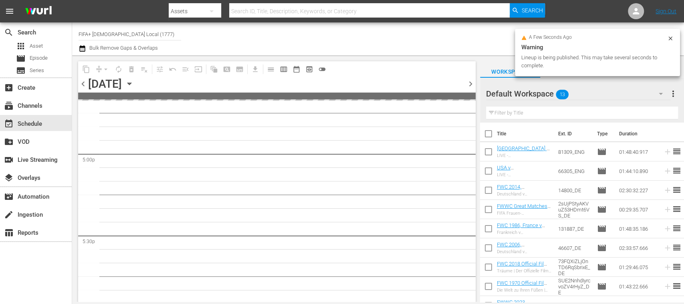
scroll to position [2834, 0]
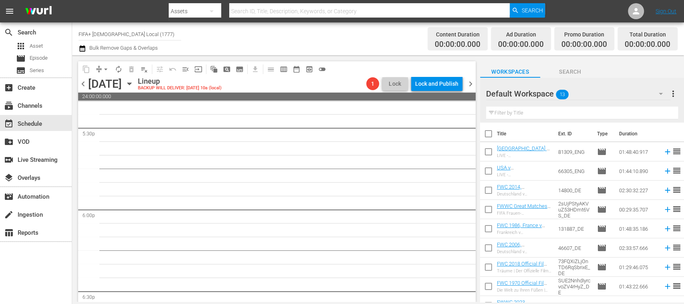
click at [81, 83] on span "chevron_left" at bounding box center [83, 84] width 10 height 10
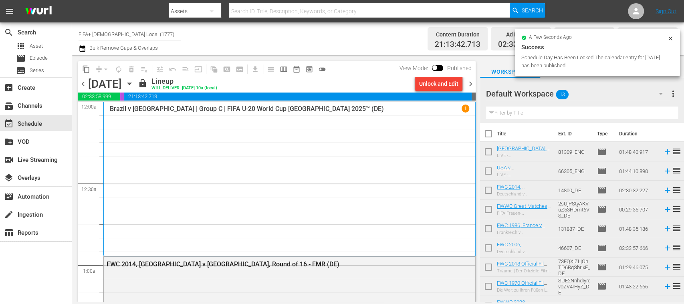
click at [471, 81] on span "chevron_right" at bounding box center [470, 84] width 10 height 10
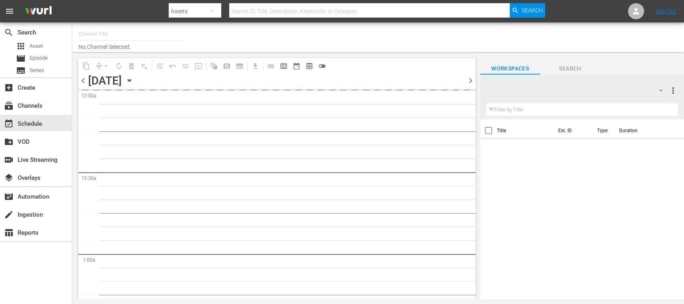
type input "FIFA+ [DEMOGRAPHIC_DATA] Local (1777)"
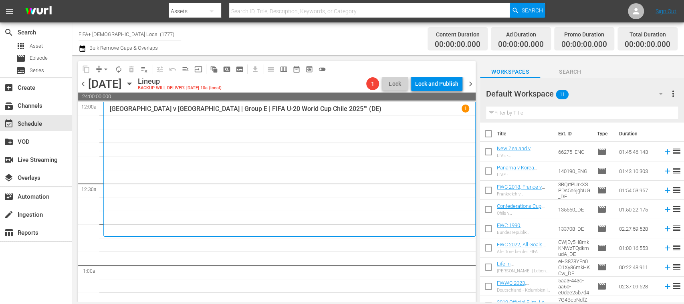
click at [490, 138] on input "checkbox" at bounding box center [488, 135] width 17 height 17
checkbox input "true"
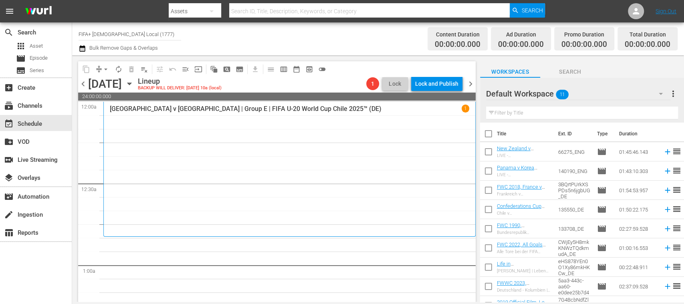
checkbox input "true"
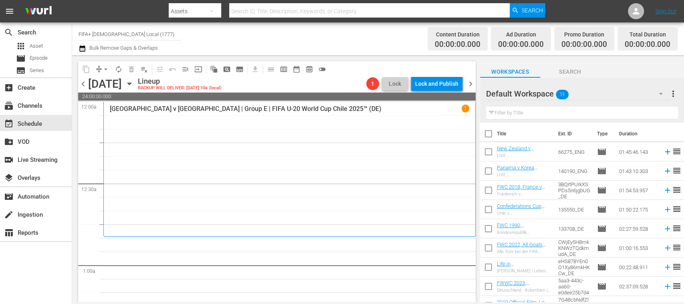
checkbox input "true"
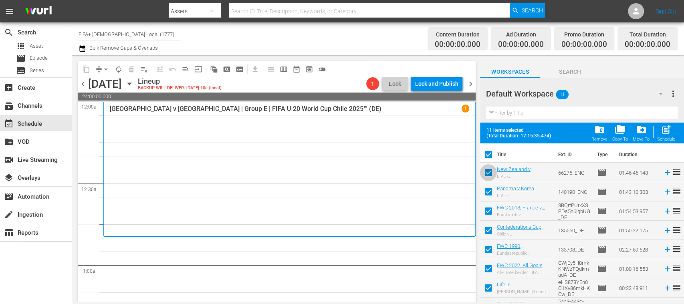
click at [488, 170] on input "checkbox" at bounding box center [488, 174] width 17 height 17
checkbox input "false"
click at [489, 193] on input "checkbox" at bounding box center [488, 193] width 17 height 17
checkbox input "false"
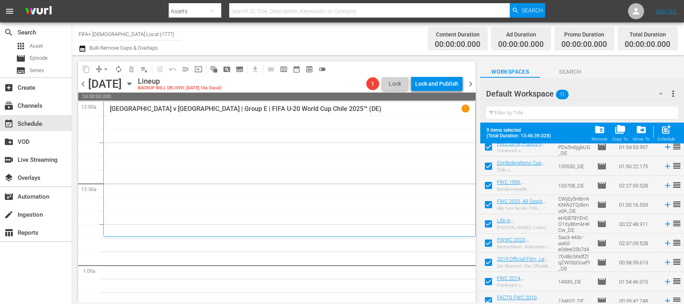
scroll to position [71, 0]
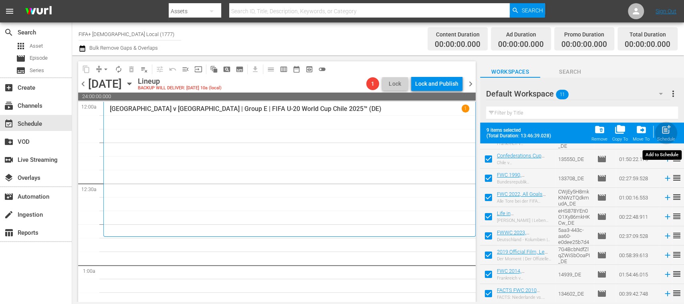
click at [670, 134] on span "post_add" at bounding box center [666, 129] width 11 height 11
checkbox input "false"
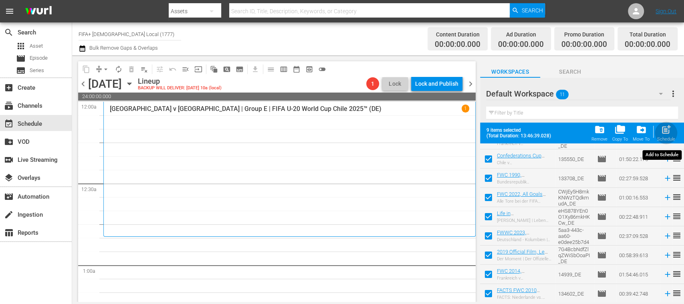
checkbox input "false"
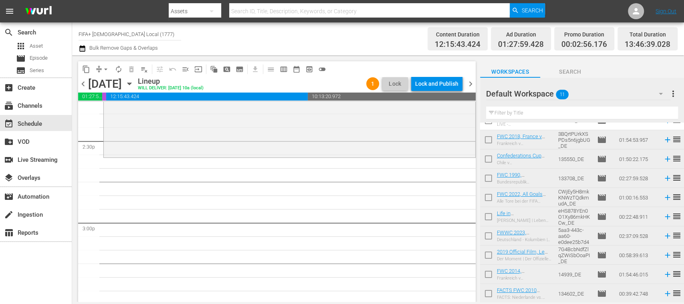
scroll to position [0, 0]
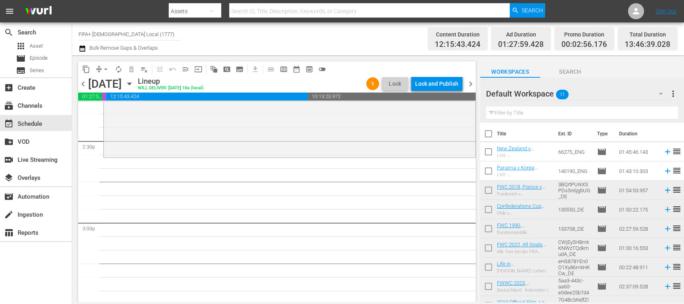
click at [488, 208] on input "checkbox" at bounding box center [488, 211] width 17 height 17
checkbox input "true"
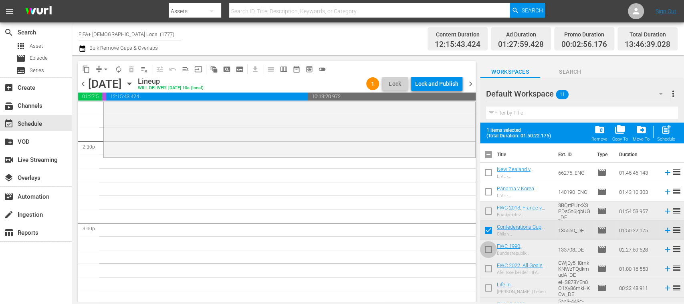
click at [490, 244] on input "checkbox" at bounding box center [488, 251] width 17 height 17
checkbox input "true"
click at [488, 267] on input "checkbox" at bounding box center [488, 270] width 17 height 17
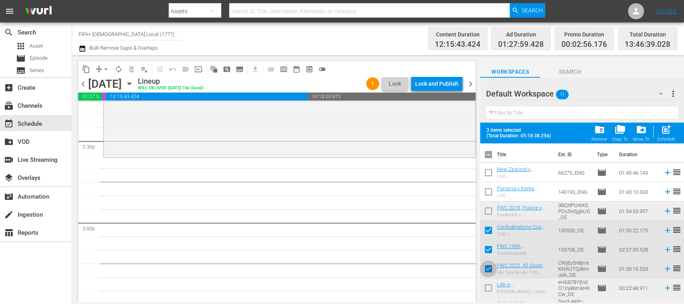
click at [489, 267] on input "checkbox" at bounding box center [488, 270] width 17 height 17
checkbox input "false"
click at [489, 250] on input "checkbox" at bounding box center [488, 251] width 17 height 17
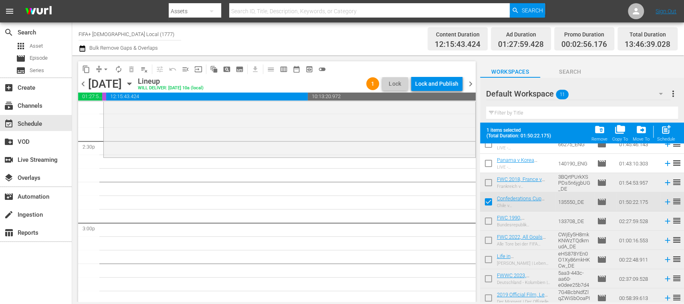
scroll to position [29, 0]
click at [490, 220] on input "checkbox" at bounding box center [488, 222] width 17 height 17
click at [488, 220] on input "checkbox" at bounding box center [488, 222] width 17 height 17
checkbox input "false"
click at [489, 258] on input "checkbox" at bounding box center [488, 260] width 17 height 17
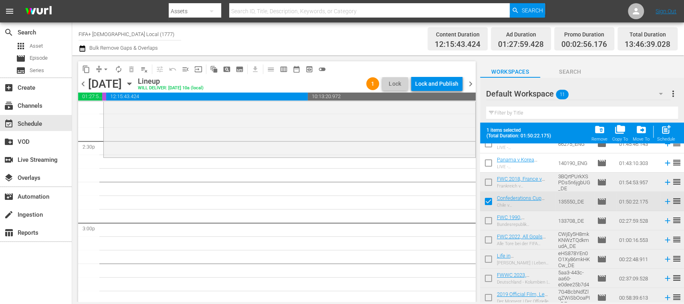
checkbox input "true"
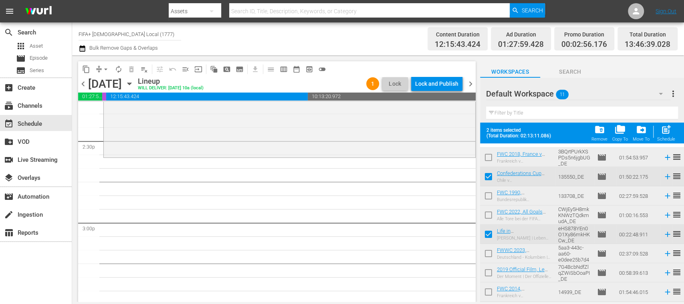
scroll to position [50, 0]
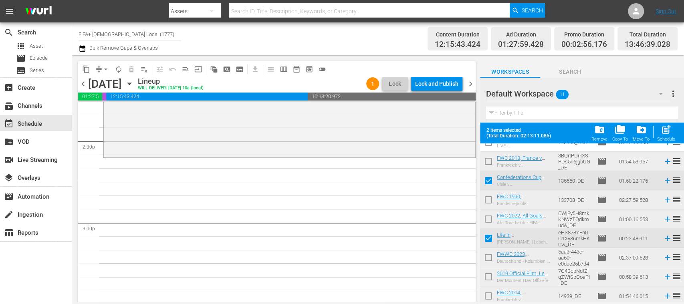
click at [491, 199] on input "checkbox" at bounding box center [488, 201] width 17 height 17
checkbox input "true"
click at [490, 181] on input "checkbox" at bounding box center [488, 182] width 17 height 17
checkbox input "false"
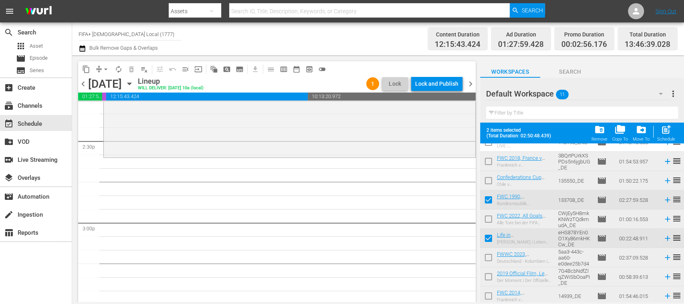
click at [488, 238] on input "checkbox" at bounding box center [488, 240] width 17 height 17
checkbox input "false"
click at [490, 276] on input "checkbox" at bounding box center [488, 278] width 17 height 17
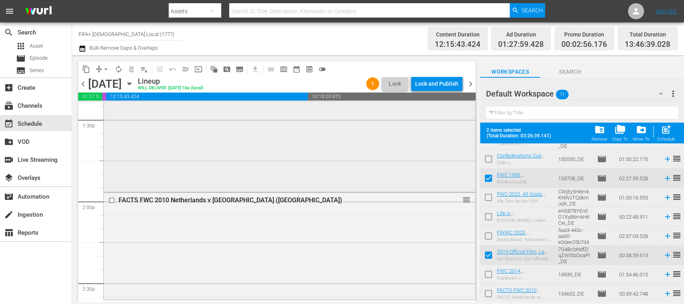
scroll to position [2331, 0]
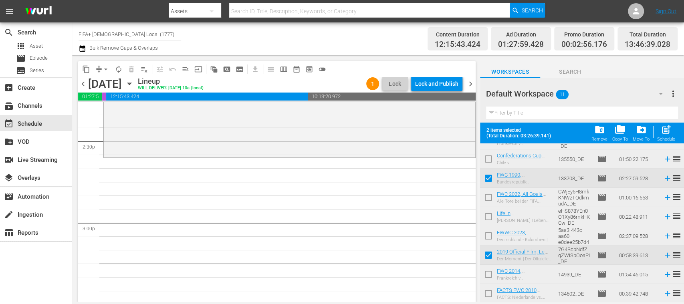
click at [487, 256] on input "checkbox" at bounding box center [488, 256] width 17 height 17
checkbox input "false"
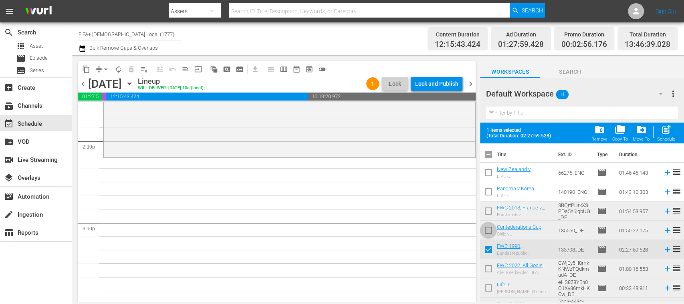
click at [490, 232] on input "checkbox" at bounding box center [488, 232] width 17 height 17
checkbox input "true"
click at [490, 210] on input "checkbox" at bounding box center [488, 212] width 17 height 17
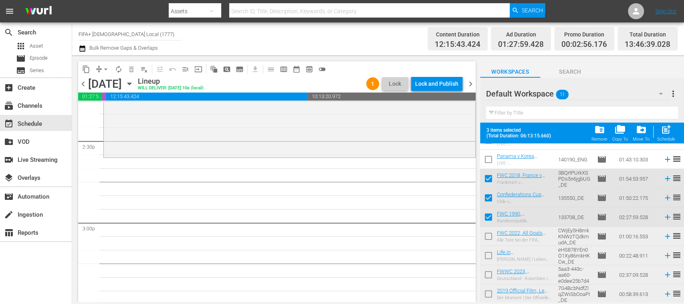
scroll to position [22, 0]
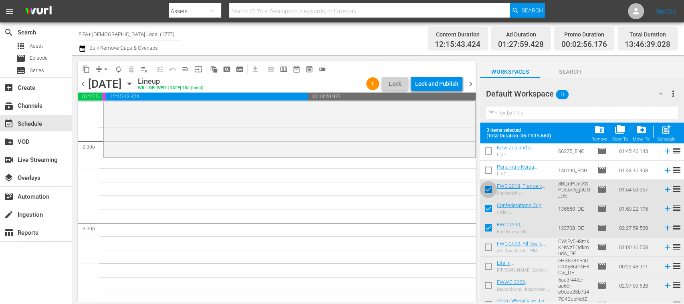
click at [488, 189] on input "checkbox" at bounding box center [488, 191] width 17 height 17
checkbox input "false"
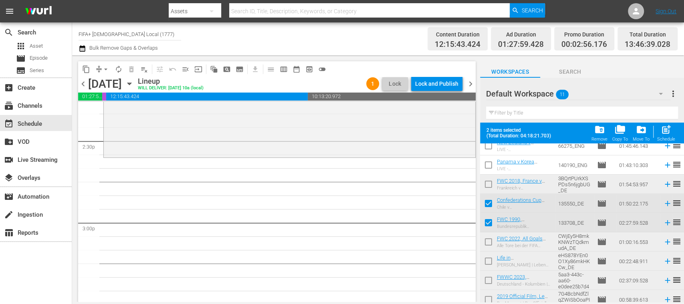
click at [488, 223] on input "checkbox" at bounding box center [488, 224] width 17 height 17
checkbox input "false"
click at [488, 261] on input "checkbox" at bounding box center [488, 262] width 17 height 17
checkbox input "true"
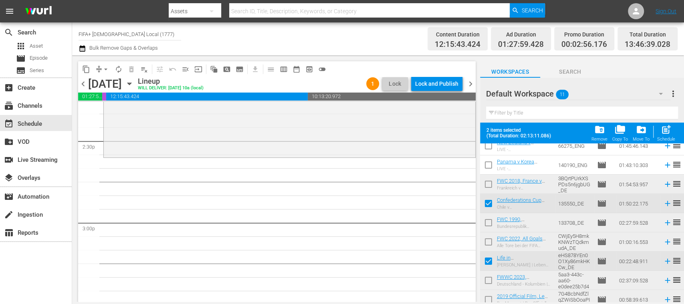
click at [488, 223] on input "checkbox" at bounding box center [488, 224] width 17 height 17
checkbox input "true"
click at [487, 185] on input "checkbox" at bounding box center [488, 185] width 17 height 17
checkbox input "true"
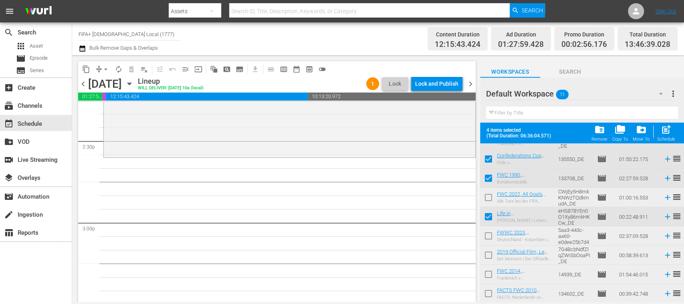
scroll to position [2188, 0]
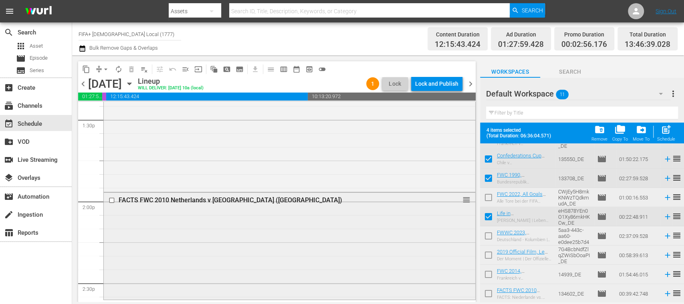
click at [113, 199] on input "checkbox" at bounding box center [113, 200] width 8 height 7
click at [131, 70] on span "delete_forever_outlined" at bounding box center [131, 69] width 8 height 8
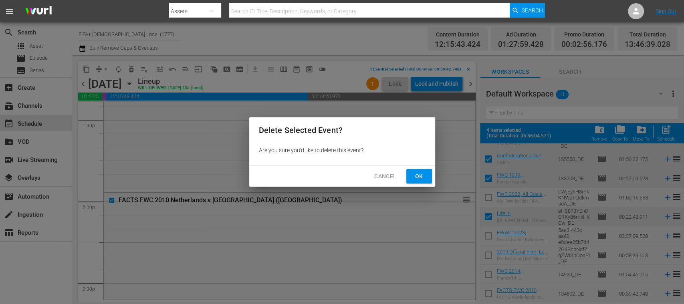
click at [423, 177] on span "Ok" at bounding box center [419, 176] width 13 height 10
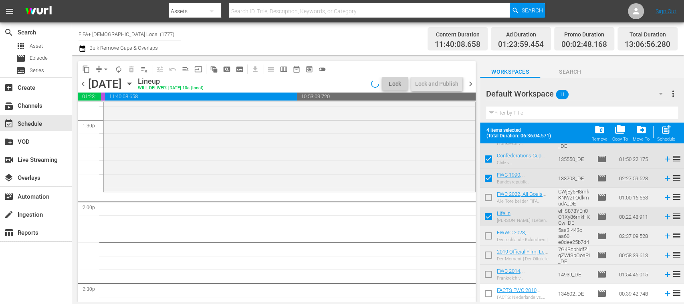
scroll to position [1191, 0]
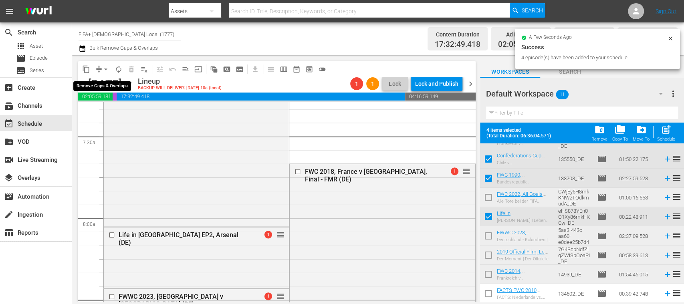
click at [106, 69] on span "arrow_drop_down" at bounding box center [106, 69] width 8 height 8
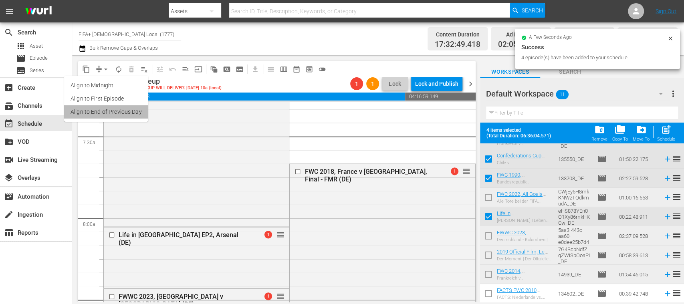
click at [126, 111] on li "Align to End of Previous Day" at bounding box center [106, 111] width 84 height 13
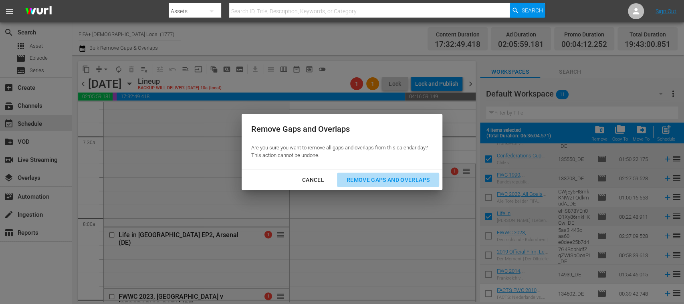
click at [385, 179] on div "Remove Gaps and Overlaps" at bounding box center [388, 180] width 96 height 10
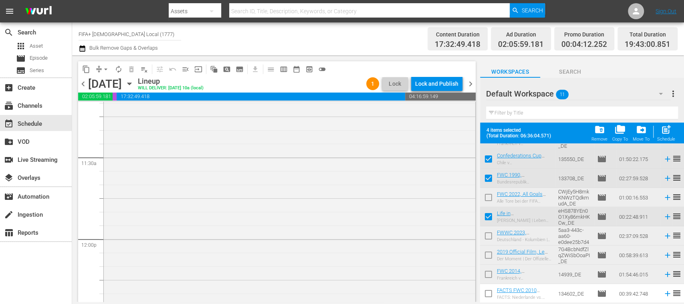
scroll to position [1539, 0]
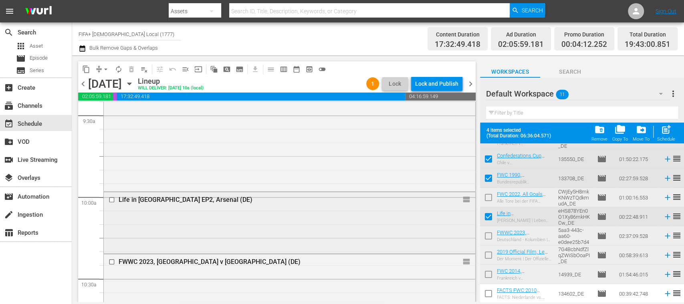
click at [113, 199] on input "checkbox" at bounding box center [113, 200] width 8 height 7
click at [112, 200] on input "checkbox" at bounding box center [113, 200] width 8 height 7
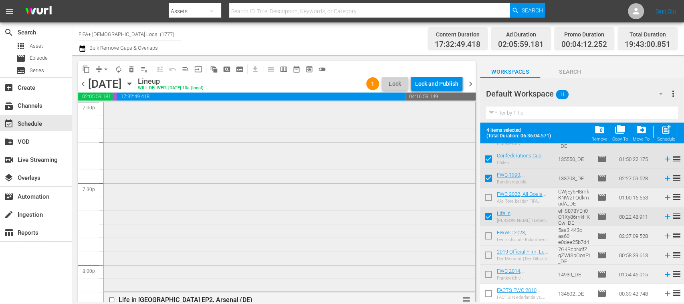
scroll to position [3248, 0]
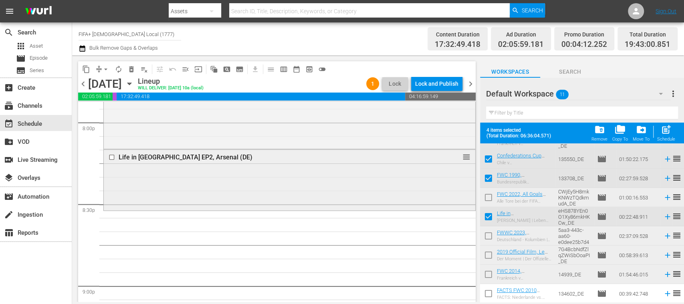
click at [111, 157] on input "checkbox" at bounding box center [113, 157] width 8 height 7
click at [131, 71] on span "delete_forever_outlined" at bounding box center [131, 69] width 8 height 8
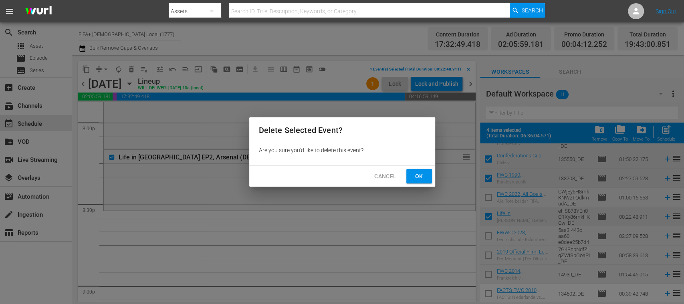
click at [413, 172] on span "Ok" at bounding box center [419, 176] width 13 height 10
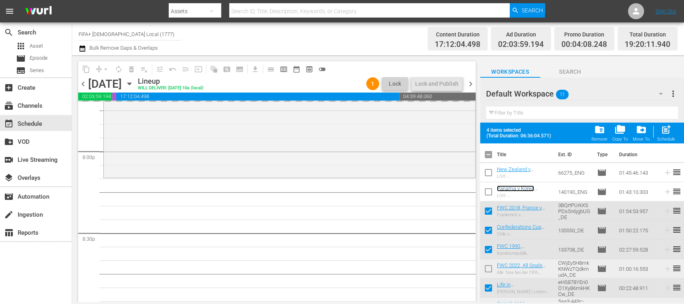
scroll to position [71, 0]
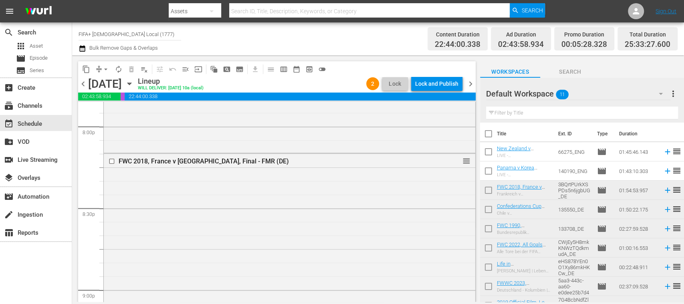
scroll to position [3218, 0]
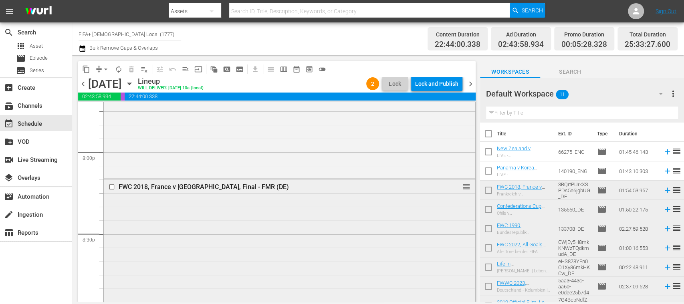
click at [113, 185] on input "checkbox" at bounding box center [113, 186] width 8 height 7
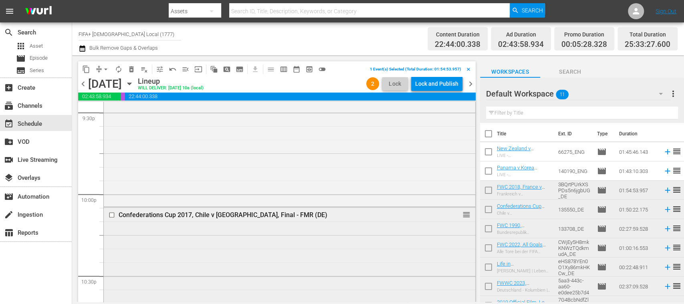
click at [108, 213] on div at bounding box center [113, 215] width 12 height 10
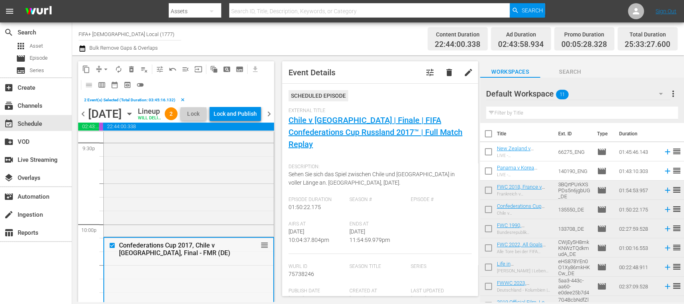
scroll to position [3788, 0]
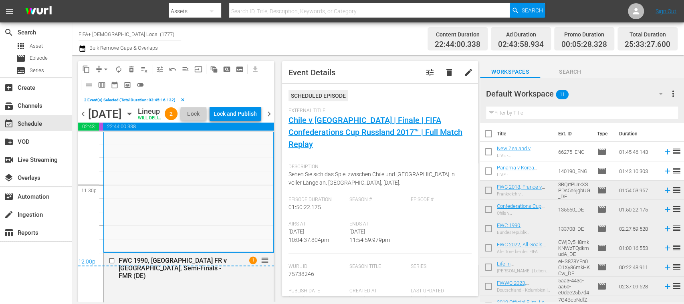
click at [110, 266] on div "12:00p" at bounding box center [176, 262] width 196 height 8
click at [268, 119] on span "chevron_right" at bounding box center [269, 114] width 10 height 10
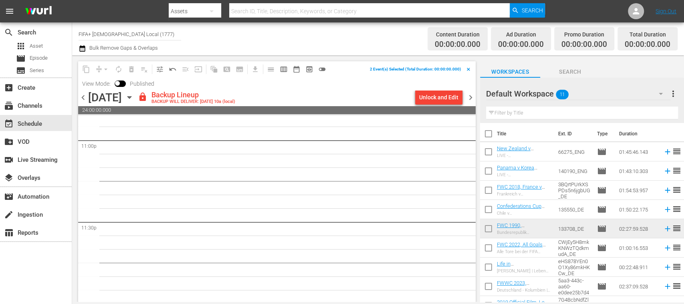
scroll to position [3736, 0]
click at [83, 95] on span "chevron_left" at bounding box center [83, 98] width 10 height 10
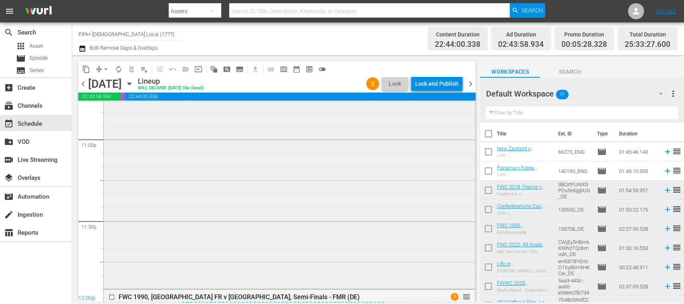
scroll to position [3788, 0]
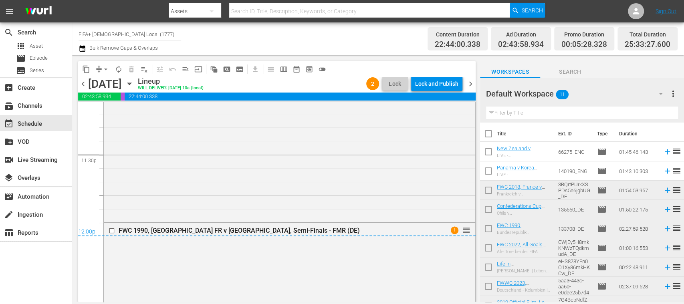
click at [111, 228] on div "12:00p" at bounding box center [276, 232] width 397 height 8
click at [112, 232] on div "12:00p" at bounding box center [276, 232] width 397 height 8
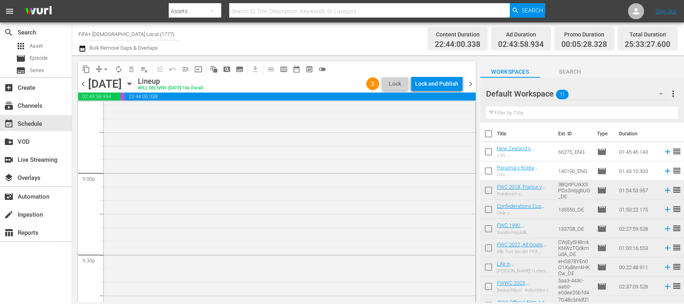
scroll to position [3360, 0]
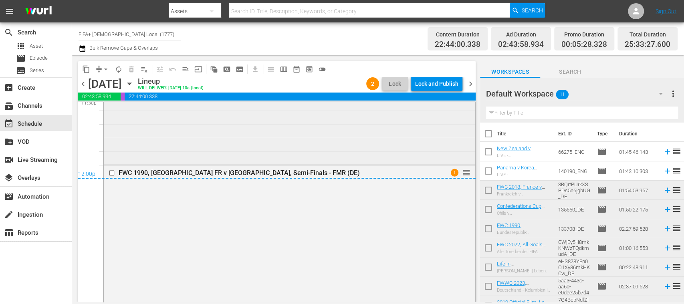
scroll to position [3560, 0]
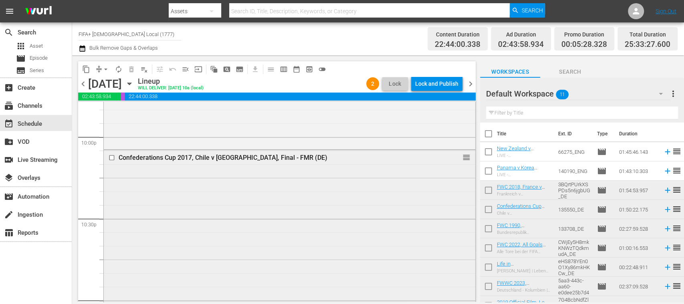
click at [113, 157] on input "checkbox" at bounding box center [113, 158] width 8 height 7
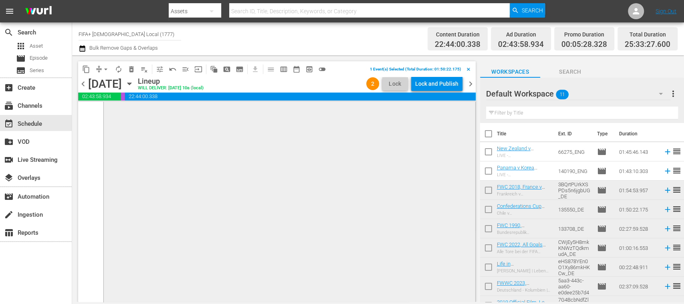
scroll to position [3846, 0]
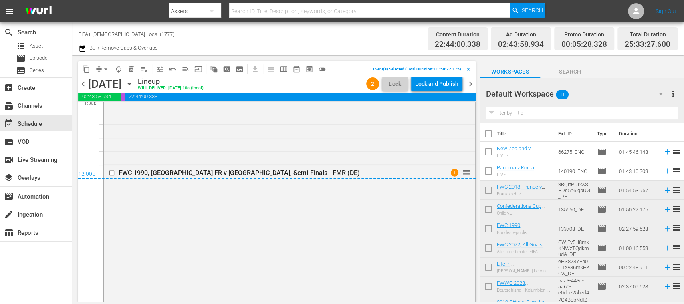
click at [112, 173] on div "12:00p" at bounding box center [276, 175] width 397 height 8
click at [113, 173] on div "12:00p" at bounding box center [276, 175] width 397 height 8
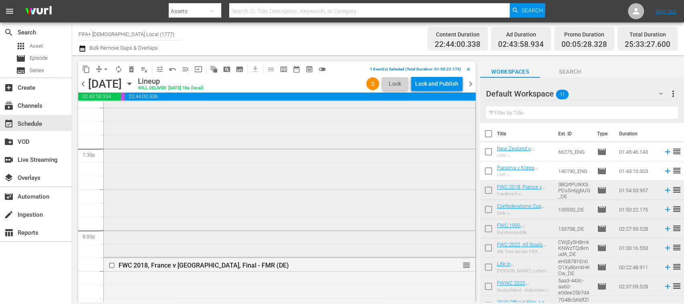
scroll to position [3133, 0]
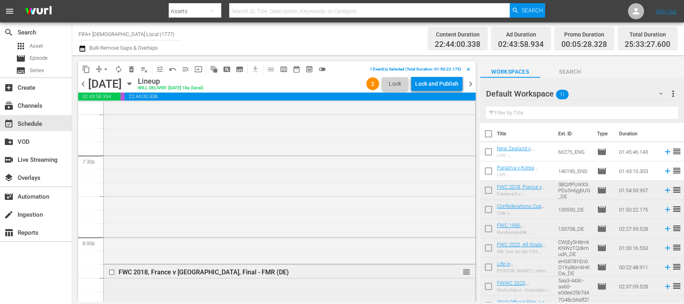
click at [113, 272] on input "checkbox" at bounding box center [113, 271] width 8 height 7
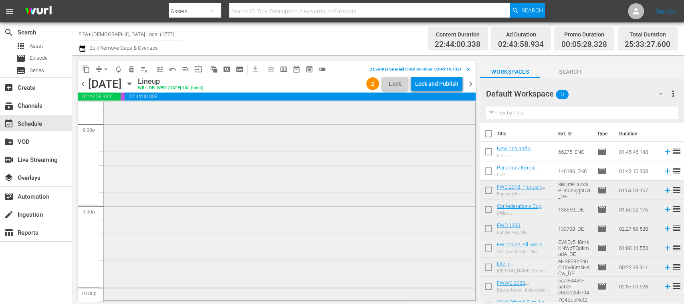
scroll to position [3418, 0]
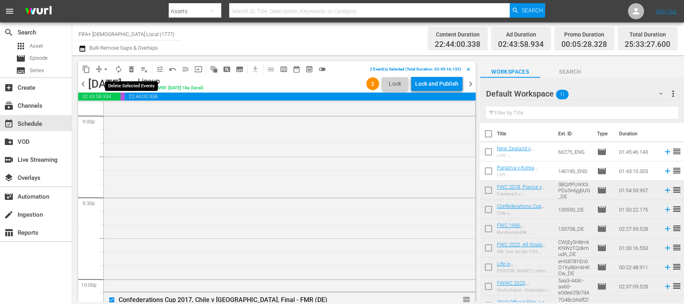
click at [130, 71] on span "delete_forever_outlined" at bounding box center [131, 69] width 8 height 8
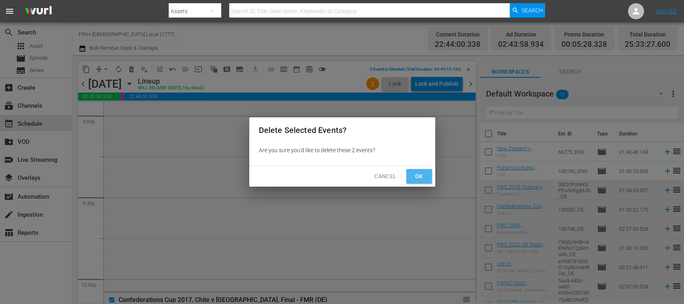
click at [417, 177] on span "Ok" at bounding box center [419, 176] width 13 height 10
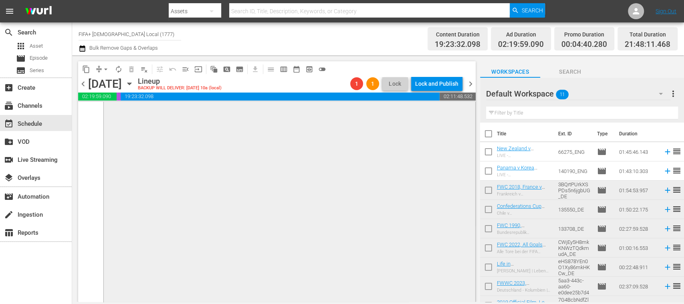
scroll to position [3846, 0]
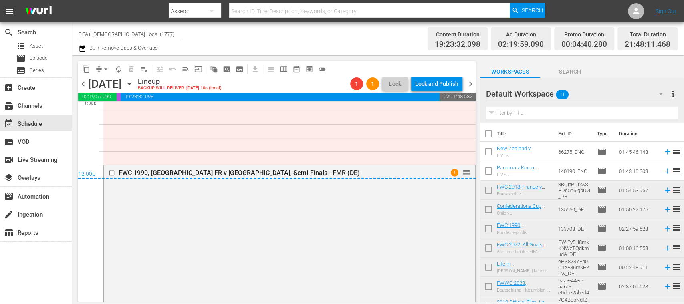
click at [111, 173] on div "12:00p" at bounding box center [276, 175] width 397 height 8
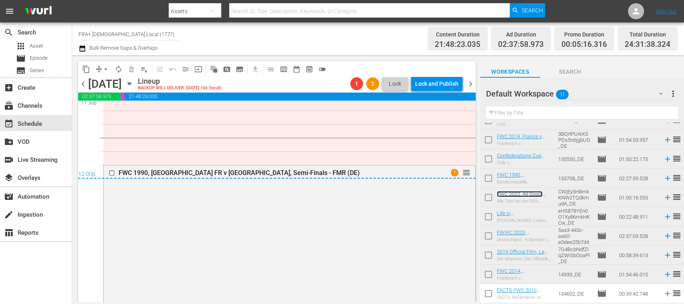
scroll to position [3703, 0]
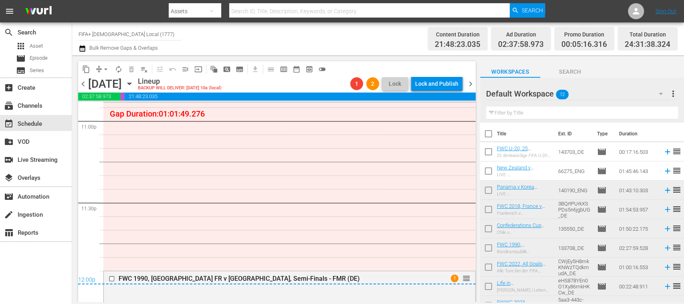
scroll to position [3701, 0]
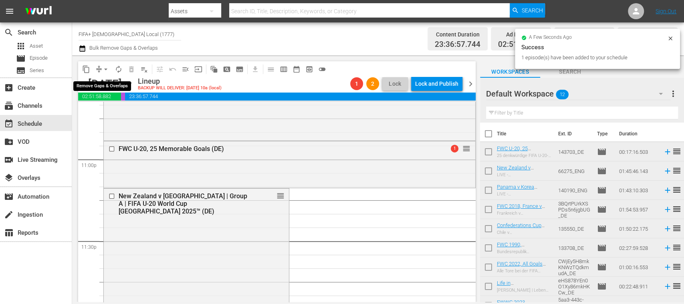
click at [106, 68] on span "arrow_drop_down" at bounding box center [106, 69] width 8 height 8
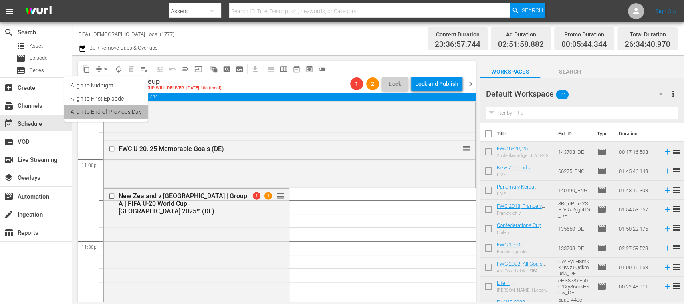
click at [123, 114] on li "Align to End of Previous Day" at bounding box center [106, 111] width 84 height 13
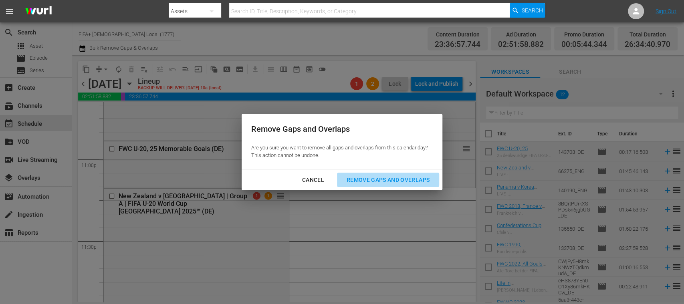
click at [389, 179] on div "Remove Gaps and Overlaps" at bounding box center [388, 180] width 96 height 10
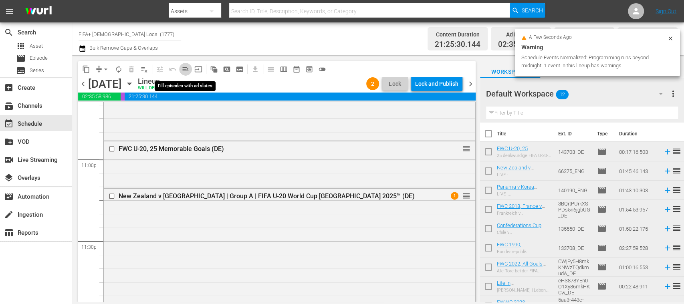
click at [186, 67] on span "menu_open" at bounding box center [185, 69] width 8 height 8
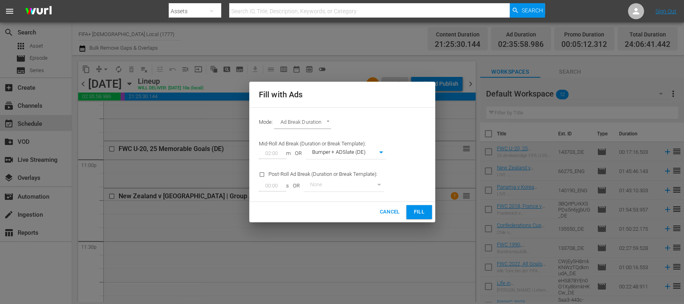
click at [421, 211] on span "Fill" at bounding box center [419, 212] width 13 height 9
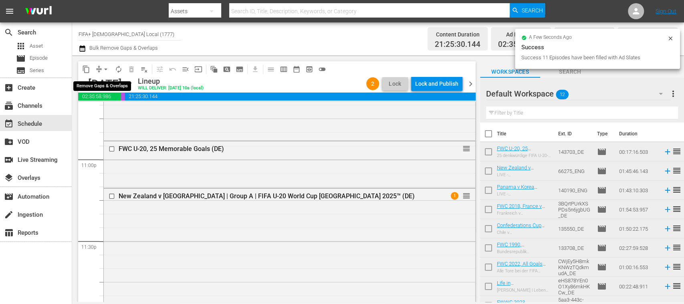
click at [106, 67] on span "arrow_drop_down" at bounding box center [106, 69] width 8 height 8
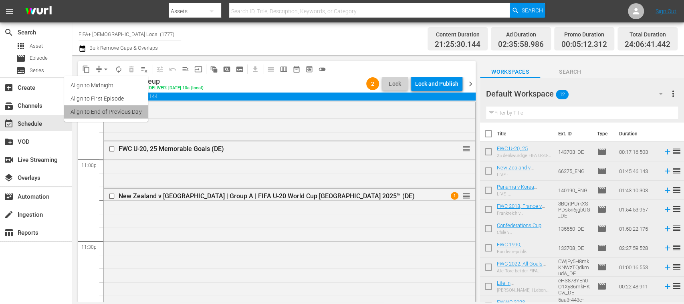
click at [127, 110] on li "Align to End of Previous Day" at bounding box center [106, 111] width 84 height 13
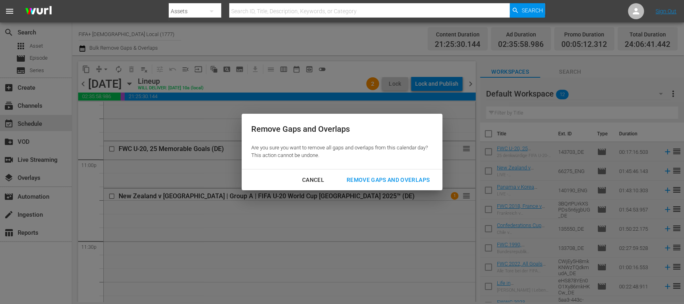
click at [377, 178] on div "Remove Gaps and Overlaps" at bounding box center [388, 180] width 96 height 10
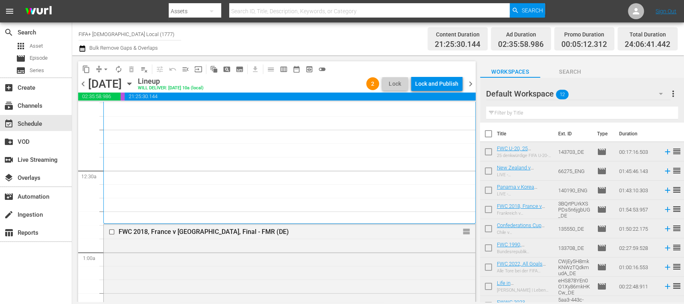
scroll to position [0, 0]
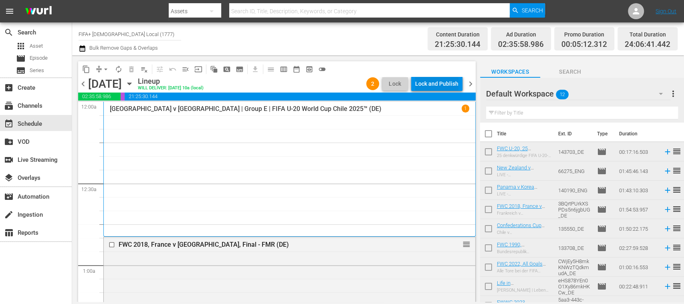
click at [444, 85] on div "Lock and Publish" at bounding box center [436, 84] width 43 height 14
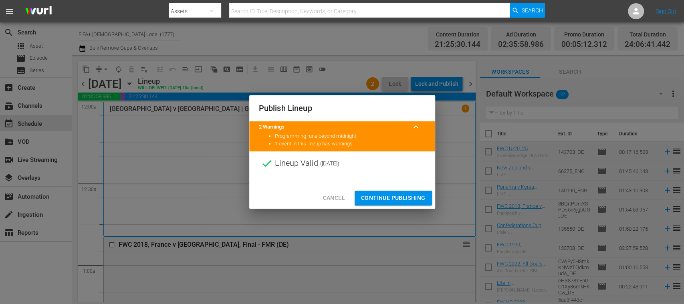
click at [413, 195] on span "Continue Publishing" at bounding box center [393, 198] width 64 height 10
